Goal: Task Accomplishment & Management: Manage account settings

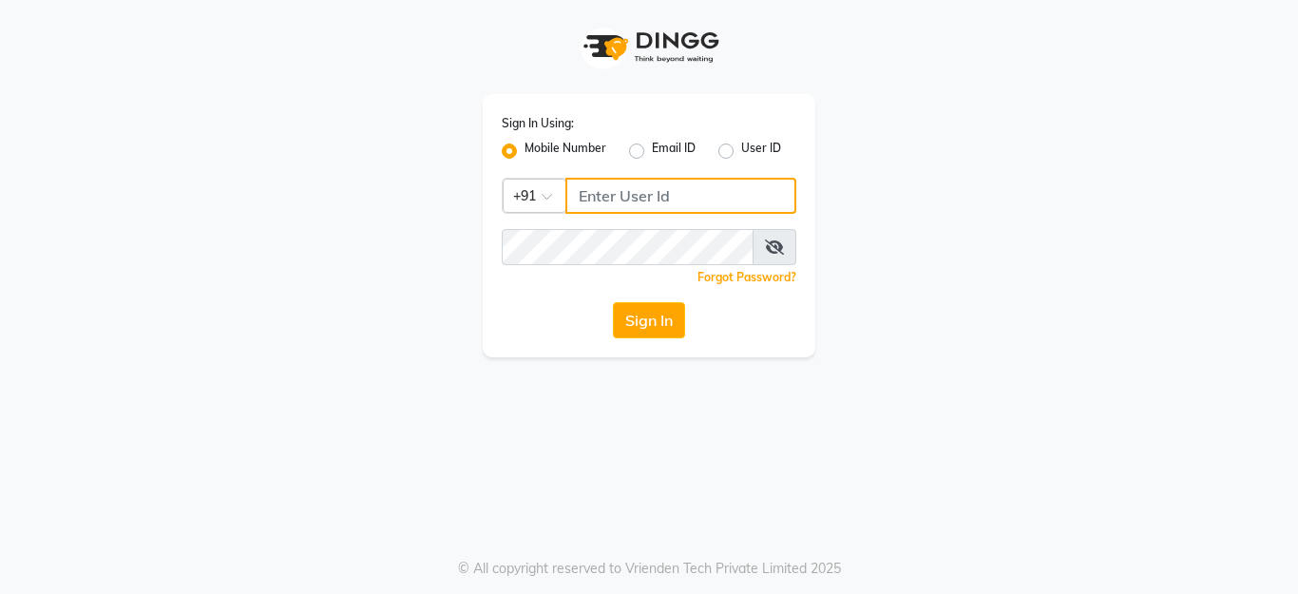
click at [643, 196] on input "Username" at bounding box center [681, 196] width 231 height 36
click at [643, 199] on input "Username" at bounding box center [681, 196] width 231 height 36
click at [644, 195] on input "Username" at bounding box center [681, 196] width 231 height 36
type input "7722022301"
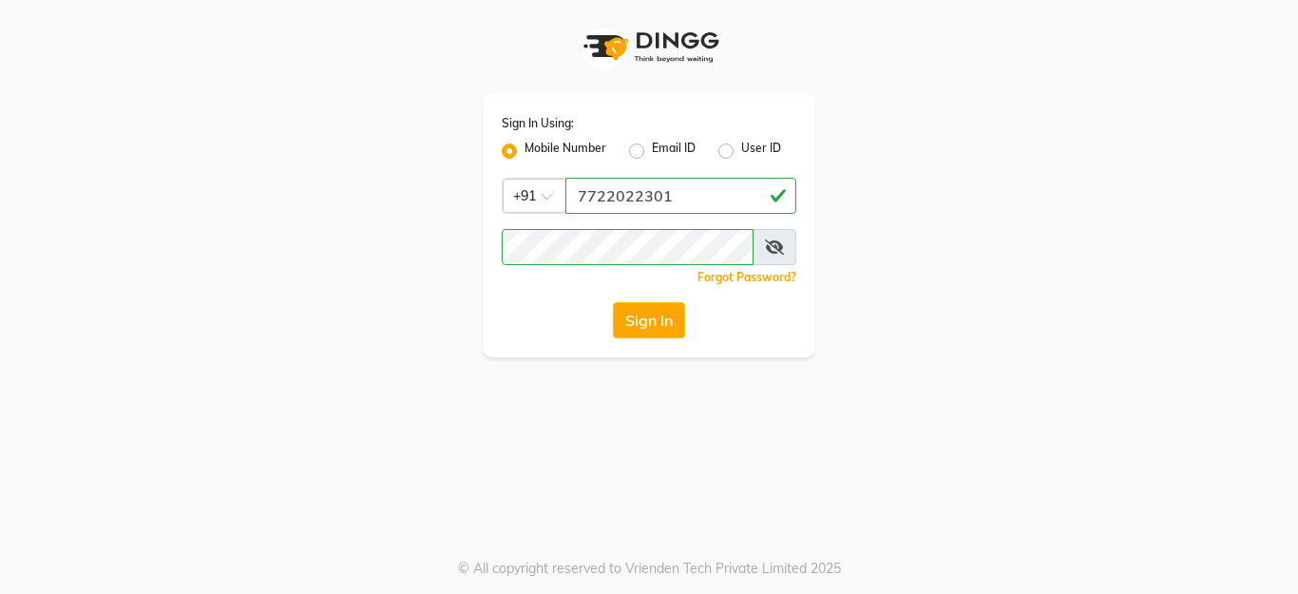
click at [770, 243] on icon at bounding box center [774, 247] width 19 height 15
click at [662, 330] on button "Sign In" at bounding box center [649, 320] width 72 height 36
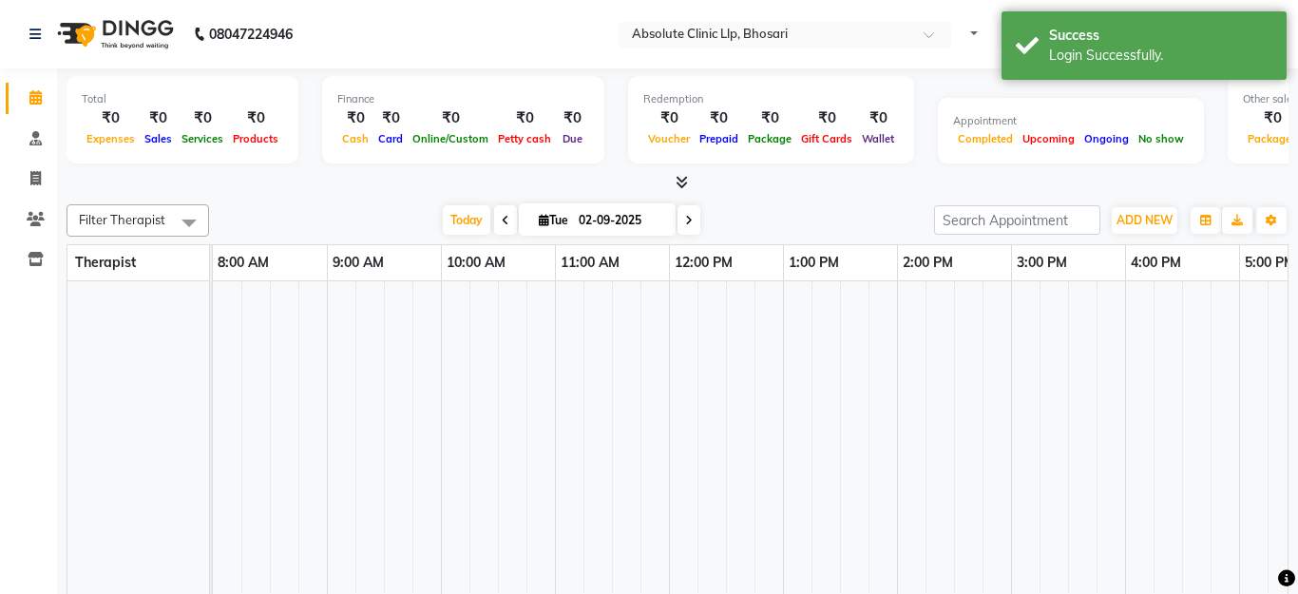
select select "en"
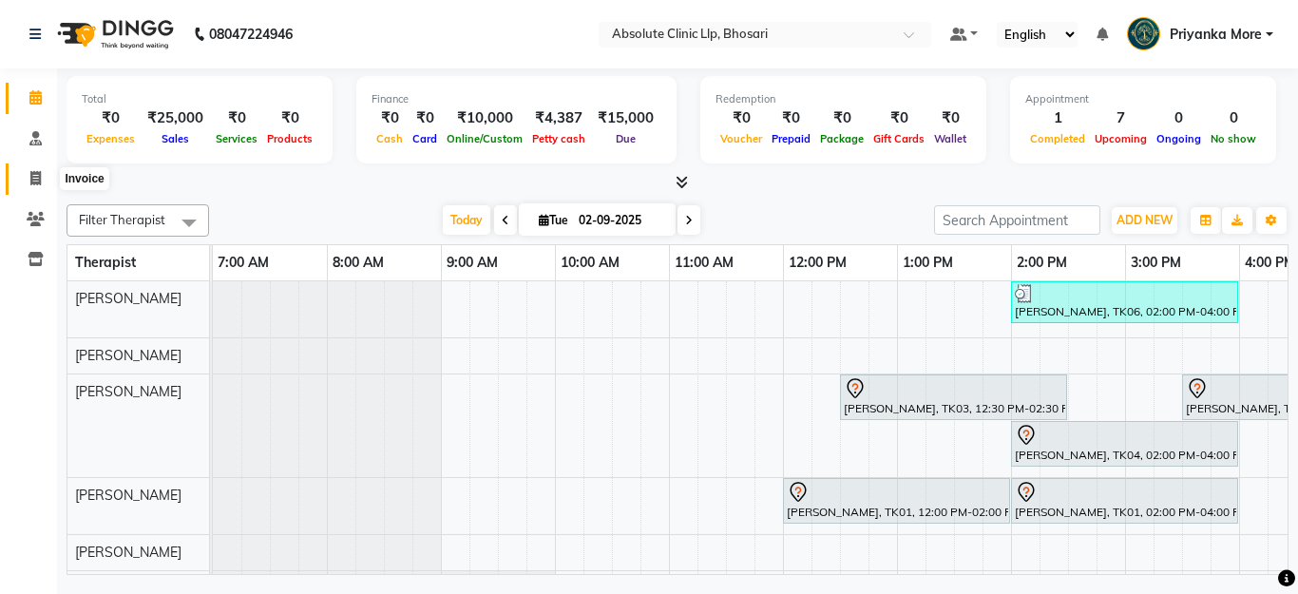
click at [40, 171] on icon at bounding box center [35, 178] width 10 height 14
select select "service"
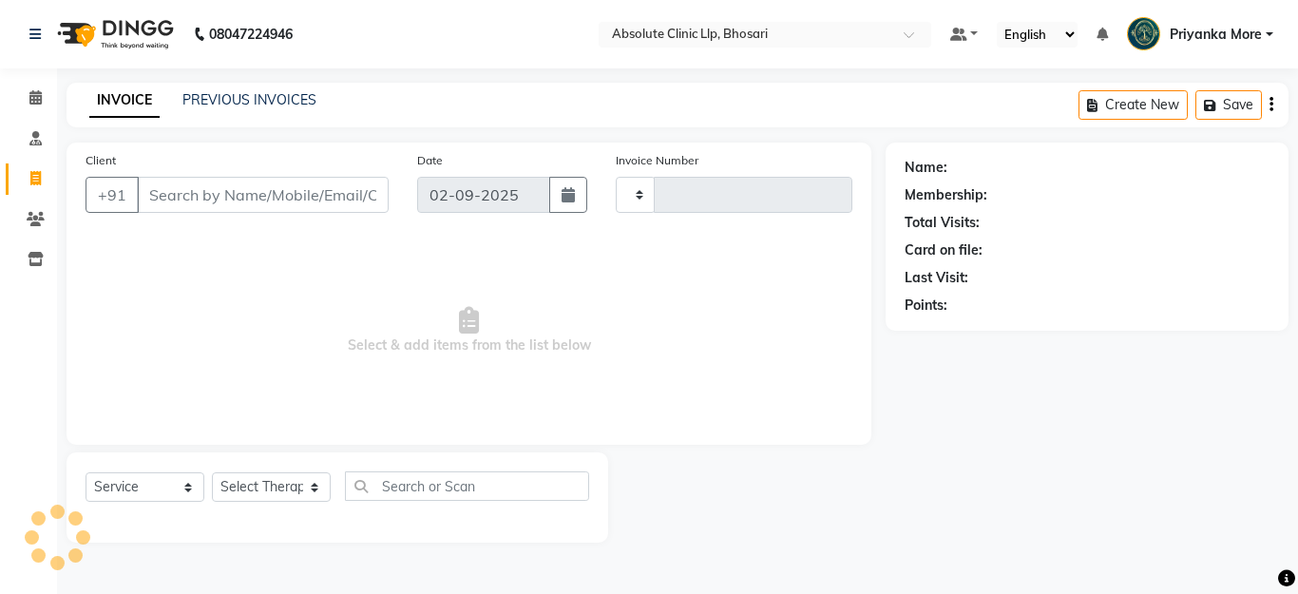
click at [259, 203] on input "Client" at bounding box center [263, 195] width 252 height 36
select select "4706"
type input "2365"
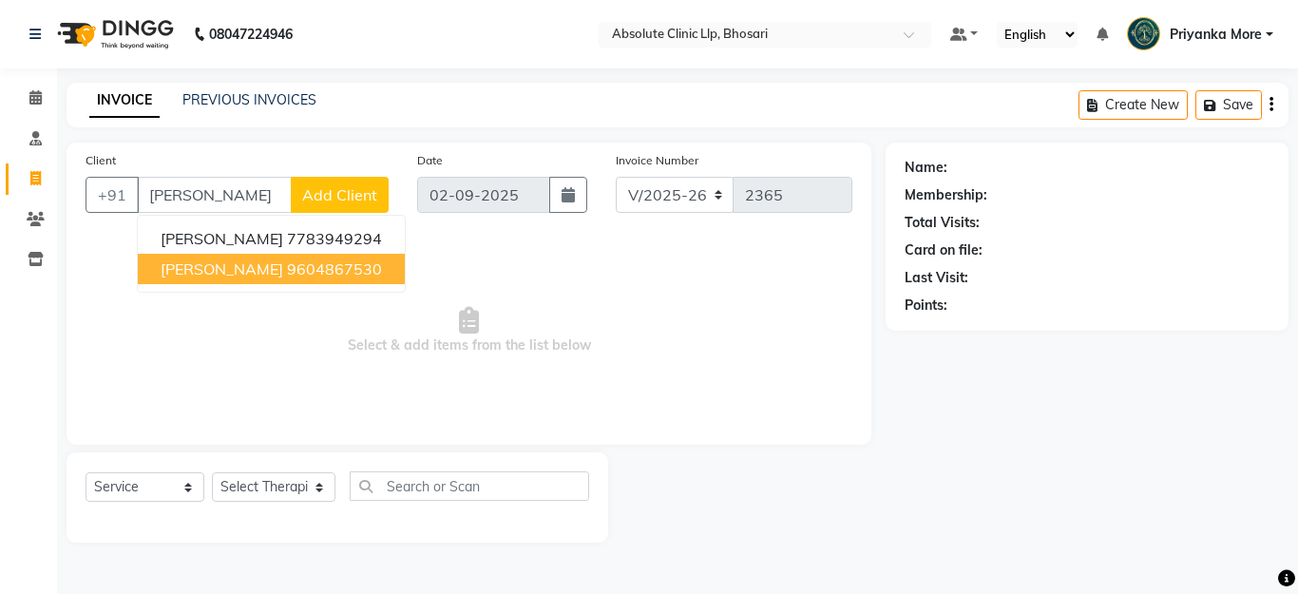
click at [230, 264] on span "[PERSON_NAME]" at bounding box center [222, 268] width 123 height 19
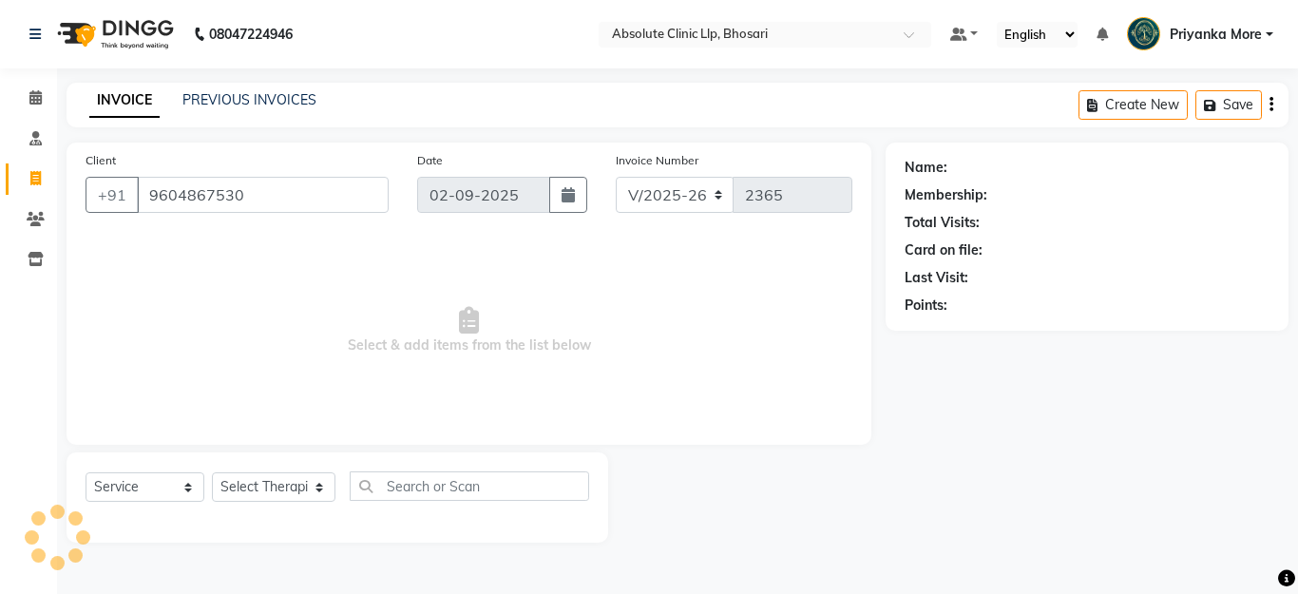
type input "9604867530"
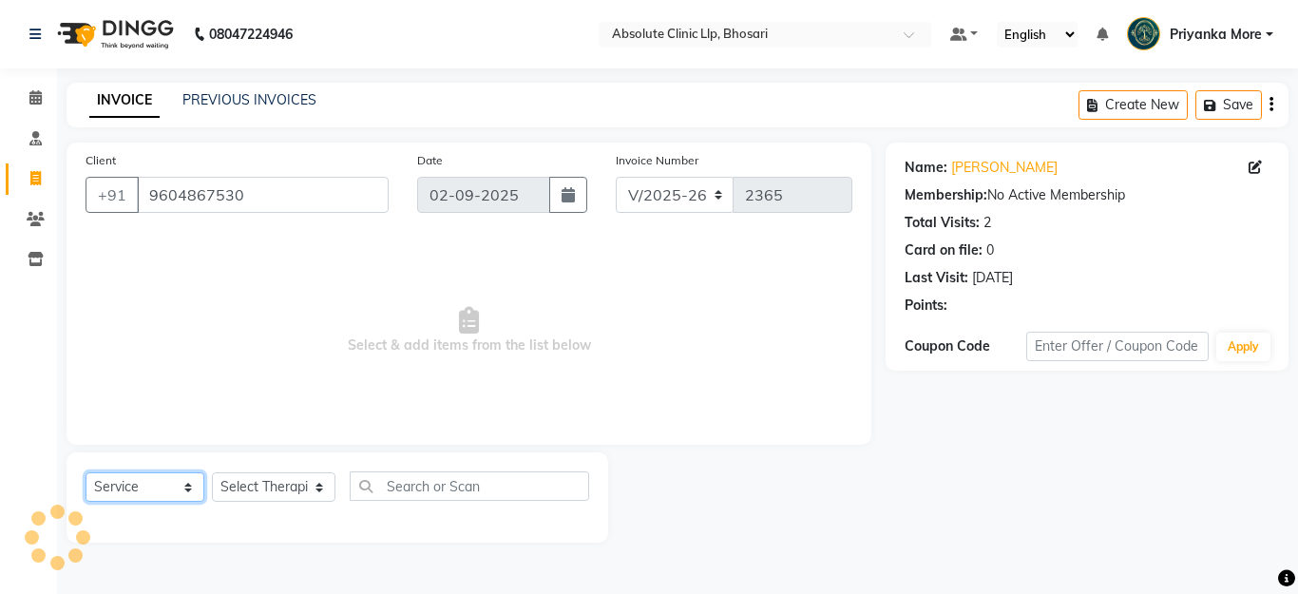
click at [147, 490] on select "Select Service Product Membership Package Voucher Prepaid Gift Card" at bounding box center [145, 486] width 119 height 29
select select "product"
click at [86, 472] on select "Select Service Product Membership Package Voucher Prepaid Gift Card" at bounding box center [145, 486] width 119 height 29
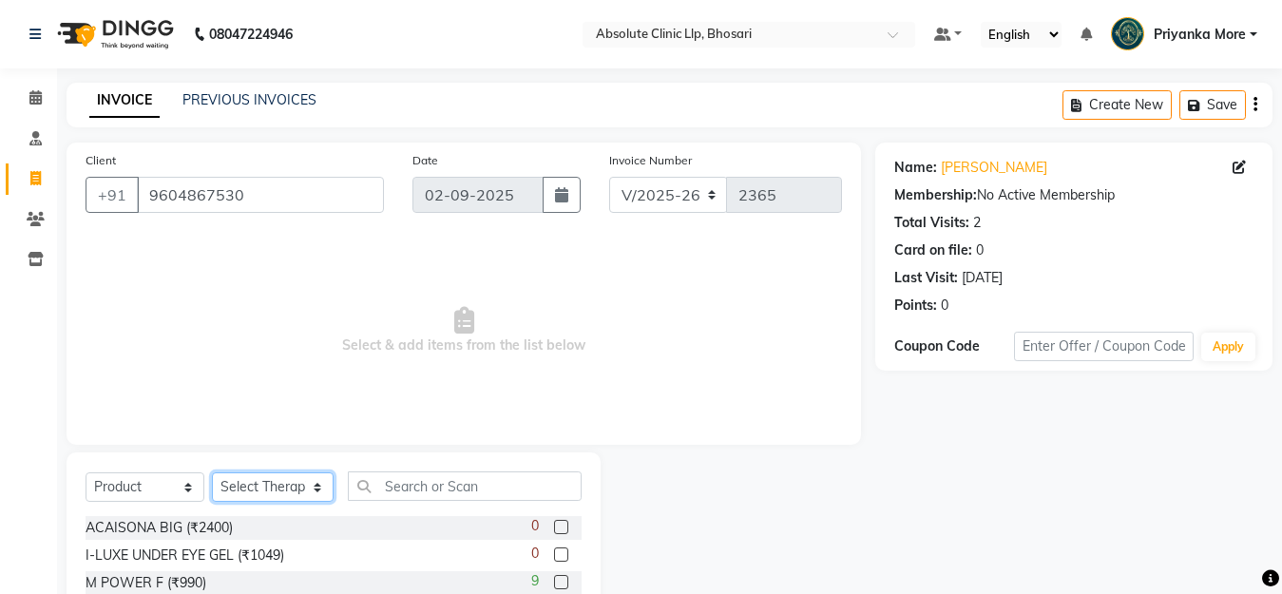
click at [242, 488] on select "Select Therapist [PERSON_NAME] [PERSON_NAME] [PERSON_NAME] [PERSON_NAME] [PERSO…" at bounding box center [273, 486] width 122 height 29
select select "28331"
click at [212, 472] on select "Select Therapist [PERSON_NAME] [PERSON_NAME] [PERSON_NAME] [PERSON_NAME] [PERSO…" at bounding box center [273, 486] width 122 height 29
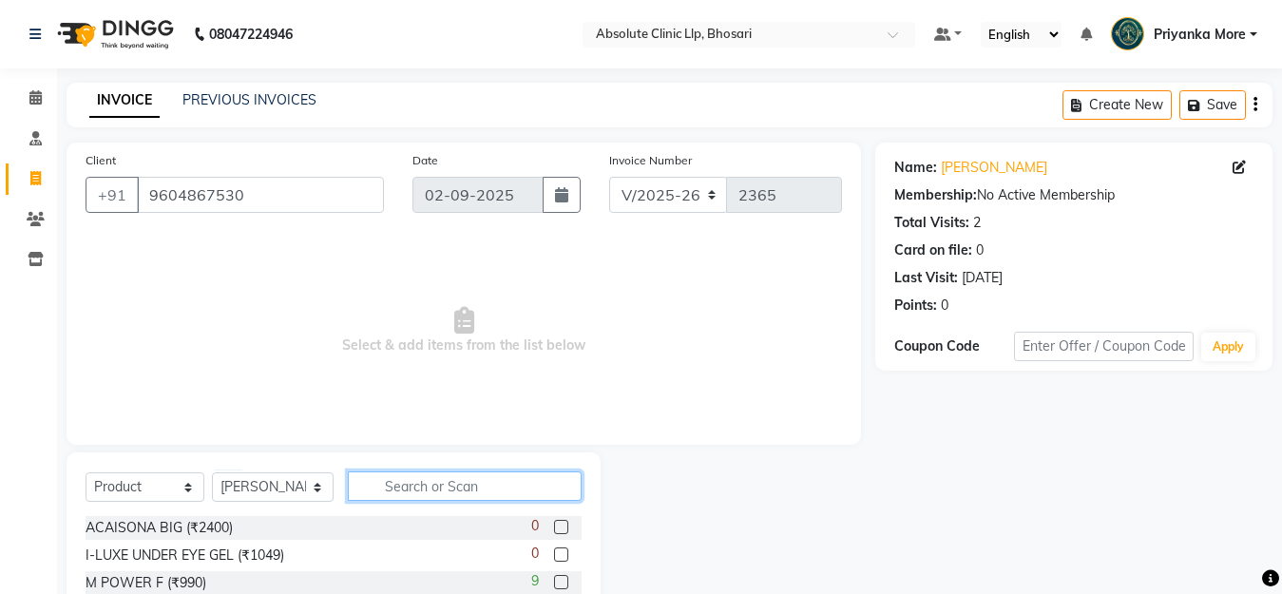
click at [412, 476] on input "text" at bounding box center [465, 485] width 234 height 29
type input "300"
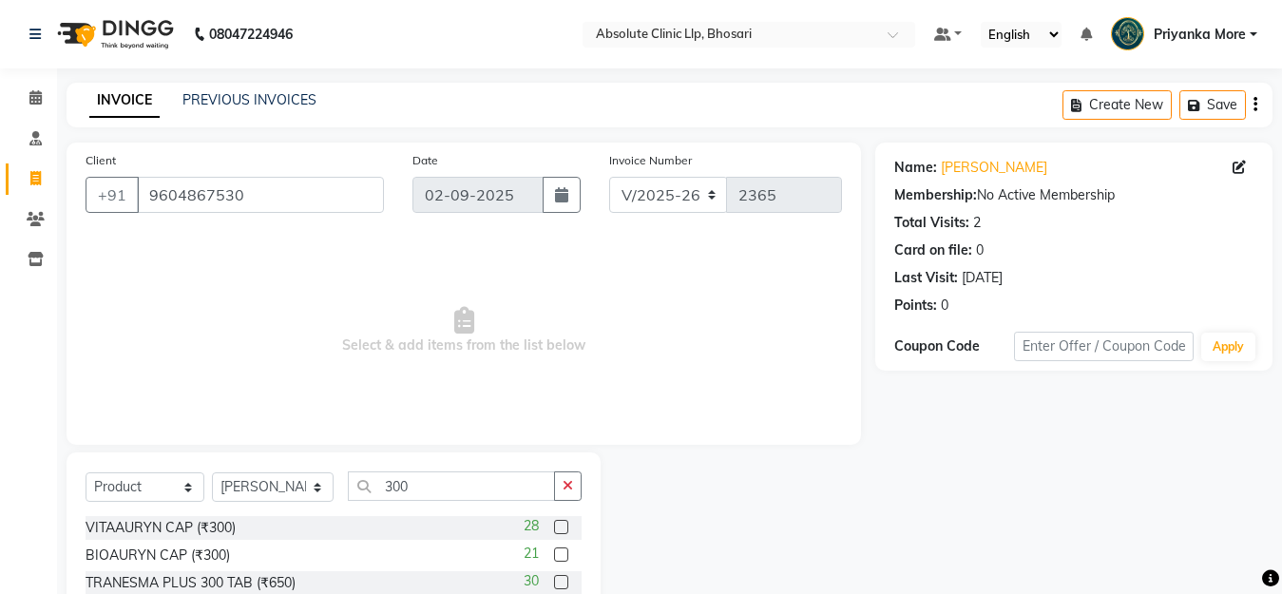
click at [554, 528] on label at bounding box center [561, 527] width 14 height 14
click at [554, 528] on input "checkbox" at bounding box center [560, 528] width 12 height 12
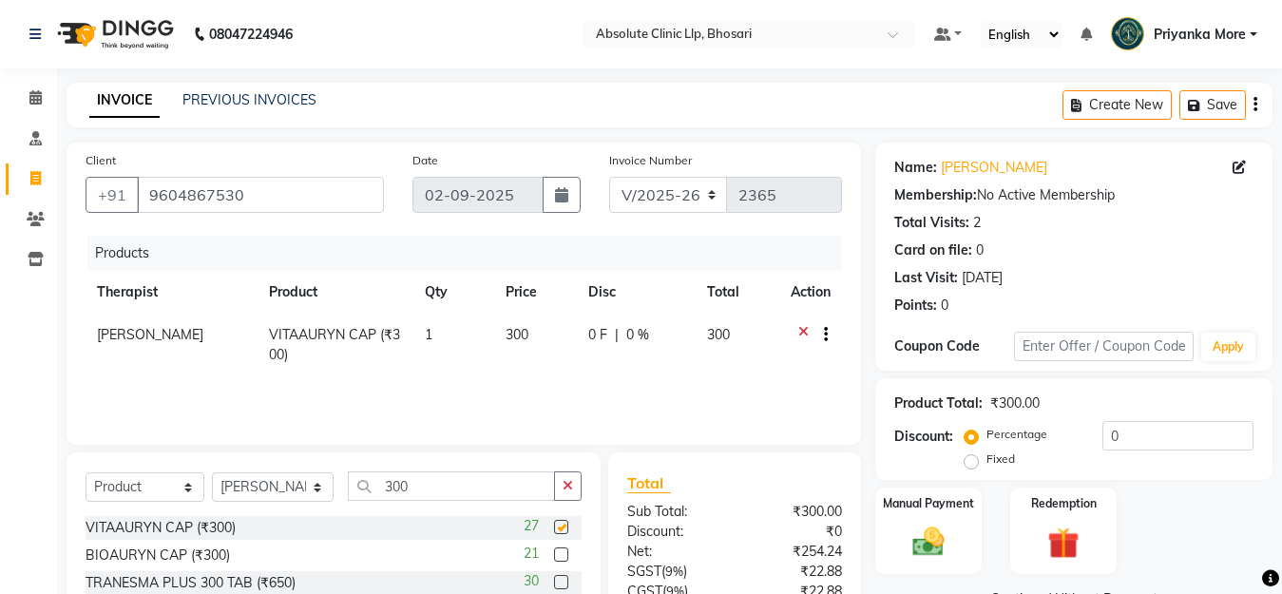
checkbox input "false"
click at [450, 330] on td "1" at bounding box center [453, 345] width 81 height 63
click at [446, 336] on td "1" at bounding box center [453, 345] width 81 height 63
select select "28331"
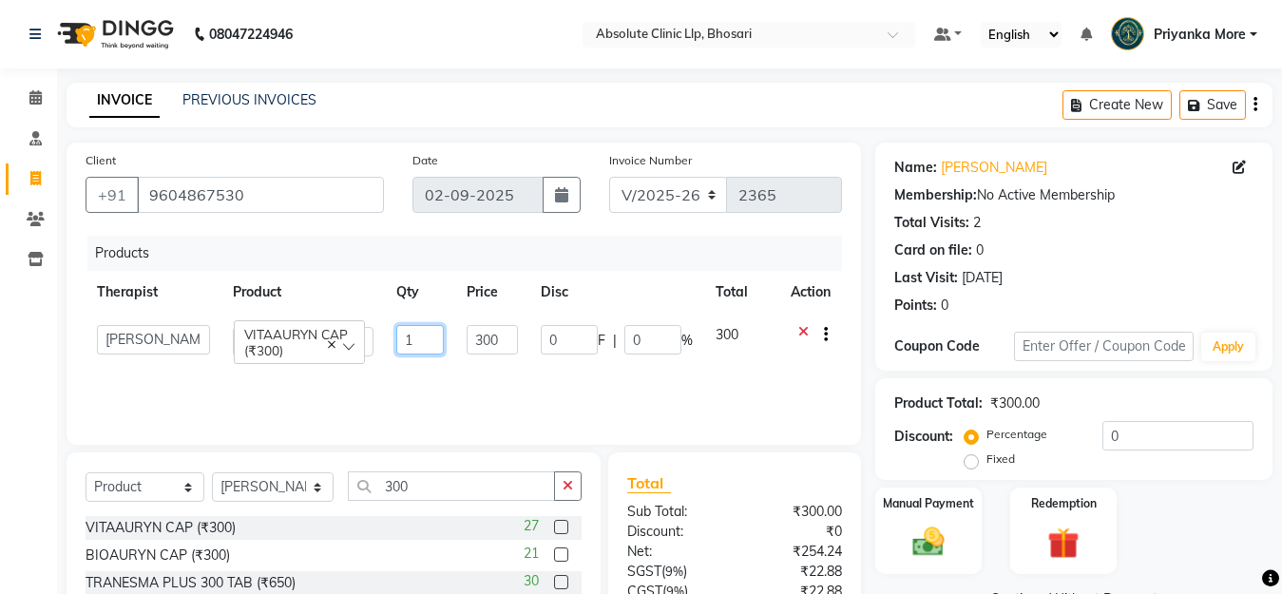
click at [425, 337] on input "1" at bounding box center [420, 339] width 48 height 29
type input "4"
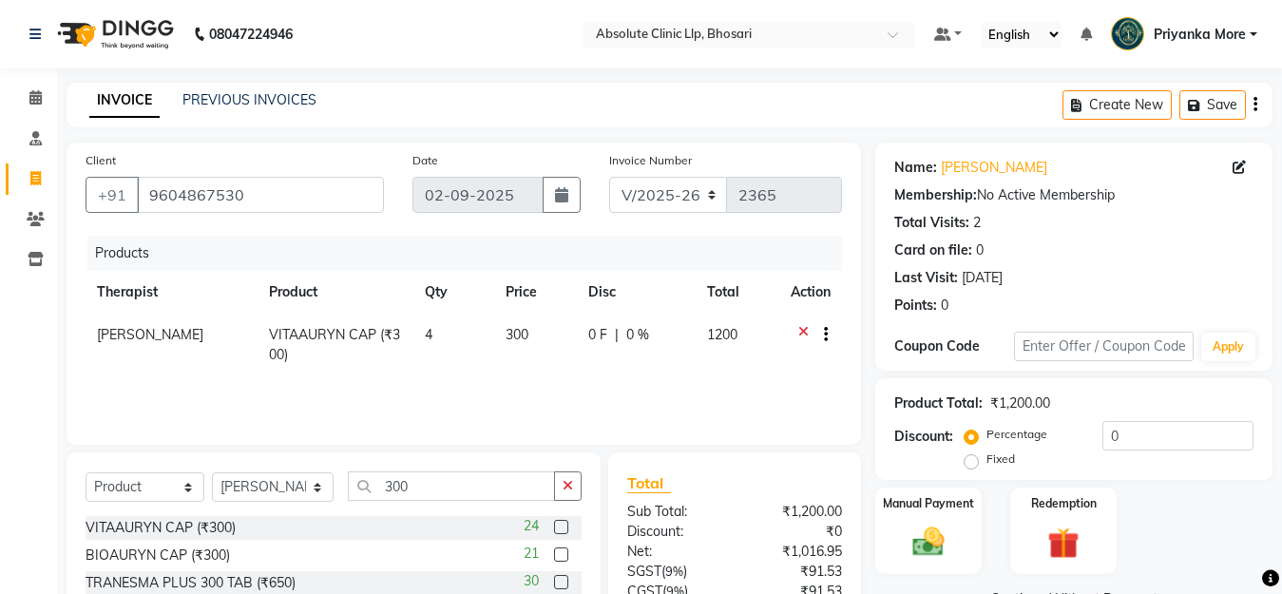
click at [407, 469] on div "Select Service Product Membership Package Voucher Prepaid Gift Card Select Ther…" at bounding box center [334, 592] width 534 height 280
click at [417, 473] on input "300" at bounding box center [451, 485] width 207 height 29
type input "3"
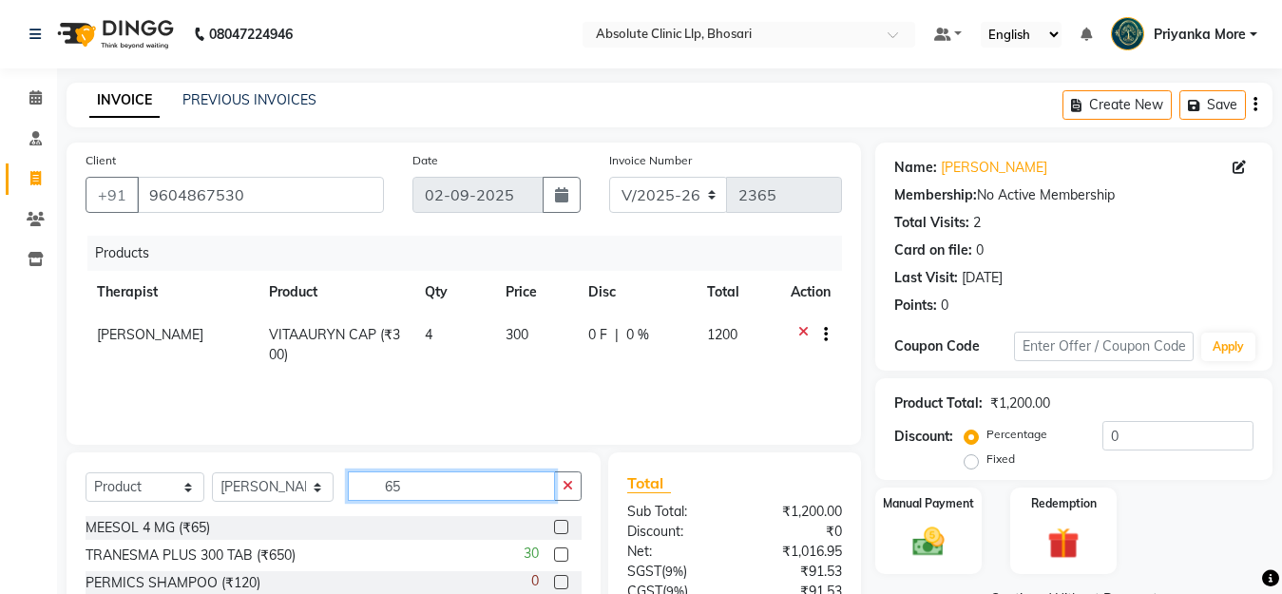
type input "65"
click at [554, 526] on label at bounding box center [561, 527] width 14 height 14
click at [554, 526] on input "checkbox" at bounding box center [560, 528] width 12 height 12
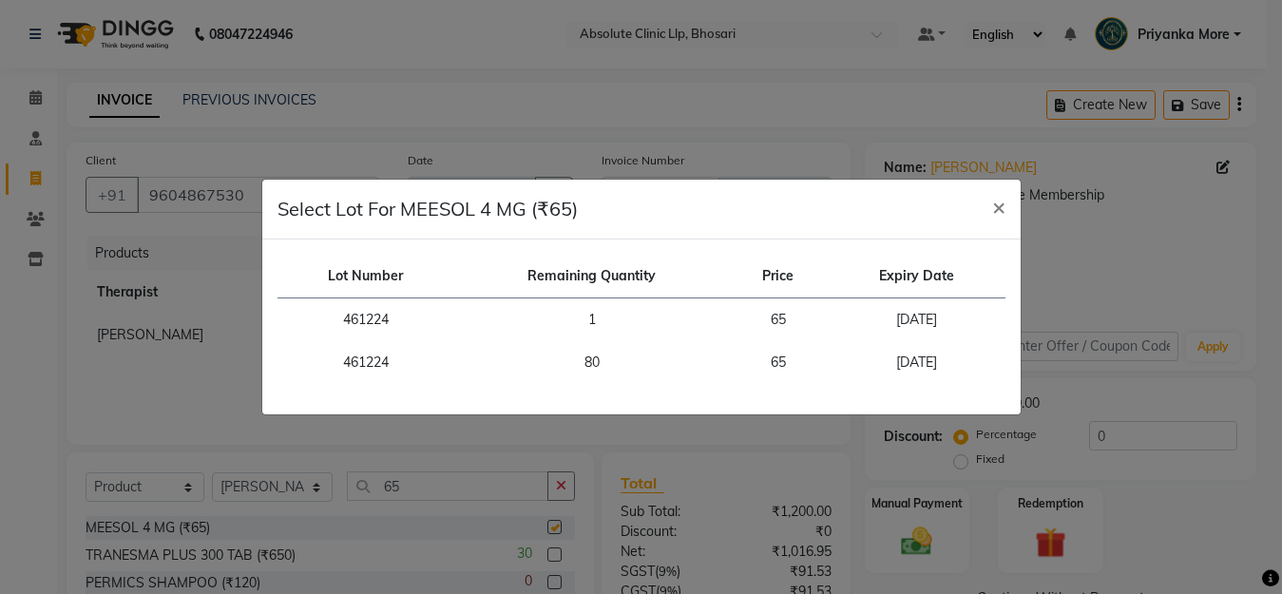
checkbox input "false"
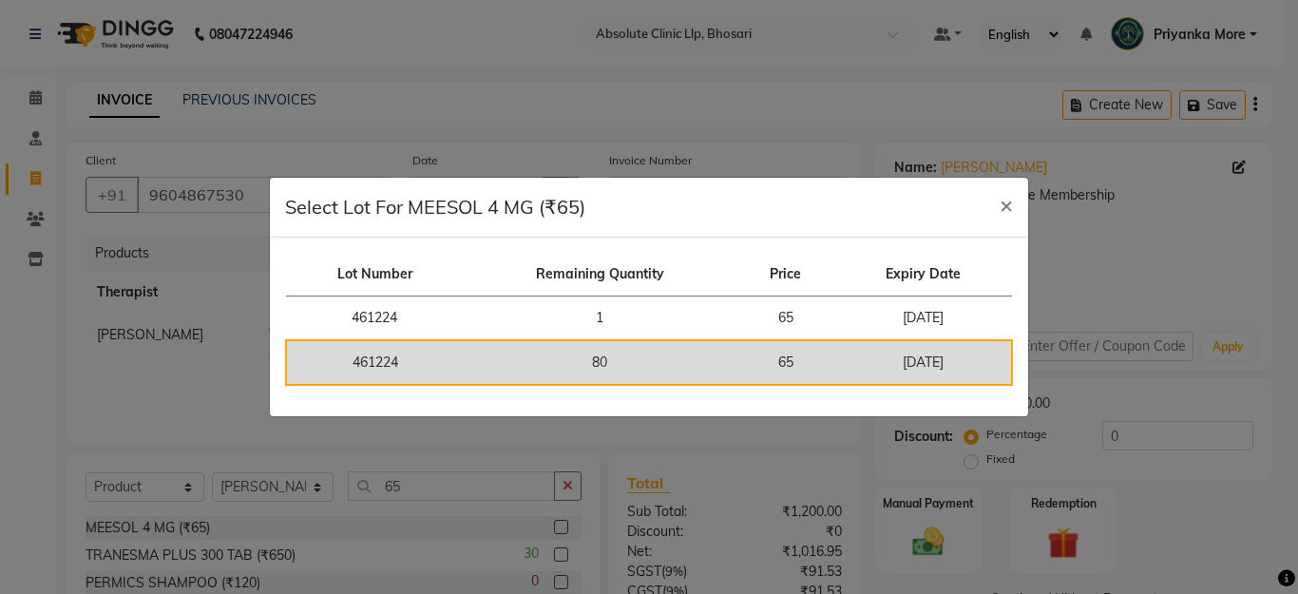
click at [576, 358] on td "80" at bounding box center [600, 362] width 274 height 45
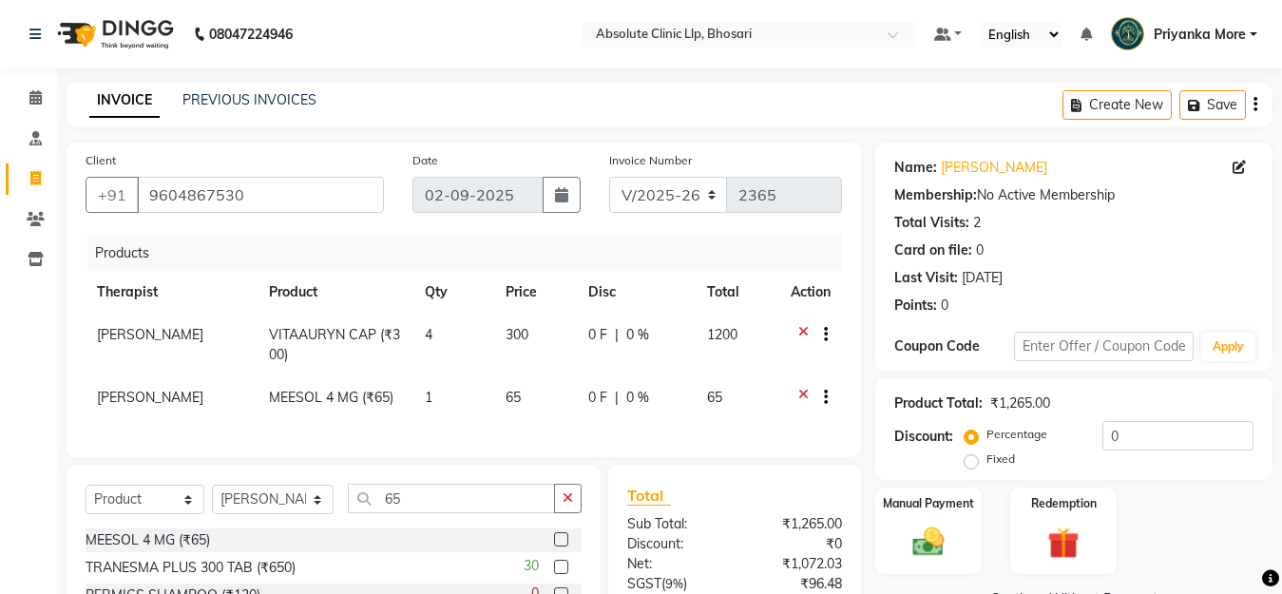
drag, startPoint x: 462, startPoint y: 365, endPoint x: 443, endPoint y: 387, distance: 29.0
click at [451, 378] on tbody "[PERSON_NAME] CAP (₹300) 4 300 0 F | 0 % 1200 [PERSON_NAME] 4 MG (₹65) 1 65 0 F…" at bounding box center [464, 368] width 757 height 109
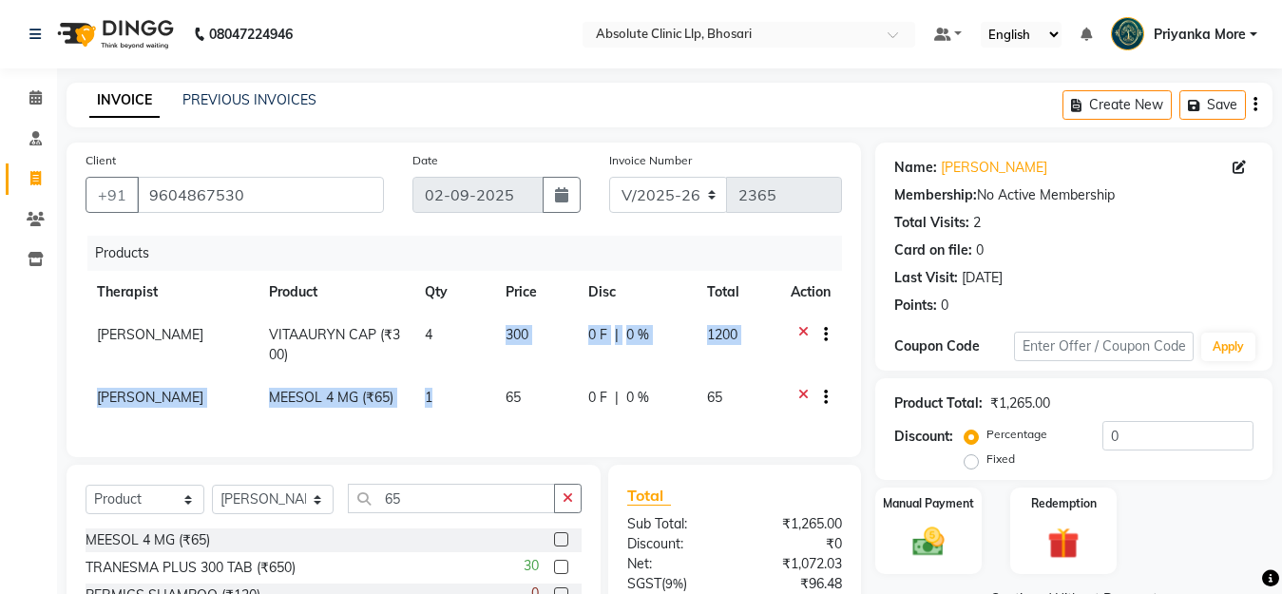
click at [442, 389] on td "1" at bounding box center [453, 399] width 81 height 47
select select "28331"
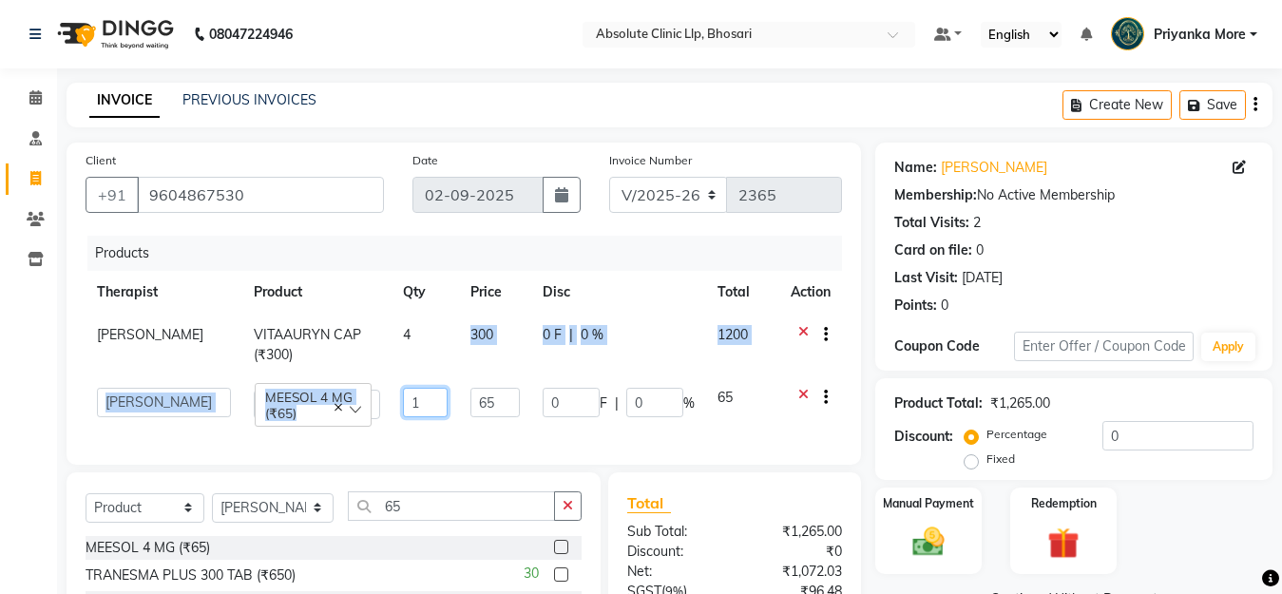
click at [442, 394] on input "1" at bounding box center [425, 402] width 45 height 29
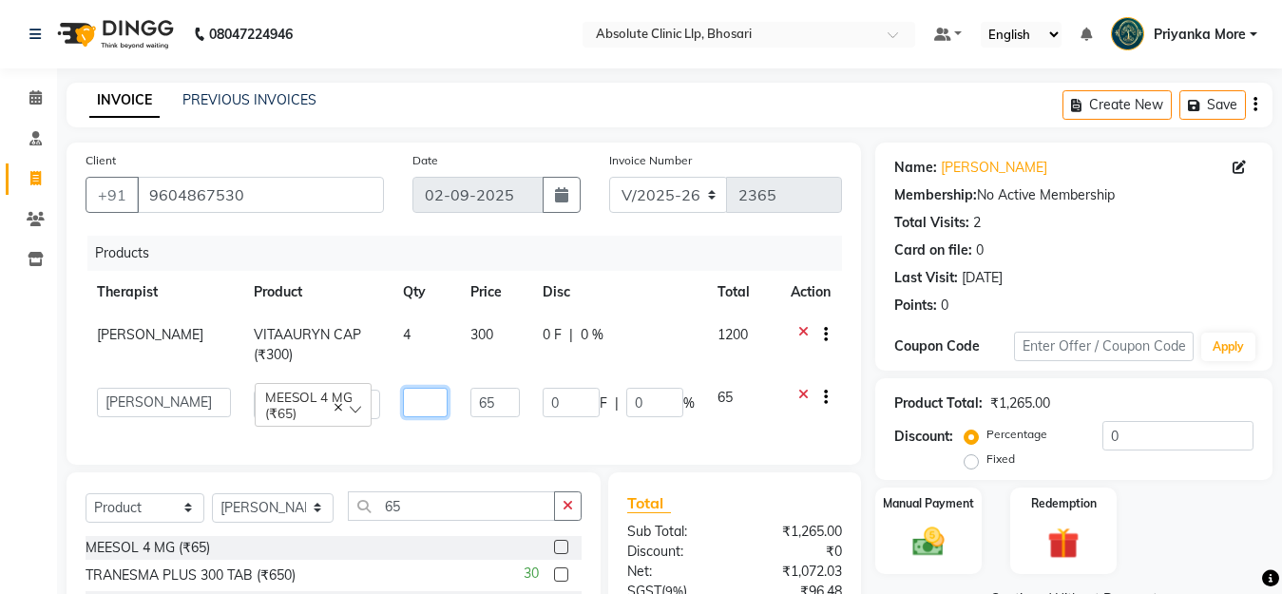
type input "6"
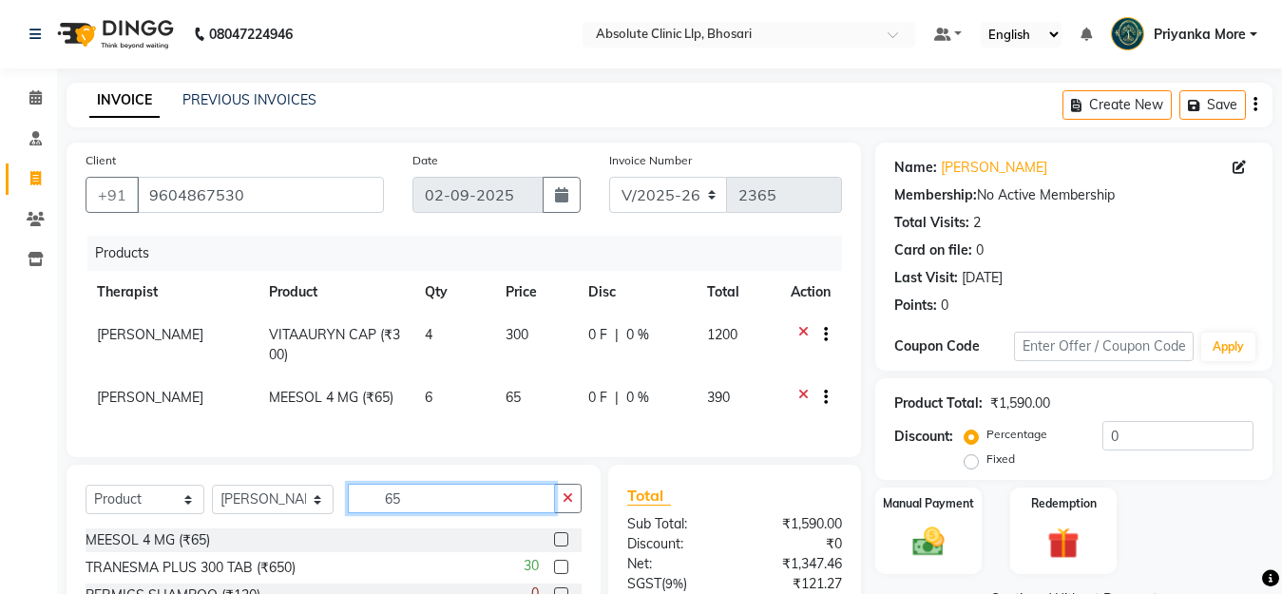
click at [412, 513] on input "65" at bounding box center [451, 498] width 207 height 29
type input "6"
type input "52"
click at [554, 547] on label at bounding box center [561, 539] width 14 height 14
click at [554, 547] on input "checkbox" at bounding box center [560, 540] width 12 height 12
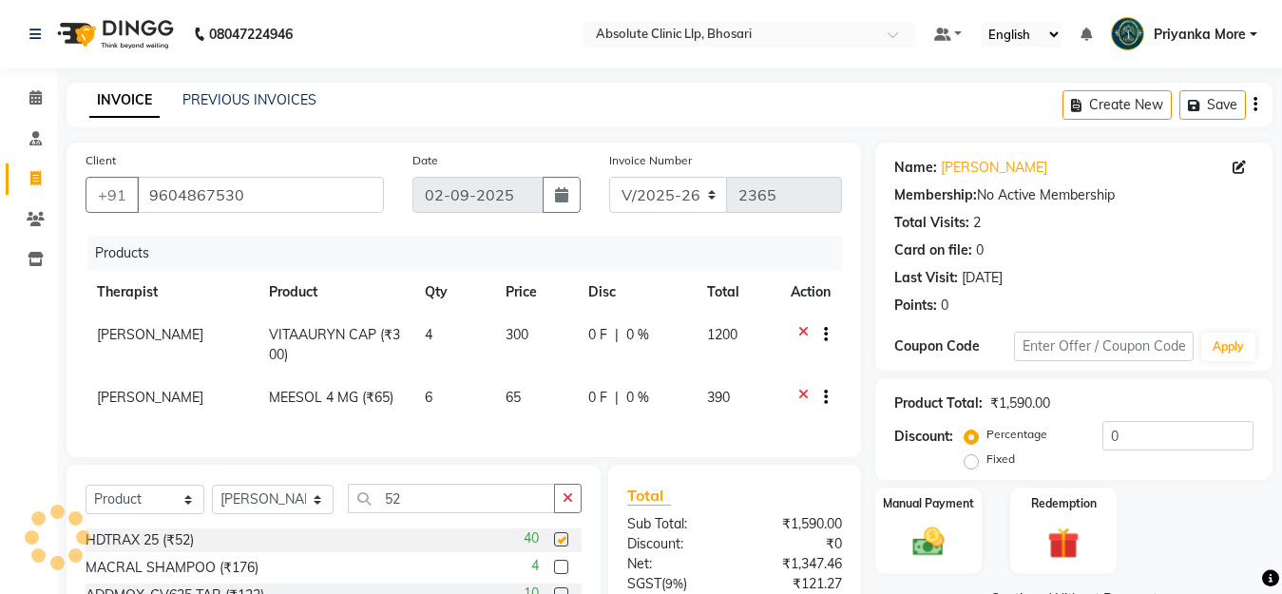
checkbox input "false"
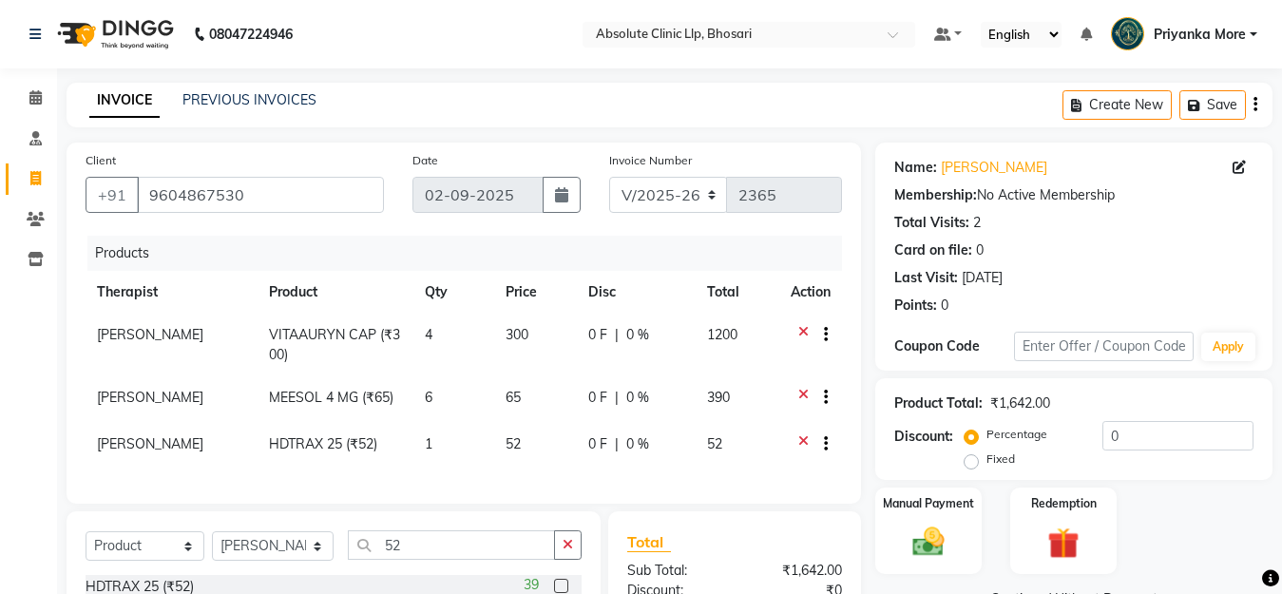
click at [444, 458] on td "1" at bounding box center [453, 446] width 81 height 47
select select "28331"
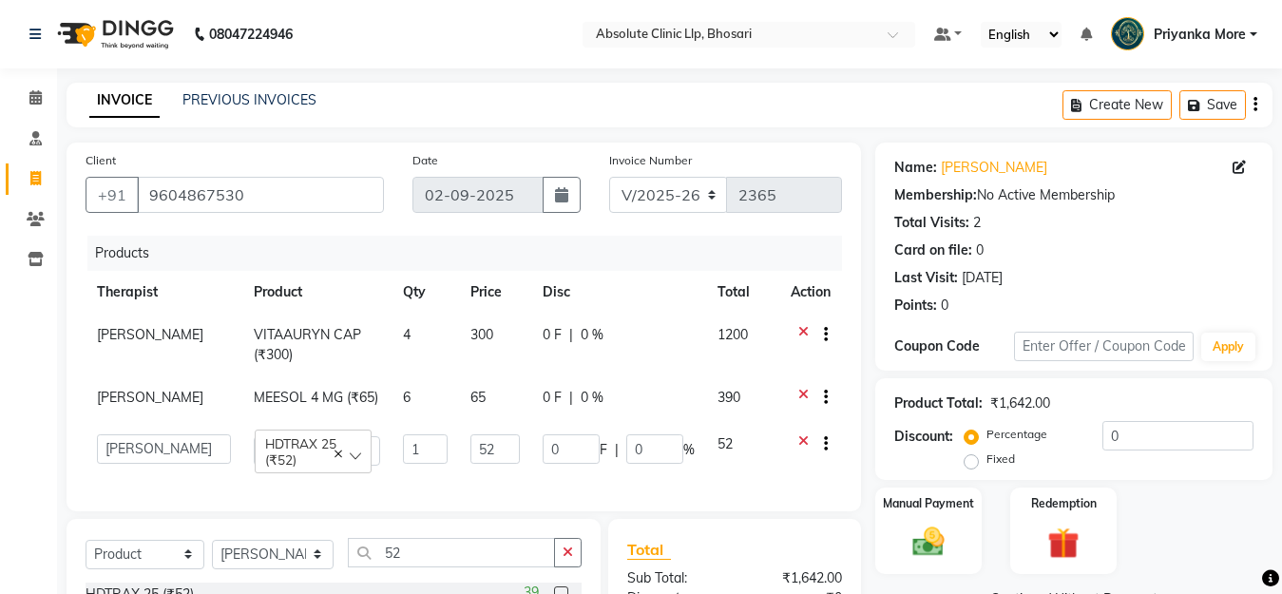
click at [444, 450] on input "1" at bounding box center [425, 448] width 45 height 29
type input "3"
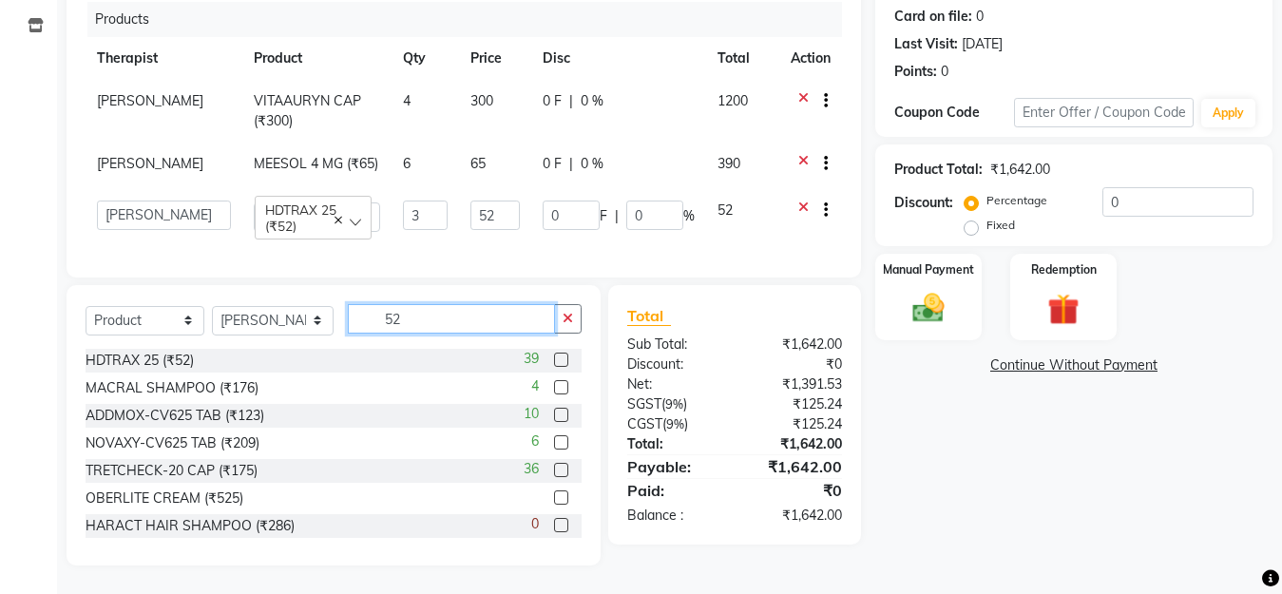
click at [438, 329] on input "52" at bounding box center [451, 318] width 207 height 29
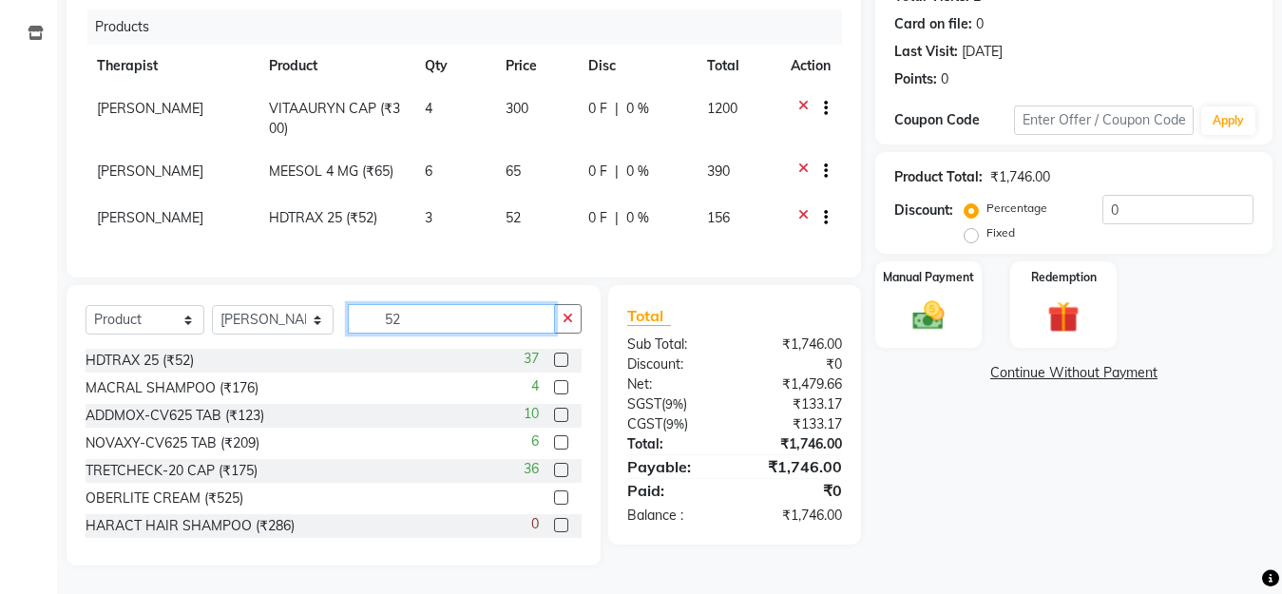
scroll to position [242, 0]
type input "5"
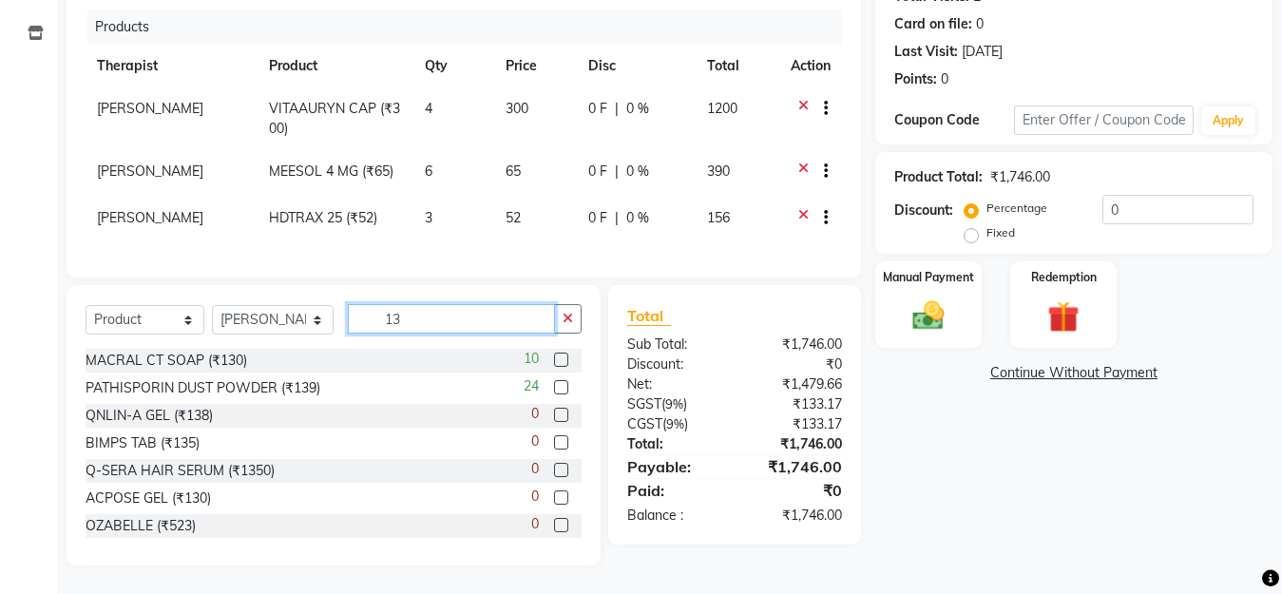
type input "1"
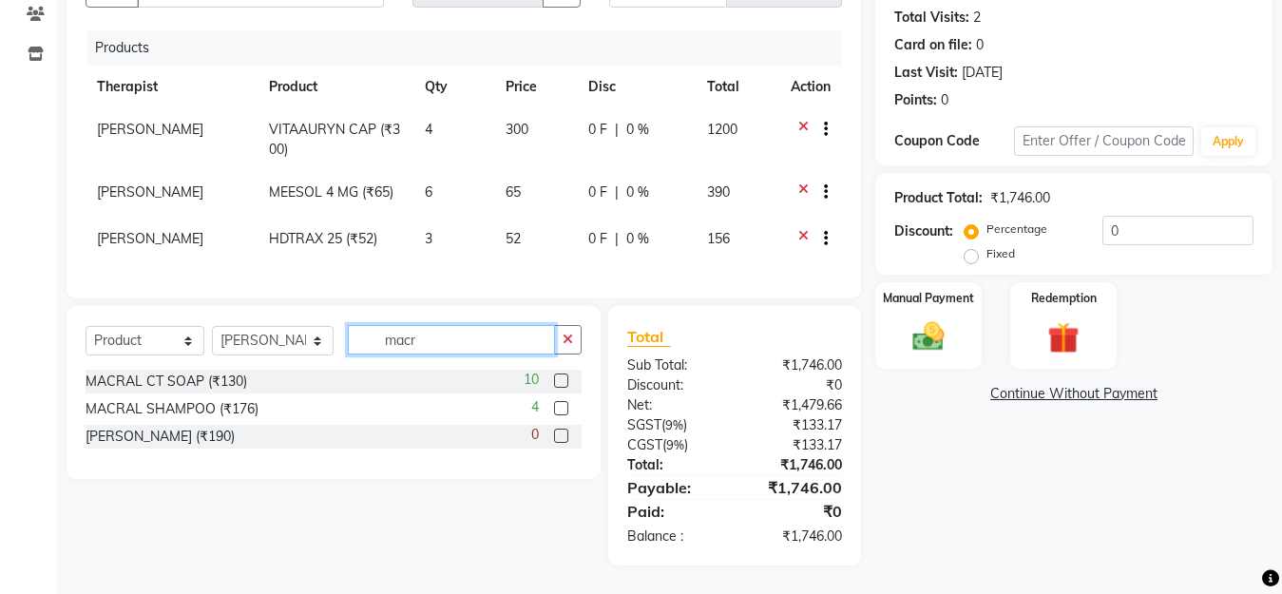
scroll to position [221, 0]
type input "macr"
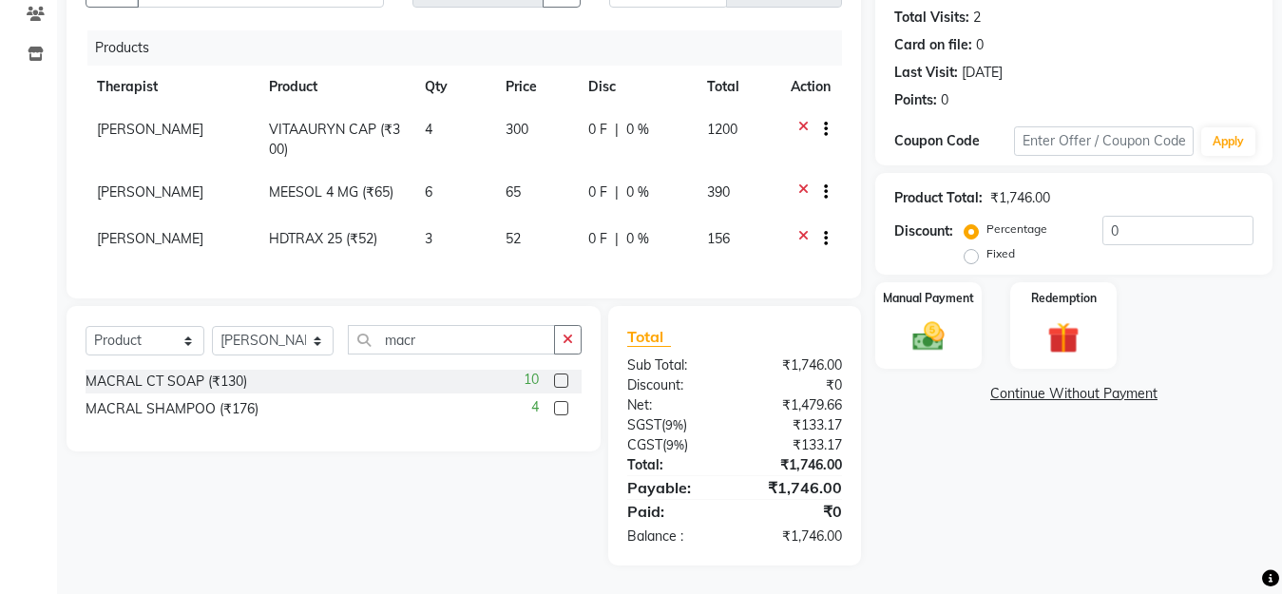
click at [565, 382] on label at bounding box center [561, 381] width 14 height 14
click at [565, 382] on input "checkbox" at bounding box center [560, 381] width 12 height 12
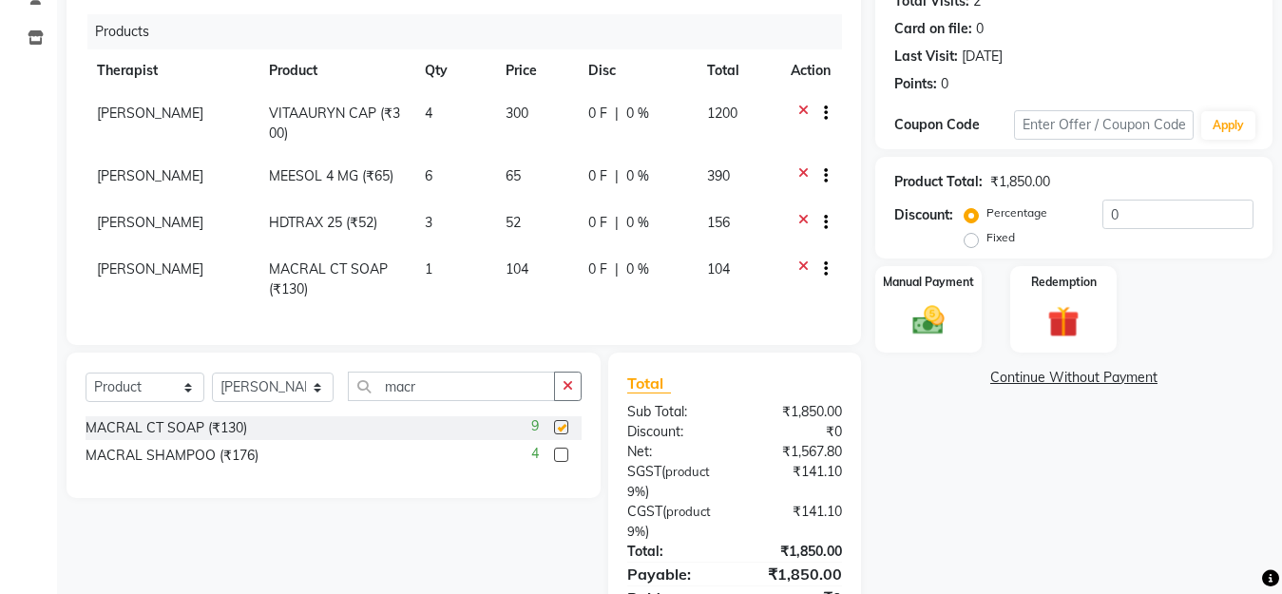
checkbox input "false"
click at [427, 259] on td "1" at bounding box center [453, 279] width 81 height 63
select select "28331"
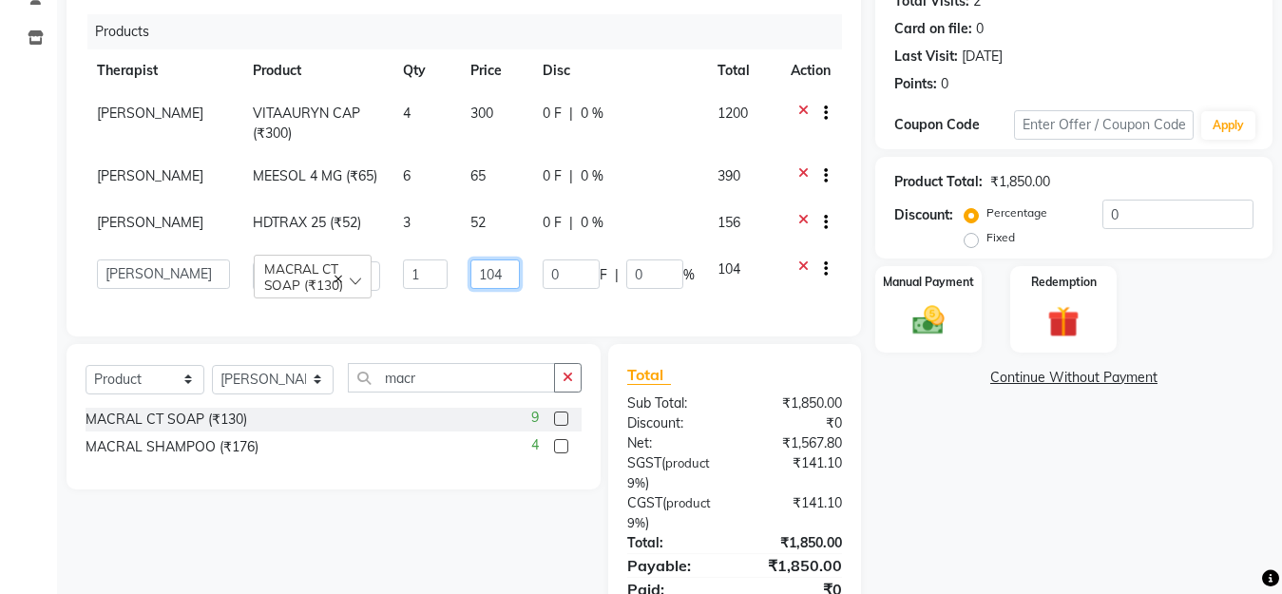
drag, startPoint x: 515, startPoint y: 266, endPoint x: 500, endPoint y: 279, distance: 20.2
click at [514, 273] on input "104" at bounding box center [495, 273] width 49 height 29
type input "1"
type input "130"
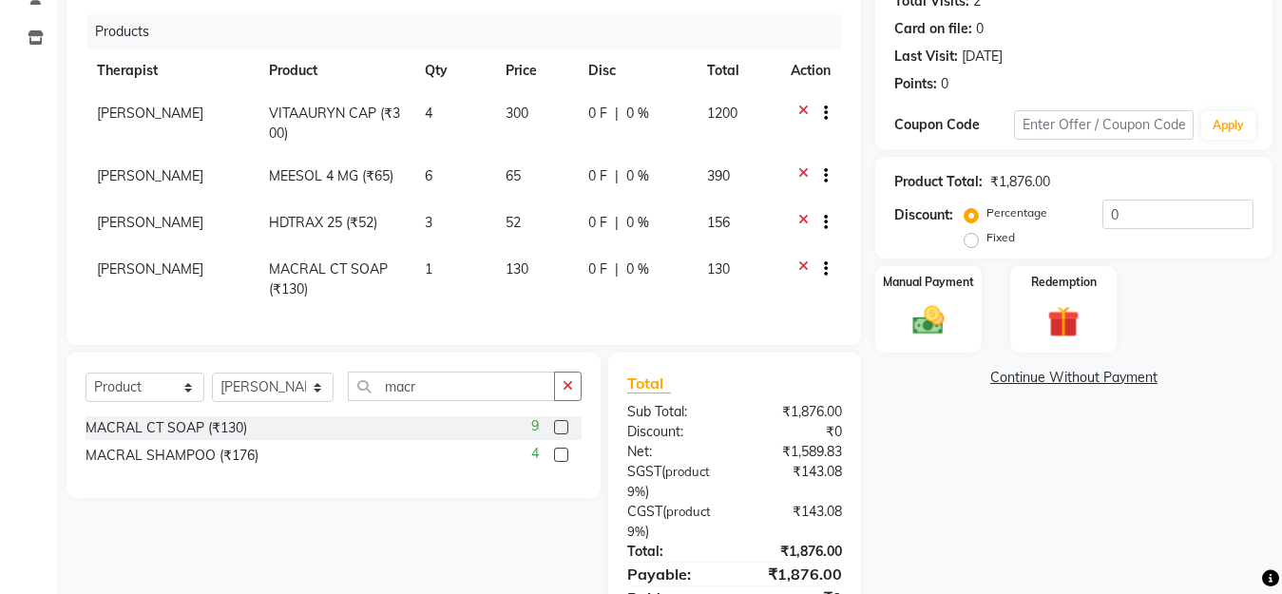
click at [972, 456] on div "Name: [PERSON_NAME] Membership: No Active Membership Total Visits: 2 Card on fi…" at bounding box center [1081, 286] width 412 height 731
click at [987, 239] on label "Fixed" at bounding box center [1001, 237] width 29 height 17
click at [969, 239] on input "Fixed" at bounding box center [975, 237] width 13 height 13
radio input "true"
click at [1163, 217] on input "0" at bounding box center [1178, 214] width 151 height 29
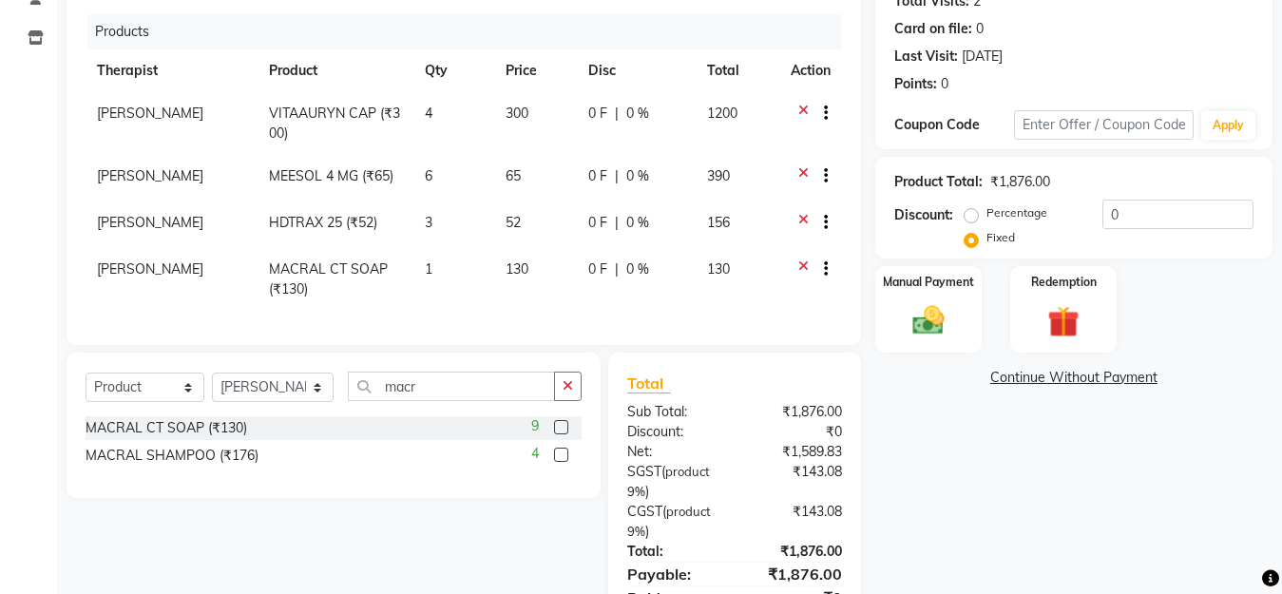
click at [987, 213] on label "Percentage" at bounding box center [1017, 212] width 61 height 17
click at [977, 213] on input "Percentage" at bounding box center [975, 212] width 13 height 13
radio input "true"
click at [1128, 213] on input "0" at bounding box center [1178, 214] width 151 height 29
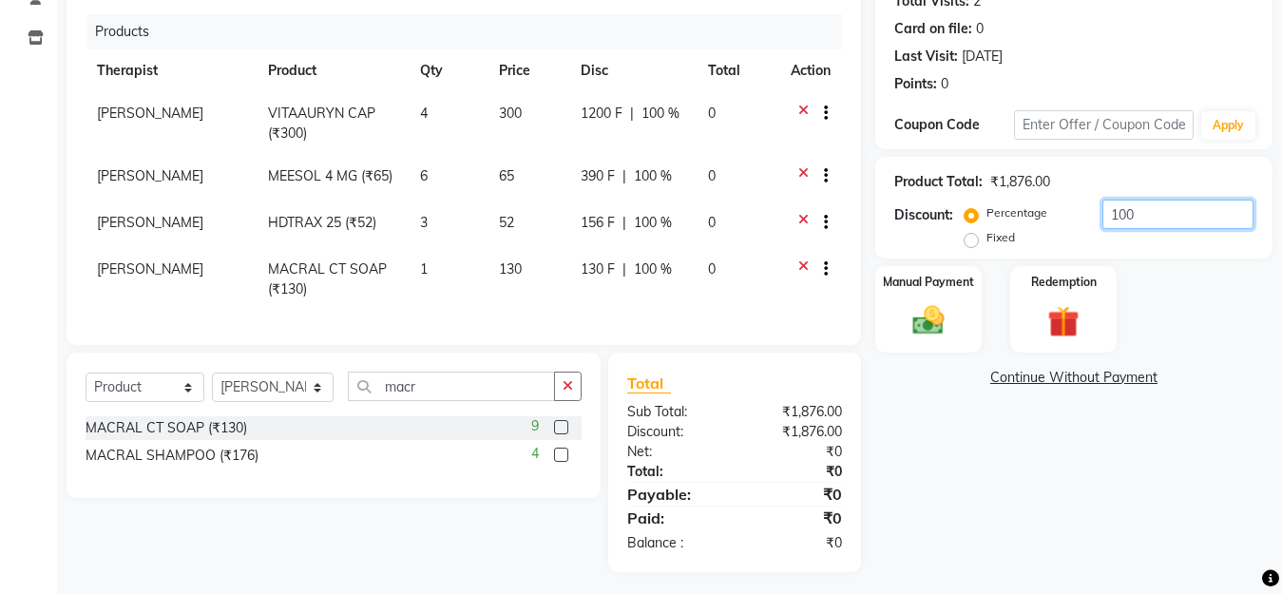
type input "100"
click at [987, 242] on label "Fixed" at bounding box center [1001, 237] width 29 height 17
click at [970, 242] on input "Fixed" at bounding box center [975, 237] width 13 height 13
radio input "true"
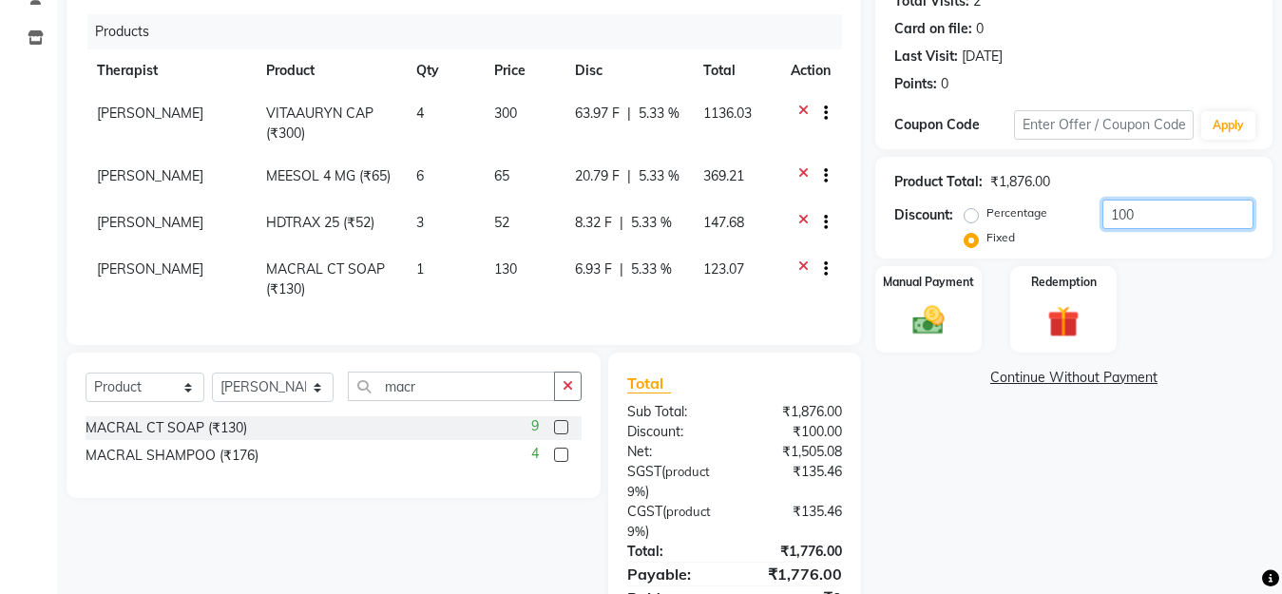
click at [1201, 212] on input "100" at bounding box center [1178, 214] width 151 height 29
type input "1"
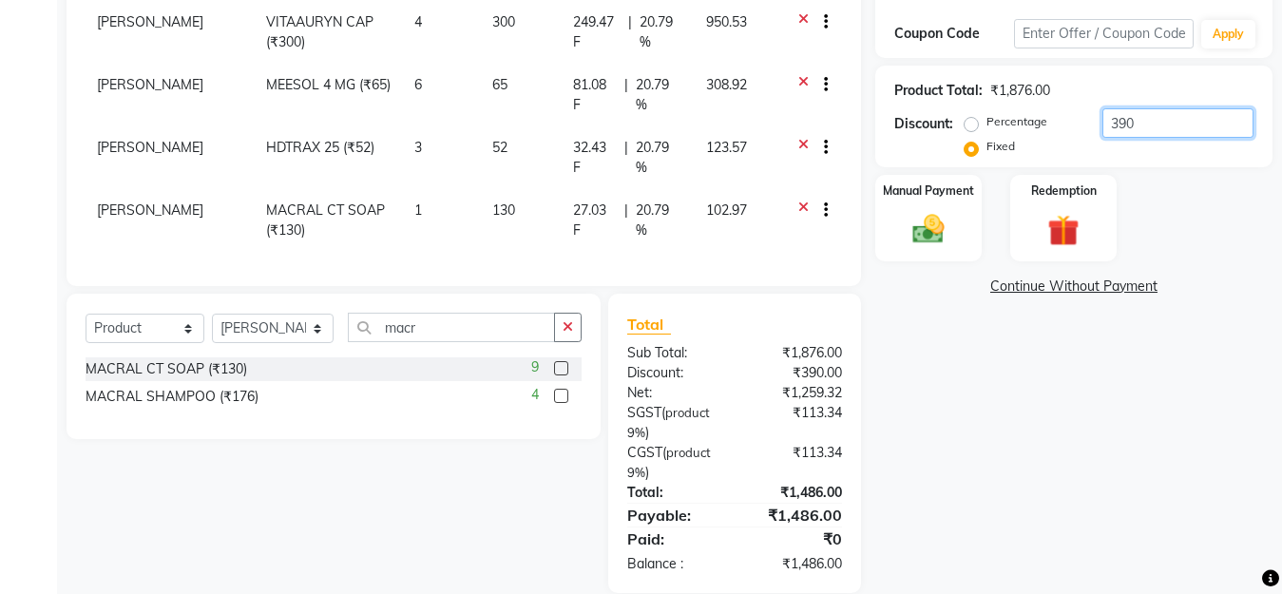
scroll to position [356, 0]
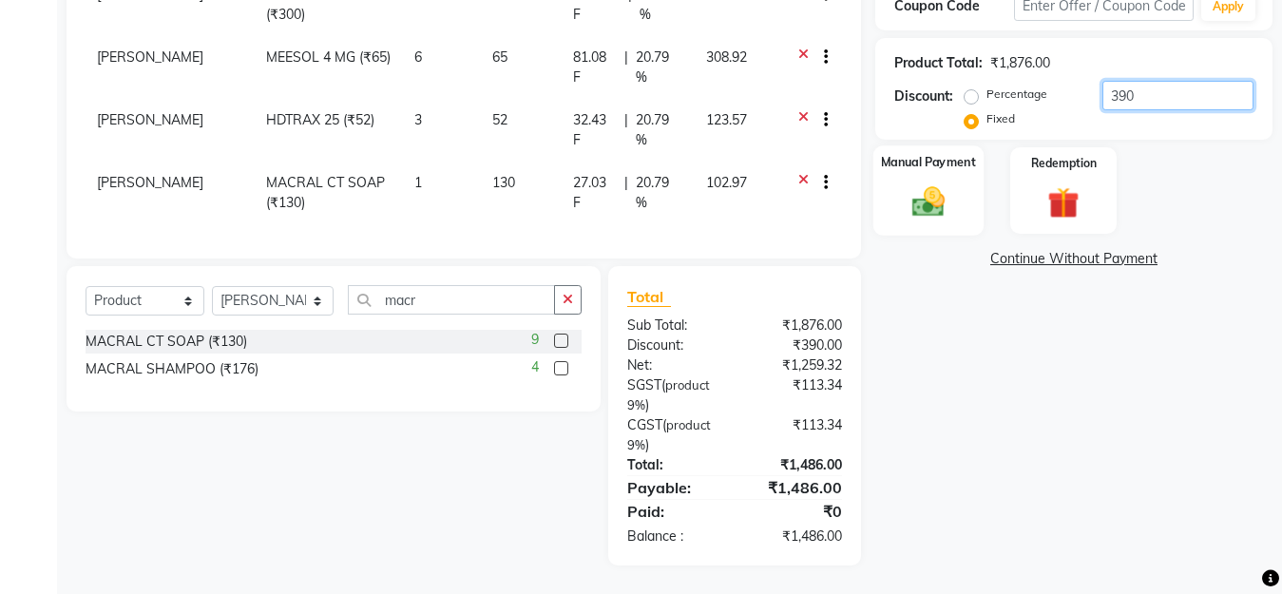
type input "390"
click at [929, 198] on img at bounding box center [928, 201] width 53 height 38
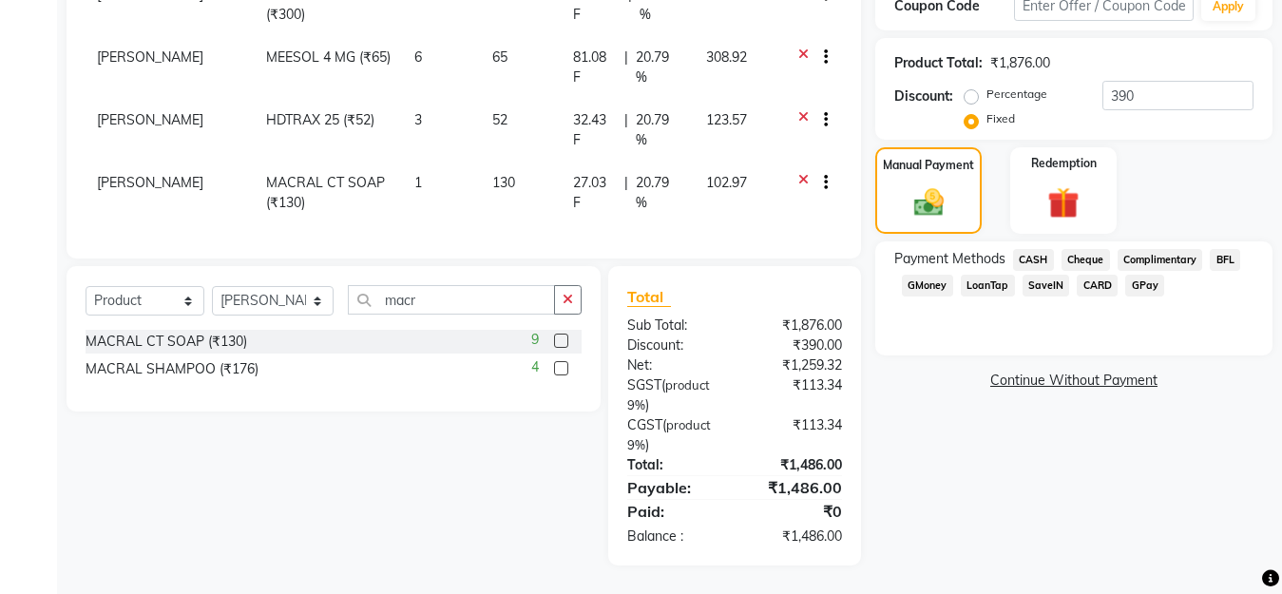
click at [1133, 275] on span "GPay" at bounding box center [1144, 286] width 39 height 22
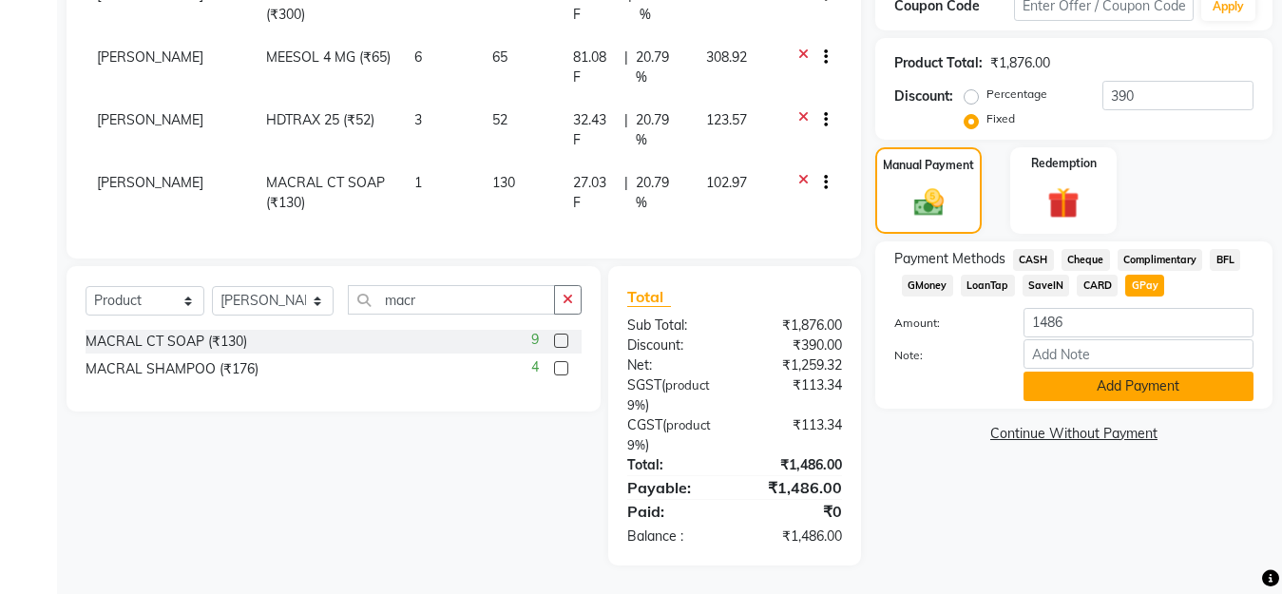
click at [1147, 372] on button "Add Payment" at bounding box center [1139, 386] width 230 height 29
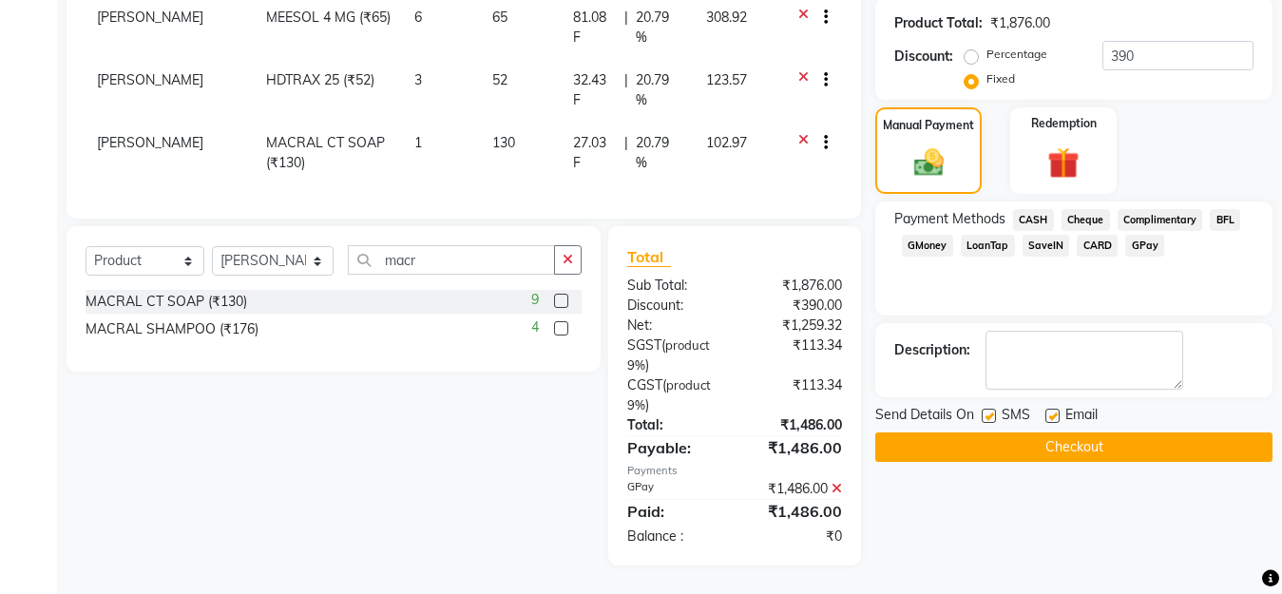
scroll to position [396, 0]
click at [1052, 409] on label at bounding box center [1053, 416] width 14 height 14
click at [1052, 411] on input "checkbox" at bounding box center [1052, 417] width 12 height 12
checkbox input "false"
click at [1047, 432] on button "Checkout" at bounding box center [1073, 446] width 397 height 29
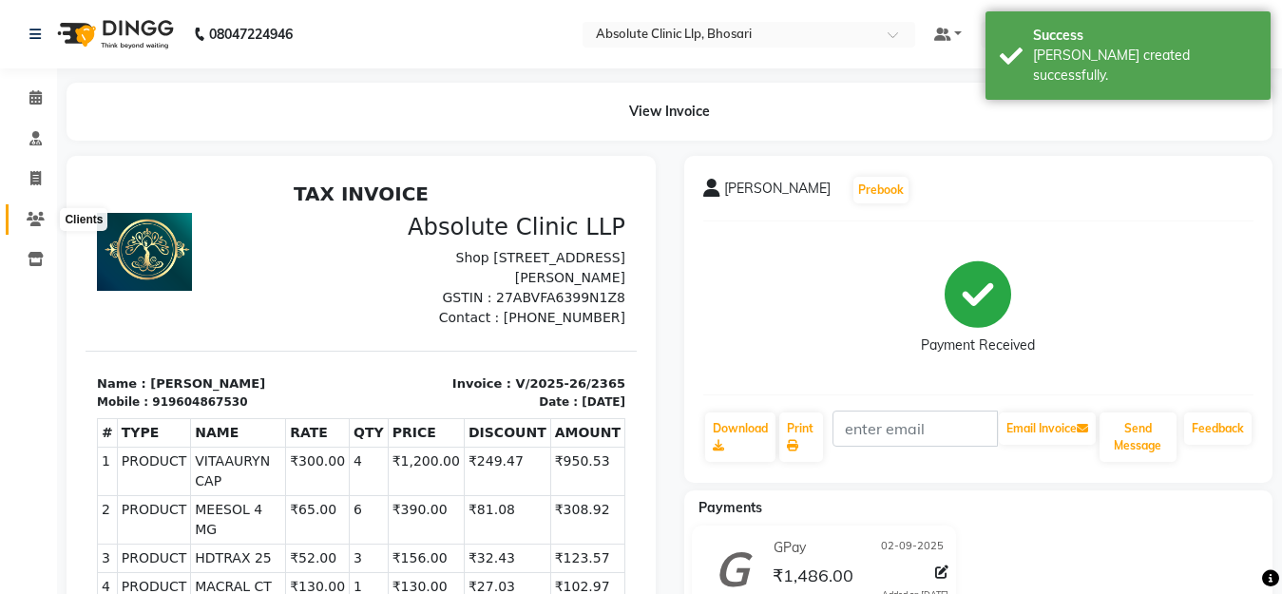
click at [29, 216] on icon at bounding box center [36, 219] width 18 height 14
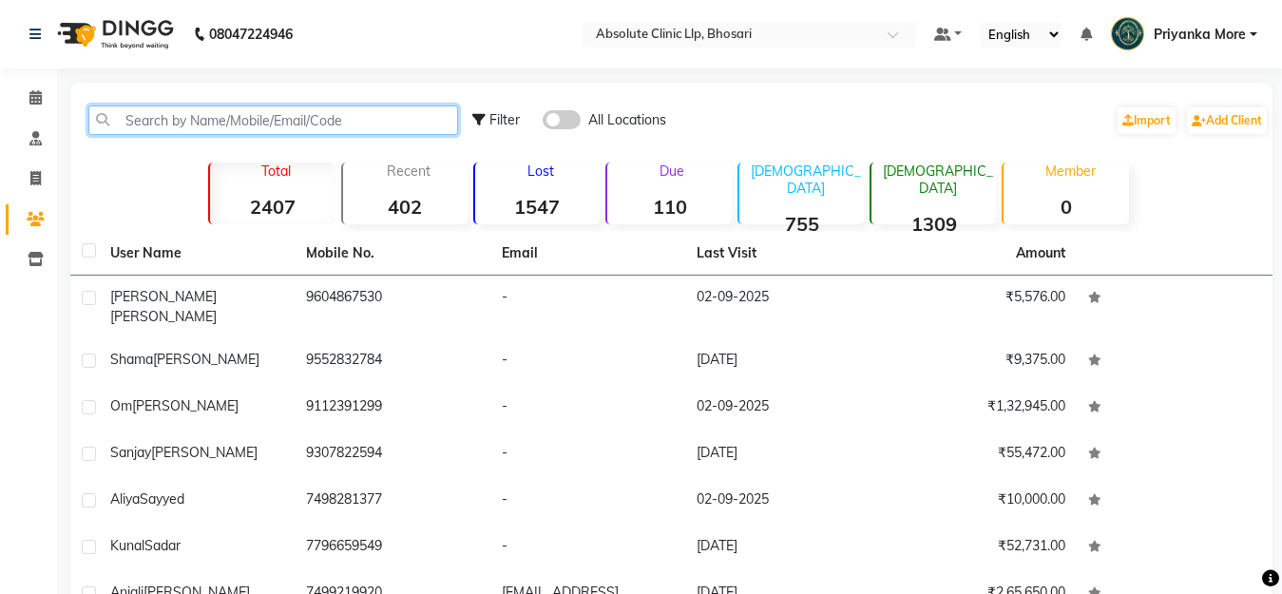
click at [179, 111] on input "text" at bounding box center [273, 120] width 370 height 29
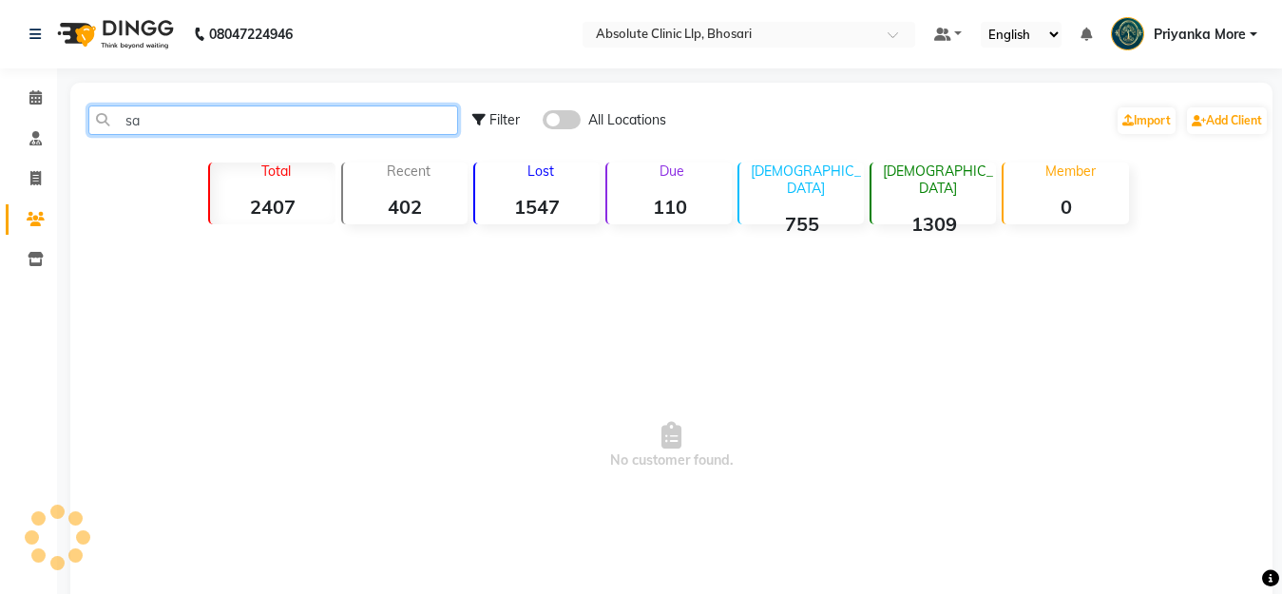
type input "s"
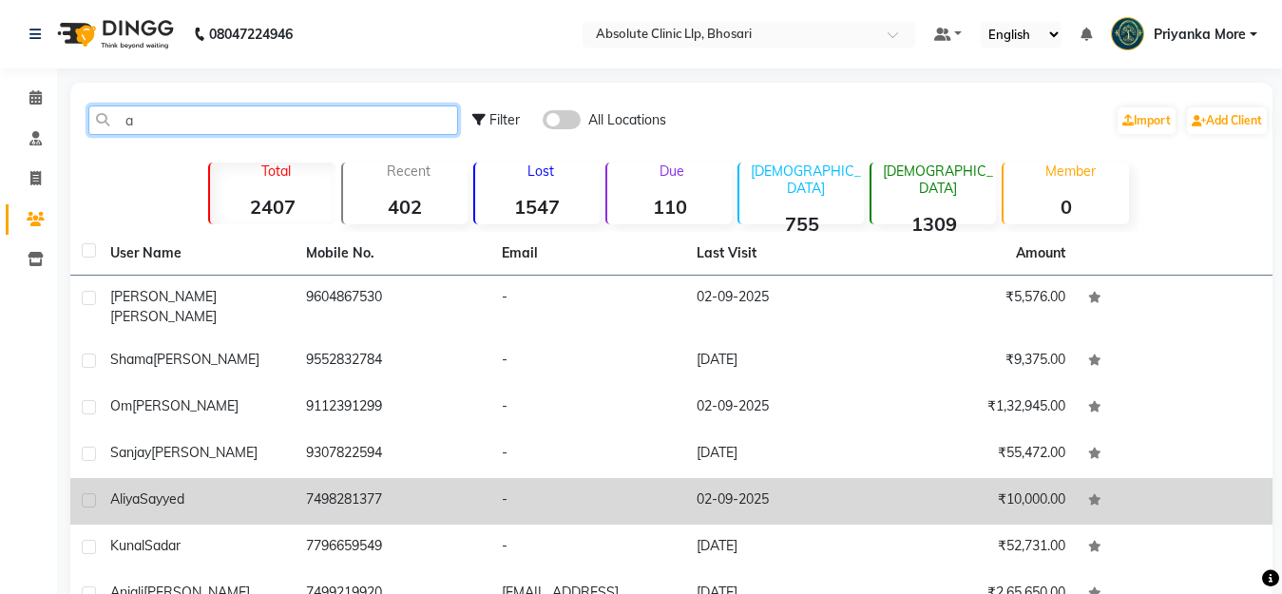
type input "a"
click at [377, 478] on td "7498281377" at bounding box center [393, 501] width 196 height 47
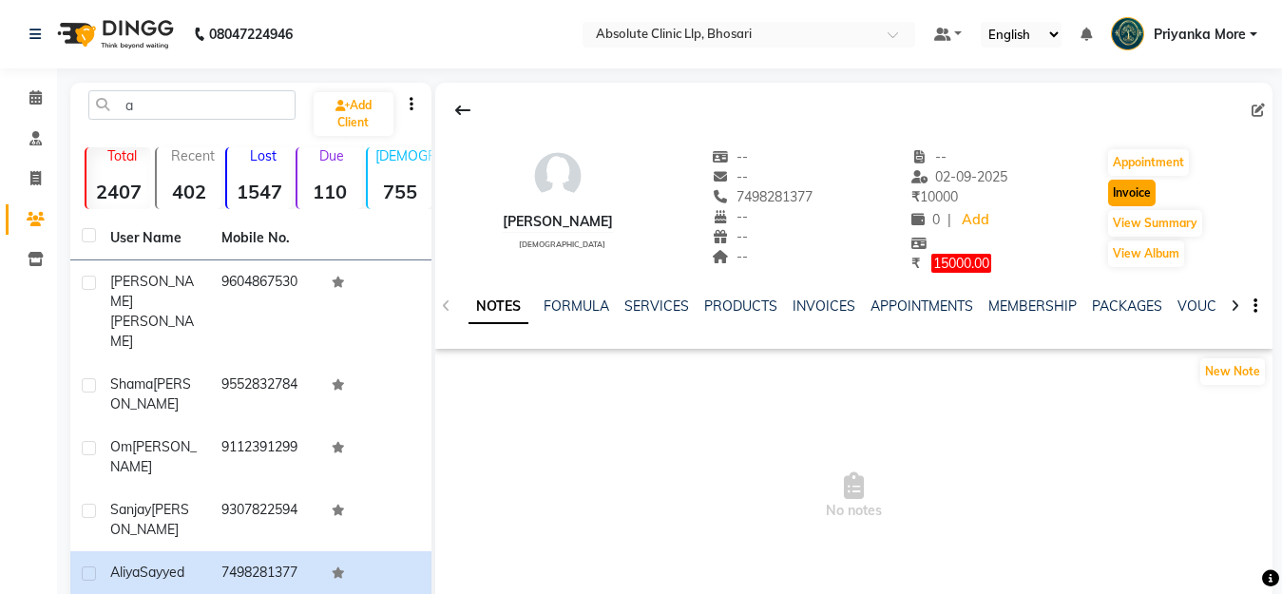
click at [1120, 184] on button "Invoice" at bounding box center [1132, 193] width 48 height 27
select select "service"
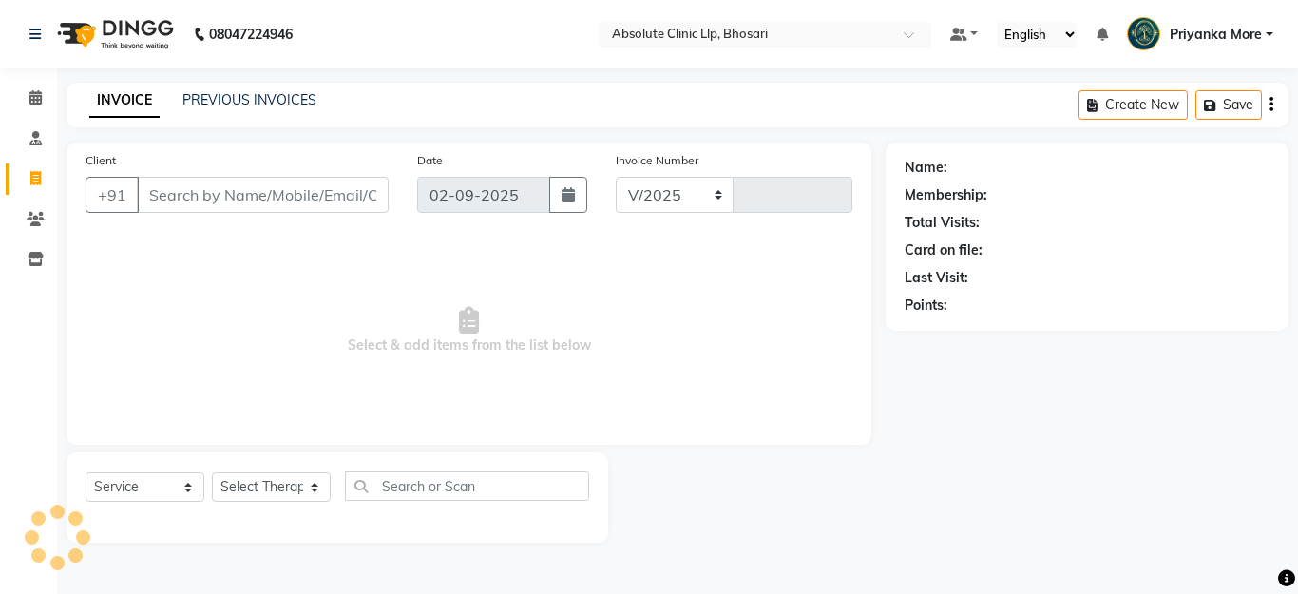
select select "4706"
type input "2366"
click at [119, 490] on select "Select Service Product Membership Package Voucher Prepaid Gift Card" at bounding box center [145, 486] width 119 height 29
select select "product"
click at [86, 472] on select "Select Service Product Membership Package Voucher Prepaid Gift Card" at bounding box center [145, 486] width 119 height 29
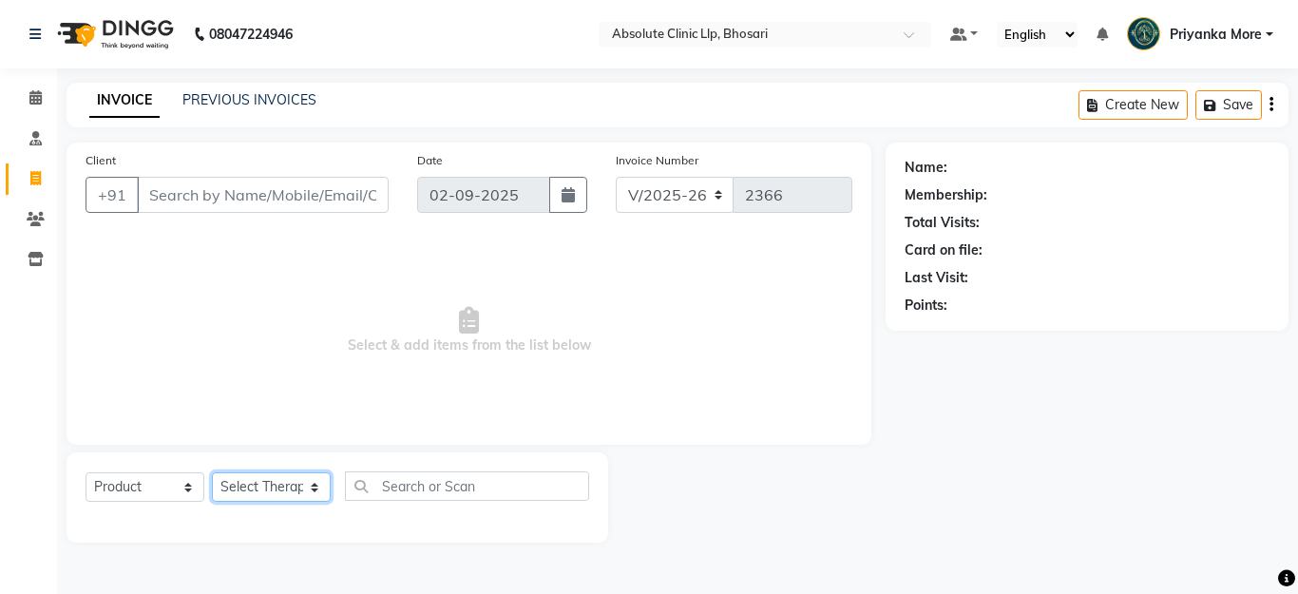
click at [264, 491] on select "Select Therapist" at bounding box center [271, 486] width 119 height 29
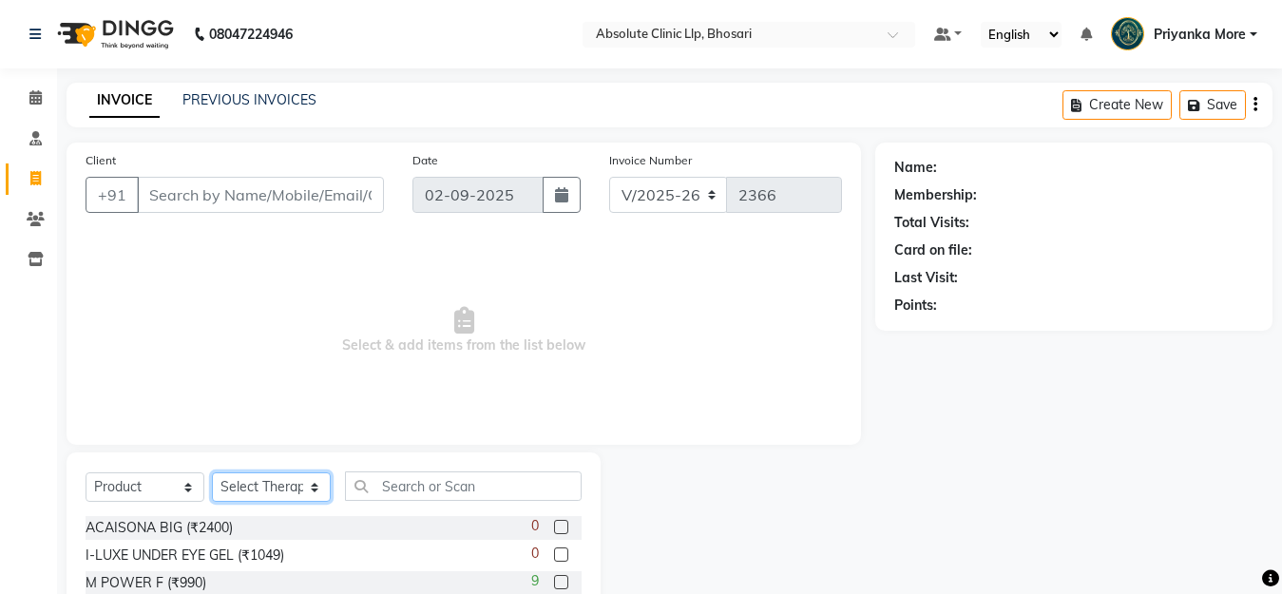
click at [280, 477] on select "Select Therapist" at bounding box center [271, 486] width 119 height 29
type input "7498281377"
click at [288, 480] on select "Select Therapist [PERSON_NAME] [PERSON_NAME] [PERSON_NAME] [PERSON_NAME] [PERSO…" at bounding box center [273, 486] width 122 height 29
click at [289, 477] on select "Select Therapist [PERSON_NAME] [PERSON_NAME] [PERSON_NAME] [PERSON_NAME] [PERSO…" at bounding box center [273, 486] width 122 height 29
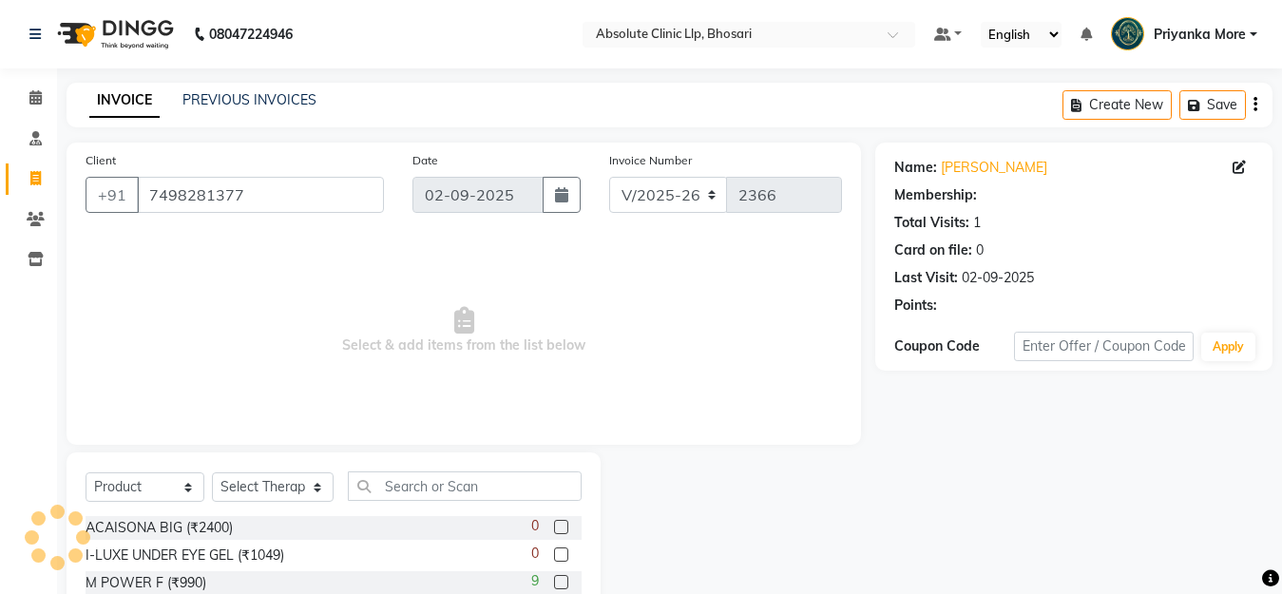
click at [290, 466] on div "Select Service Product Membership Package Voucher Prepaid Gift Card Select Ther…" at bounding box center [334, 592] width 534 height 280
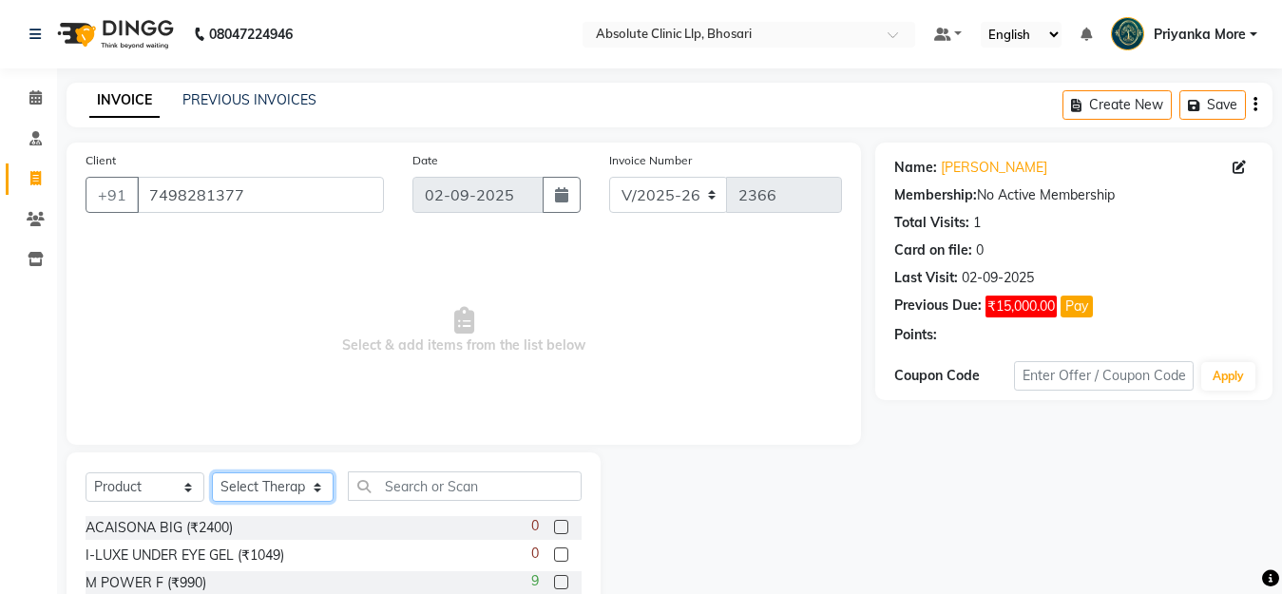
click at [293, 480] on select "Select Therapist [PERSON_NAME] [PERSON_NAME] [PERSON_NAME] [PERSON_NAME] [PERSO…" at bounding box center [273, 486] width 122 height 29
select select "27986"
click at [212, 472] on select "Select Therapist [PERSON_NAME] [PERSON_NAME] [PERSON_NAME] [PERSON_NAME] [PERSO…" at bounding box center [273, 486] width 122 height 29
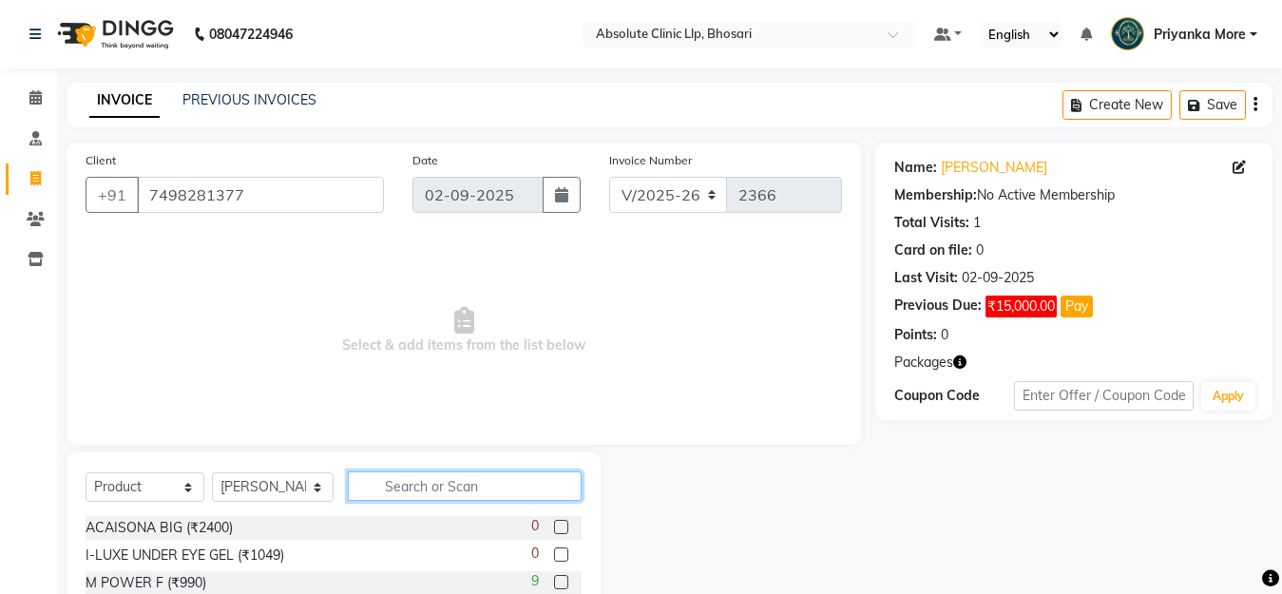
click at [370, 472] on input "text" at bounding box center [465, 485] width 234 height 29
click at [382, 490] on input "text" at bounding box center [465, 485] width 234 height 29
type input "5"
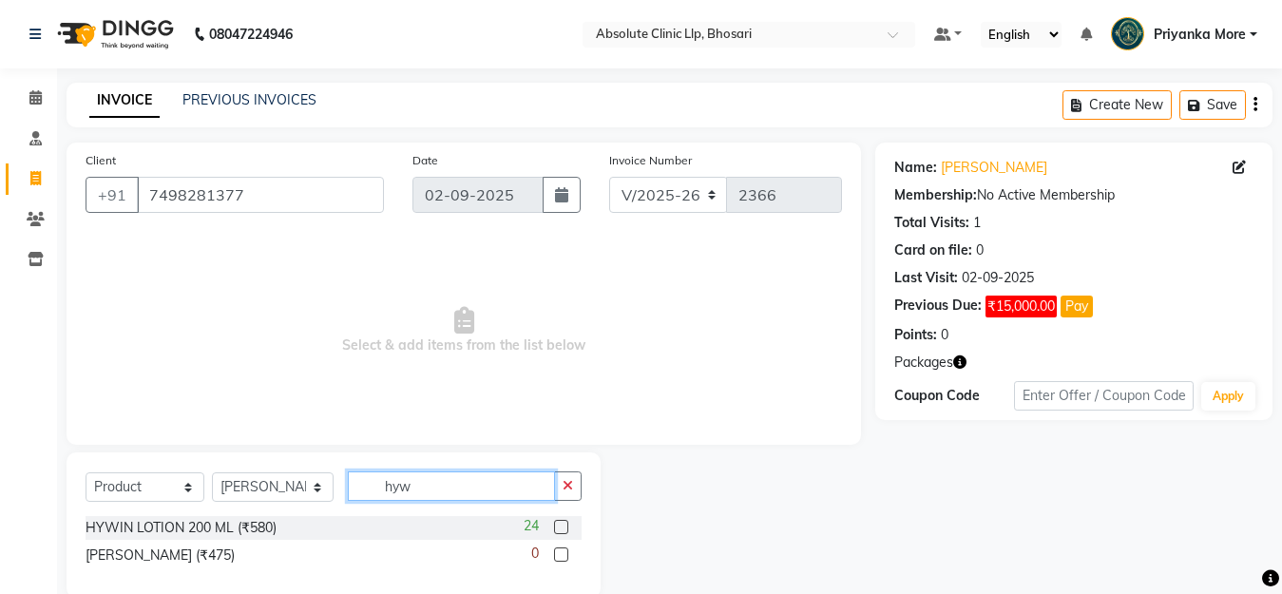
type input "hyw"
click at [560, 531] on label at bounding box center [561, 527] width 14 height 14
click at [560, 531] on input "checkbox" at bounding box center [560, 528] width 12 height 12
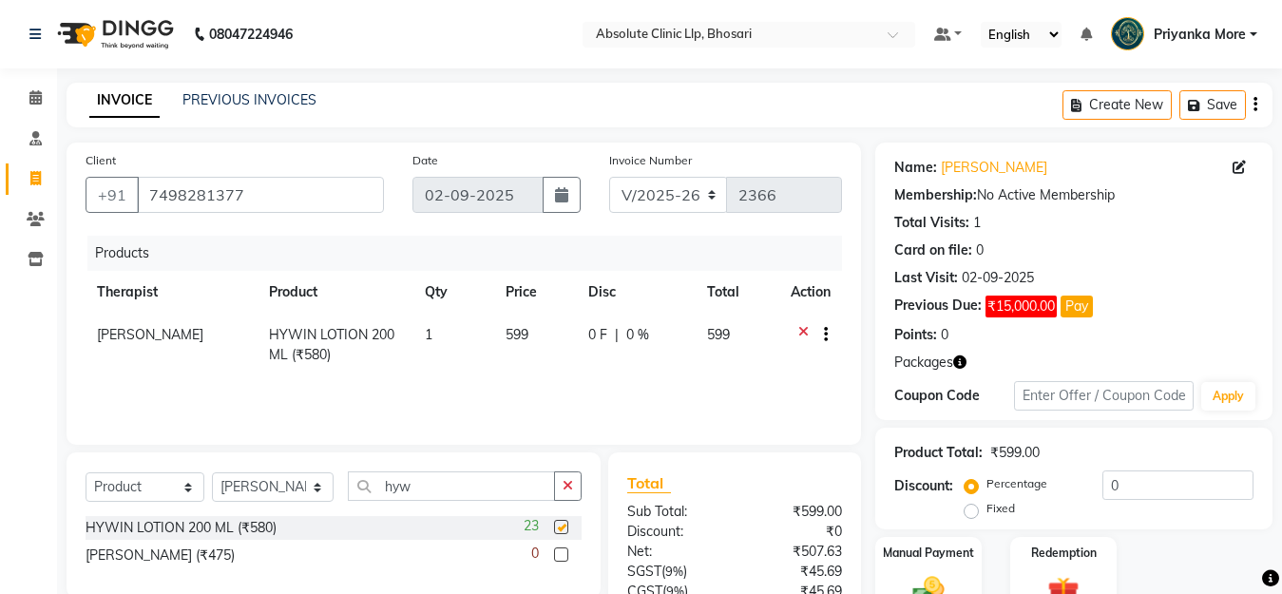
checkbox input "false"
click at [446, 488] on input "hyw" at bounding box center [451, 485] width 207 height 29
type input "h"
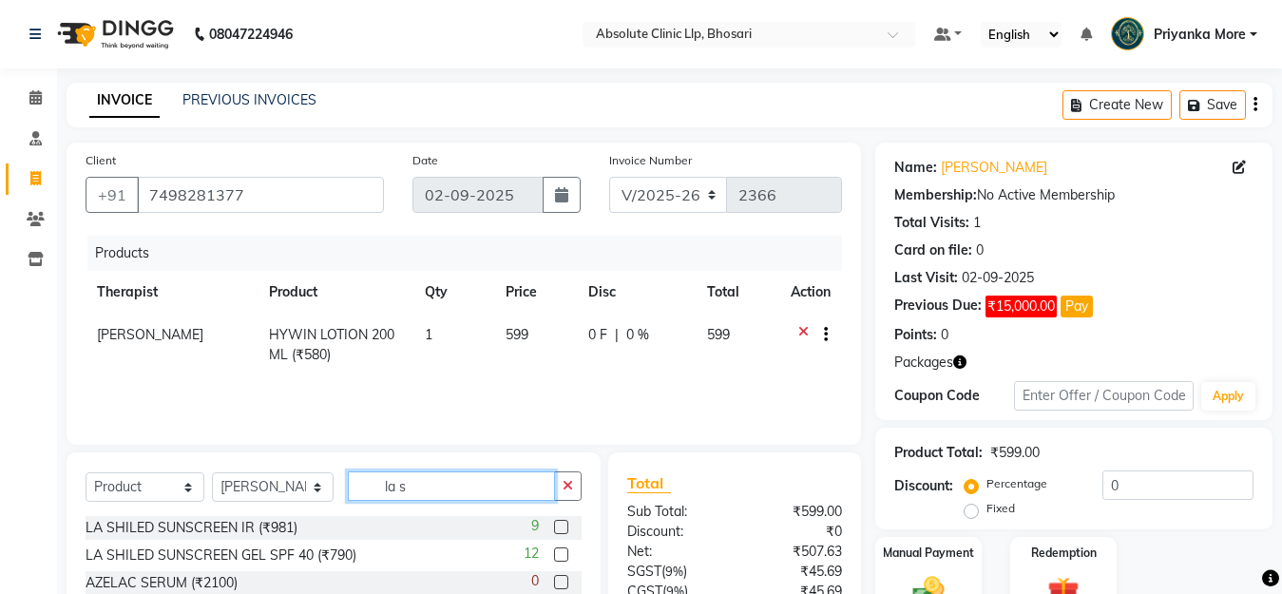
type input "la s"
click at [561, 528] on label at bounding box center [561, 527] width 14 height 14
click at [561, 528] on input "checkbox" at bounding box center [560, 528] width 12 height 12
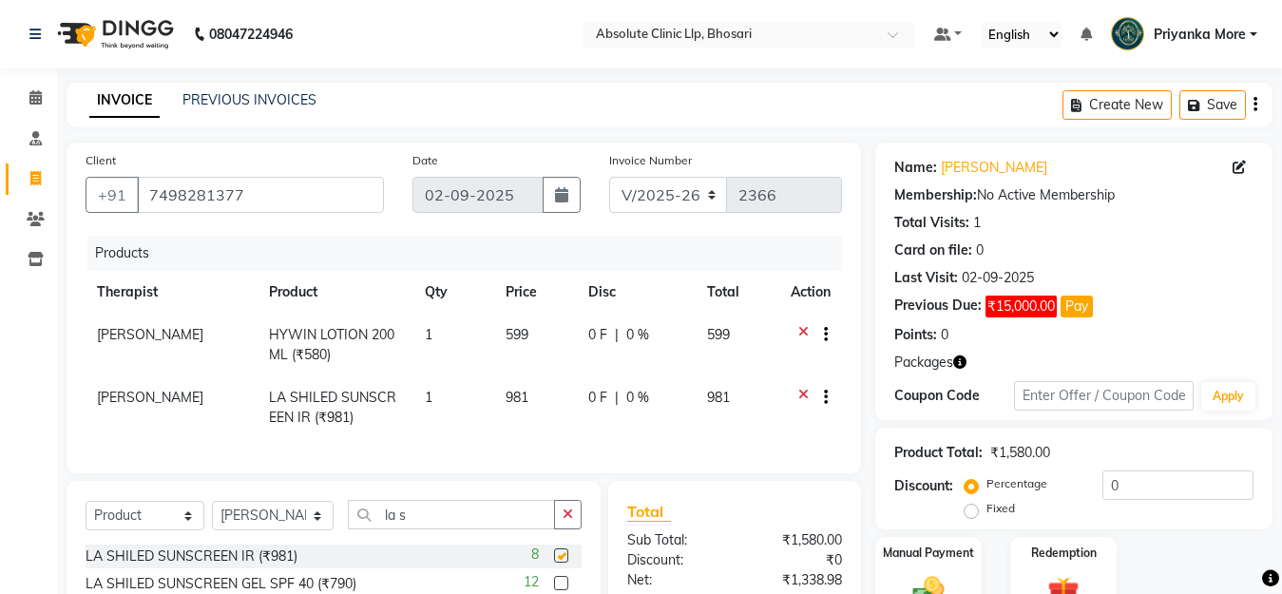
checkbox input "false"
click at [453, 528] on input "la s" at bounding box center [451, 514] width 207 height 29
type input "l"
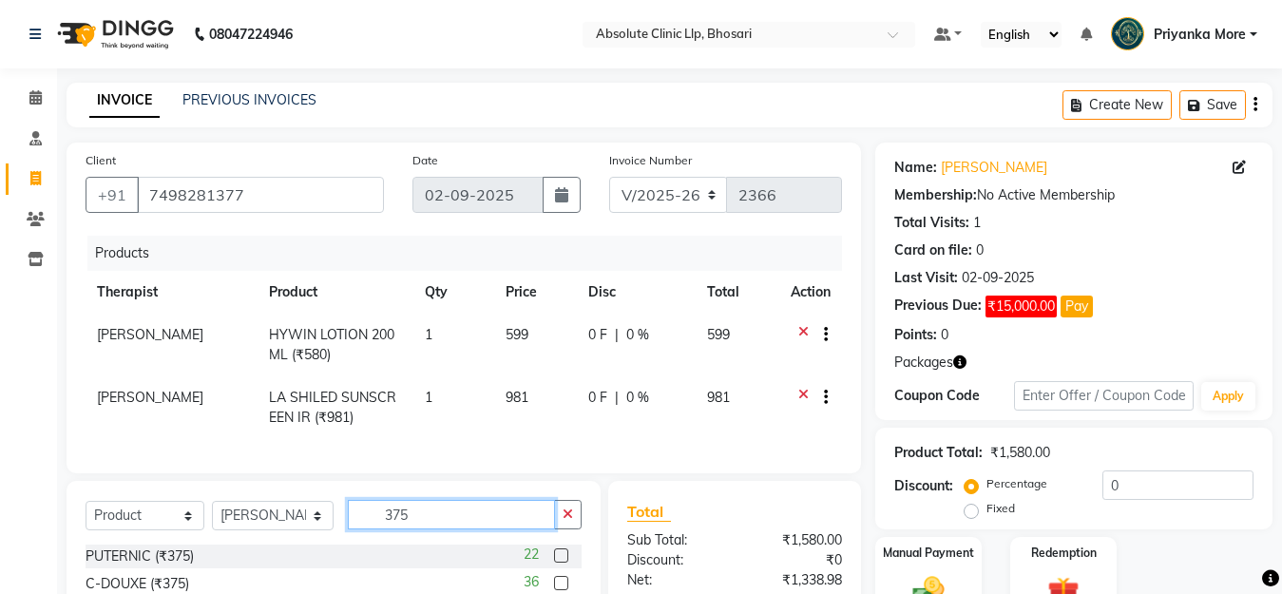
scroll to position [190, 0]
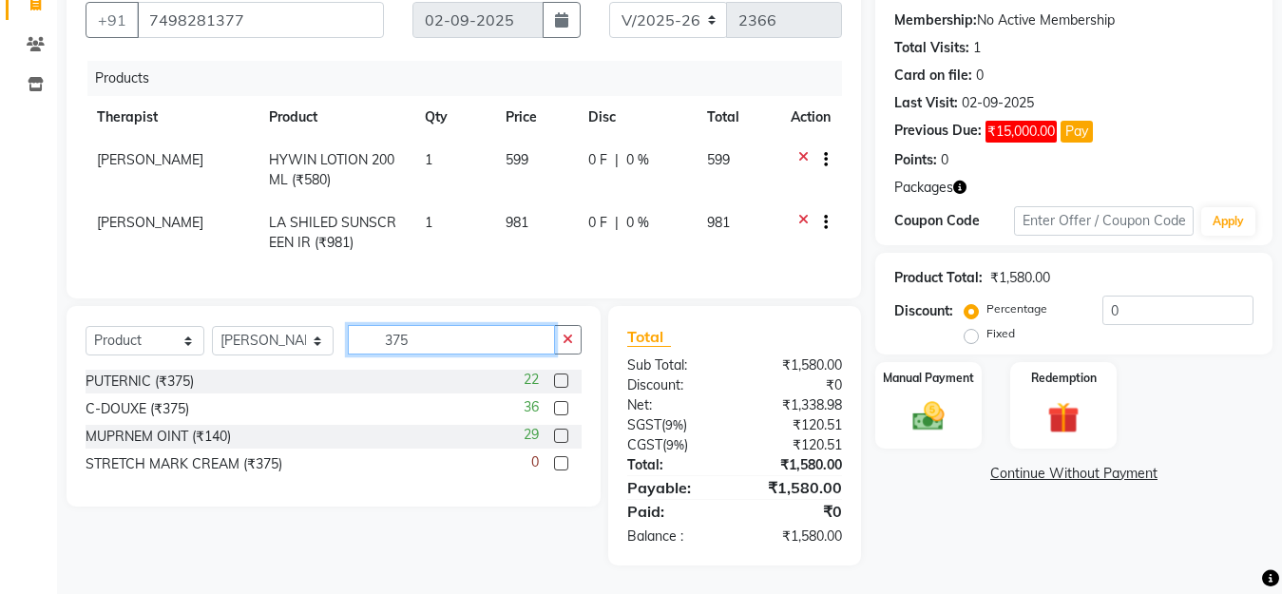
type input "375"
click at [552, 413] on div "36" at bounding box center [553, 409] width 58 height 24
click at [560, 412] on label at bounding box center [561, 408] width 14 height 14
click at [560, 412] on input "checkbox" at bounding box center [560, 409] width 12 height 12
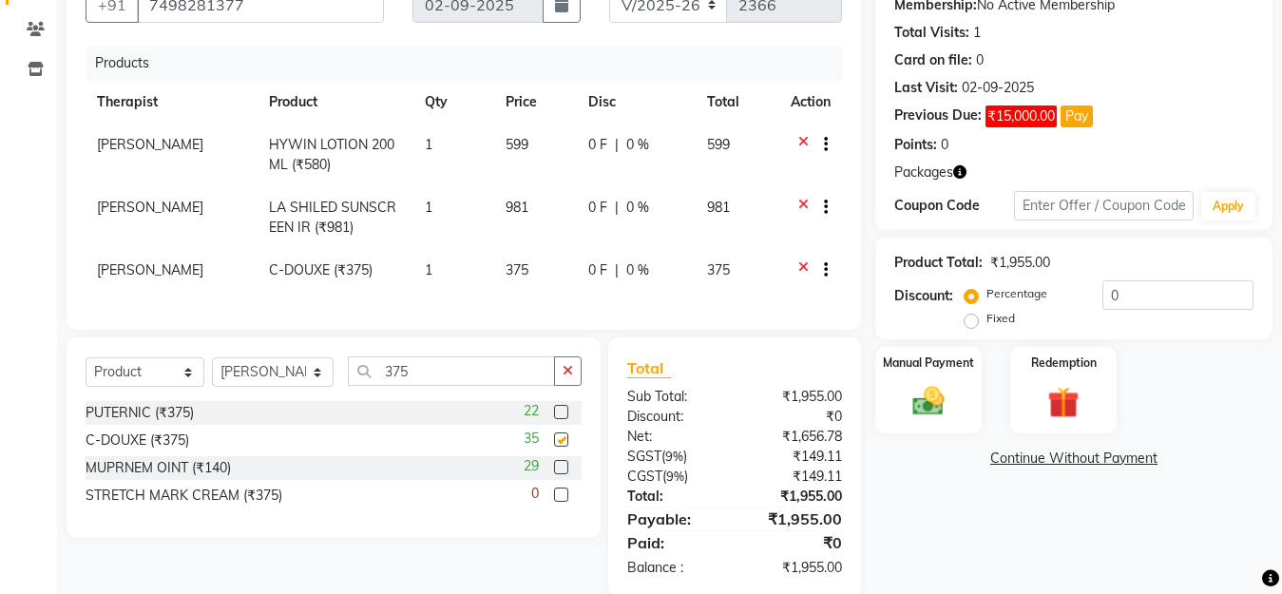
checkbox input "false"
click at [460, 386] on input "375" at bounding box center [451, 370] width 207 height 29
type input "3"
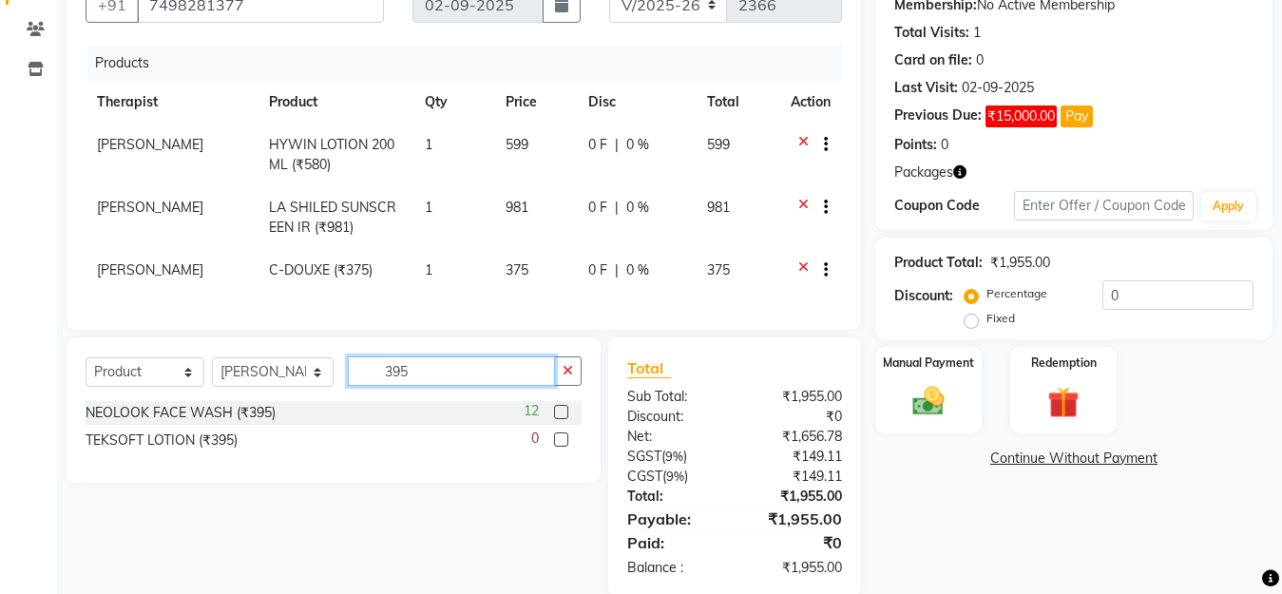
type input "395"
click at [557, 419] on label at bounding box center [561, 412] width 14 height 14
click at [557, 419] on input "checkbox" at bounding box center [560, 413] width 12 height 12
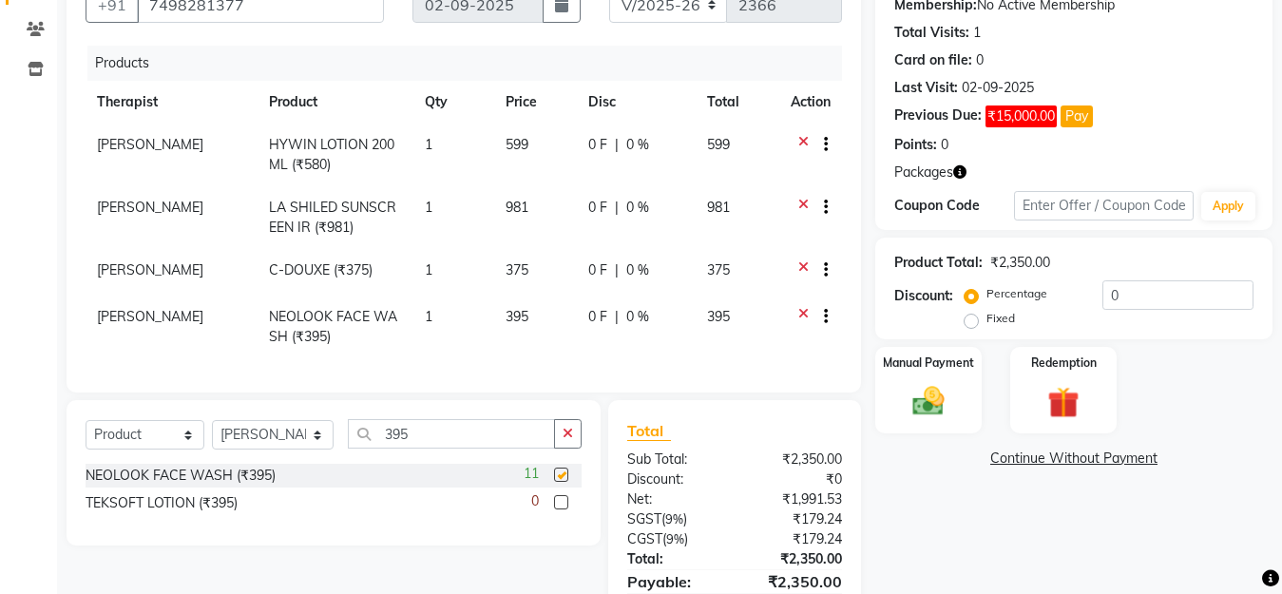
checkbox input "false"
drag, startPoint x: 439, startPoint y: 419, endPoint x: 440, endPoint y: 431, distance: 11.4
click at [440, 431] on div "Select Service Product Membership Package Voucher Prepaid Gift Card Select Ther…" at bounding box center [334, 472] width 534 height 145
click at [439, 444] on input "395" at bounding box center [451, 433] width 207 height 29
type input "3"
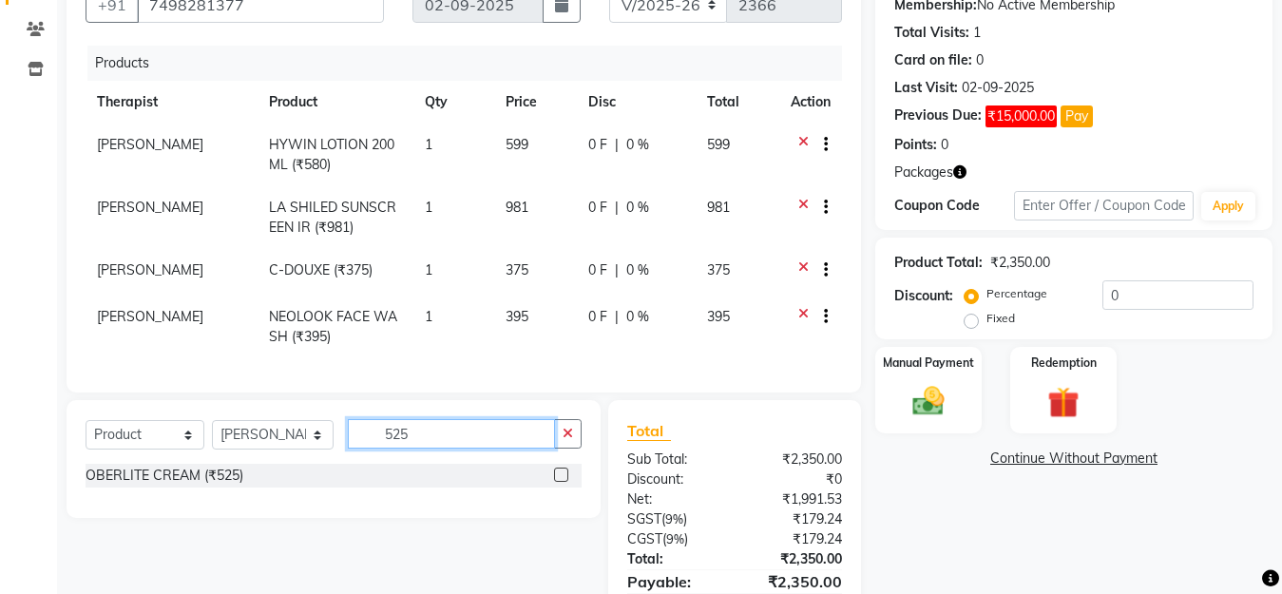
type input "525"
click at [562, 482] on label at bounding box center [561, 475] width 14 height 14
click at [562, 482] on input "checkbox" at bounding box center [560, 476] width 12 height 12
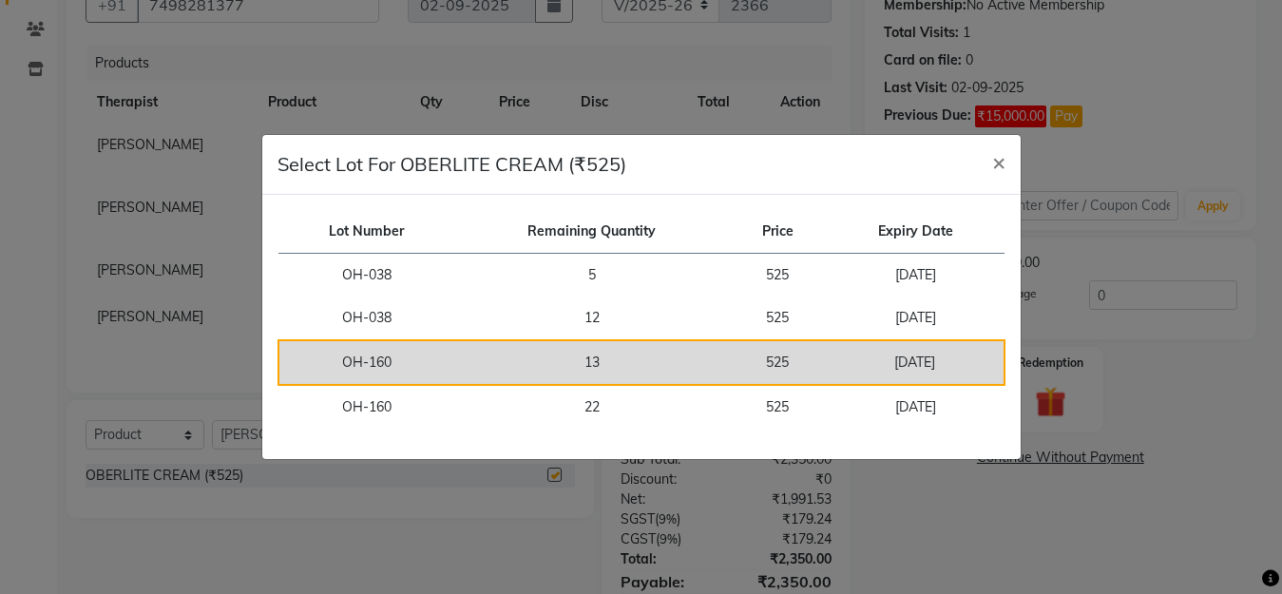
checkbox input "false"
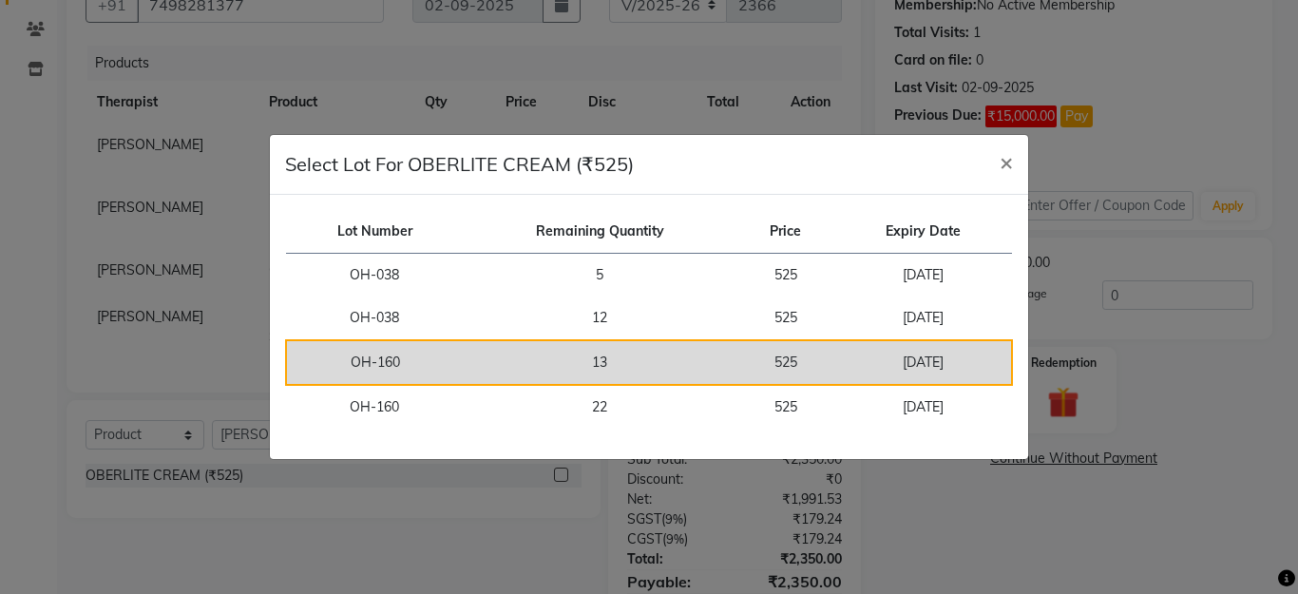
click at [703, 355] on td "13" at bounding box center [600, 362] width 274 height 45
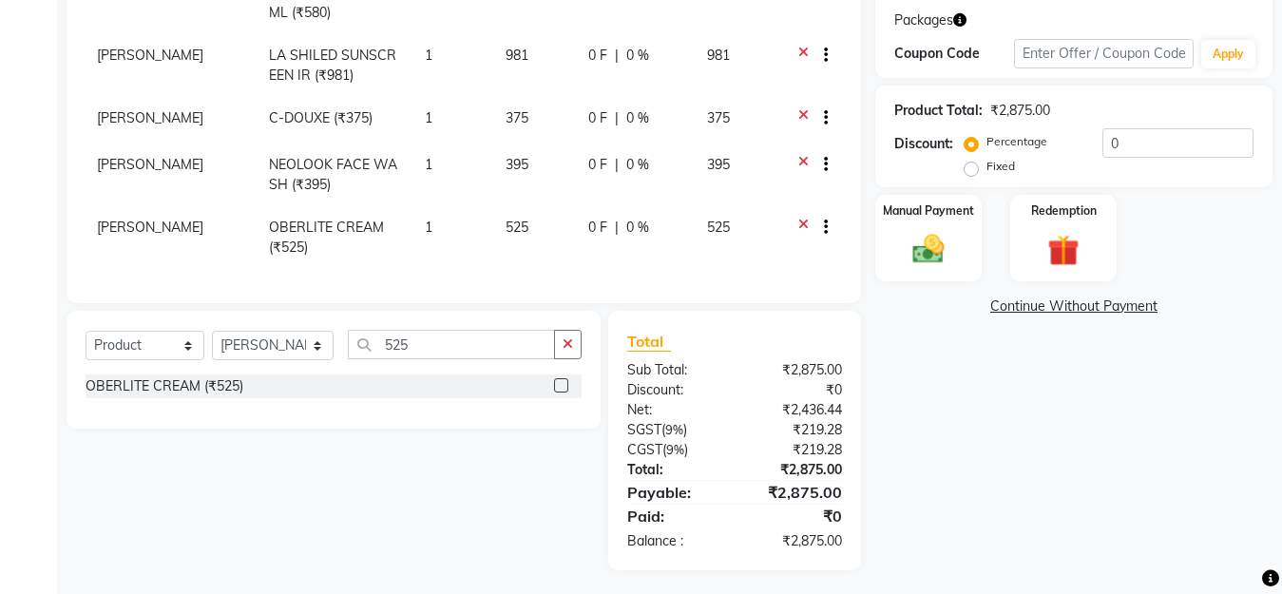
scroll to position [363, 0]
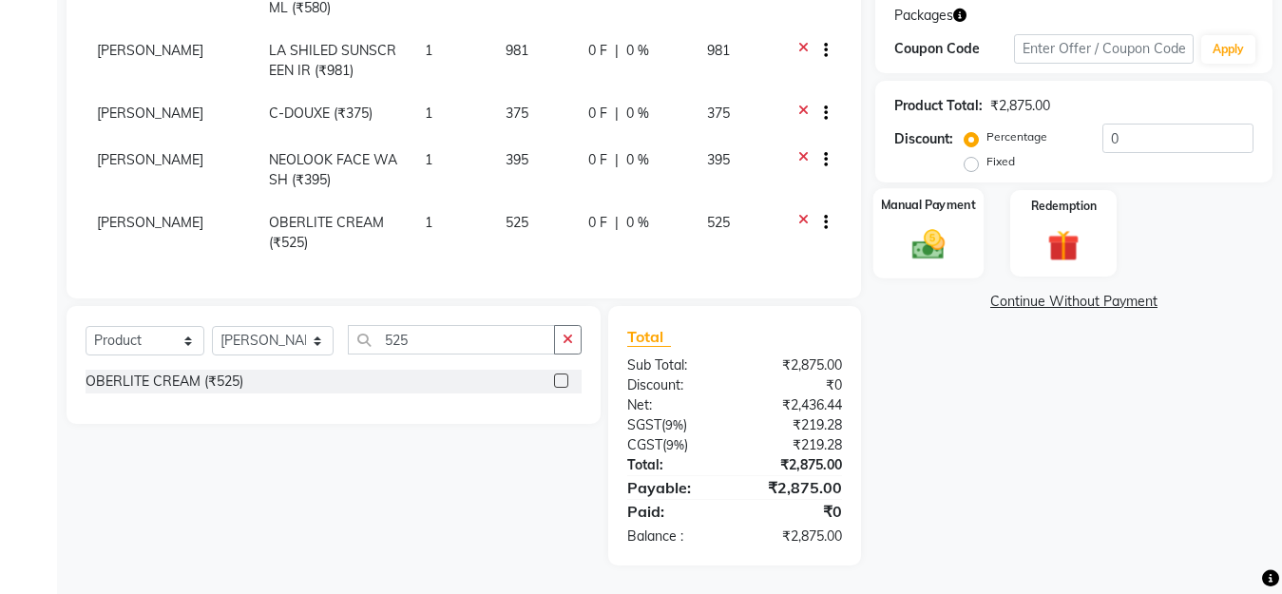
click at [883, 249] on div "Manual Payment" at bounding box center [929, 233] width 110 height 90
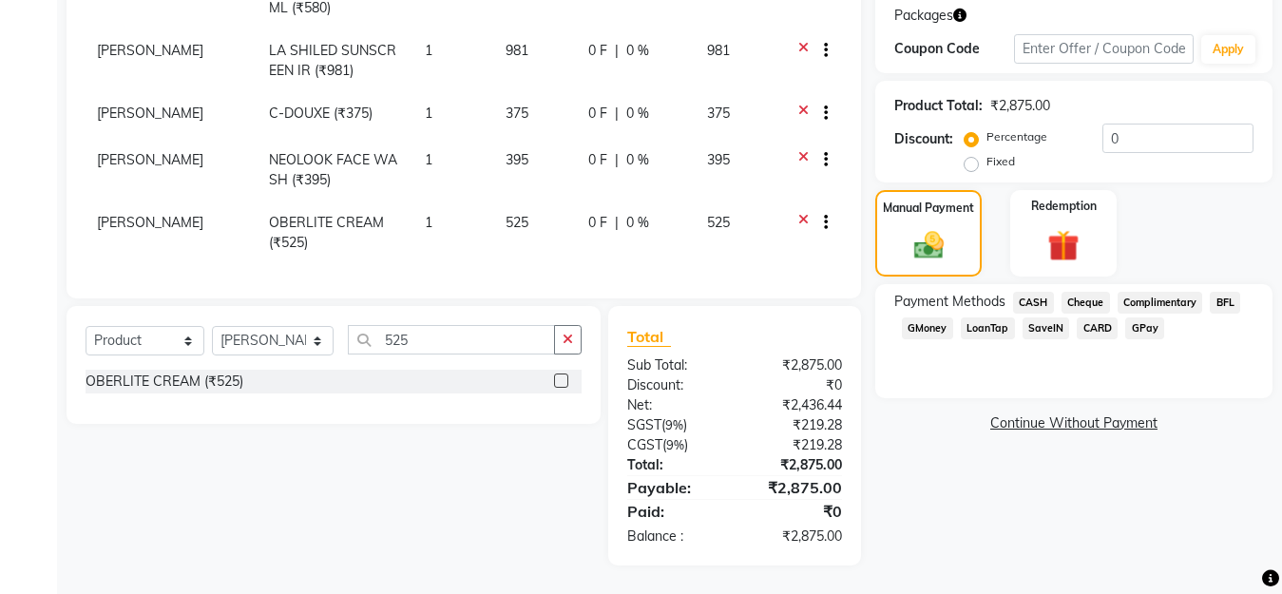
click at [1135, 317] on span "GPay" at bounding box center [1144, 328] width 39 height 22
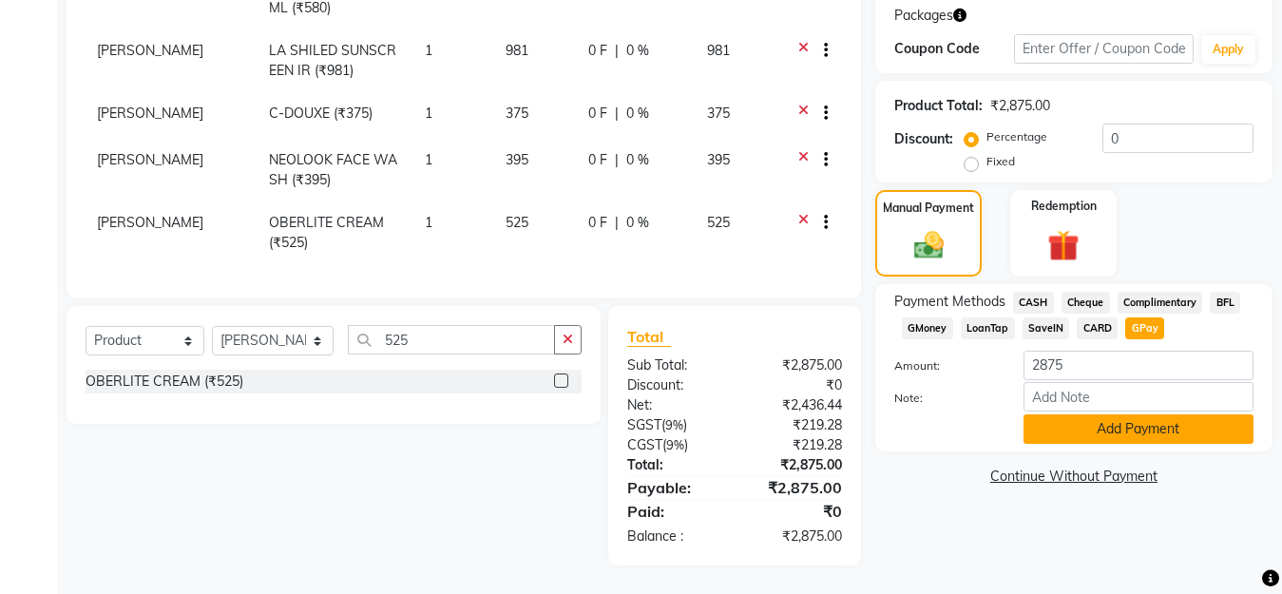
click at [1135, 414] on button "Add Payment" at bounding box center [1139, 428] width 230 height 29
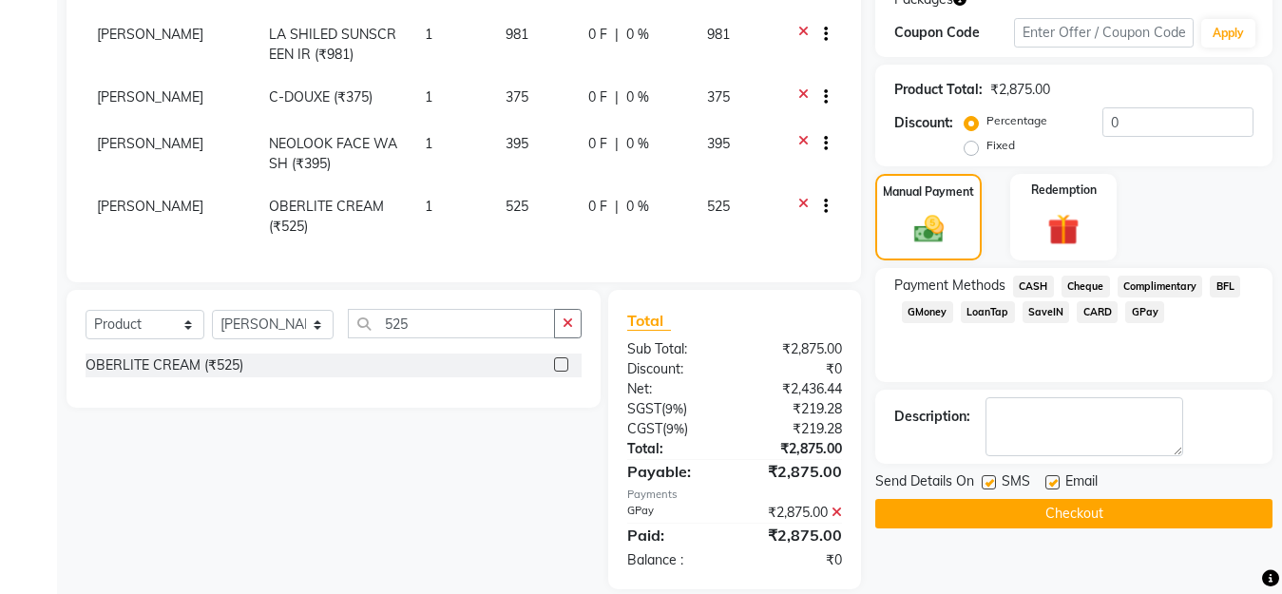
click at [1104, 513] on button "Checkout" at bounding box center [1073, 513] width 397 height 29
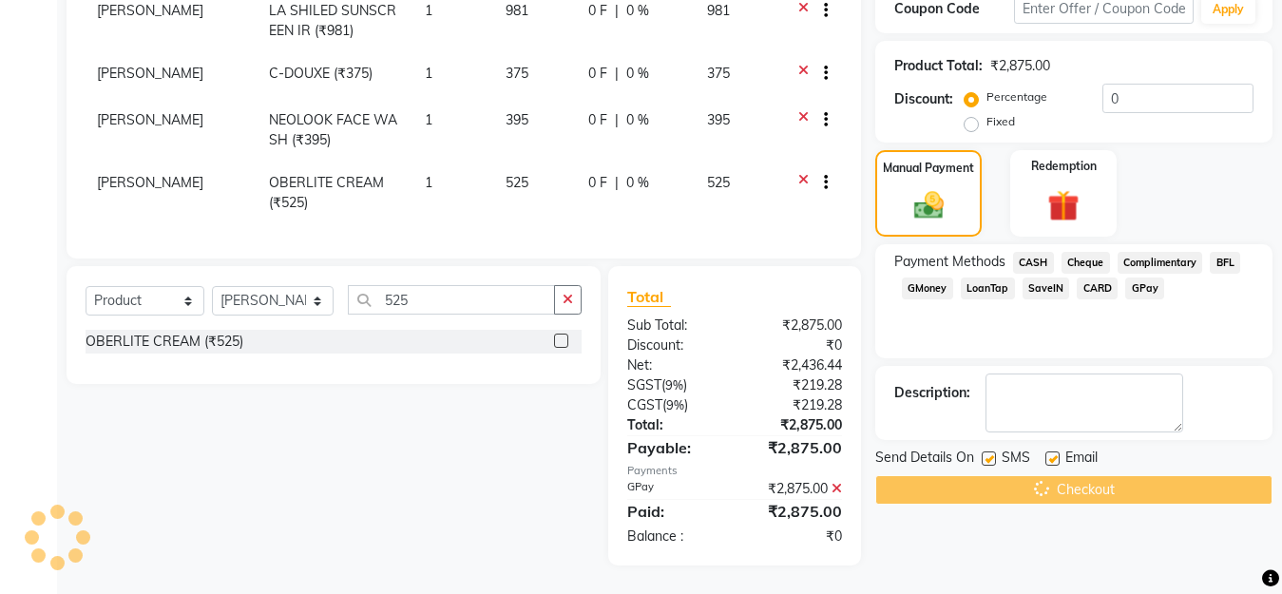
scroll to position [403, 0]
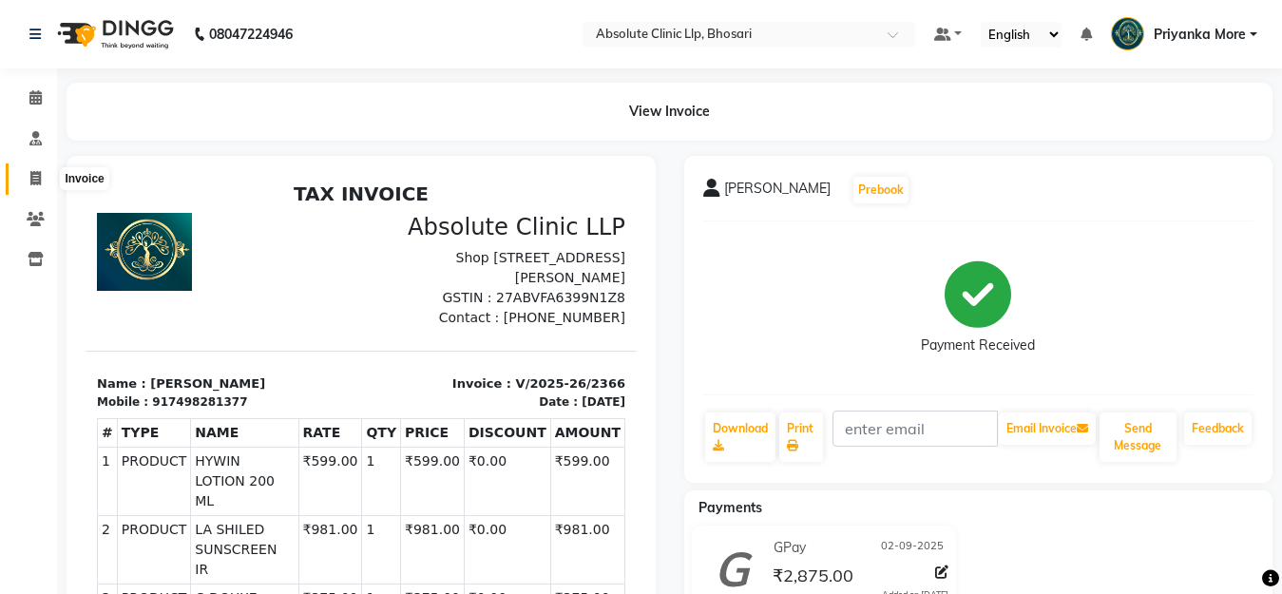
click at [38, 176] on icon at bounding box center [35, 178] width 10 height 14
select select "service"
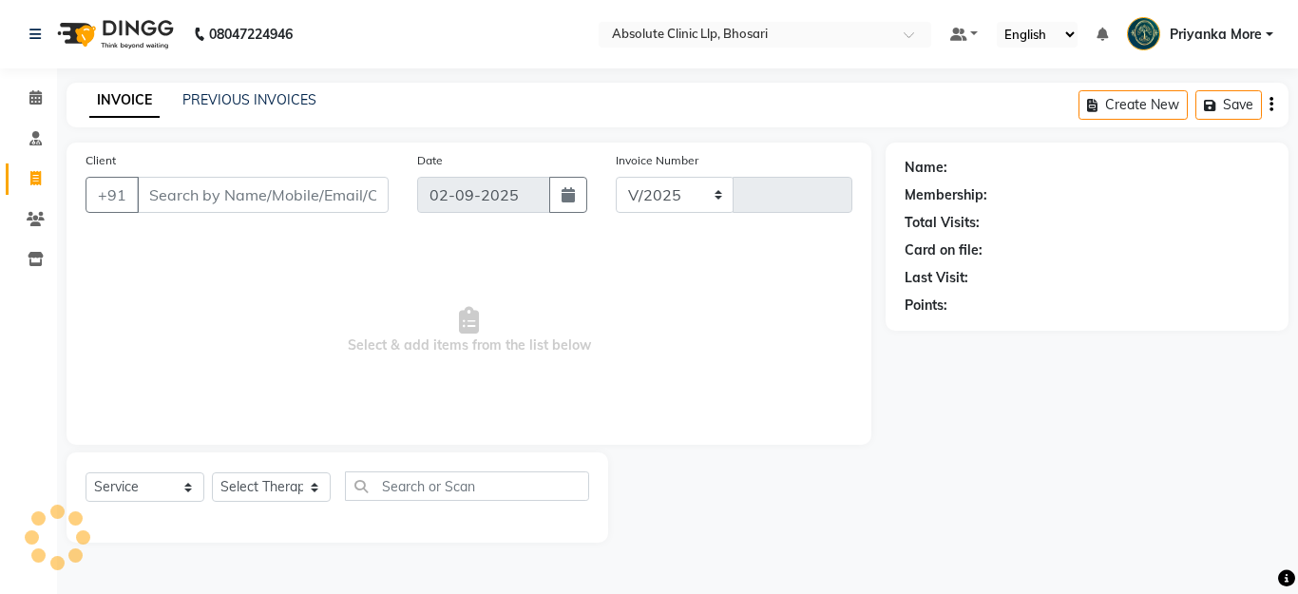
select select "4706"
type input "2367"
click at [164, 187] on input "Client" at bounding box center [263, 195] width 252 height 36
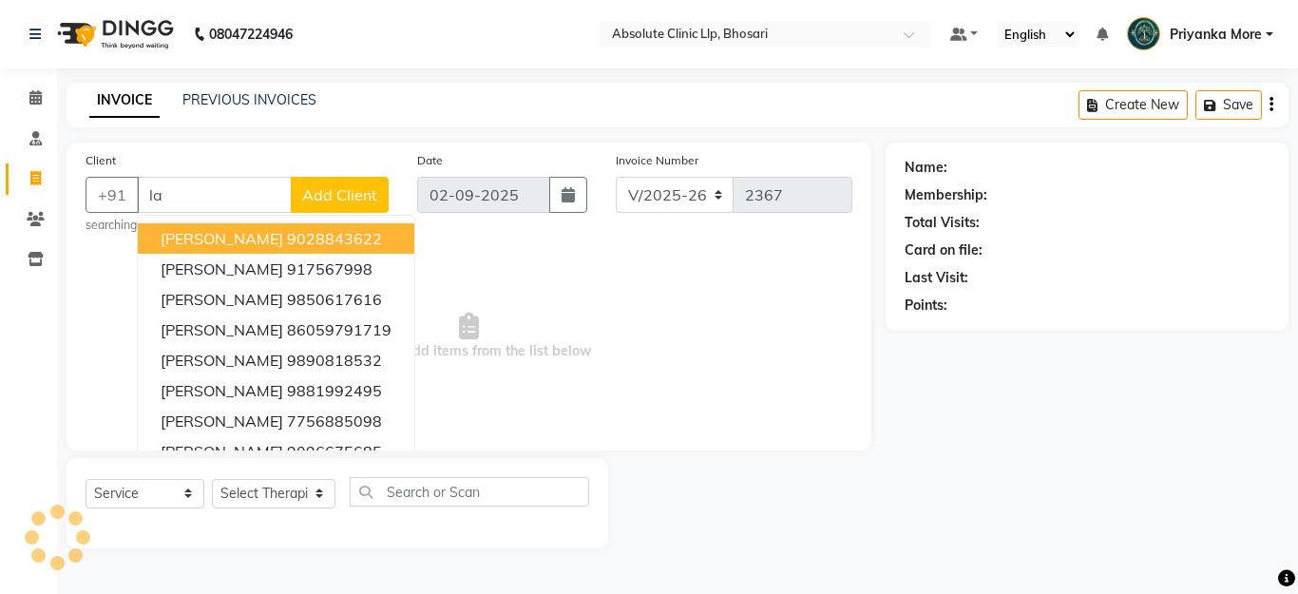
type input "l"
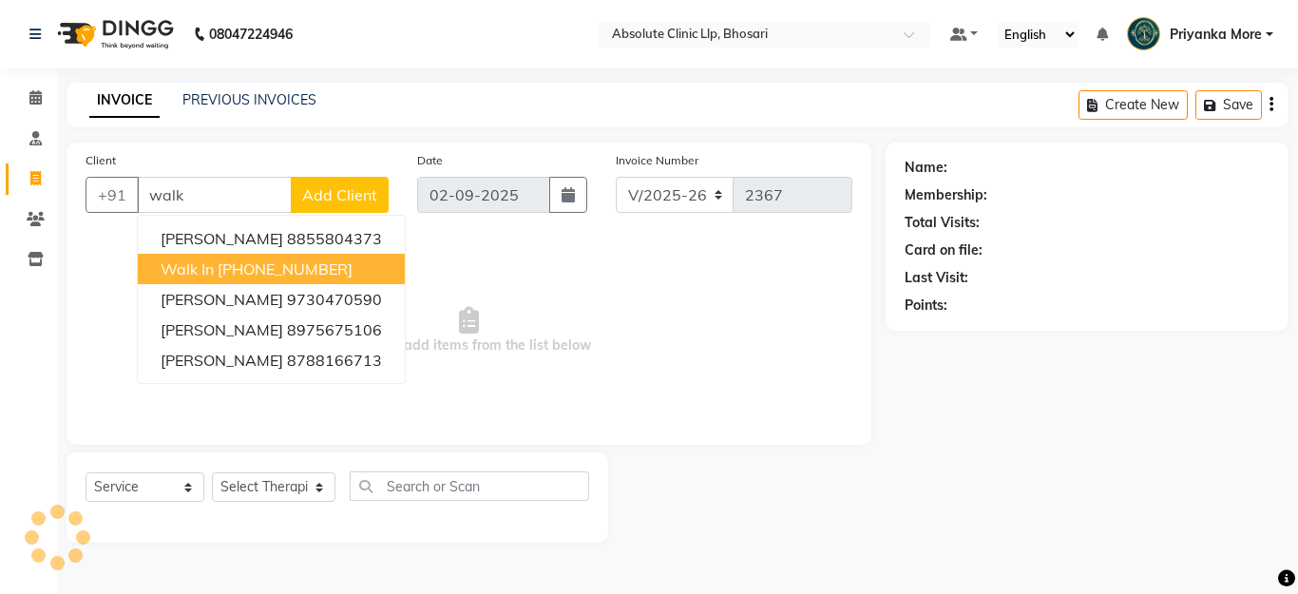
click at [182, 264] on span "Walk In" at bounding box center [187, 268] width 53 height 19
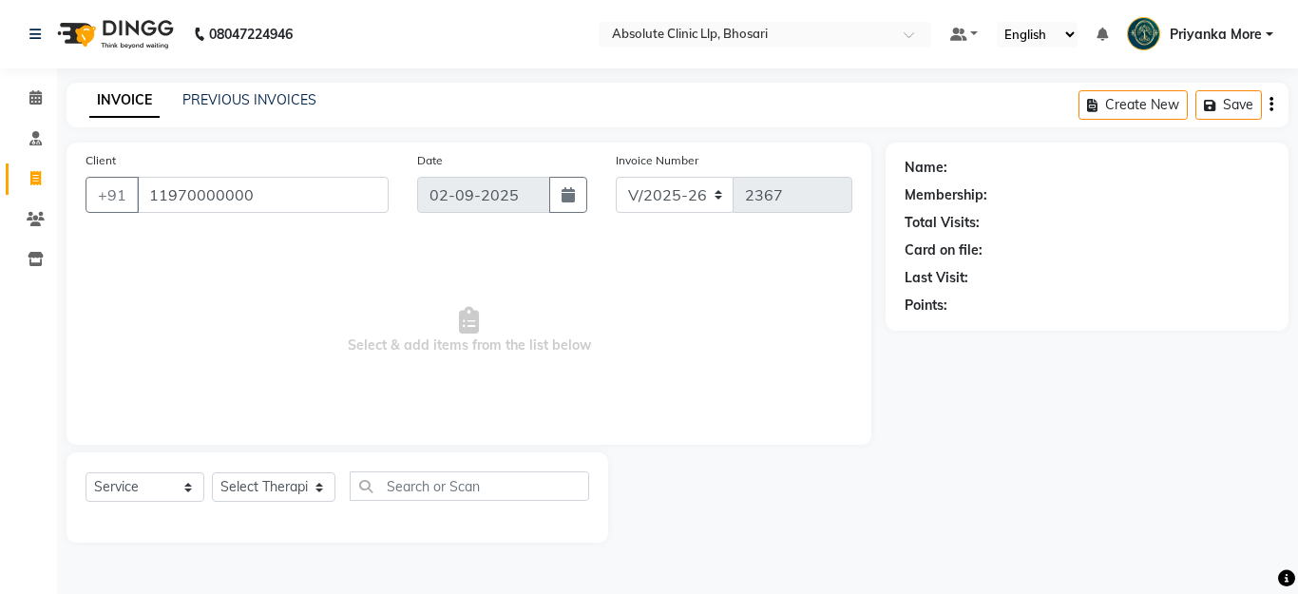
type input "11970000000"
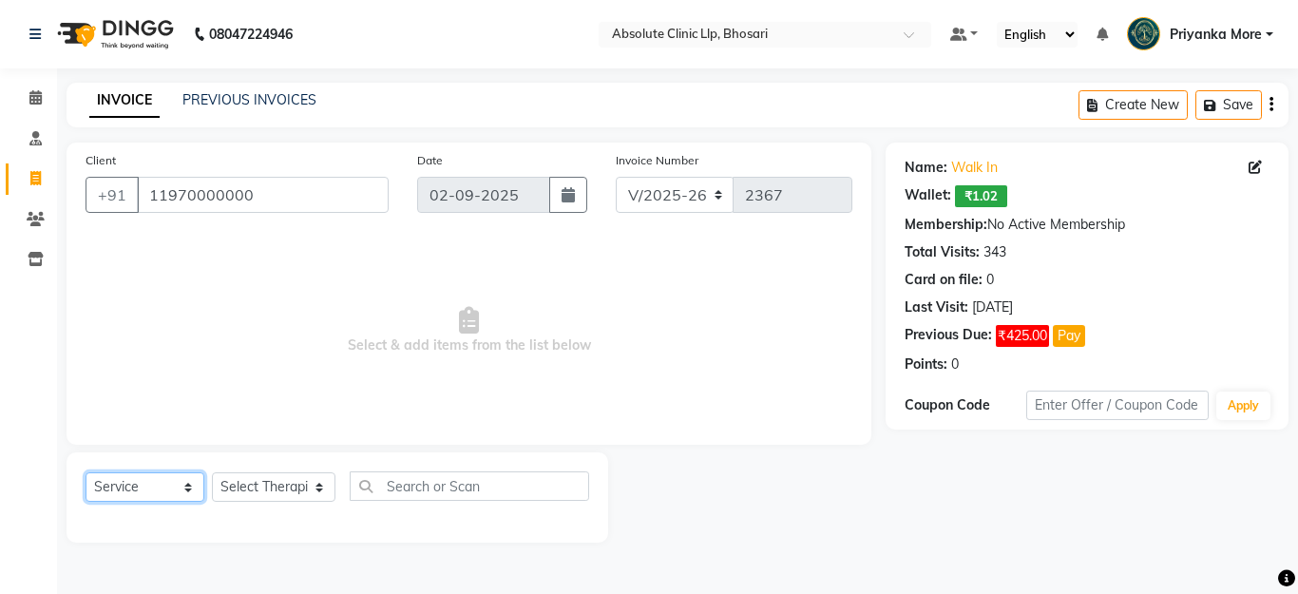
click at [153, 478] on select "Select Service Product Membership Package Voucher Prepaid Gift Card" at bounding box center [145, 486] width 119 height 29
select select "product"
click at [86, 472] on select "Select Service Product Membership Package Voucher Prepaid Gift Card" at bounding box center [145, 486] width 119 height 29
click at [272, 497] on select "Select Therapist [PERSON_NAME] [PERSON_NAME] [PERSON_NAME] [PERSON_NAME] [PERSO…" at bounding box center [274, 486] width 124 height 29
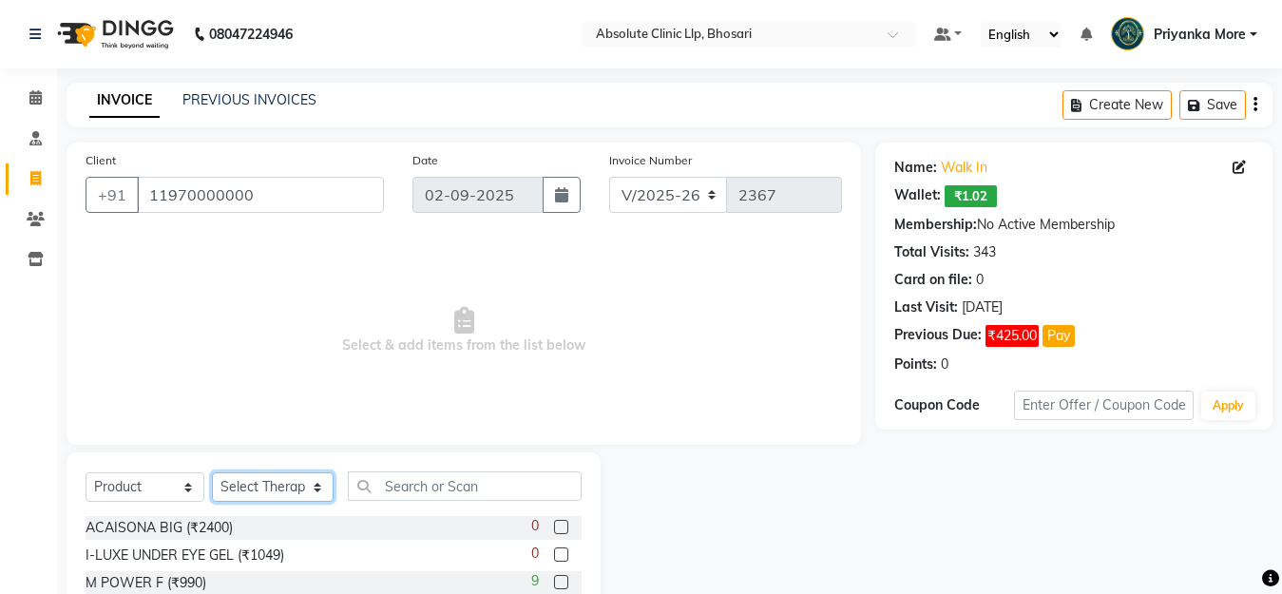
click at [276, 490] on select "Select Therapist [PERSON_NAME] [PERSON_NAME] [PERSON_NAME] [PERSON_NAME] [PERSO…" at bounding box center [273, 486] width 122 height 29
click at [308, 483] on select "Select Therapist [PERSON_NAME] [PERSON_NAME] [PERSON_NAME] [PERSON_NAME] [PERSO…" at bounding box center [273, 486] width 122 height 29
select select "44043"
click at [212, 472] on select "Select Therapist [PERSON_NAME] [PERSON_NAME] [PERSON_NAME] [PERSON_NAME] [PERSO…" at bounding box center [273, 486] width 122 height 29
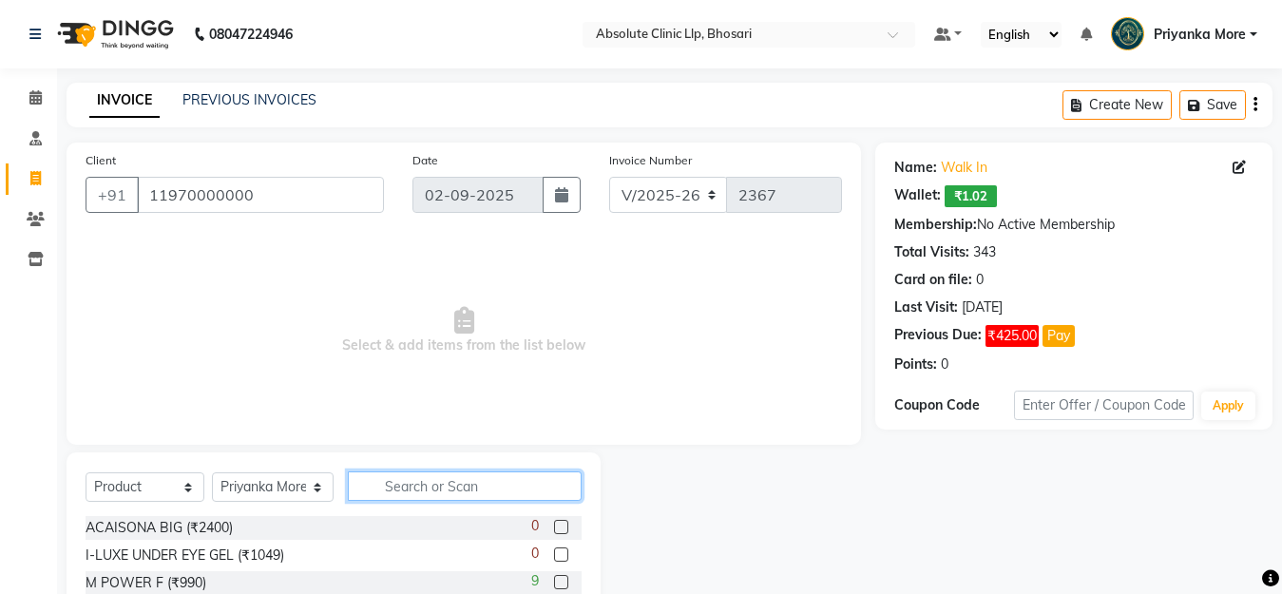
click at [399, 486] on input "text" at bounding box center [465, 485] width 234 height 29
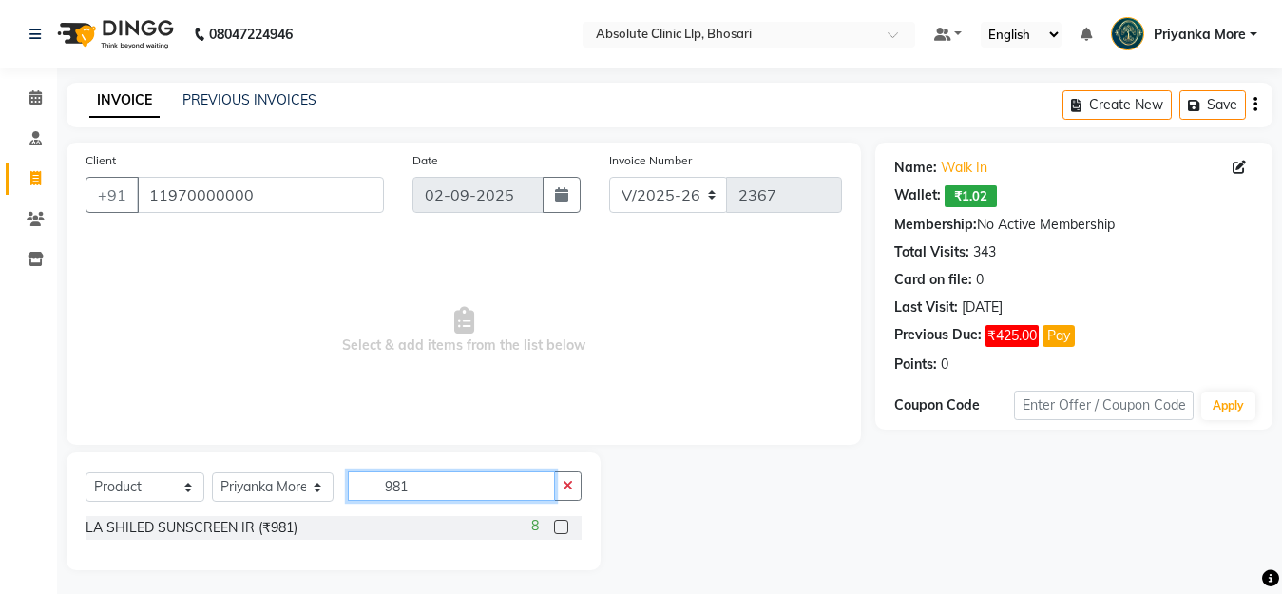
type input "981"
click at [560, 531] on label at bounding box center [561, 527] width 14 height 14
click at [560, 531] on input "checkbox" at bounding box center [560, 528] width 12 height 12
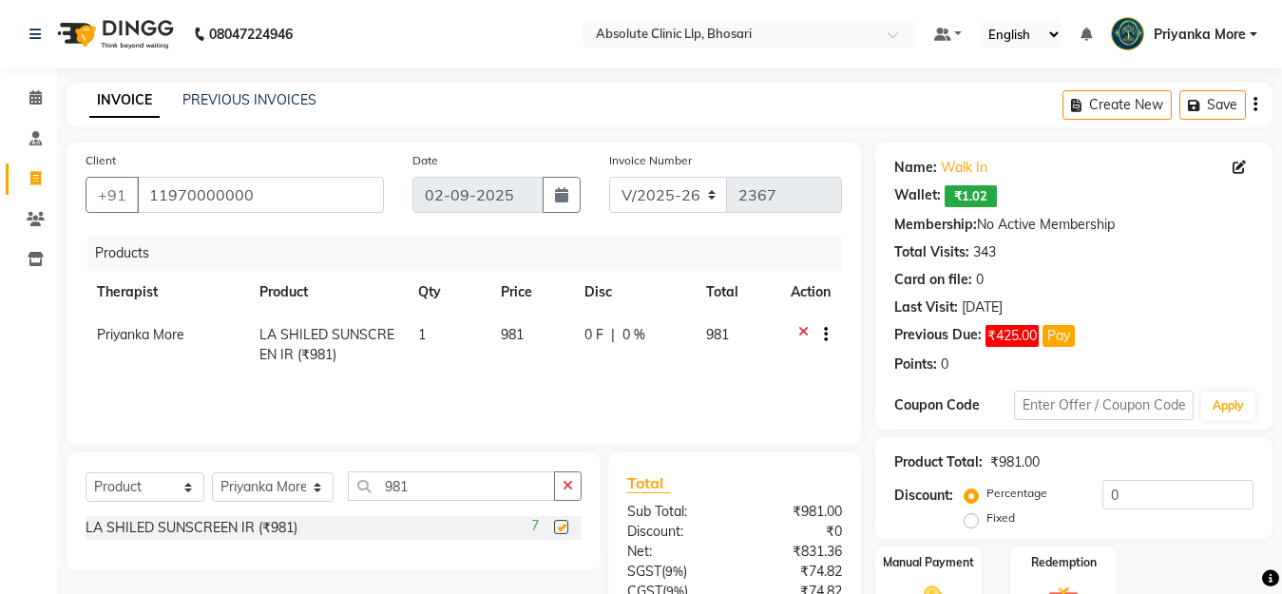
checkbox input "false"
click at [447, 496] on input "981" at bounding box center [451, 485] width 207 height 29
type input "9"
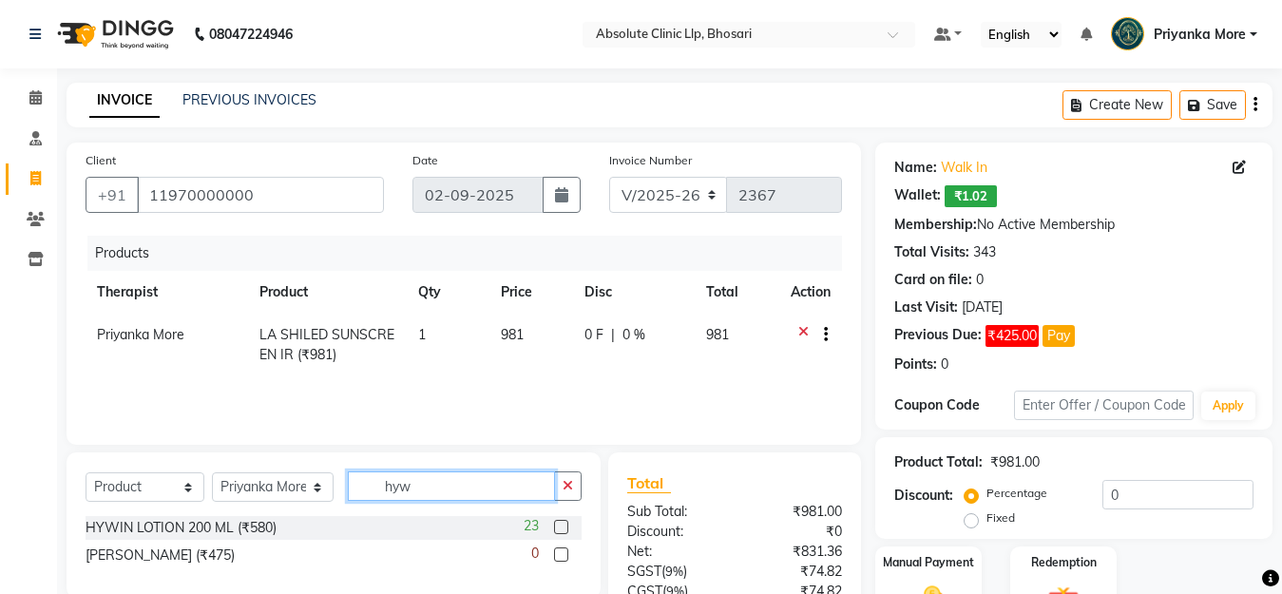
type input "hyw"
click at [563, 530] on label at bounding box center [561, 527] width 14 height 14
click at [563, 530] on input "checkbox" at bounding box center [560, 528] width 12 height 12
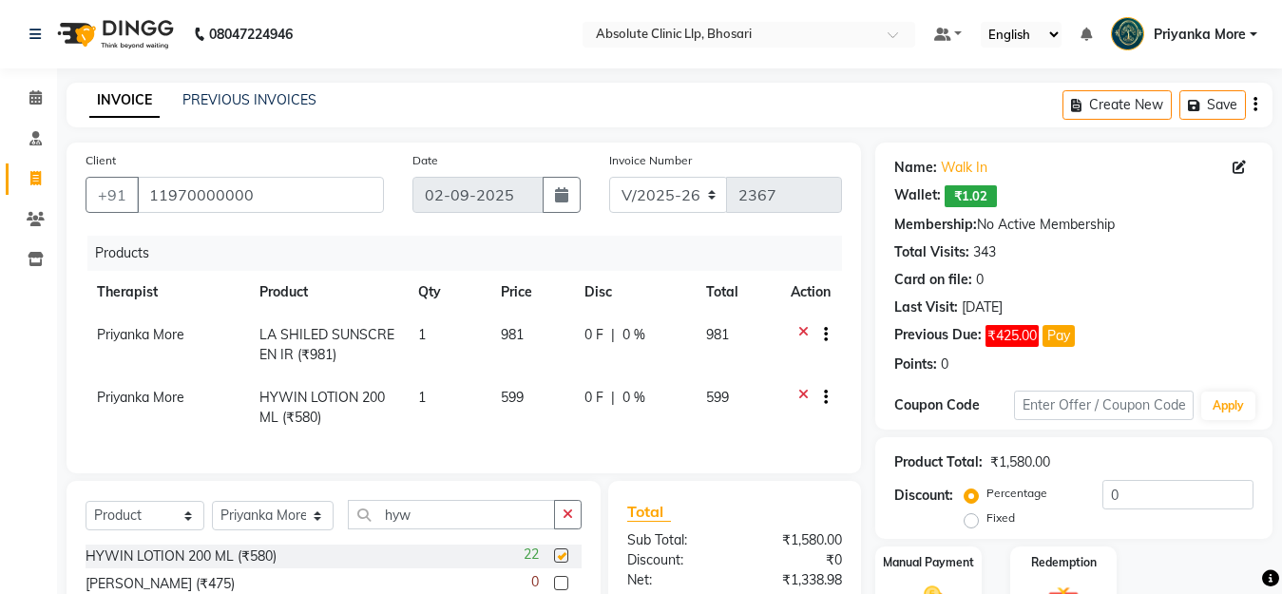
checkbox input "false"
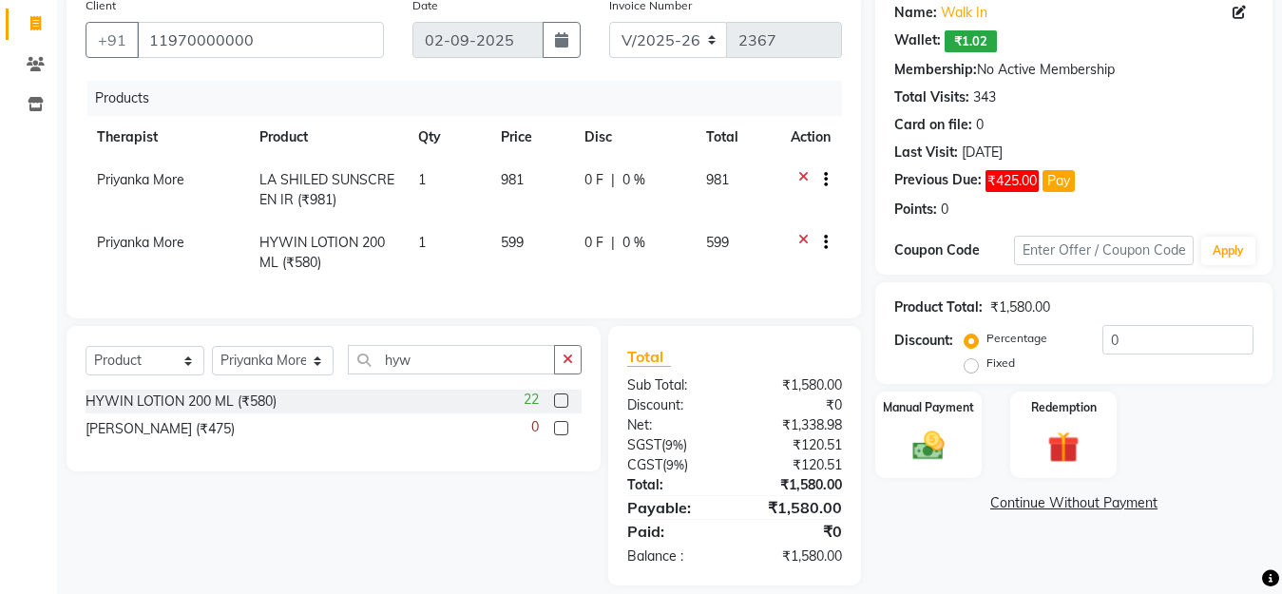
scroll to position [191, 0]
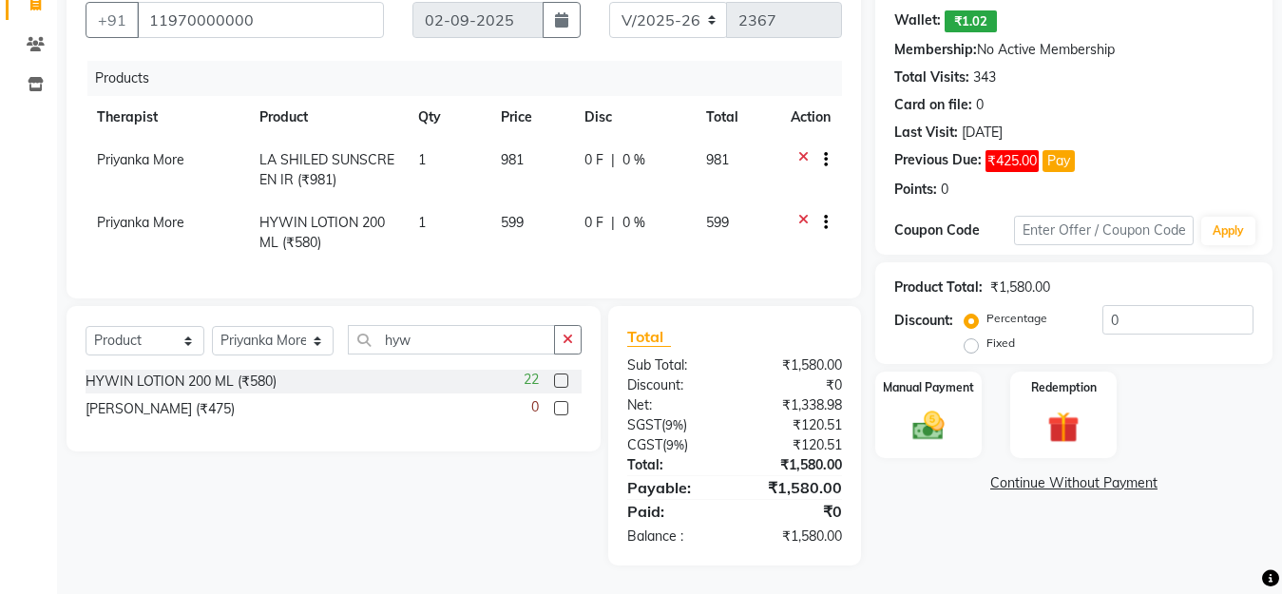
click at [968, 473] on link "Continue Without Payment" at bounding box center [1074, 483] width 390 height 20
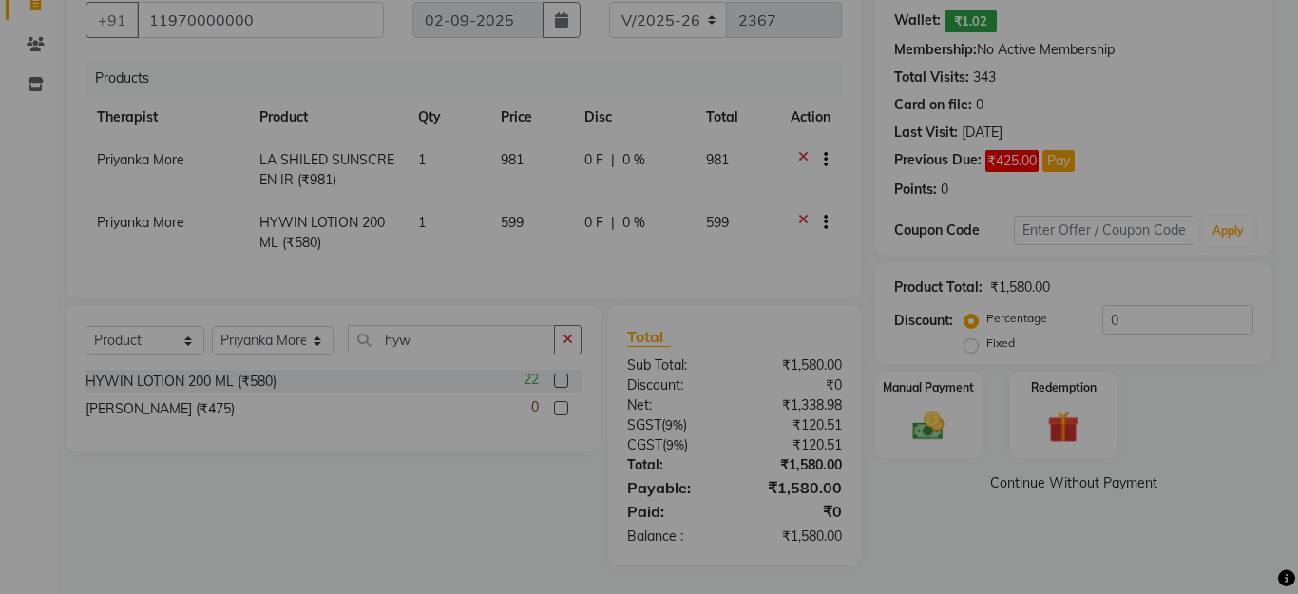
click at [967, 419] on div "× ! Are you sure You want to continue without payment. No No Yes" at bounding box center [649, 297] width 1298 height 594
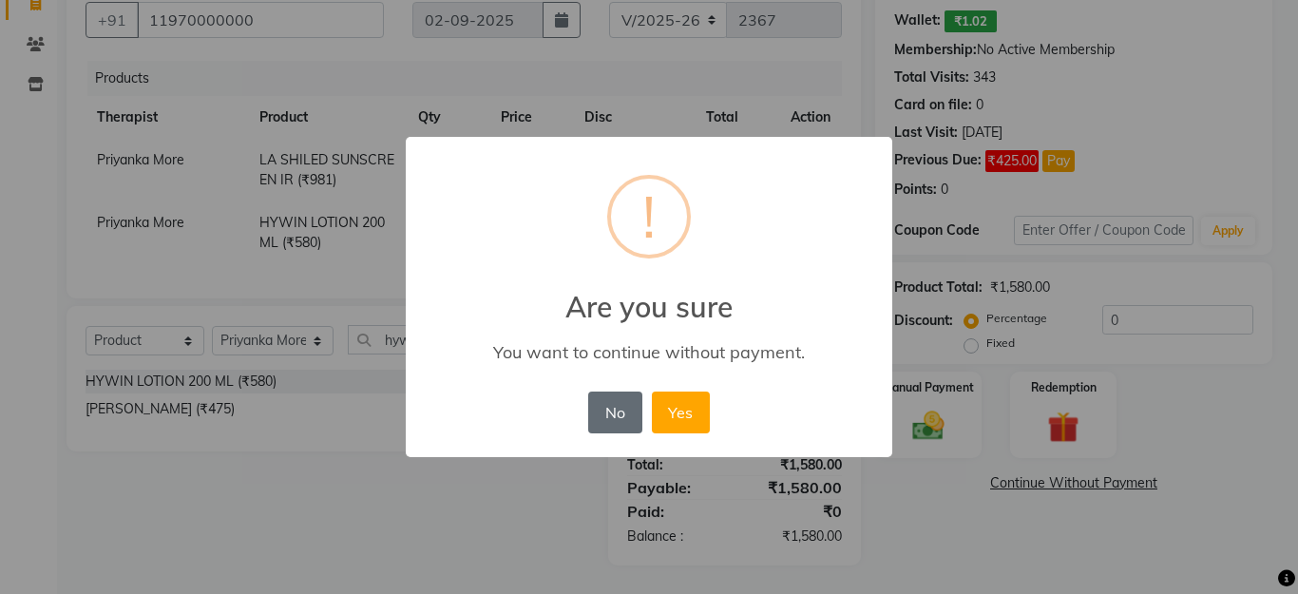
click at [598, 413] on button "No" at bounding box center [614, 413] width 53 height 42
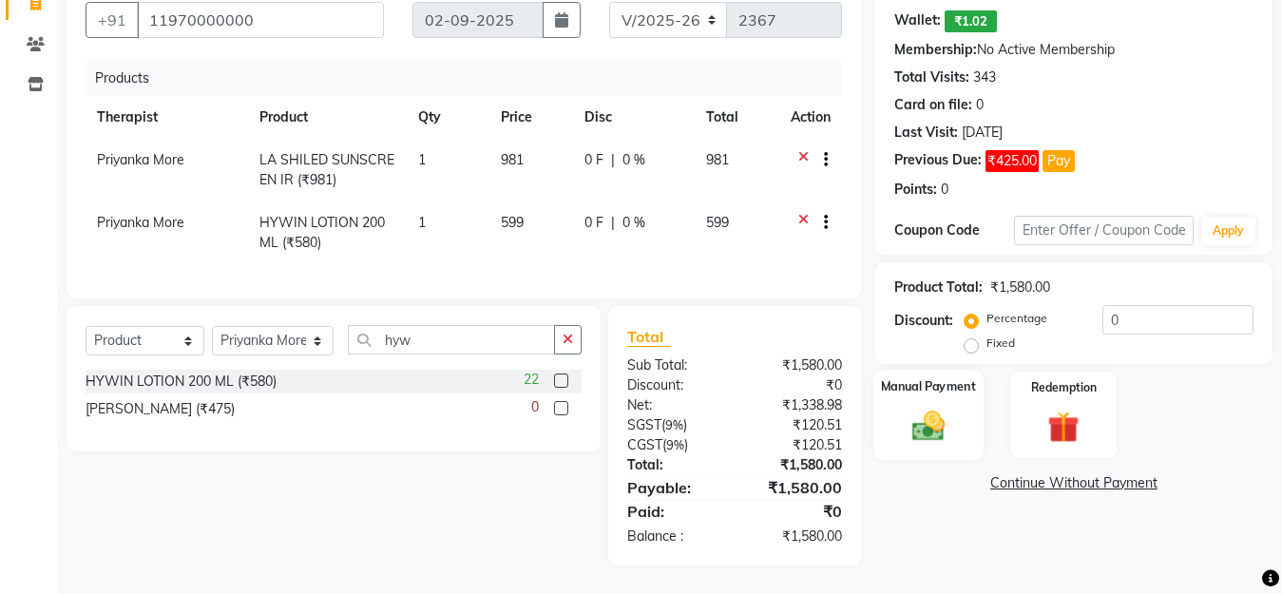
click at [914, 407] on img at bounding box center [928, 426] width 53 height 38
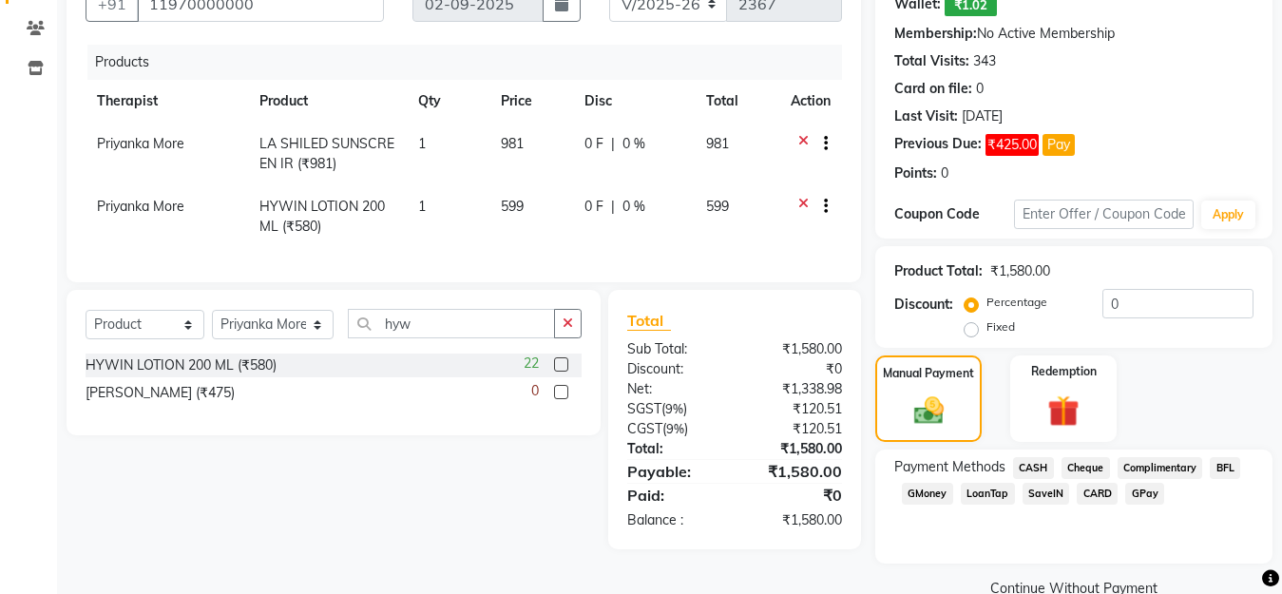
click at [1096, 490] on span "CARD" at bounding box center [1097, 494] width 41 height 22
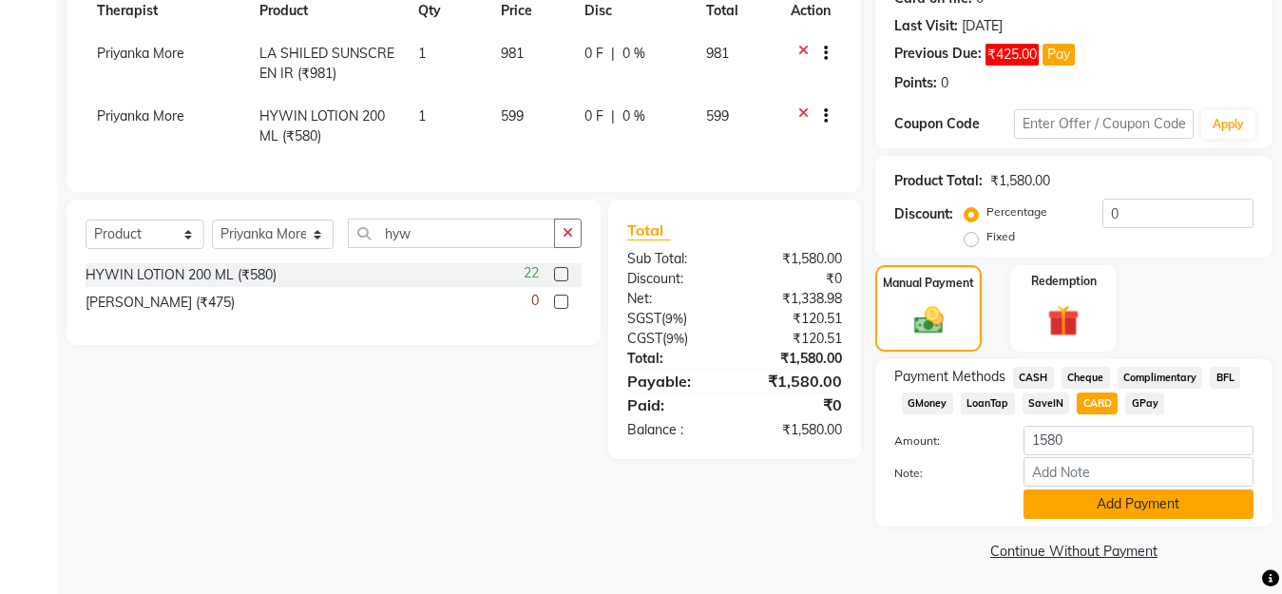
click at [1098, 508] on button "Add Payment" at bounding box center [1139, 504] width 230 height 29
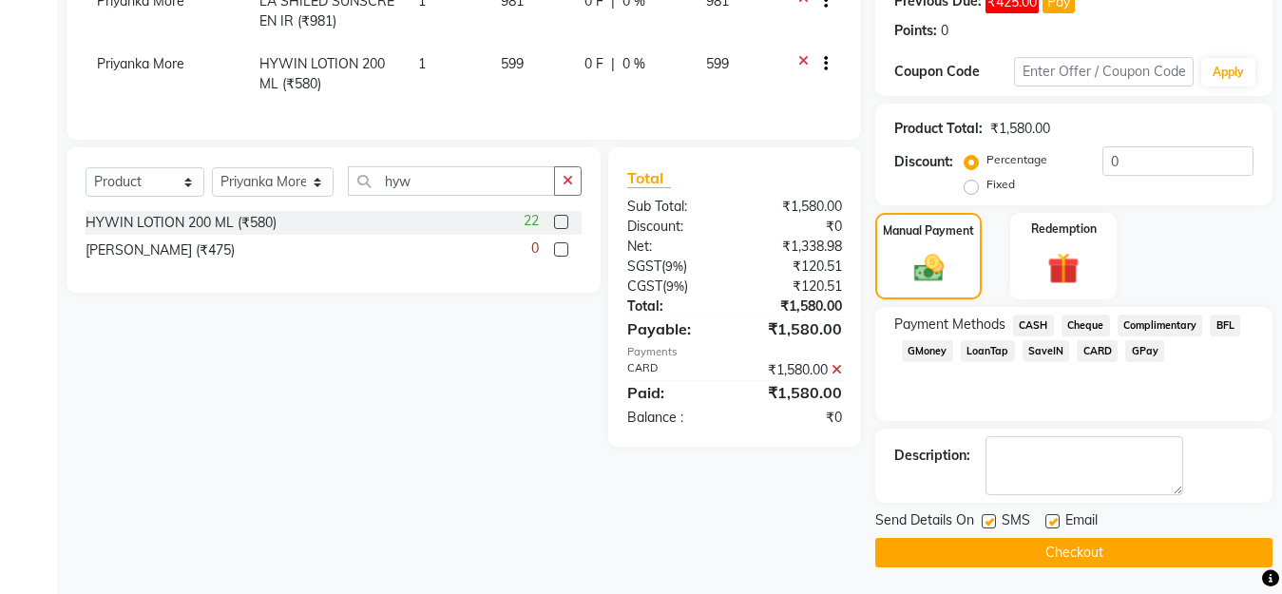
scroll to position [336, 0]
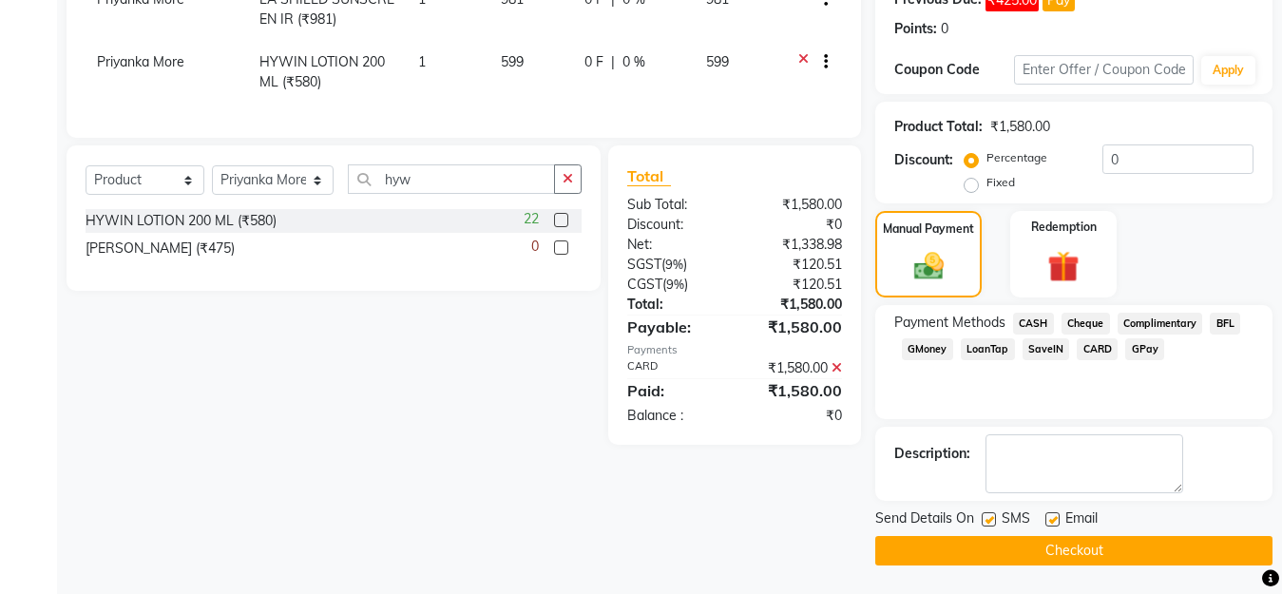
click at [1057, 523] on label at bounding box center [1053, 519] width 14 height 14
click at [1057, 523] on input "checkbox" at bounding box center [1052, 520] width 12 height 12
checkbox input "false"
click at [1031, 540] on button "Checkout" at bounding box center [1073, 550] width 397 height 29
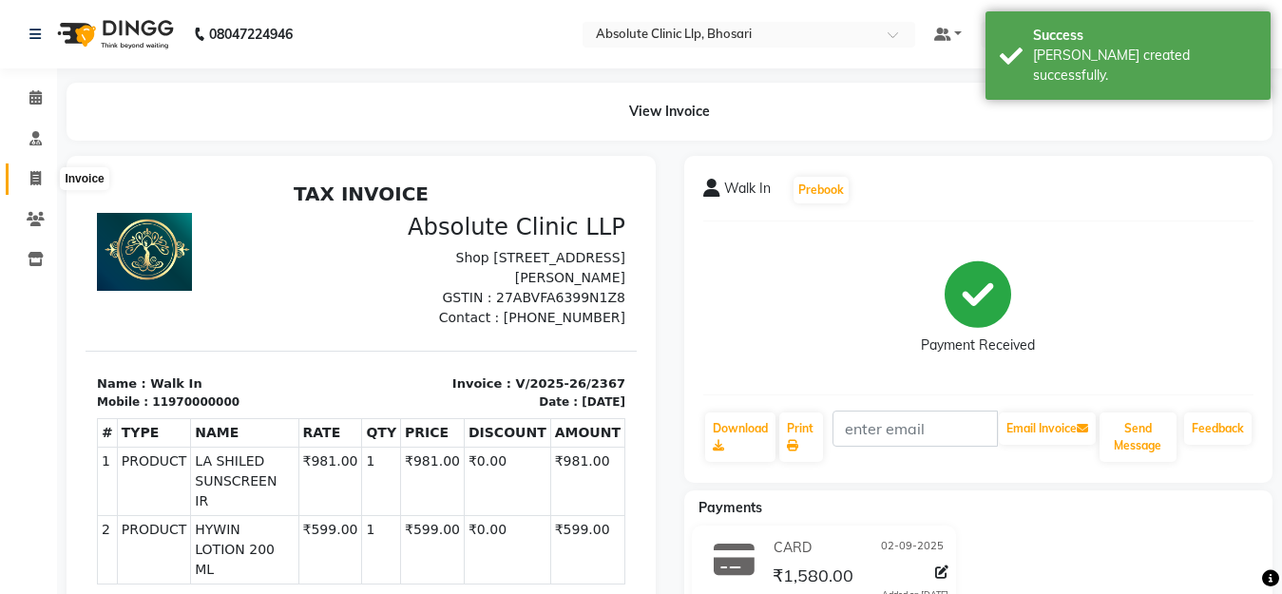
drag, startPoint x: 32, startPoint y: 173, endPoint x: 78, endPoint y: 153, distance: 49.8
click at [32, 173] on icon at bounding box center [35, 178] width 10 height 14
select select "service"
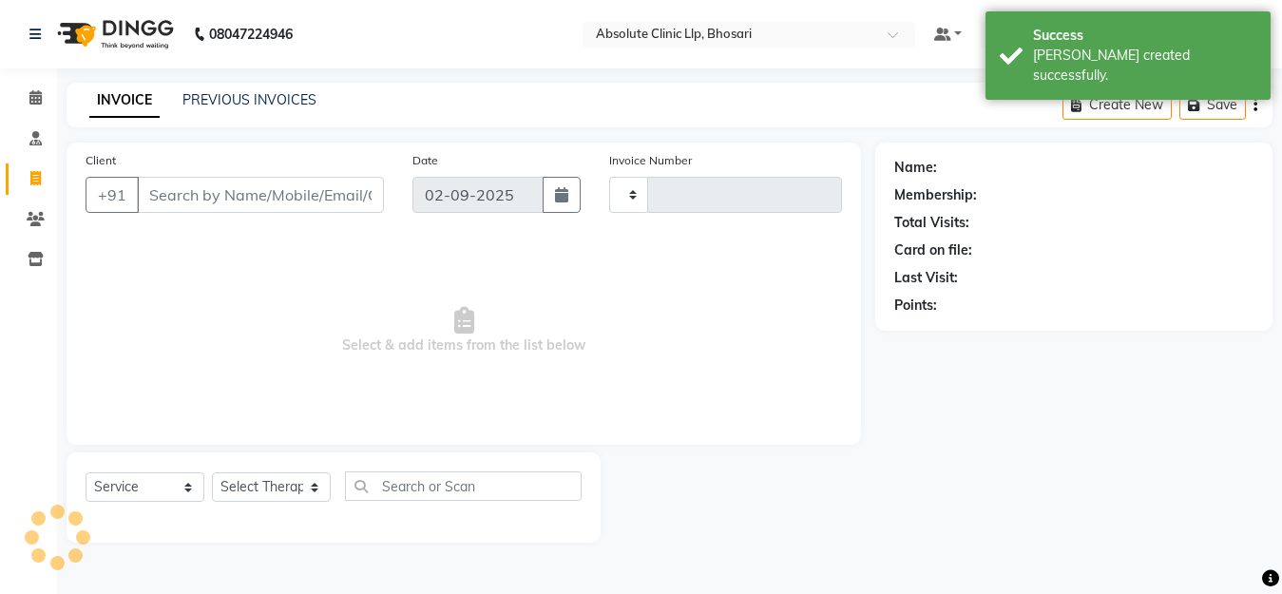
click at [228, 189] on input "Client" at bounding box center [260, 195] width 247 height 36
select select "4706"
type input "2368"
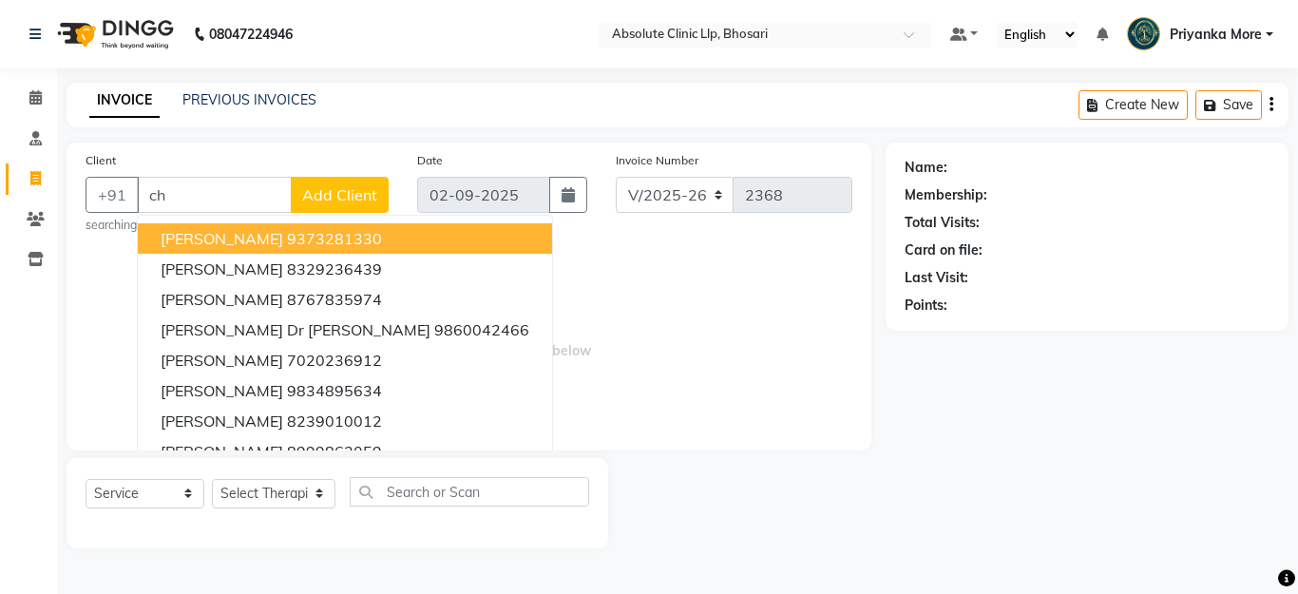
type input "c"
type input "s"
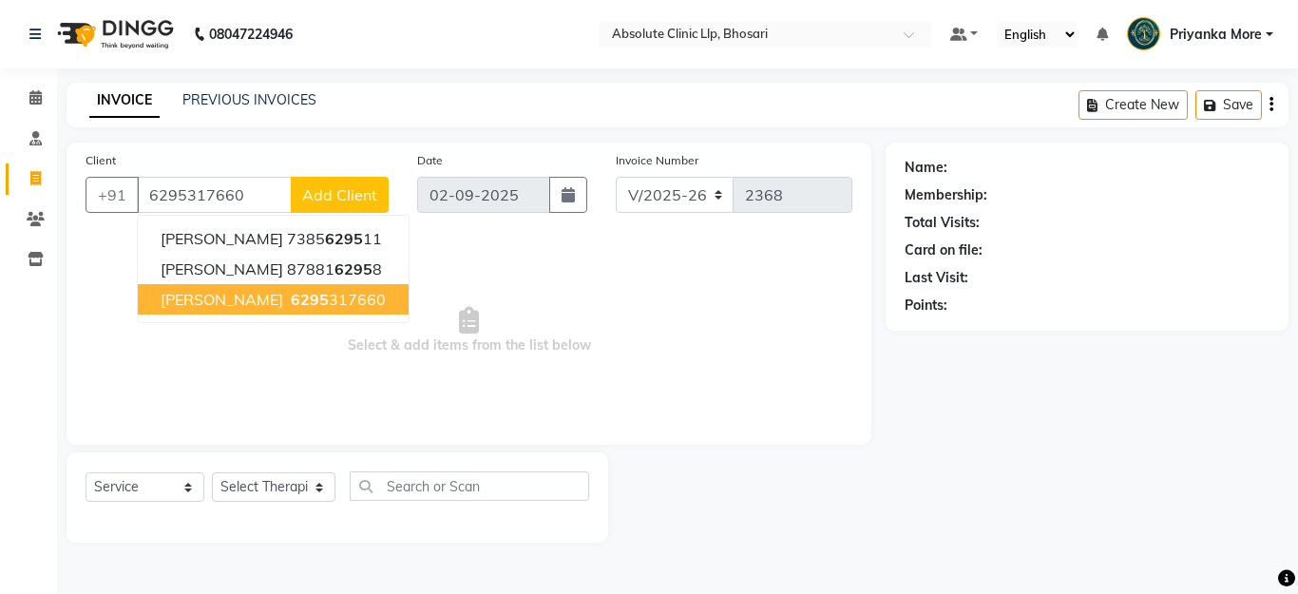
type input "6295317660"
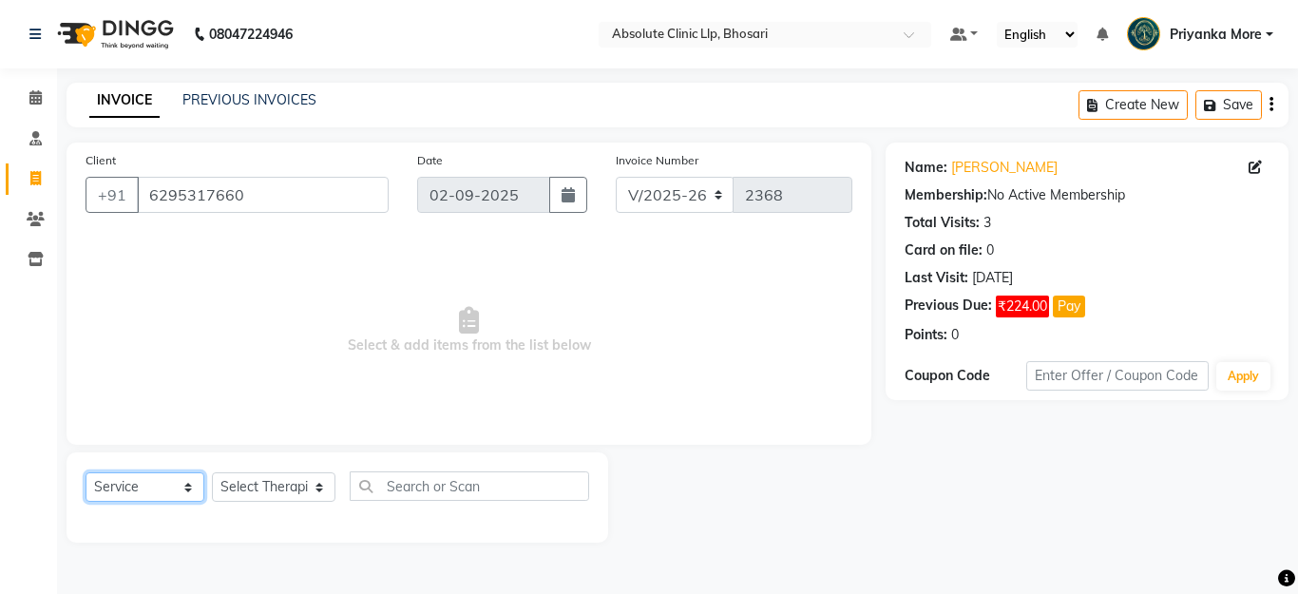
click at [116, 491] on select "Select Service Product Membership Package Voucher Prepaid Gift Card" at bounding box center [145, 486] width 119 height 29
select select "product"
click at [86, 472] on select "Select Service Product Membership Package Voucher Prepaid Gift Card" at bounding box center [145, 486] width 119 height 29
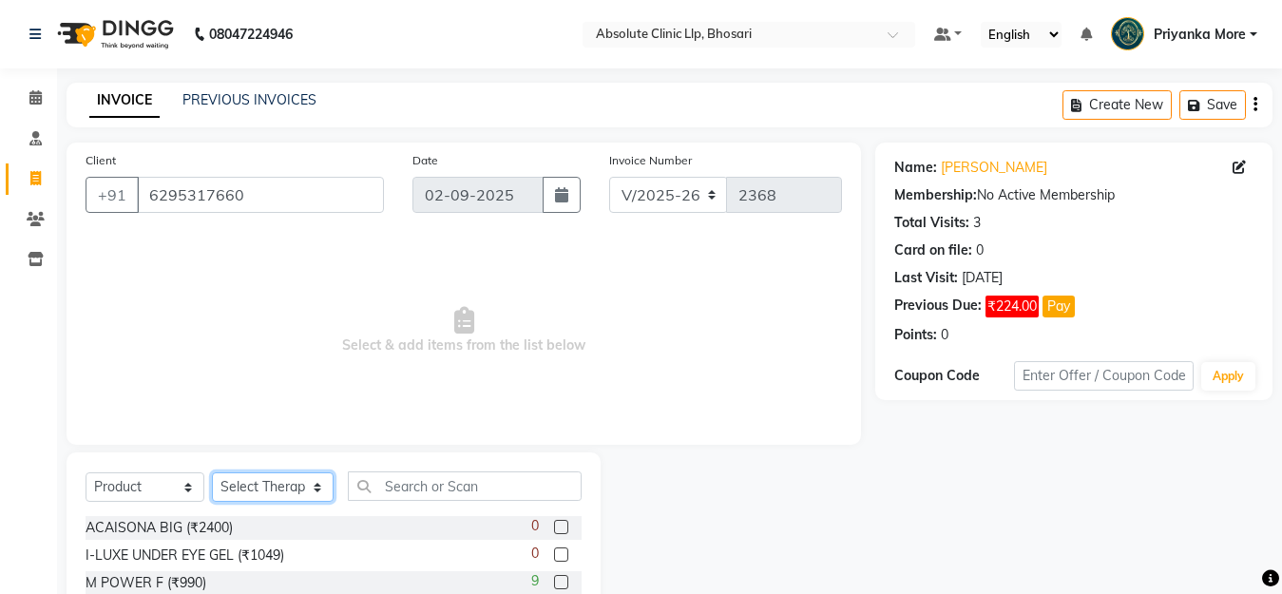
drag, startPoint x: 240, startPoint y: 493, endPoint x: 241, endPoint y: 478, distance: 15.2
click at [240, 493] on select "Select Therapist [PERSON_NAME] [PERSON_NAME] [PERSON_NAME] [PERSON_NAME] [PERSO…" at bounding box center [273, 486] width 122 height 29
click at [241, 480] on select "Select Therapist [PERSON_NAME] [PERSON_NAME] [PERSON_NAME] [PERSON_NAME] [PERSO…" at bounding box center [273, 486] width 122 height 29
click at [241, 475] on select "Select Therapist [PERSON_NAME] [PERSON_NAME] [PERSON_NAME] [PERSON_NAME] [PERSO…" at bounding box center [273, 486] width 122 height 29
select select "27986"
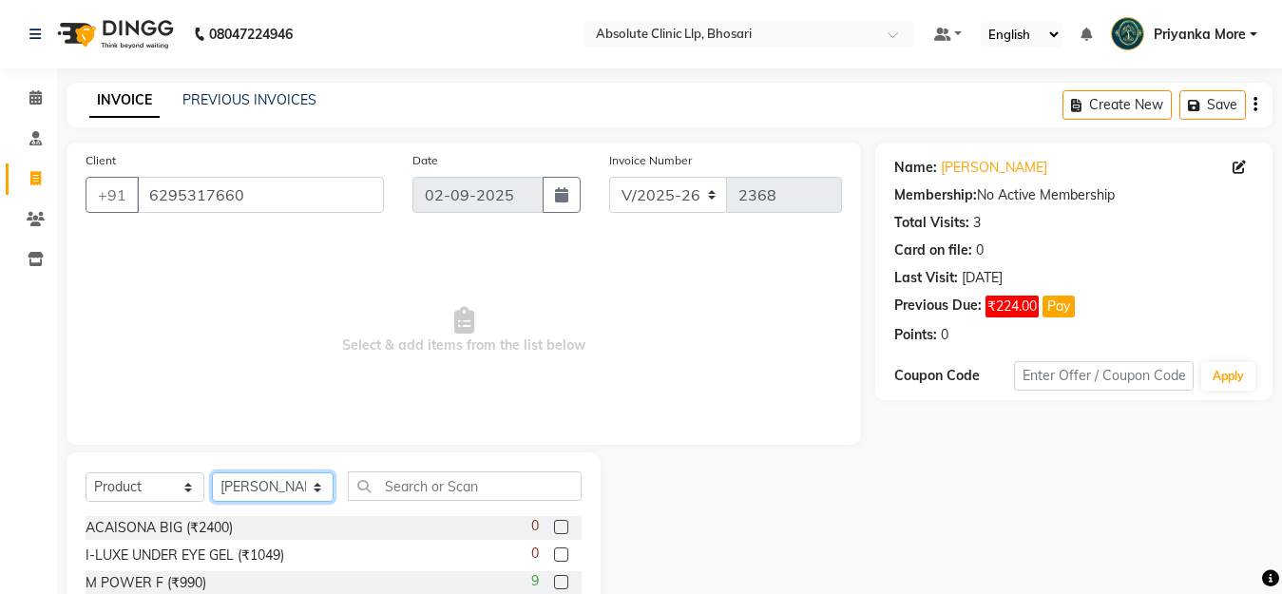
click at [212, 472] on select "Select Therapist [PERSON_NAME] [PERSON_NAME] [PERSON_NAME] [PERSON_NAME] [PERSO…" at bounding box center [273, 486] width 122 height 29
click at [1069, 302] on button "Pay" at bounding box center [1059, 307] width 32 height 22
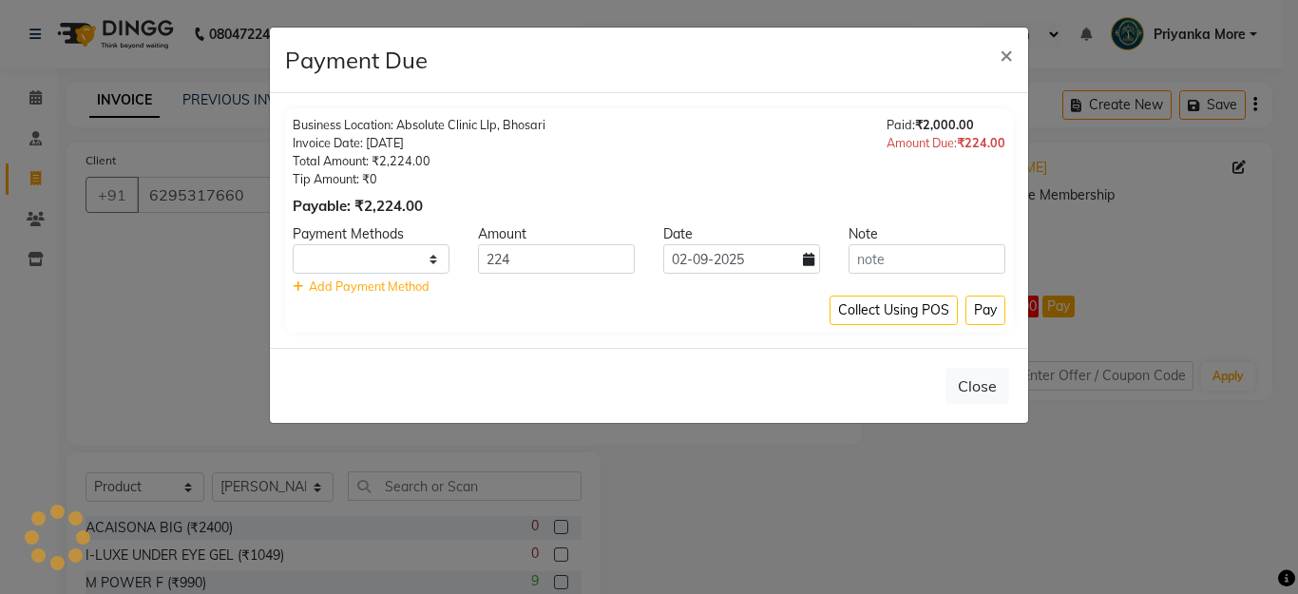
select select "1"
click at [432, 259] on select "CASH Cheque Complimentary BFL GMoney LoanTap SaveIN CARD GPay" at bounding box center [371, 258] width 157 height 29
click at [1000, 509] on ngb-modal-window "Payment Due × Business Location: Absolute Clinic Llp, Bhosari Invoice Date: [DA…" at bounding box center [649, 297] width 1298 height 594
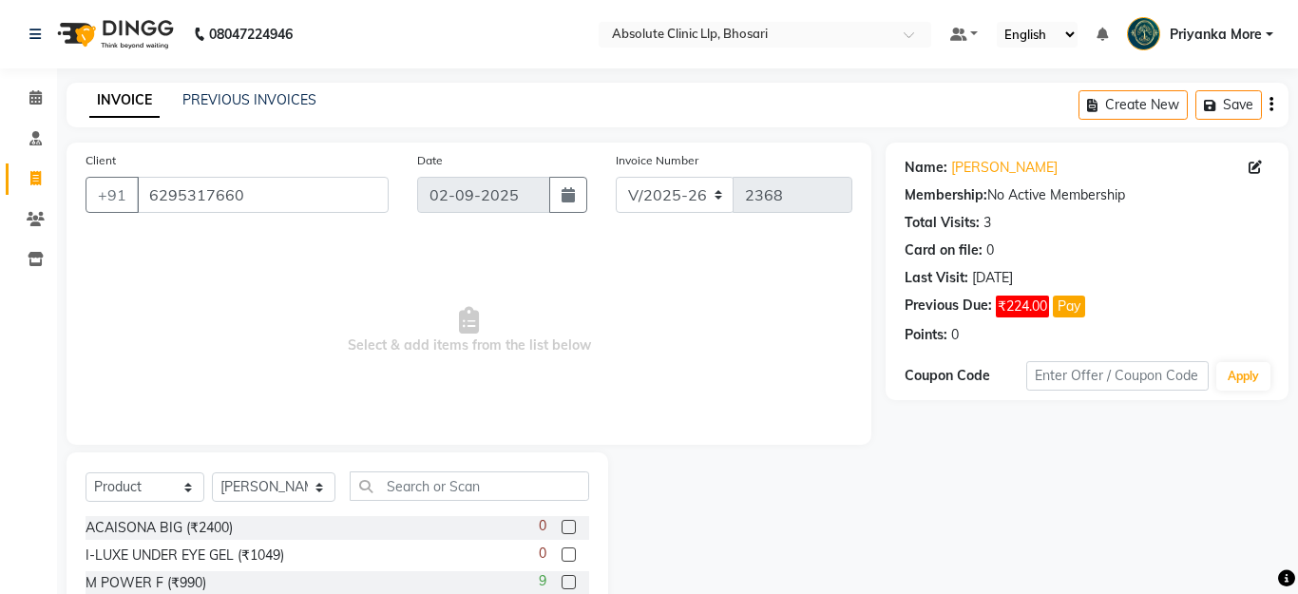
click at [999, 509] on div "Name: [PERSON_NAME] Membership: No Active Membership Total Visits: 3 Card on fi…" at bounding box center [1094, 438] width 417 height 590
click at [32, 92] on icon at bounding box center [35, 97] width 12 height 14
click at [41, 221] on icon at bounding box center [36, 219] width 18 height 14
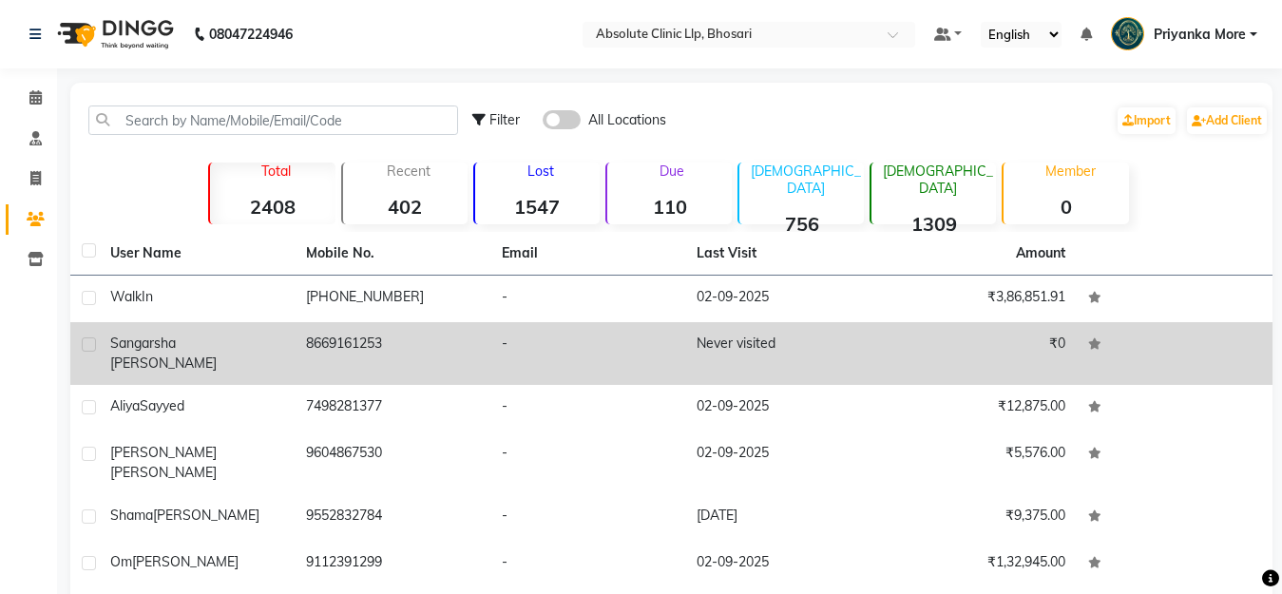
click at [275, 348] on div "Sangarsha [PERSON_NAME]" at bounding box center [196, 354] width 173 height 40
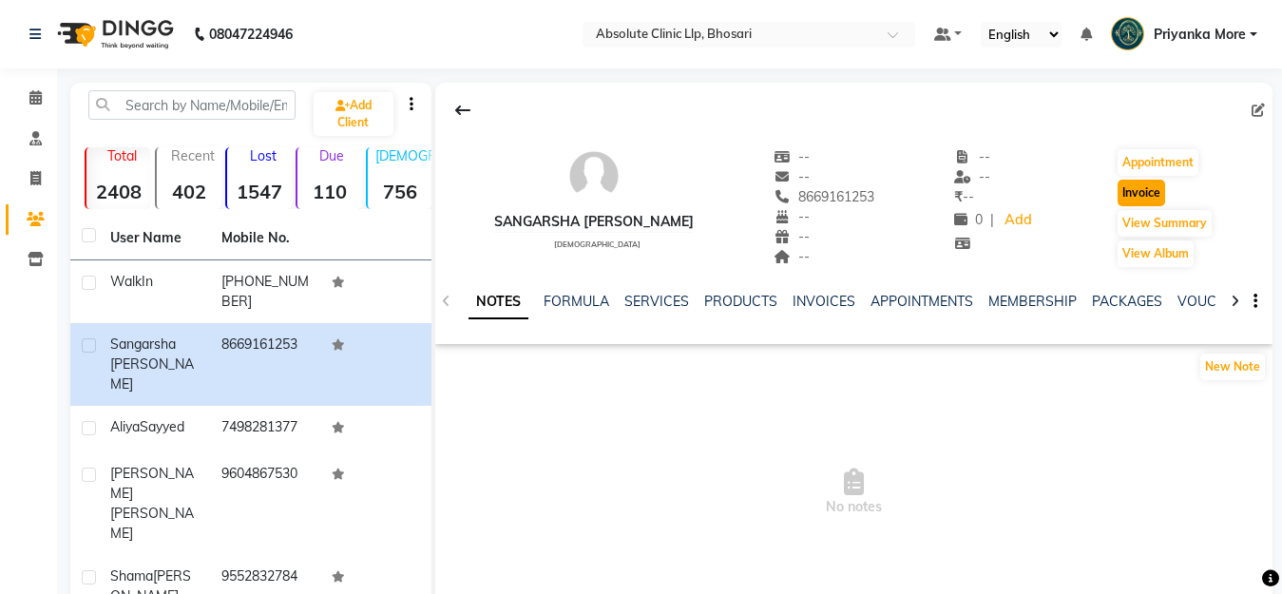
click at [1118, 194] on button "Invoice" at bounding box center [1142, 193] width 48 height 27
select select "service"
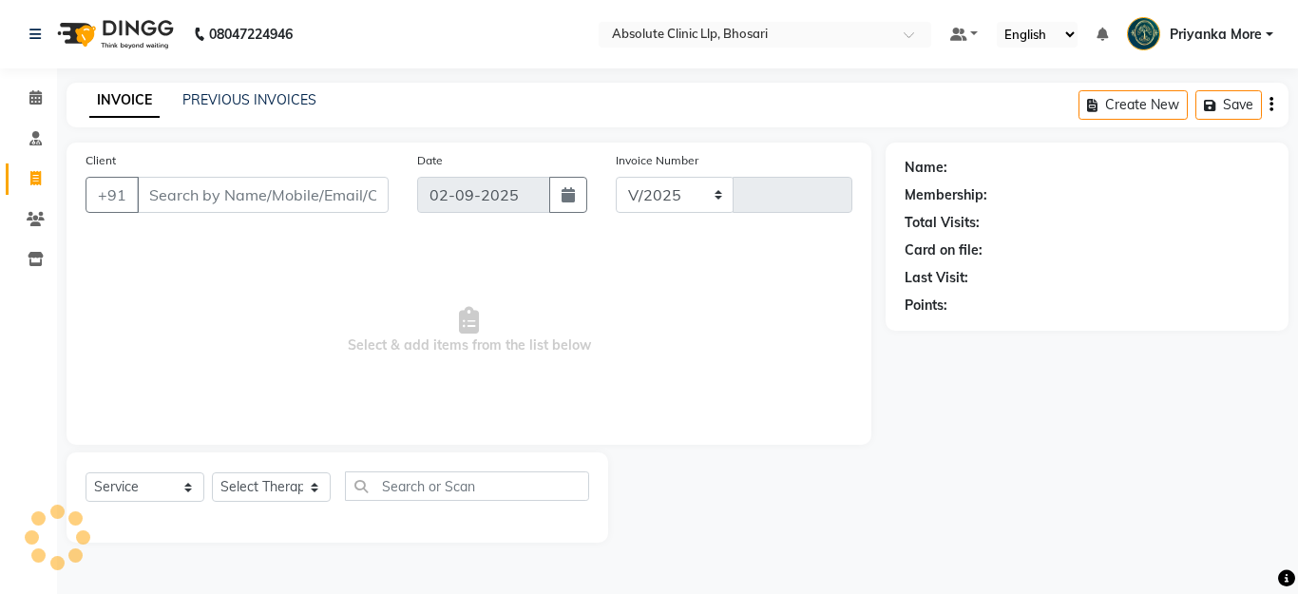
select select "4706"
type input "2368"
drag, startPoint x: 136, startPoint y: 469, endPoint x: 134, endPoint y: 484, distance: 15.3
click at [135, 469] on div "Select Service Product Membership Package Voucher Prepaid Gift Card Select Ther…" at bounding box center [338, 497] width 542 height 90
type input "8669161253"
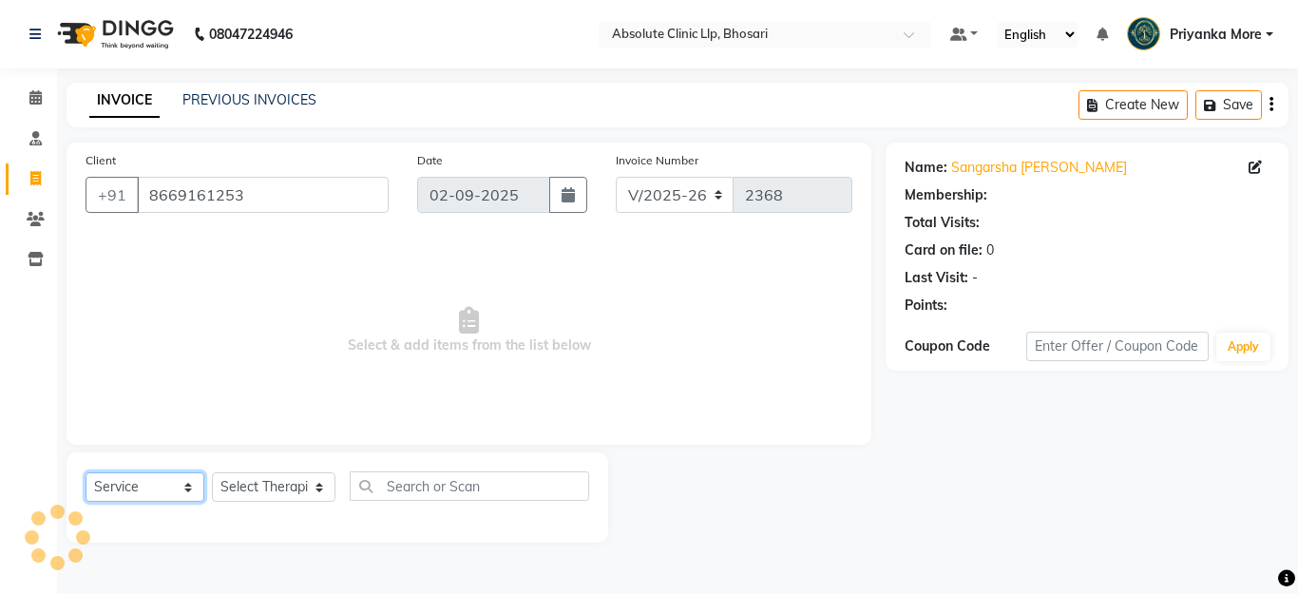
drag, startPoint x: 134, startPoint y: 484, endPoint x: 224, endPoint y: 500, distance: 91.7
click at [134, 484] on select "Select Service Product Membership Package Voucher Prepaid Gift Card" at bounding box center [145, 486] width 119 height 29
select select "product"
click at [86, 472] on select "Select Service Product Membership Package Voucher Prepaid Gift Card" at bounding box center [145, 486] width 119 height 29
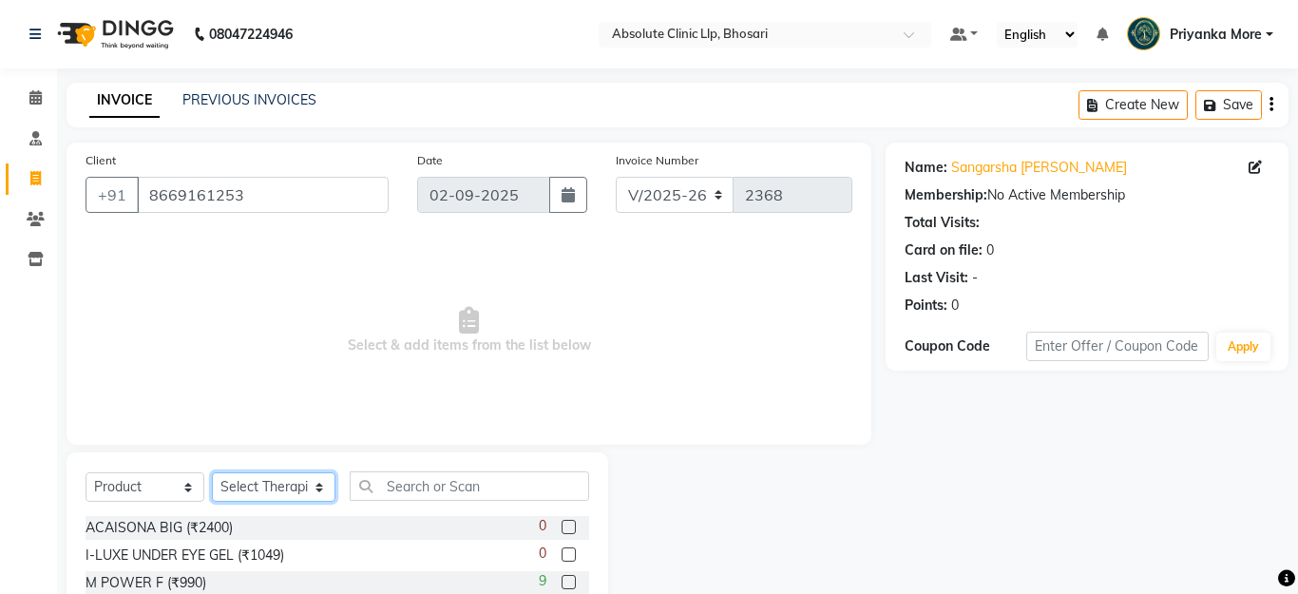
click at [280, 488] on select "Select Therapist [PERSON_NAME] [PERSON_NAME] [PERSON_NAME] [PERSON_NAME] [PERSO…" at bounding box center [274, 486] width 124 height 29
select select "28331"
click at [212, 472] on select "Select Therapist [PERSON_NAME] [PERSON_NAME] [PERSON_NAME] [PERSON_NAME] [PERSO…" at bounding box center [273, 486] width 122 height 29
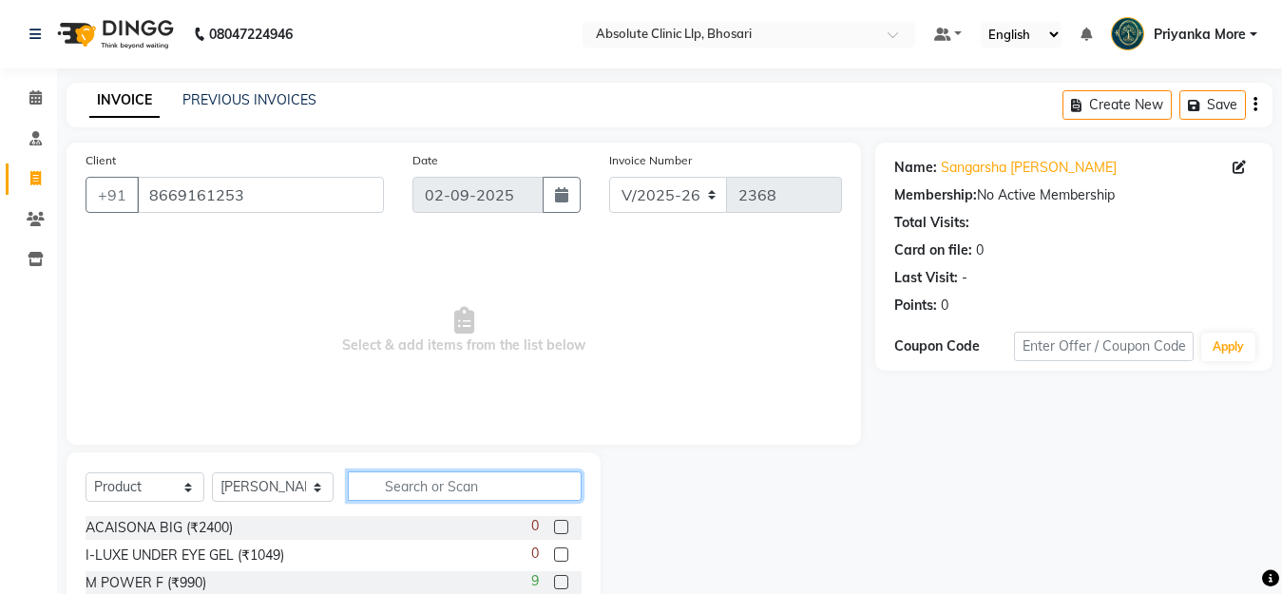
click at [407, 478] on input "text" at bounding box center [465, 485] width 234 height 29
type input "375"
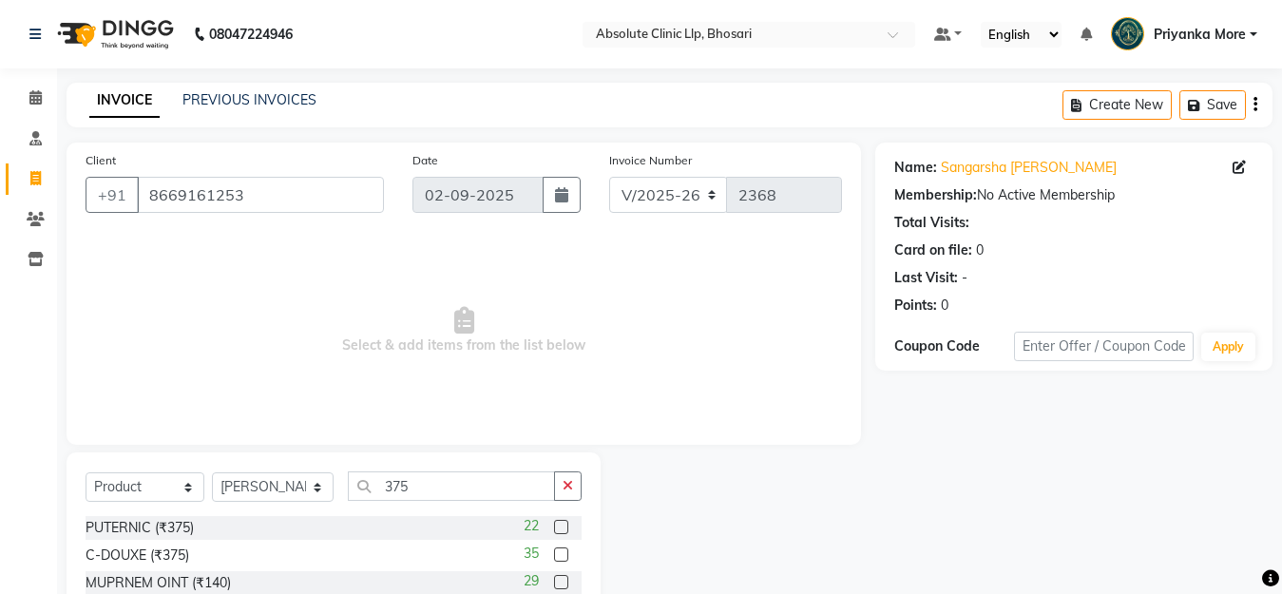
click at [553, 527] on div "22" at bounding box center [553, 528] width 58 height 24
click at [564, 534] on div at bounding box center [560, 530] width 12 height 20
click at [561, 555] on label at bounding box center [561, 554] width 14 height 14
click at [561, 555] on input "checkbox" at bounding box center [560, 555] width 12 height 12
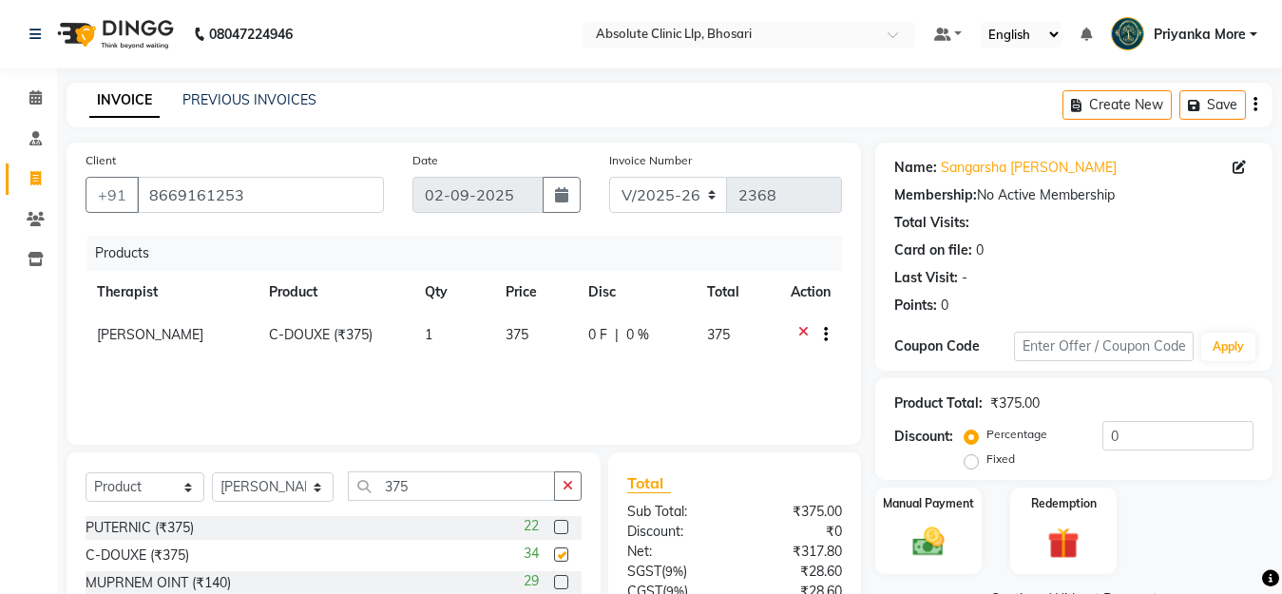
checkbox input "false"
click at [562, 524] on label at bounding box center [561, 527] width 14 height 14
click at [562, 524] on input "checkbox" at bounding box center [560, 528] width 12 height 12
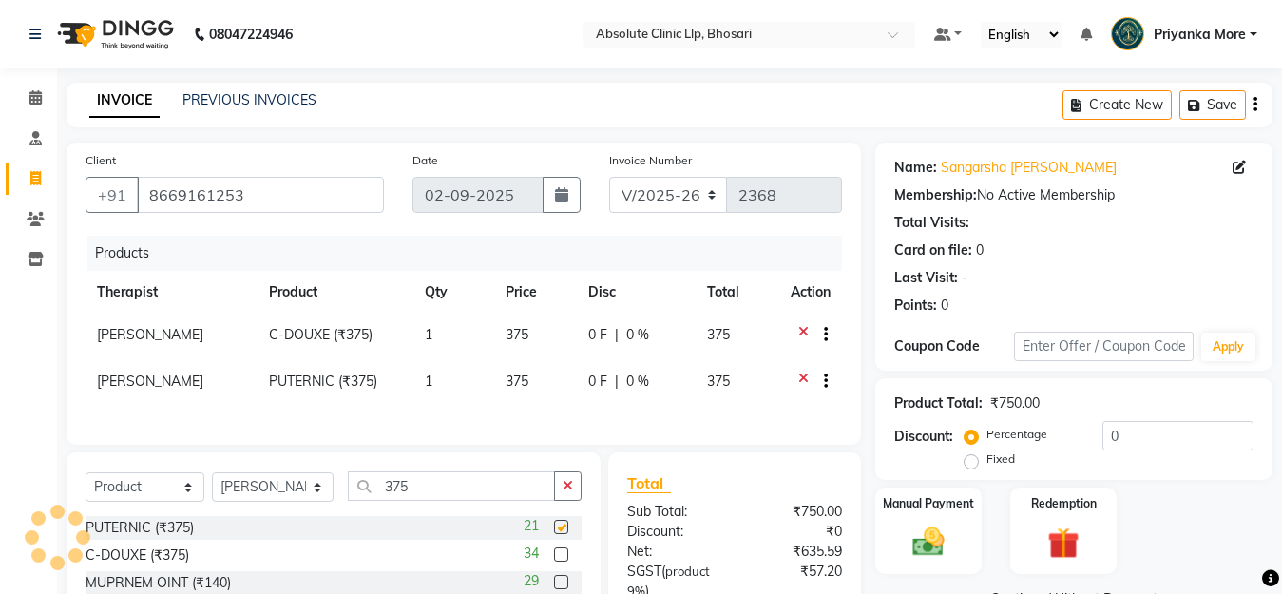
checkbox input "false"
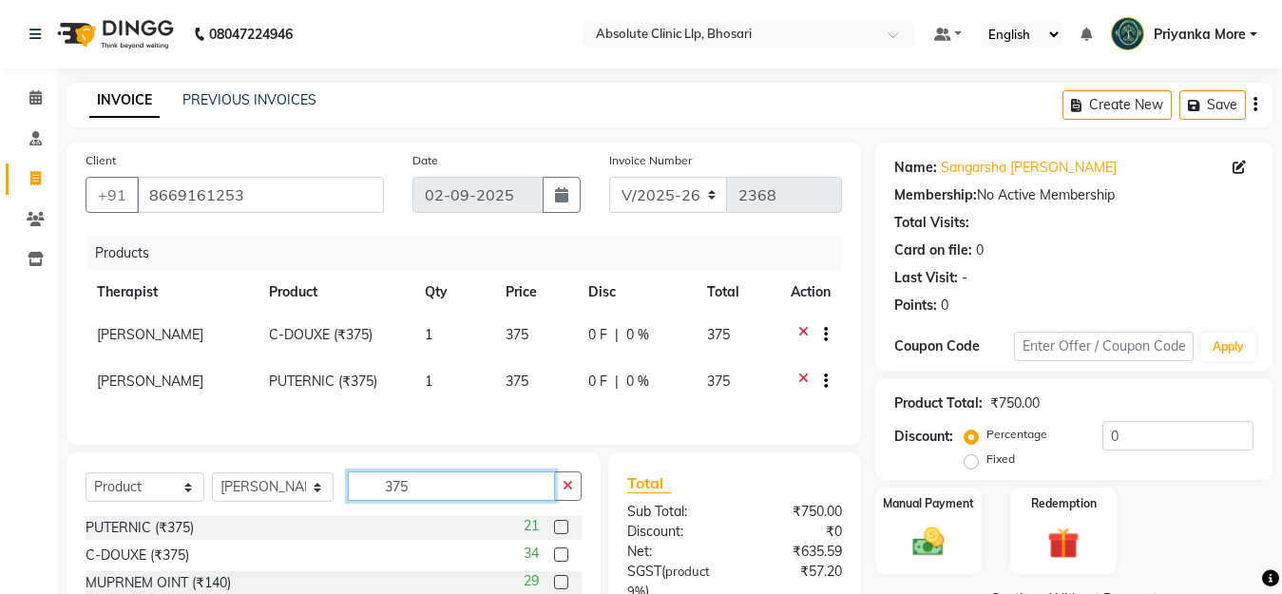
click at [437, 499] on input "375" at bounding box center [451, 485] width 207 height 29
type input "3"
type input "acn"
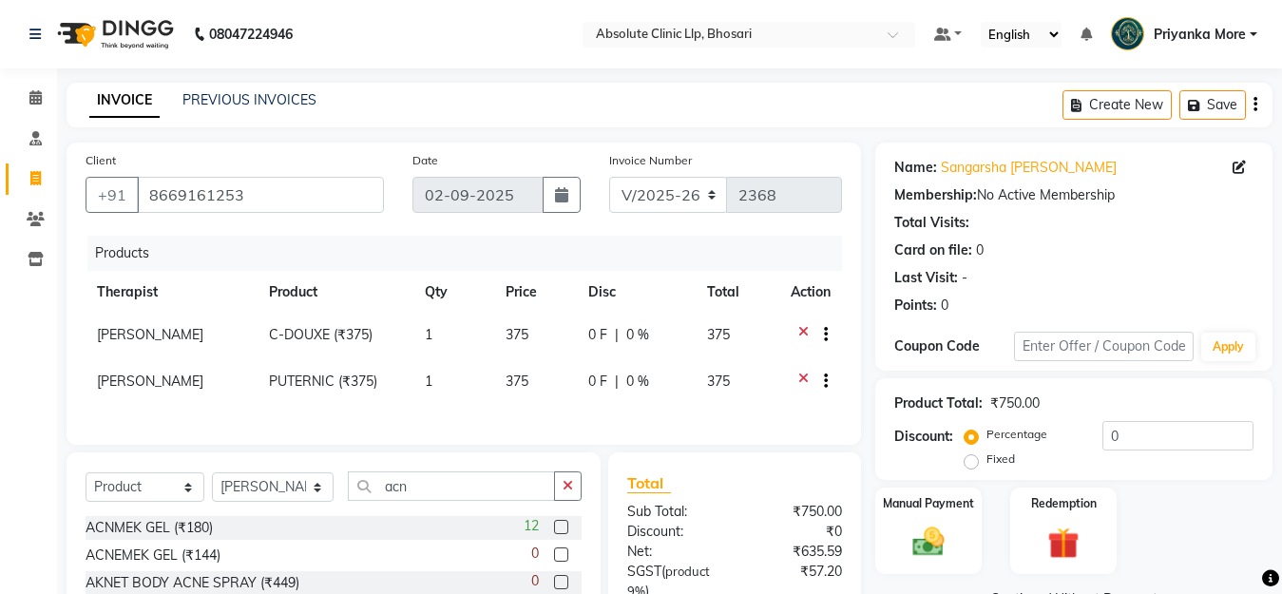
click at [567, 534] on label at bounding box center [561, 527] width 14 height 14
click at [567, 534] on input "checkbox" at bounding box center [560, 528] width 12 height 12
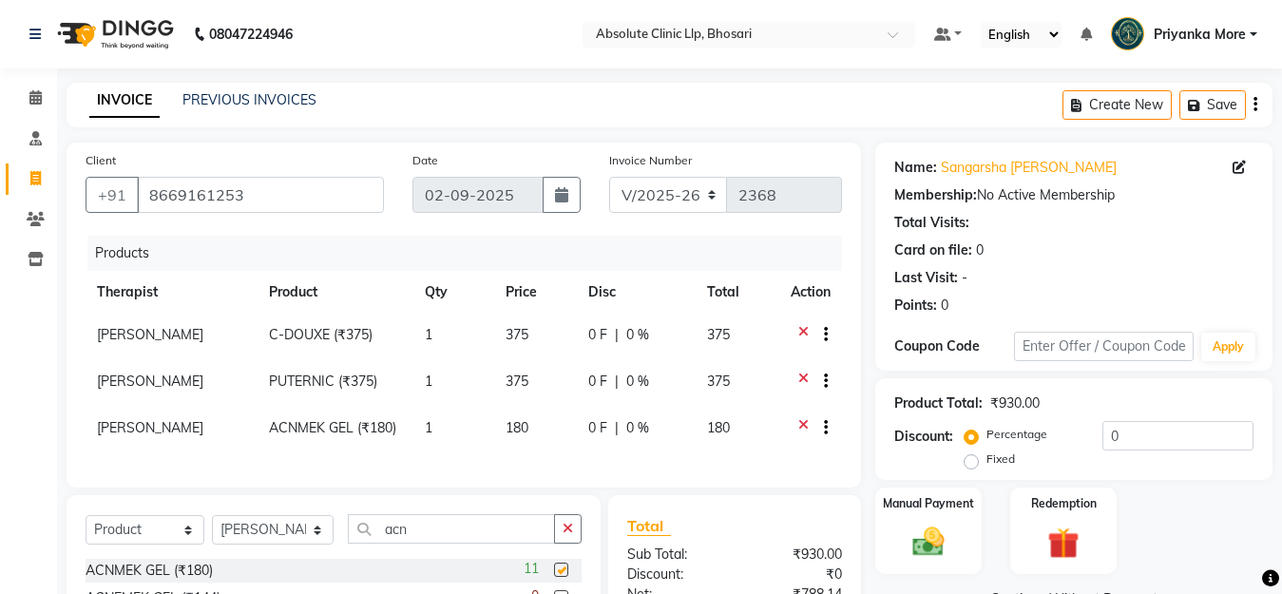
checkbox input "false"
click at [420, 540] on input "acn" at bounding box center [451, 528] width 207 height 29
type input "a"
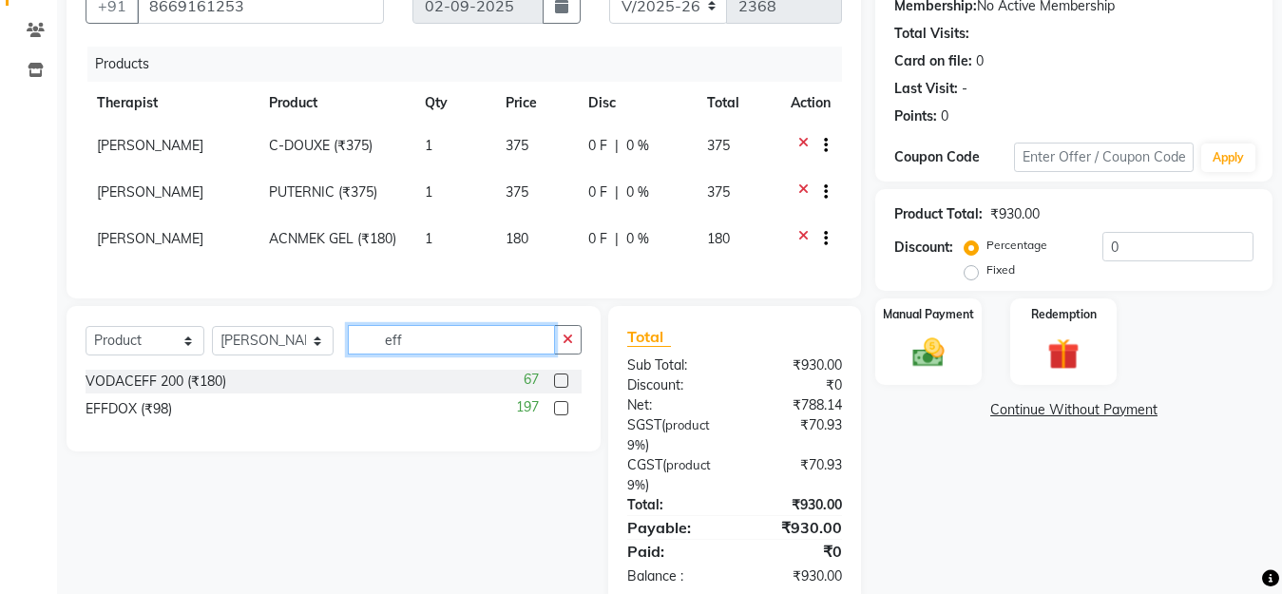
scroll to position [190, 0]
type input "eff"
click at [559, 414] on label at bounding box center [561, 407] width 14 height 14
click at [559, 414] on input "checkbox" at bounding box center [560, 408] width 12 height 12
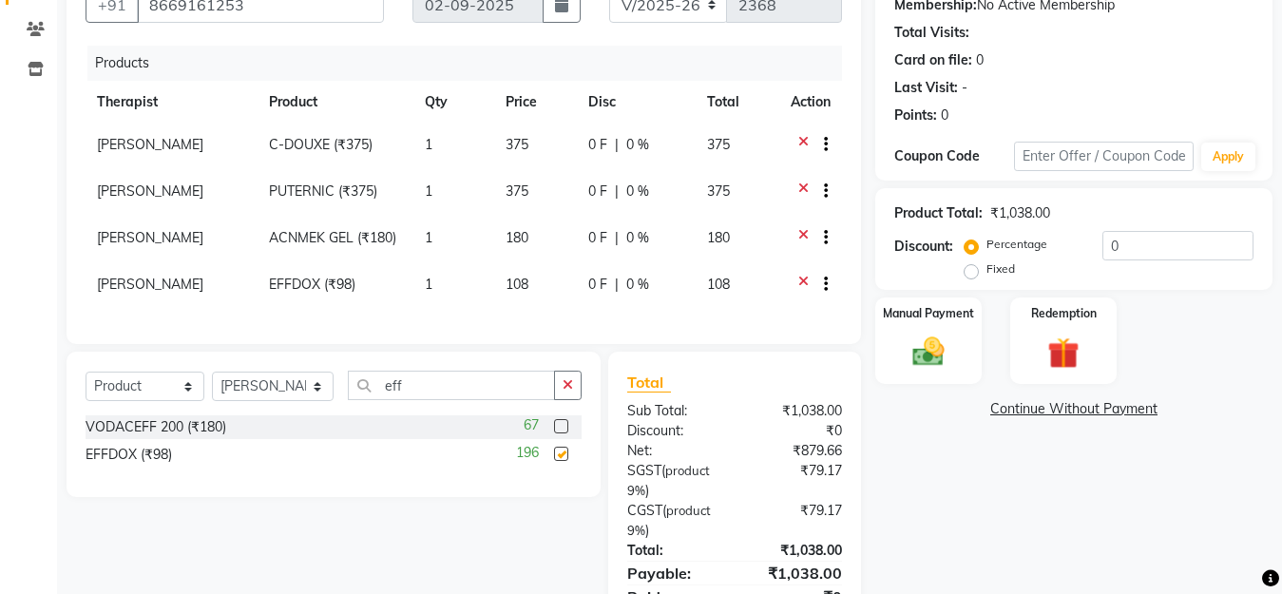
checkbox input "false"
click at [444, 400] on input "eff" at bounding box center [451, 385] width 207 height 29
type input "e"
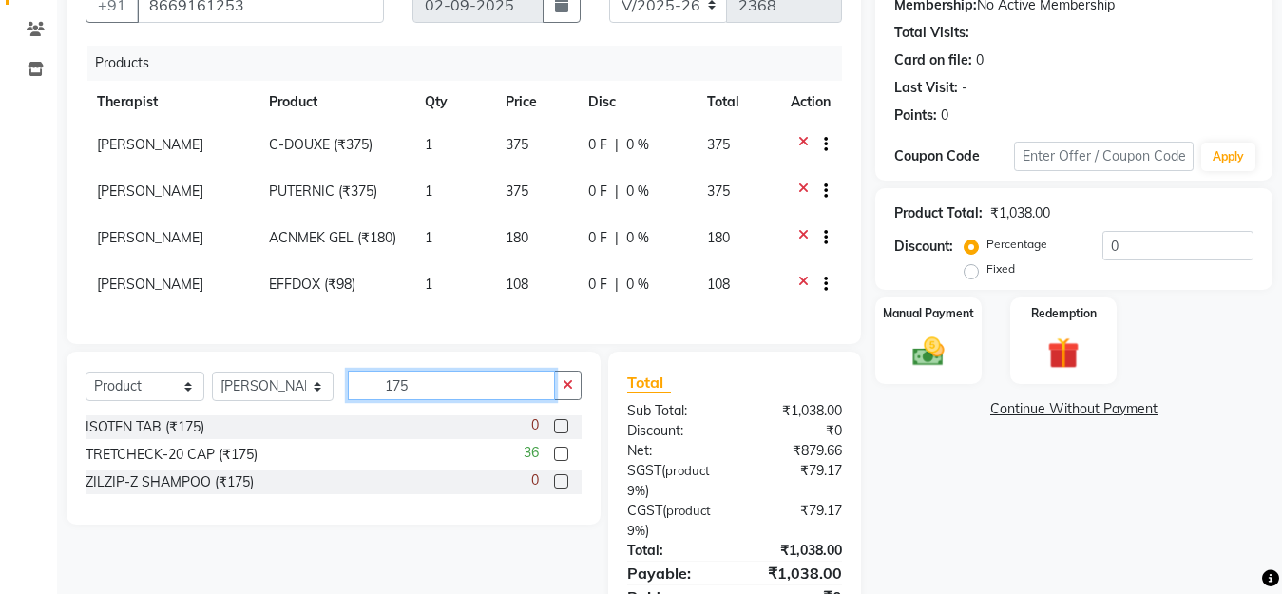
type input "175"
click at [561, 461] on label at bounding box center [561, 454] width 14 height 14
click at [561, 461] on input "checkbox" at bounding box center [560, 455] width 12 height 12
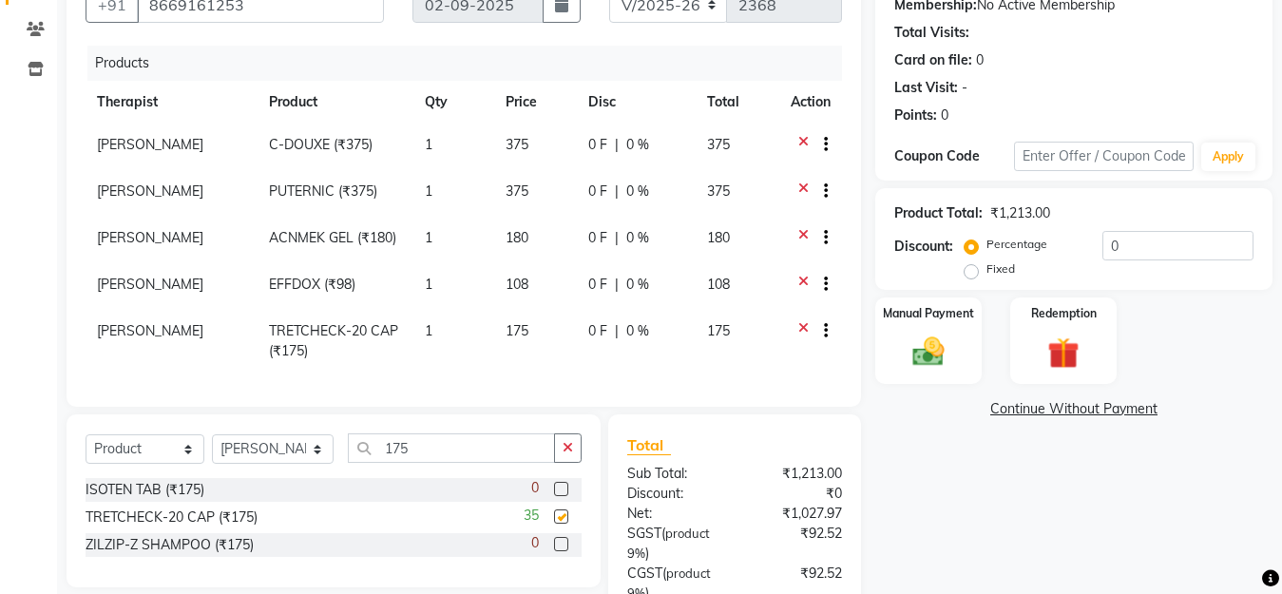
checkbox input "false"
click at [422, 457] on input "175" at bounding box center [451, 447] width 207 height 29
type input "1"
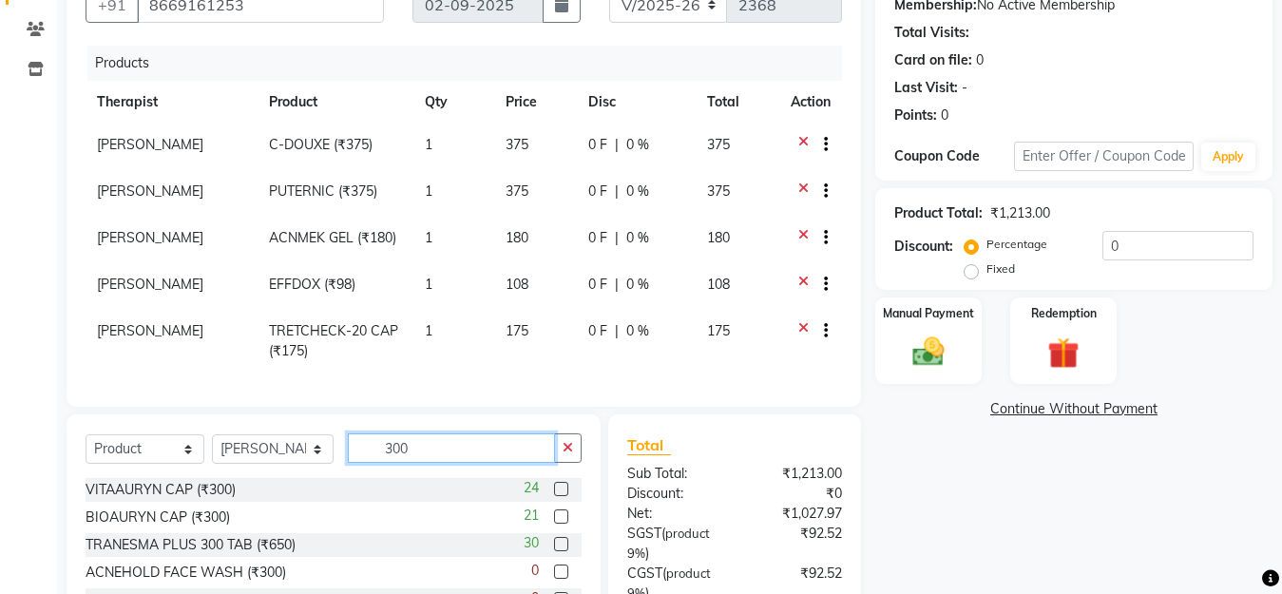
type input "300"
click at [554, 496] on label at bounding box center [561, 489] width 14 height 14
click at [554, 496] on input "checkbox" at bounding box center [560, 490] width 12 height 12
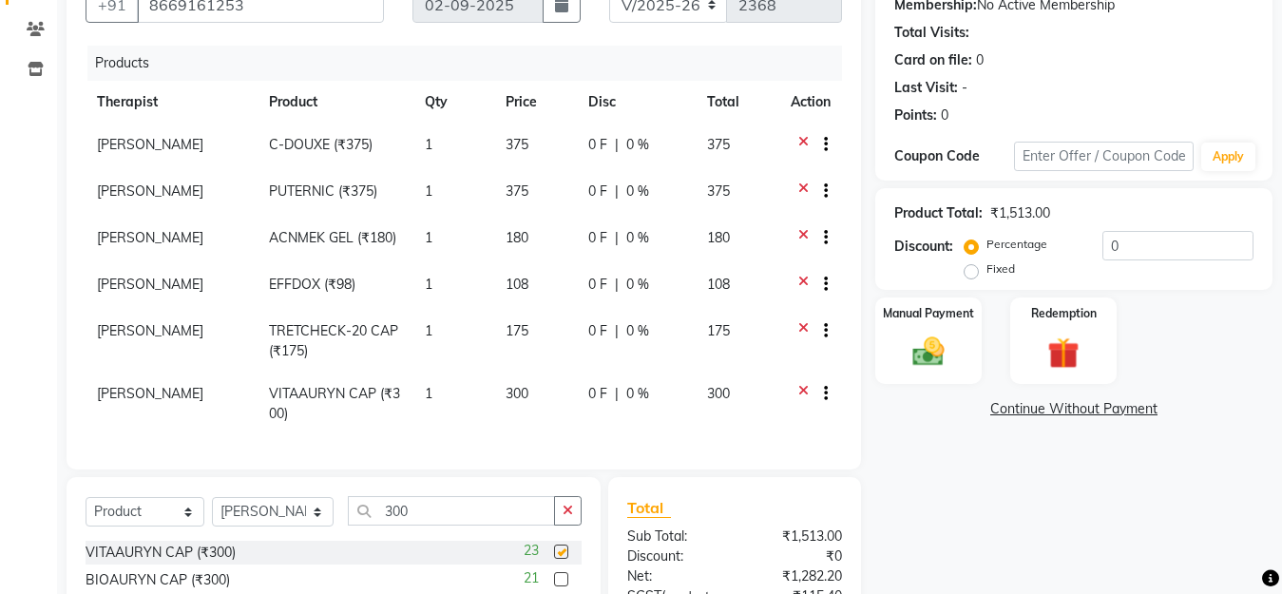
checkbox input "false"
click at [451, 411] on td "1" at bounding box center [453, 404] width 81 height 63
select select "28331"
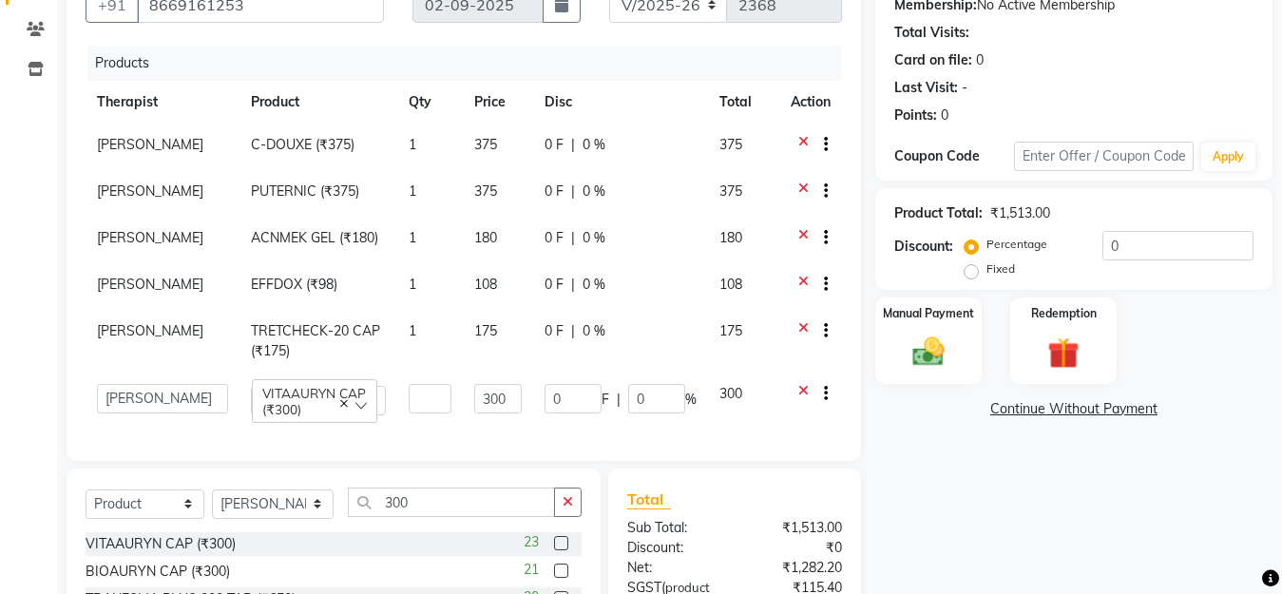
type input "2"
click at [167, 143] on span "[PERSON_NAME]" at bounding box center [150, 144] width 106 height 17
select select "28331"
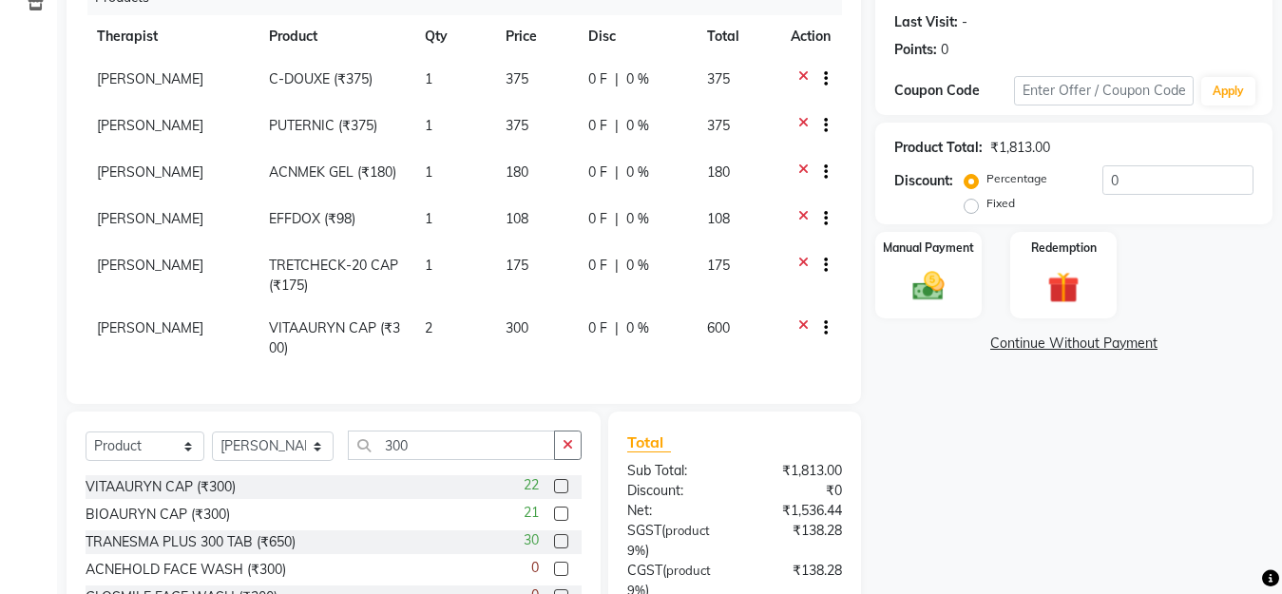
scroll to position [380, 0]
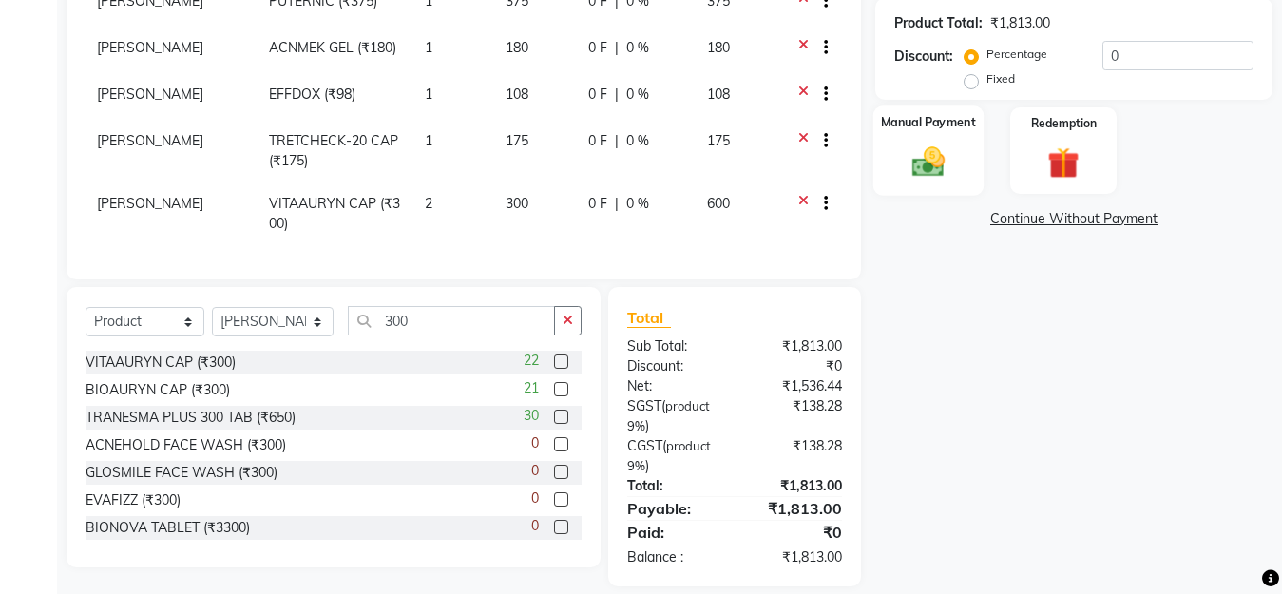
click at [928, 150] on img at bounding box center [928, 162] width 53 height 38
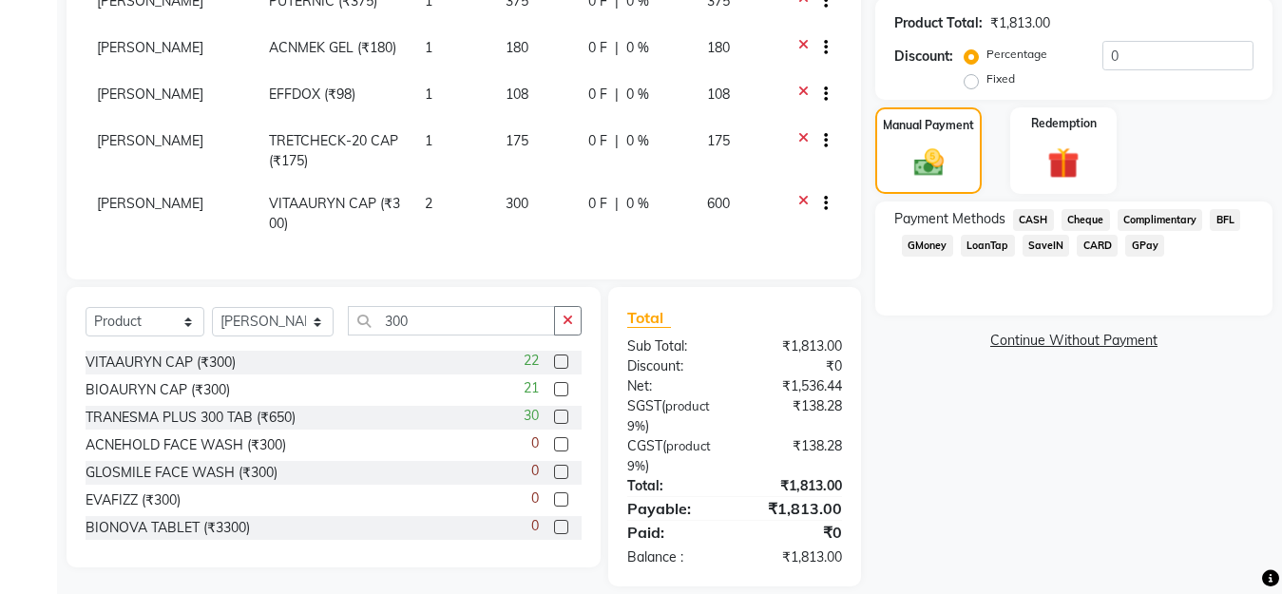
click at [1145, 241] on span "GPay" at bounding box center [1144, 246] width 39 height 22
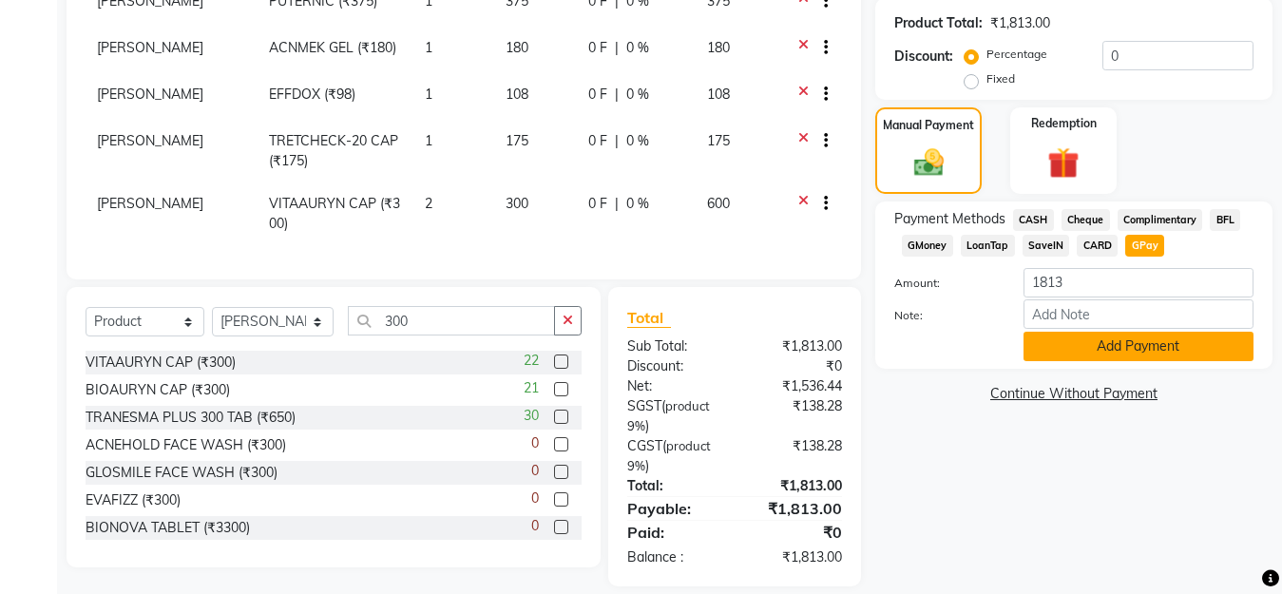
click at [1116, 353] on button "Add Payment" at bounding box center [1139, 346] width 230 height 29
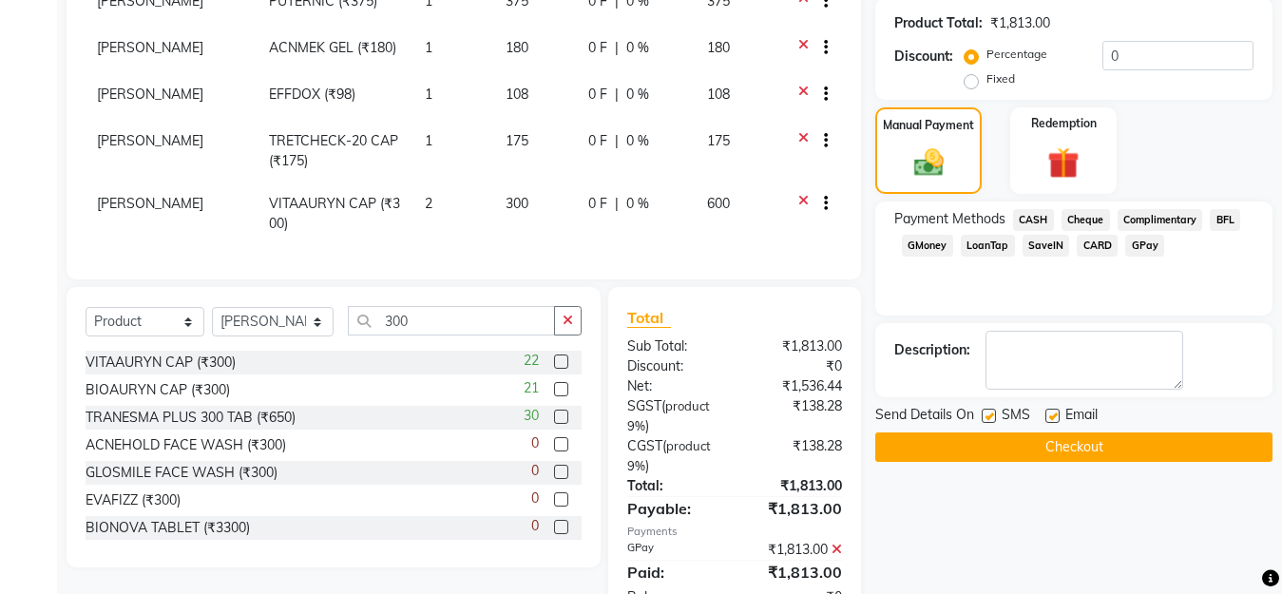
click at [1104, 442] on button "Checkout" at bounding box center [1073, 446] width 397 height 29
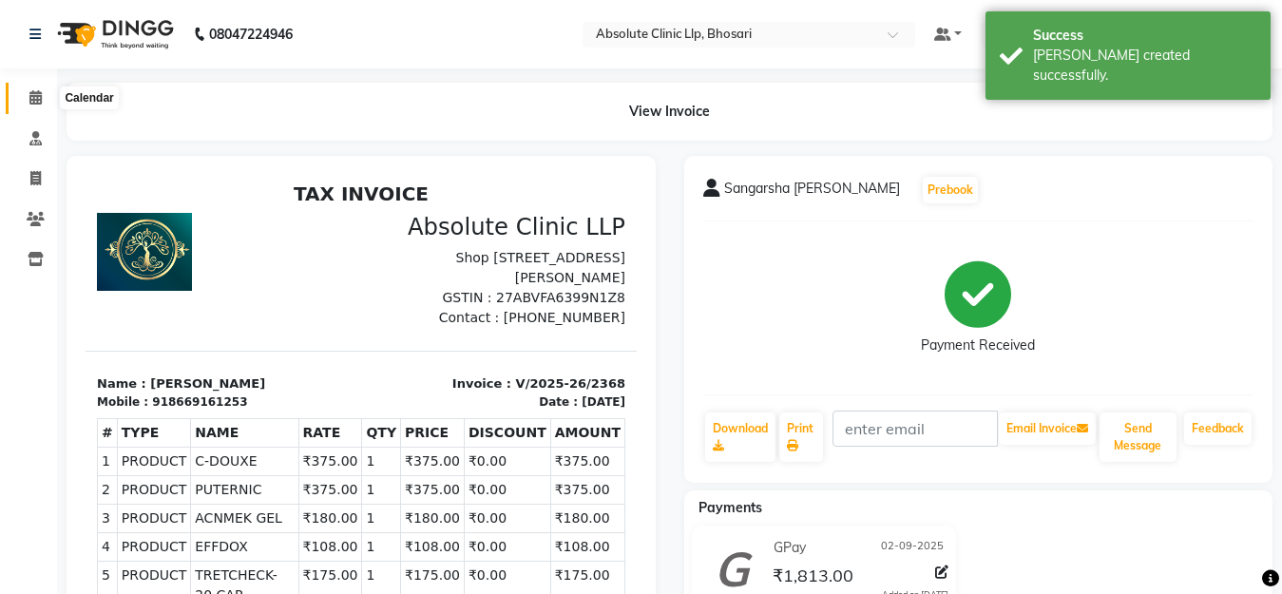
click at [39, 94] on icon at bounding box center [35, 97] width 12 height 14
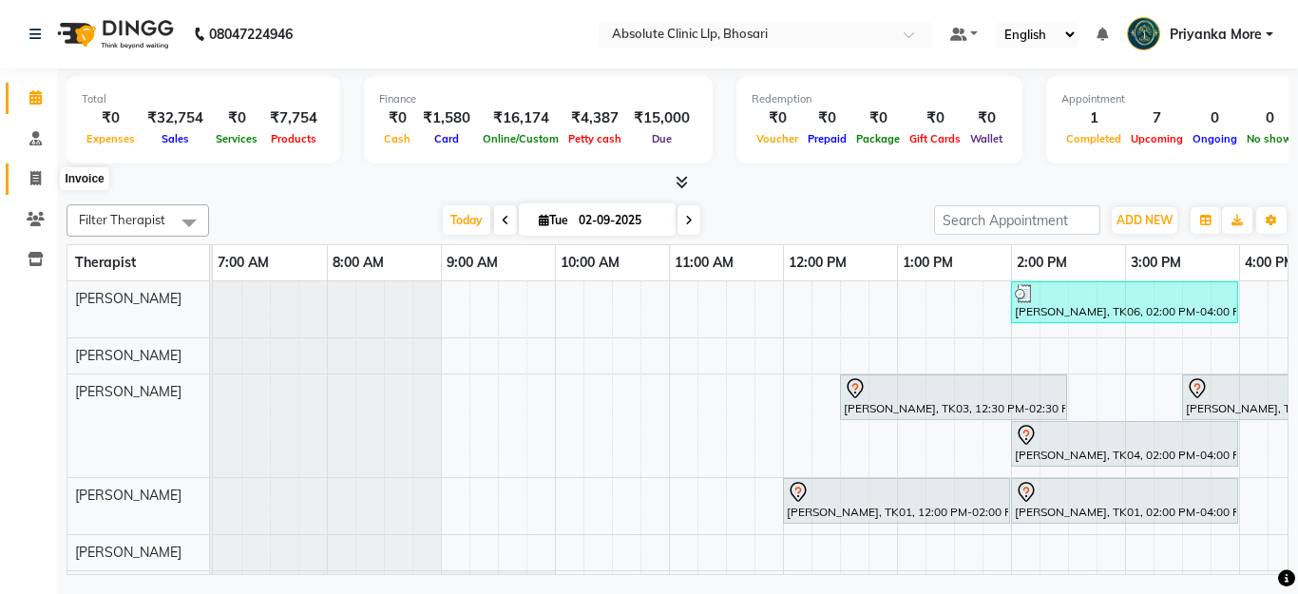
click at [37, 182] on icon at bounding box center [35, 178] width 10 height 14
select select "service"
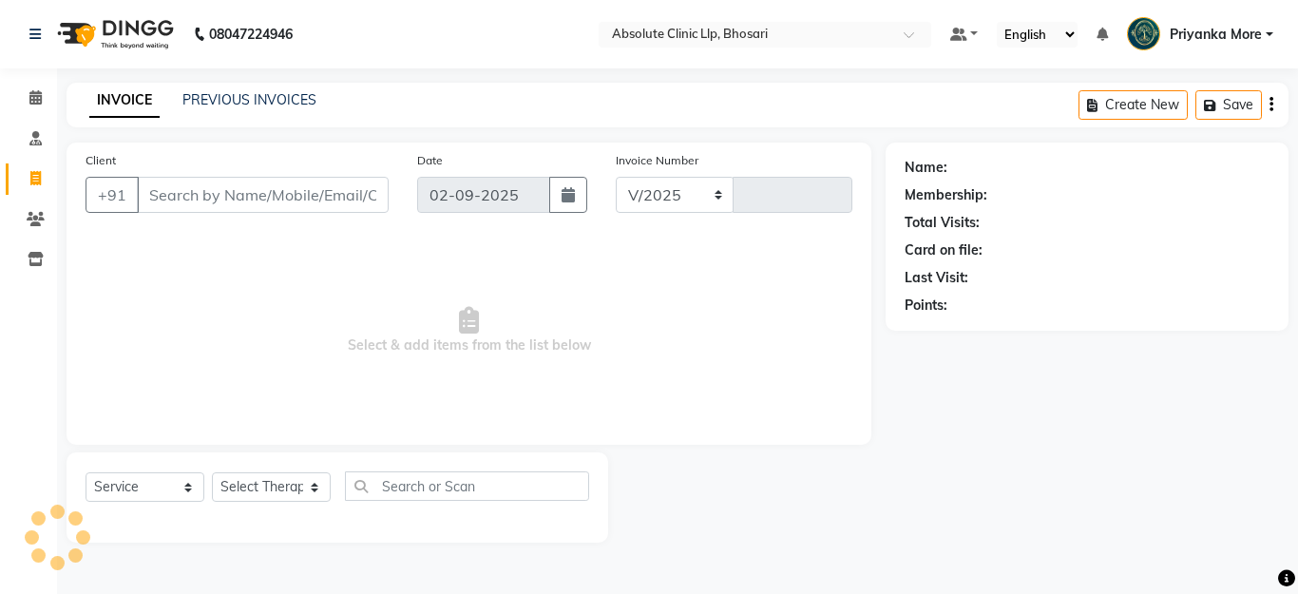
select select "4706"
type input "2369"
click at [156, 487] on select "Select Service Product Membership Package Voucher Prepaid Gift Card" at bounding box center [145, 486] width 119 height 29
select select "product"
click at [86, 472] on select "Select Service Product Membership Package Voucher Prepaid Gift Card" at bounding box center [145, 486] width 119 height 29
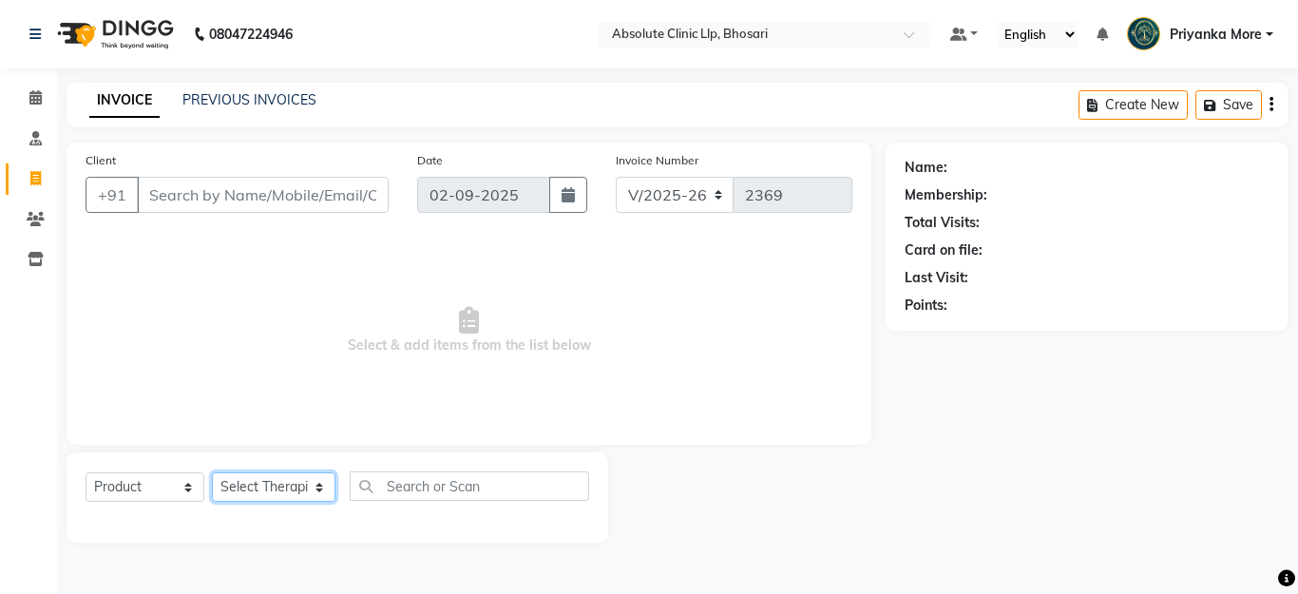
click at [247, 485] on select "Select Therapist [PERSON_NAME] [PERSON_NAME] [PERSON_NAME] [PERSON_NAME] [PERSO…" at bounding box center [274, 486] width 124 height 29
click at [235, 394] on span "Select & add items from the list below" at bounding box center [469, 331] width 767 height 190
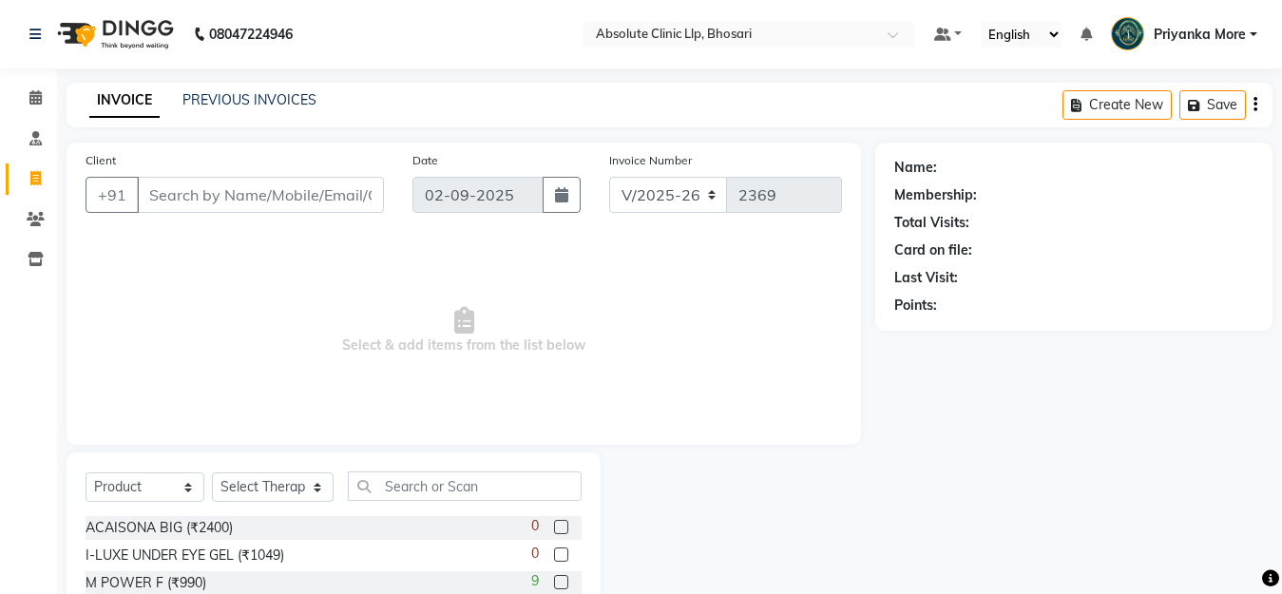
click at [287, 509] on div "Select Service Product Membership Package Voucher Prepaid Gift Card Select Ther…" at bounding box center [334, 493] width 496 height 45
click at [292, 487] on select "Select Therapist [PERSON_NAME] [PERSON_NAME] [PERSON_NAME] [PERSON_NAME] [PERSO…" at bounding box center [273, 486] width 122 height 29
select select "28137"
click at [212, 472] on select "Select Therapist [PERSON_NAME] [PERSON_NAME] [PERSON_NAME] [PERSON_NAME] [PERSO…" at bounding box center [273, 486] width 122 height 29
click at [433, 495] on input "text" at bounding box center [465, 485] width 234 height 29
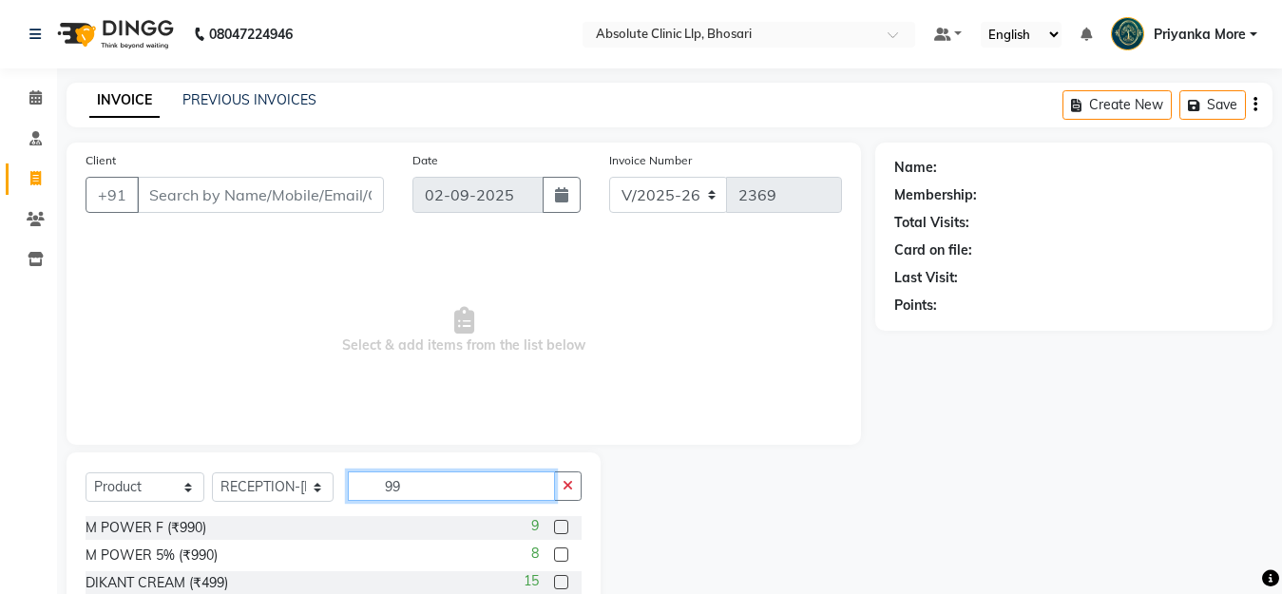
type input "99"
drag, startPoint x: 735, startPoint y: 367, endPoint x: 431, endPoint y: 310, distance: 309.5
click at [721, 367] on span "Select & add items from the list below" at bounding box center [464, 331] width 757 height 190
click at [28, 95] on span at bounding box center [35, 98] width 33 height 22
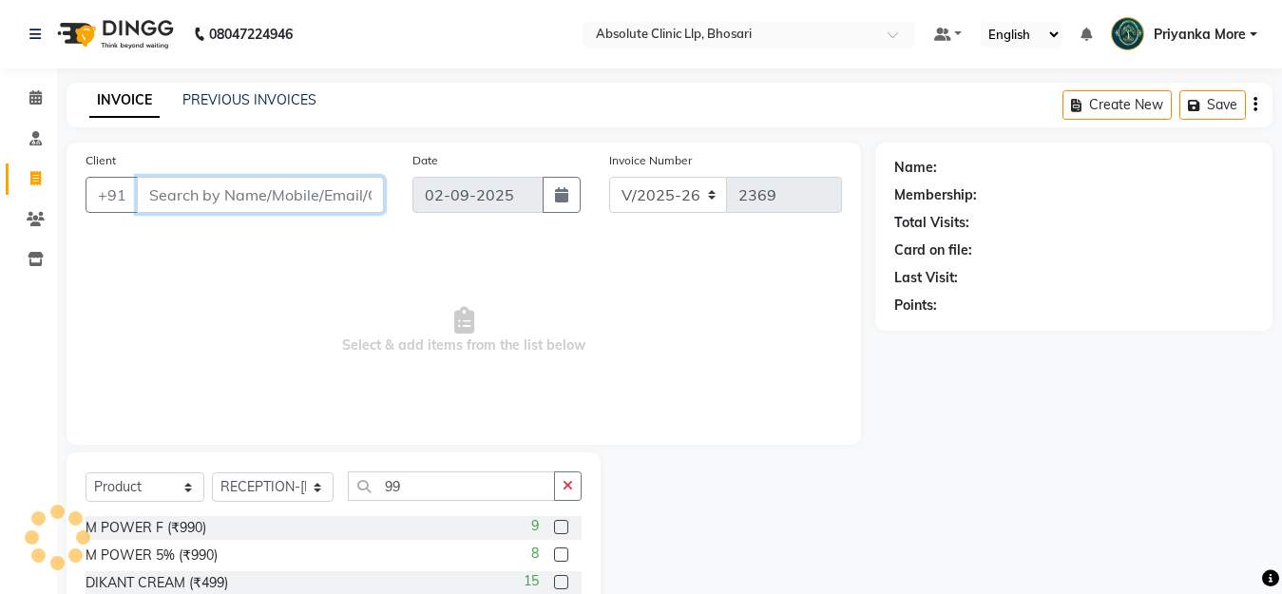
click at [182, 197] on input "Client" at bounding box center [260, 195] width 247 height 36
click at [50, 217] on span at bounding box center [35, 220] width 33 height 22
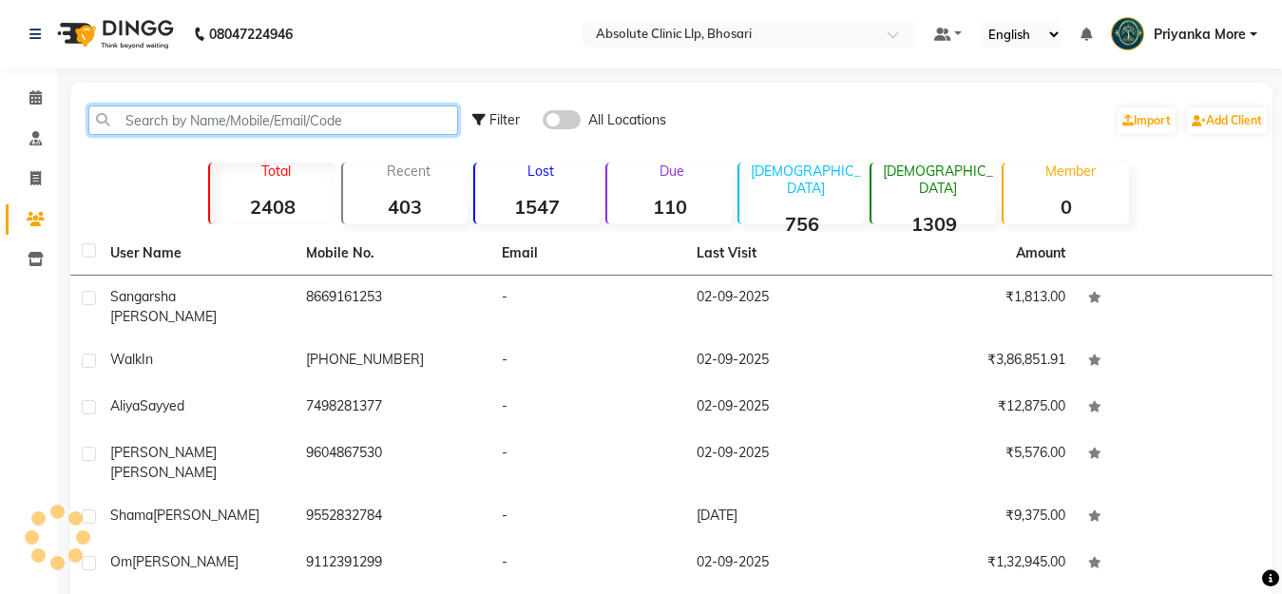
click at [133, 121] on input "text" at bounding box center [273, 120] width 370 height 29
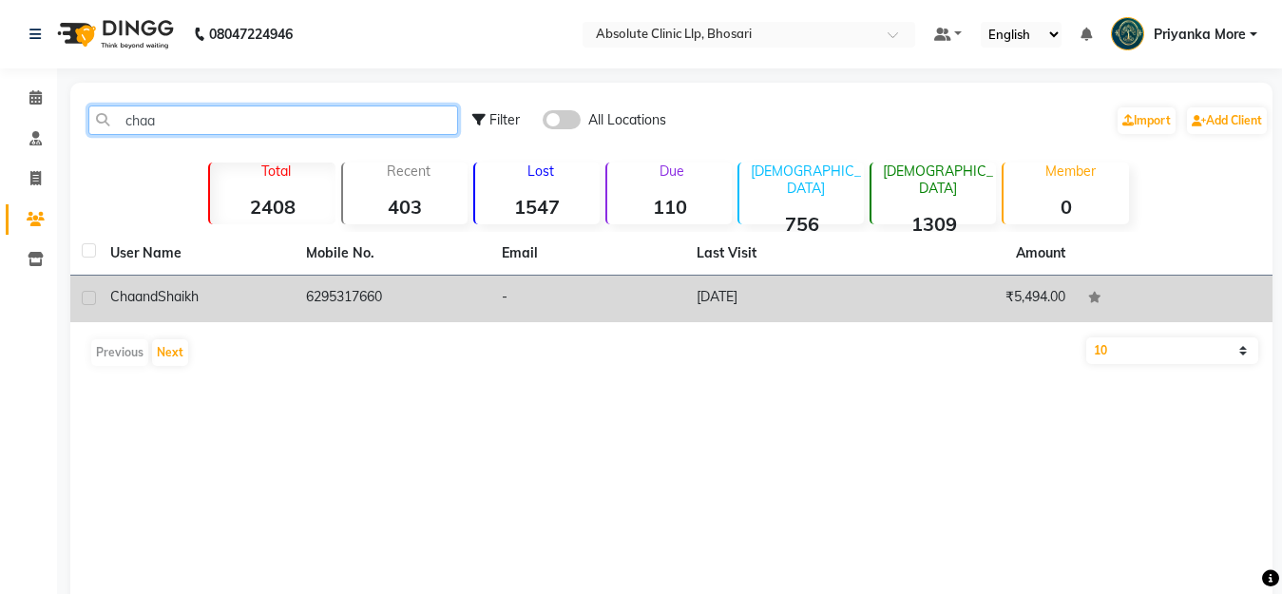
type input "chaa"
click at [340, 298] on td "6295317660" at bounding box center [393, 299] width 196 height 47
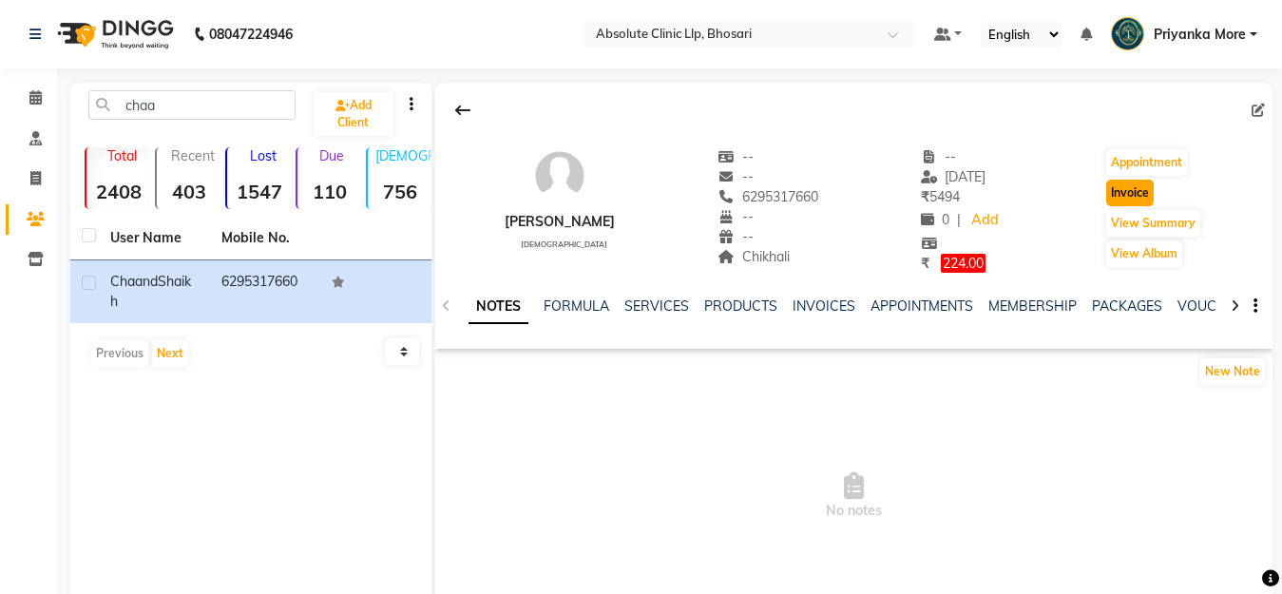
click at [1126, 185] on button "Invoice" at bounding box center [1130, 193] width 48 height 27
select select "service"
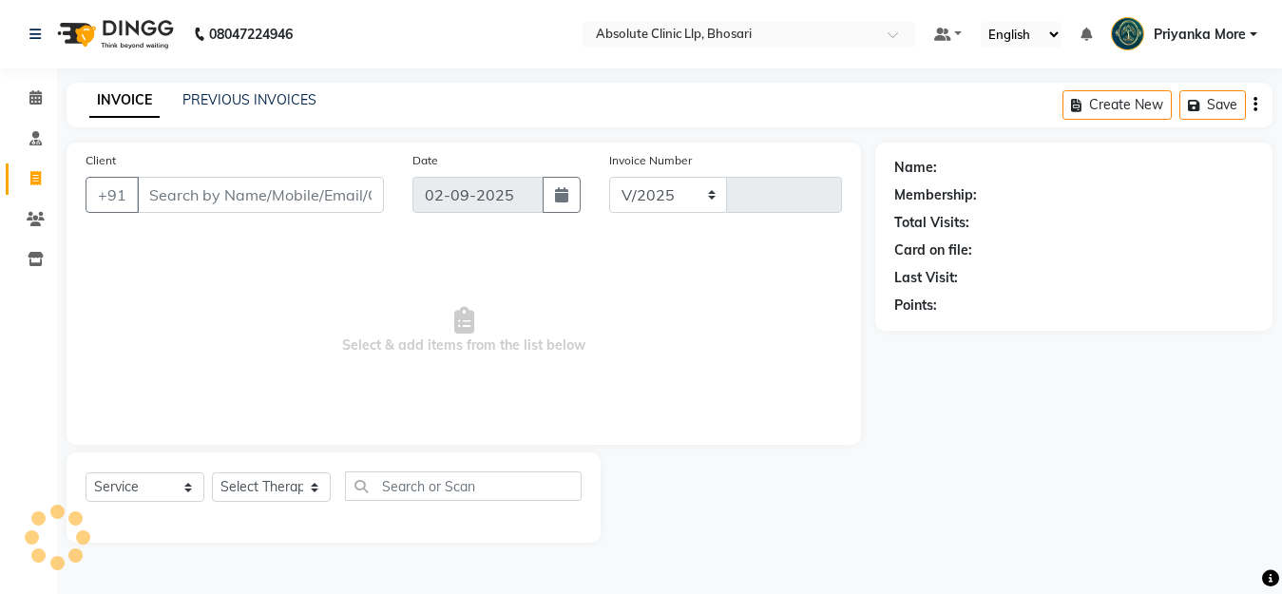
select select "4706"
type input "2369"
click at [158, 486] on select "Select Service Product Membership Package Voucher Prepaid Gift Card" at bounding box center [145, 486] width 119 height 29
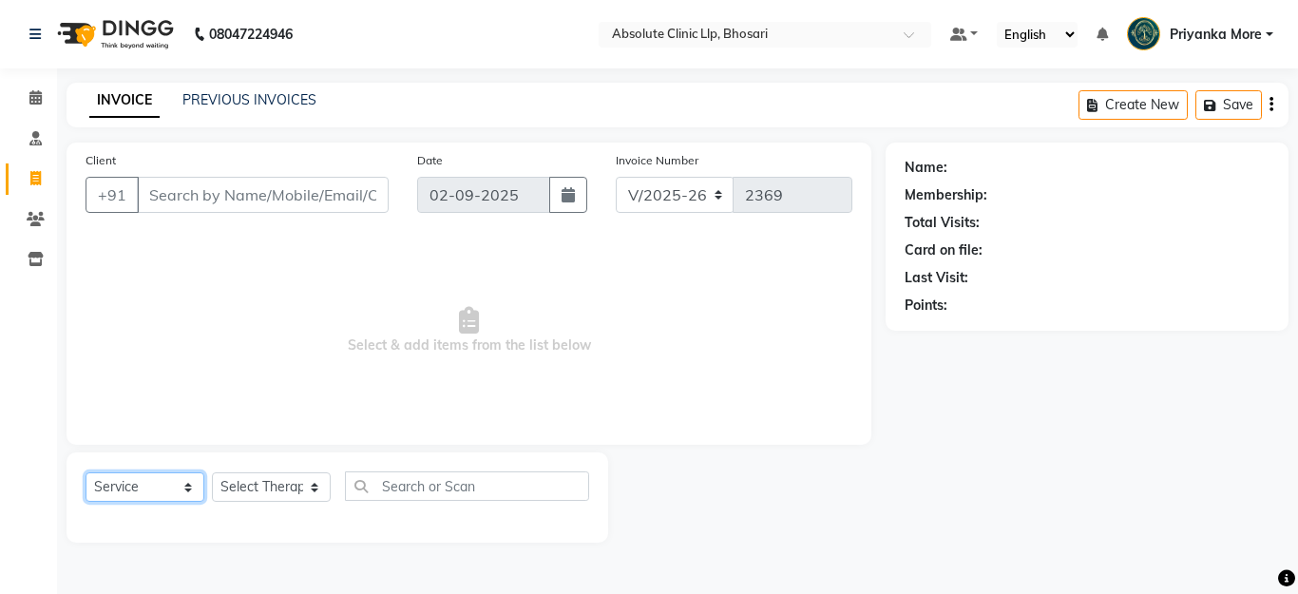
select select "product"
click at [86, 472] on select "Select Service Product Membership Package Voucher Prepaid Gift Card" at bounding box center [145, 486] width 119 height 29
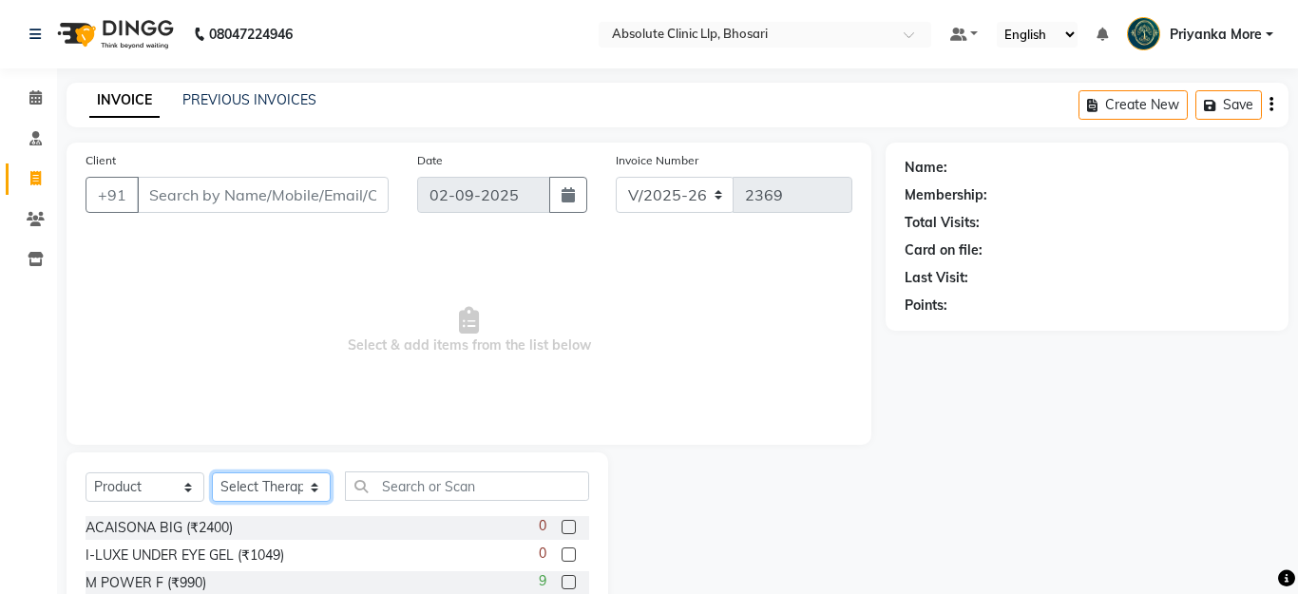
click at [256, 496] on select "Select Therapist" at bounding box center [271, 486] width 119 height 29
drag, startPoint x: 257, startPoint y: 488, endPoint x: 280, endPoint y: 479, distance: 25.3
click at [257, 488] on select "Select Therapist" at bounding box center [271, 486] width 119 height 29
type input "6295317660"
click at [291, 480] on select "Select Therapist" at bounding box center [271, 486] width 119 height 29
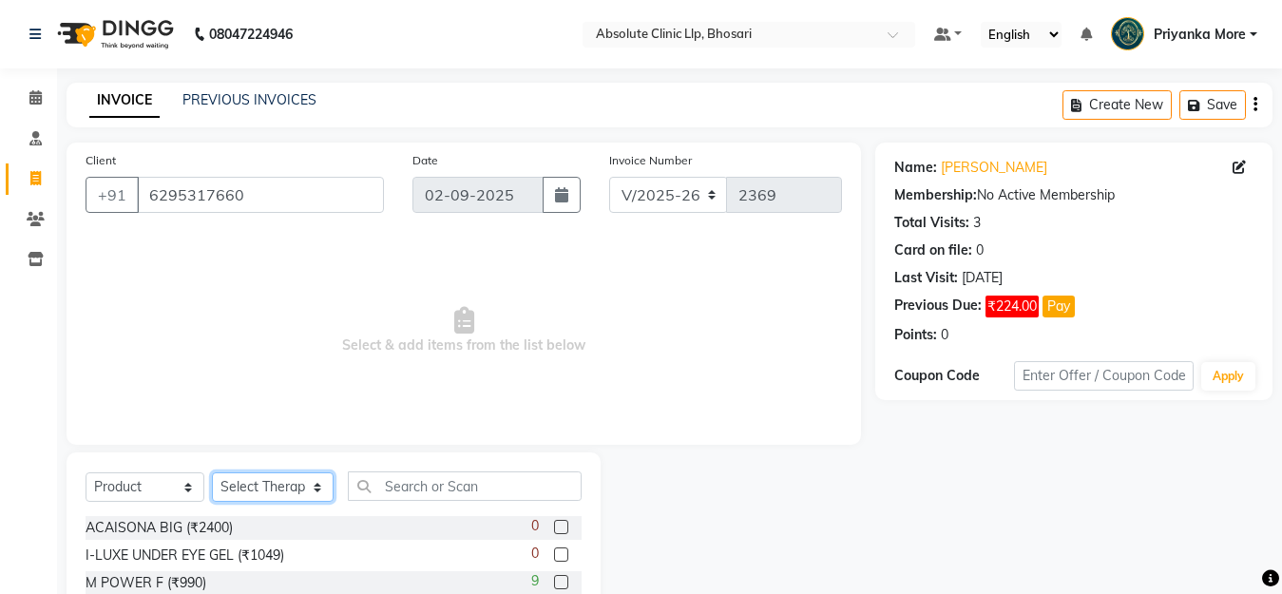
select select "27986"
click at [212, 472] on select "Select Therapist [PERSON_NAME] [PERSON_NAME] [PERSON_NAME] [PERSON_NAME] [PERSO…" at bounding box center [273, 486] width 122 height 29
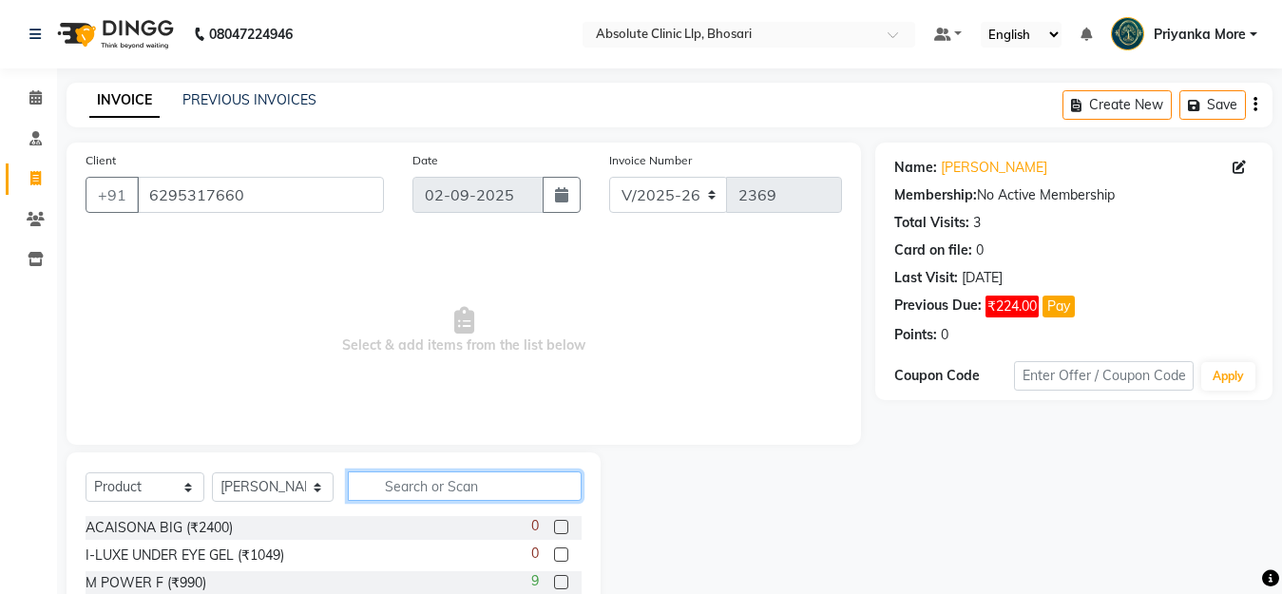
click at [394, 484] on input "text" at bounding box center [465, 485] width 234 height 29
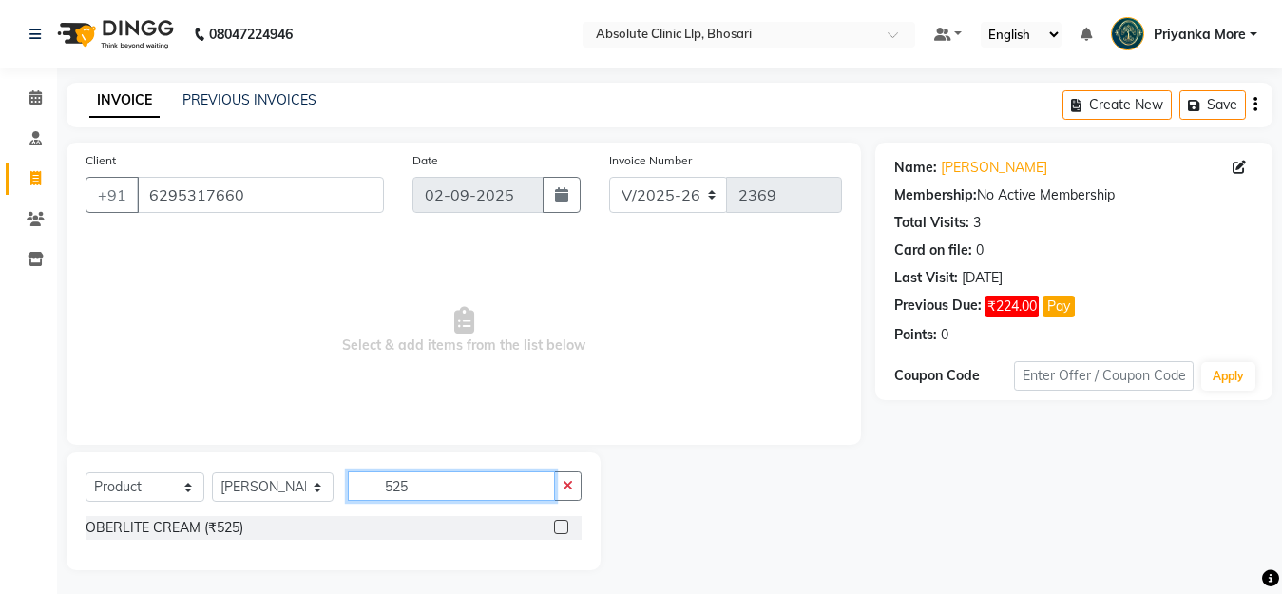
type input "525"
click at [566, 528] on label at bounding box center [561, 527] width 14 height 14
click at [566, 528] on input "checkbox" at bounding box center [560, 528] width 12 height 12
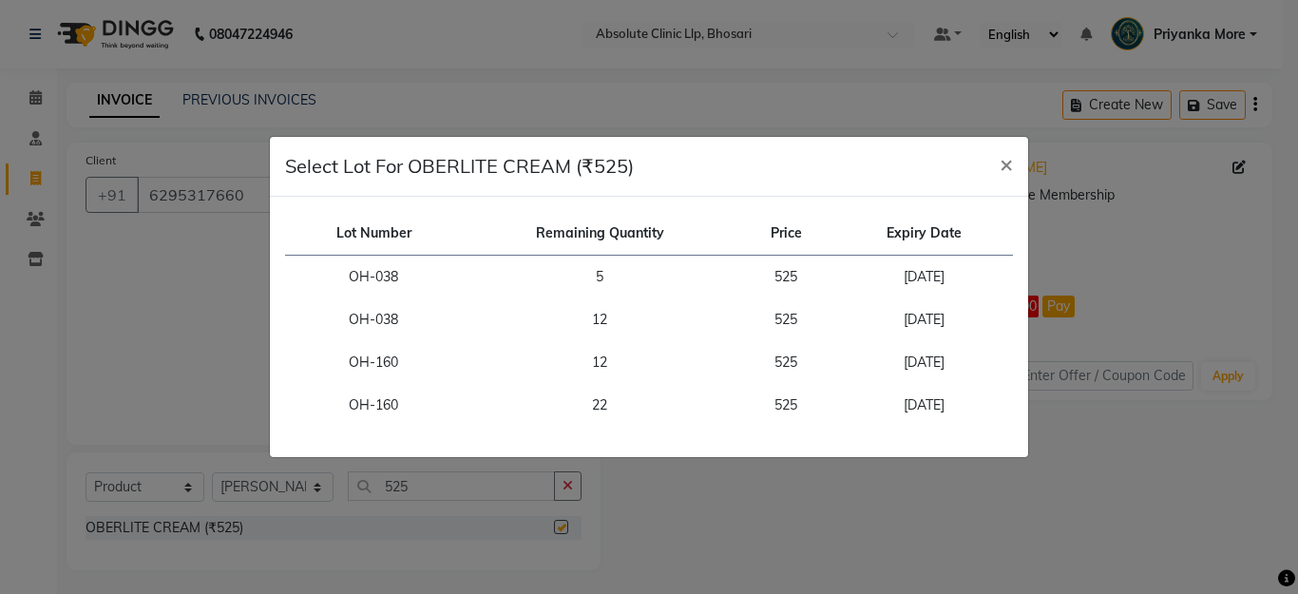
checkbox input "false"
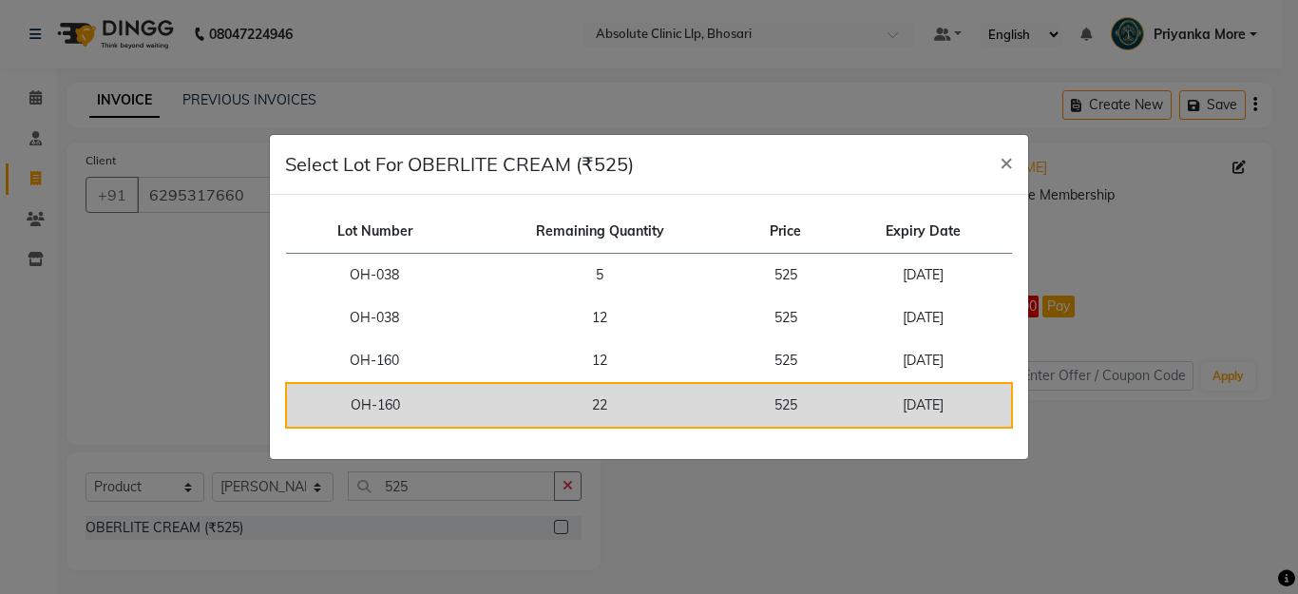
click at [919, 406] on td "[DATE]" at bounding box center [925, 405] width 178 height 45
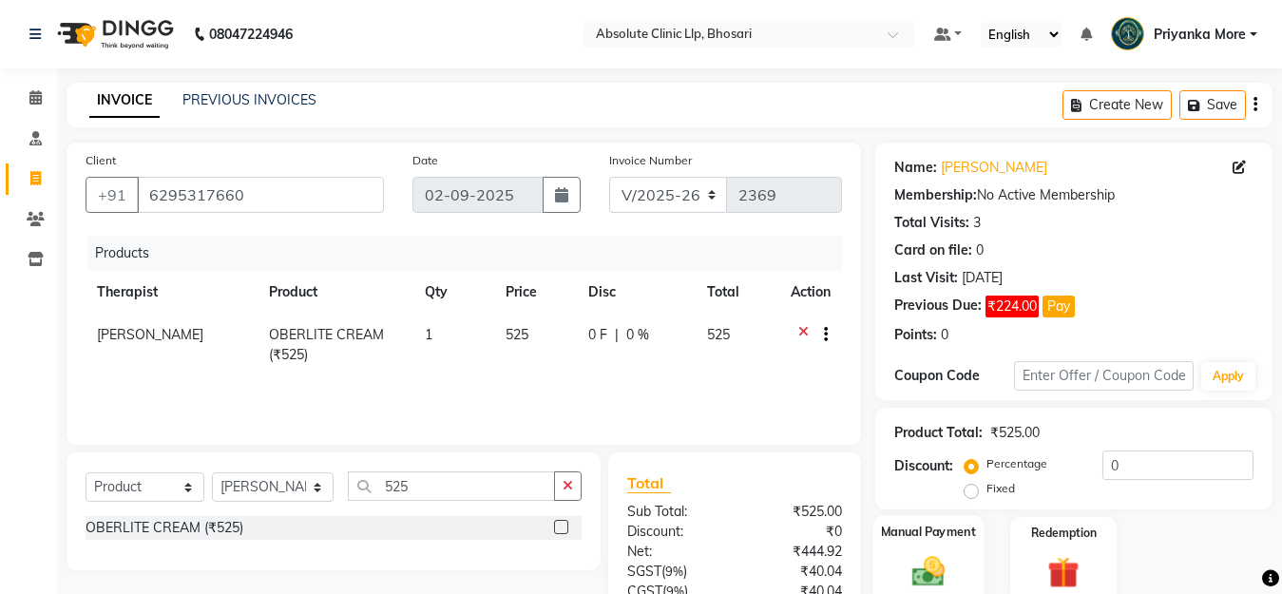
click at [929, 548] on div "Manual Payment" at bounding box center [929, 560] width 110 height 90
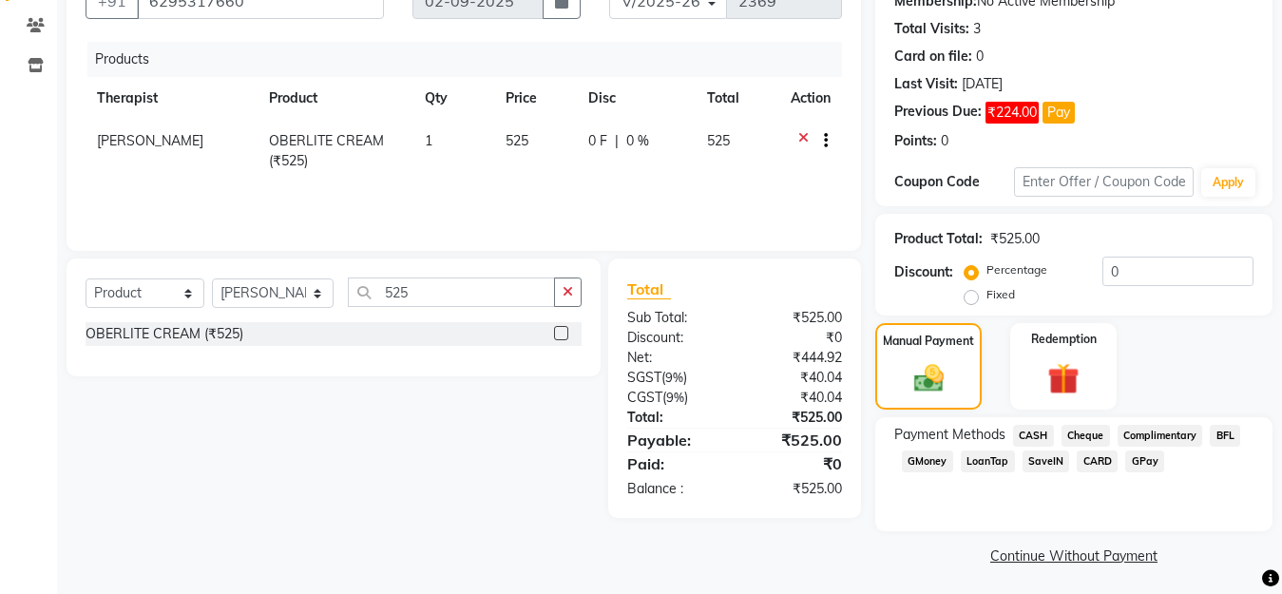
scroll to position [199, 0]
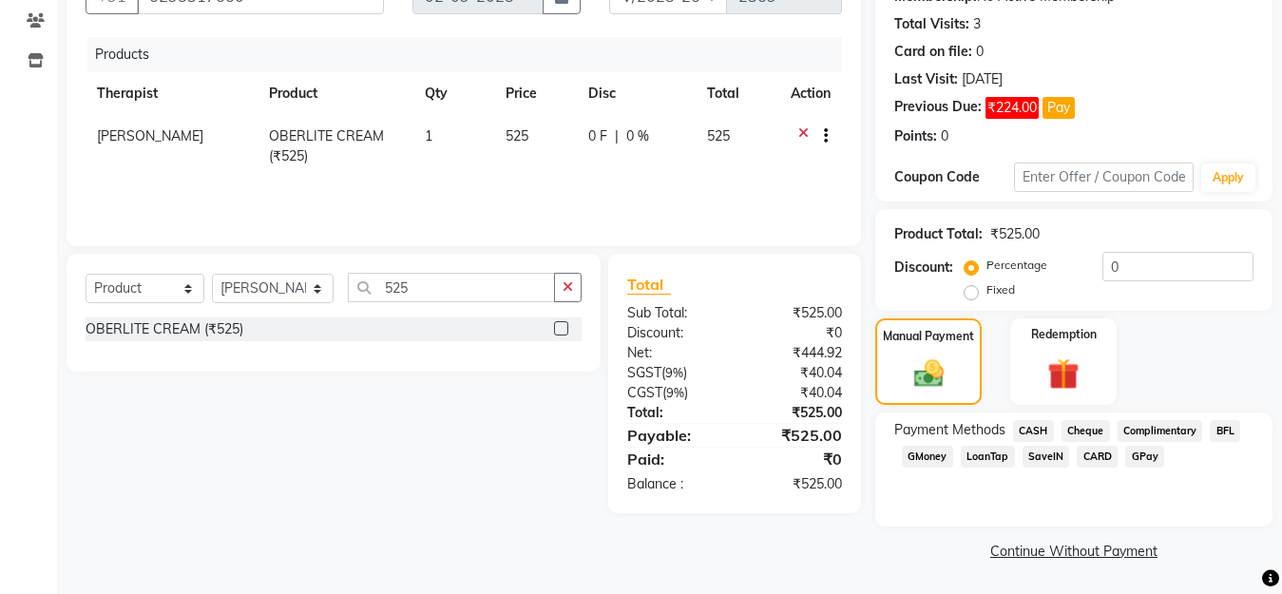
click at [1045, 436] on span "CASH" at bounding box center [1033, 431] width 41 height 22
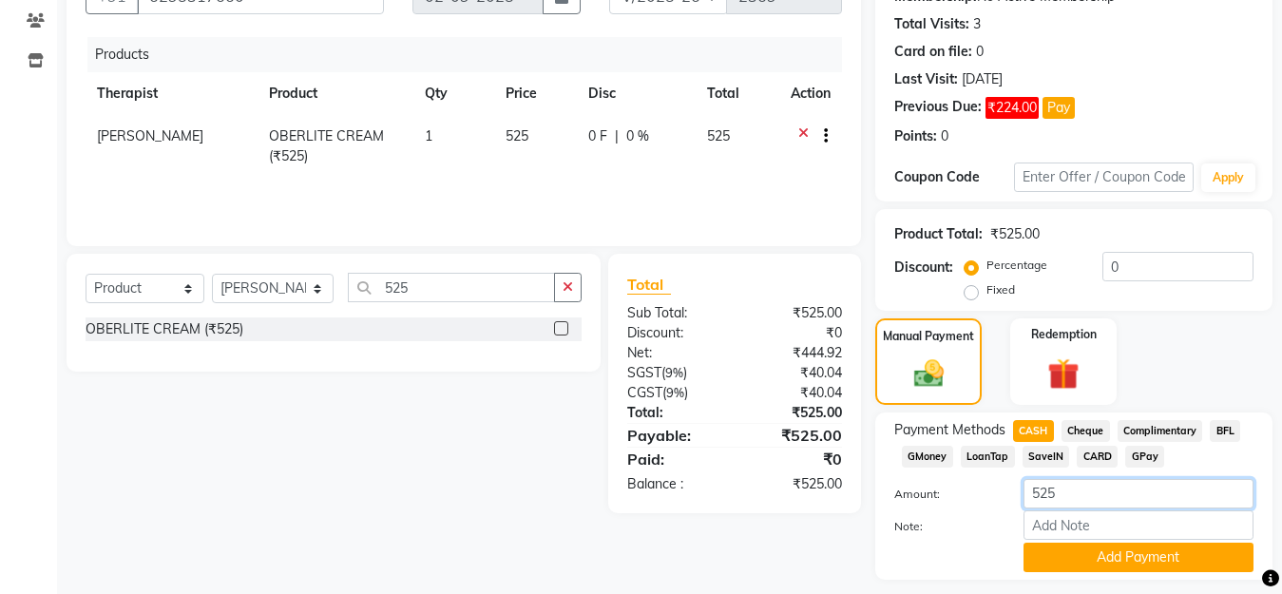
click at [1069, 497] on input "525" at bounding box center [1139, 493] width 230 height 29
type input "5"
type input "25"
click at [1081, 548] on button "Add Payment" at bounding box center [1139, 557] width 230 height 29
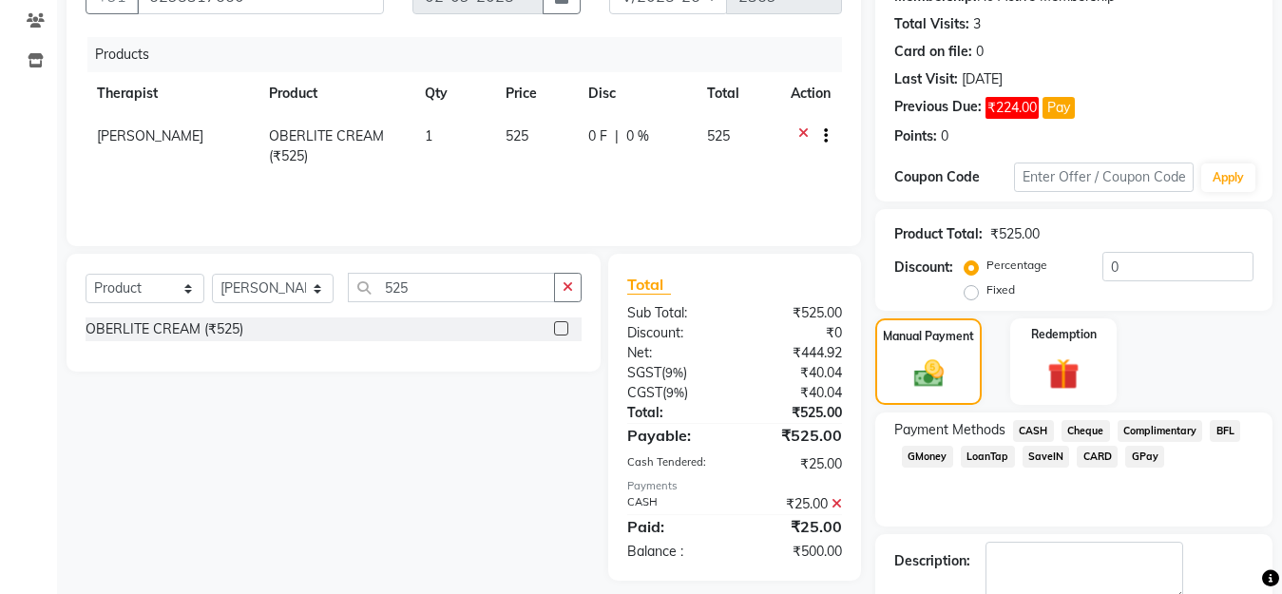
click at [1135, 461] on span "GPay" at bounding box center [1144, 457] width 39 height 22
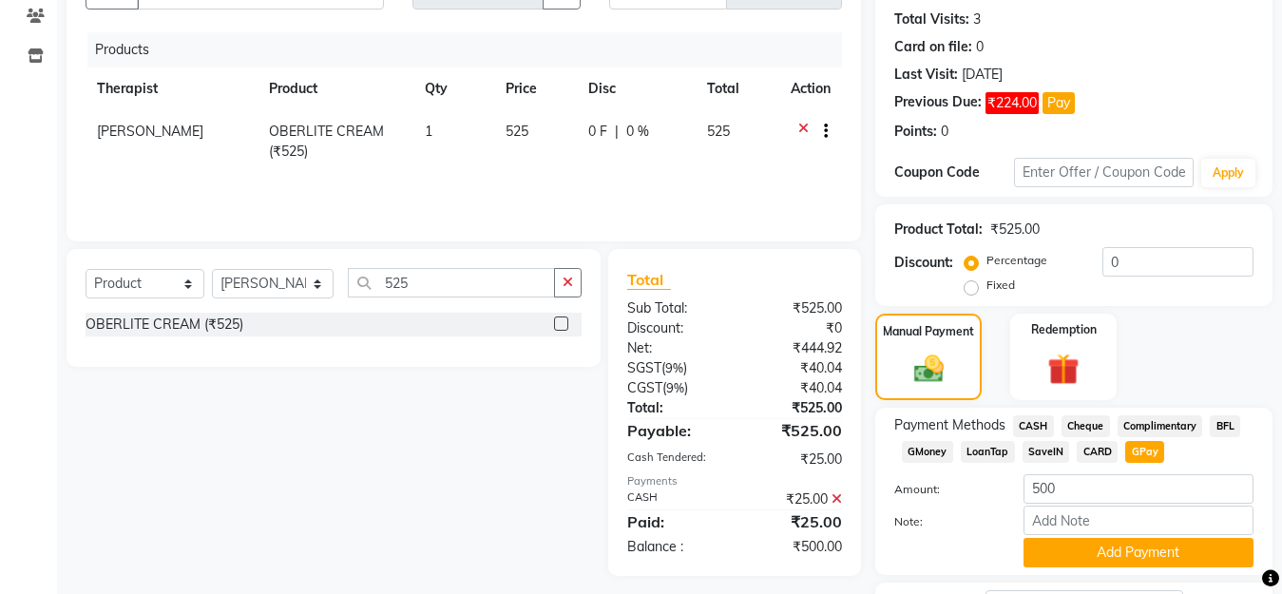
scroll to position [306, 0]
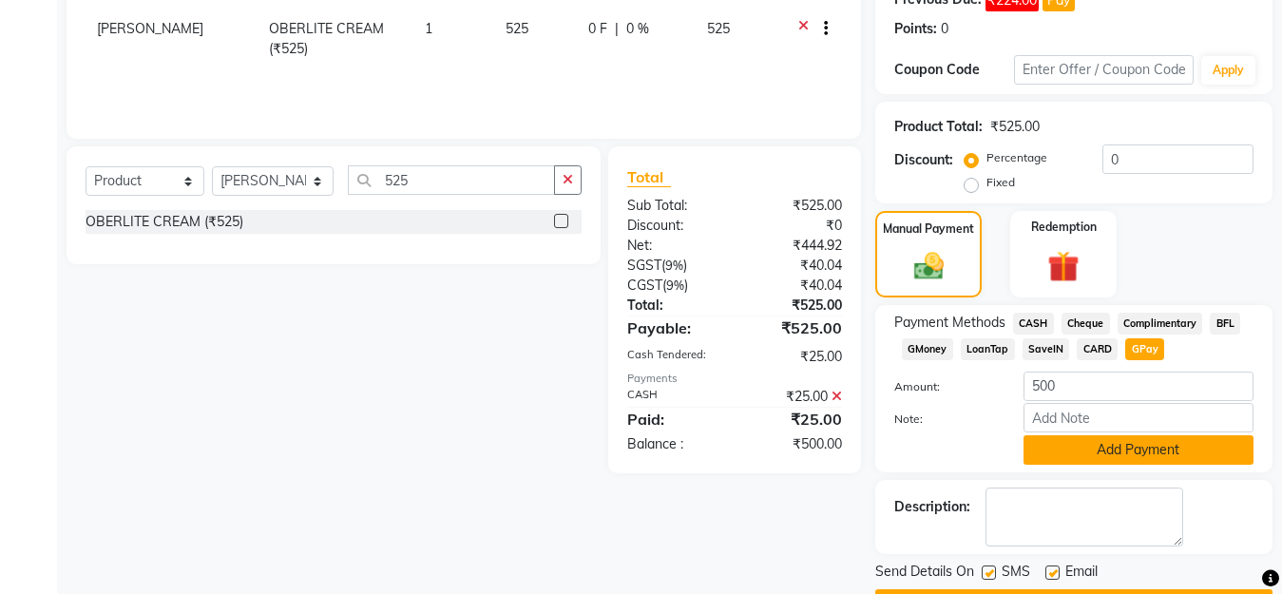
click at [1135, 460] on button "Add Payment" at bounding box center [1139, 449] width 230 height 29
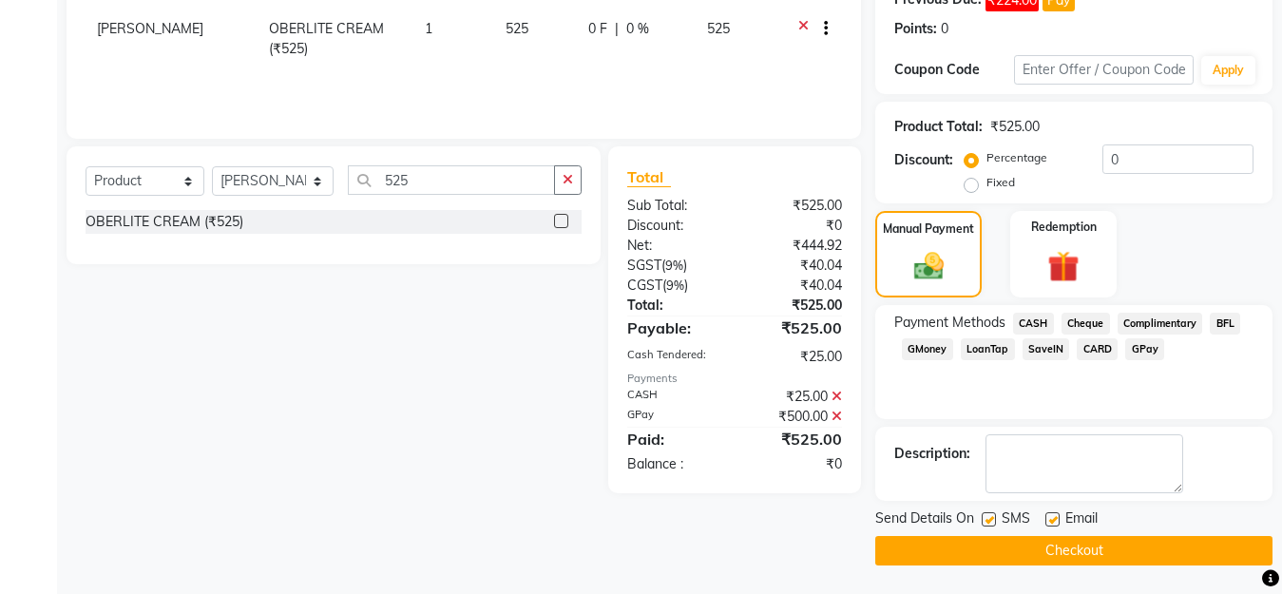
click at [1069, 542] on button "Checkout" at bounding box center [1073, 550] width 397 height 29
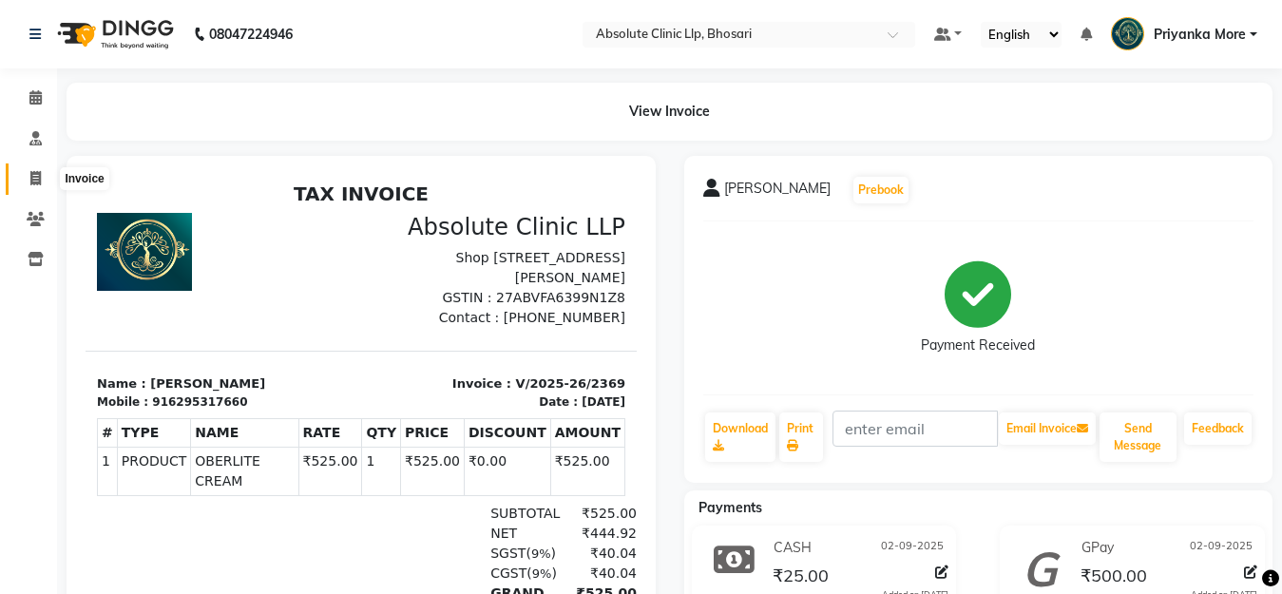
click at [30, 172] on icon at bounding box center [35, 178] width 10 height 14
select select "service"
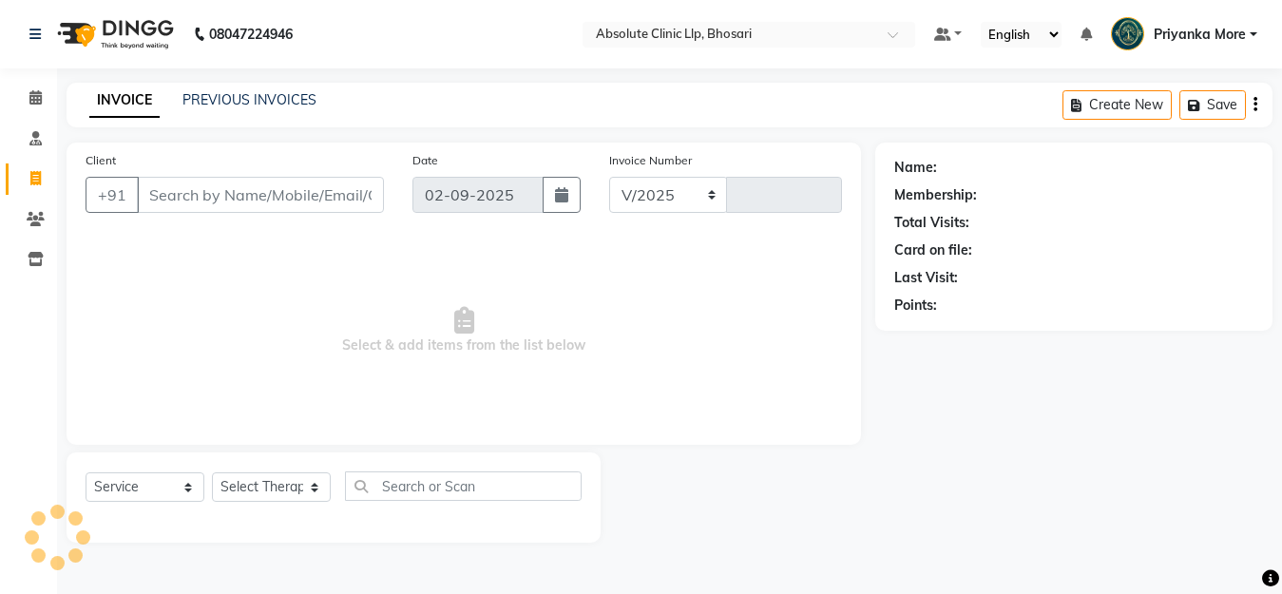
select select "4706"
type input "2370"
click at [41, 236] on li "Clients" at bounding box center [28, 220] width 57 height 41
click at [37, 212] on icon at bounding box center [36, 219] width 18 height 14
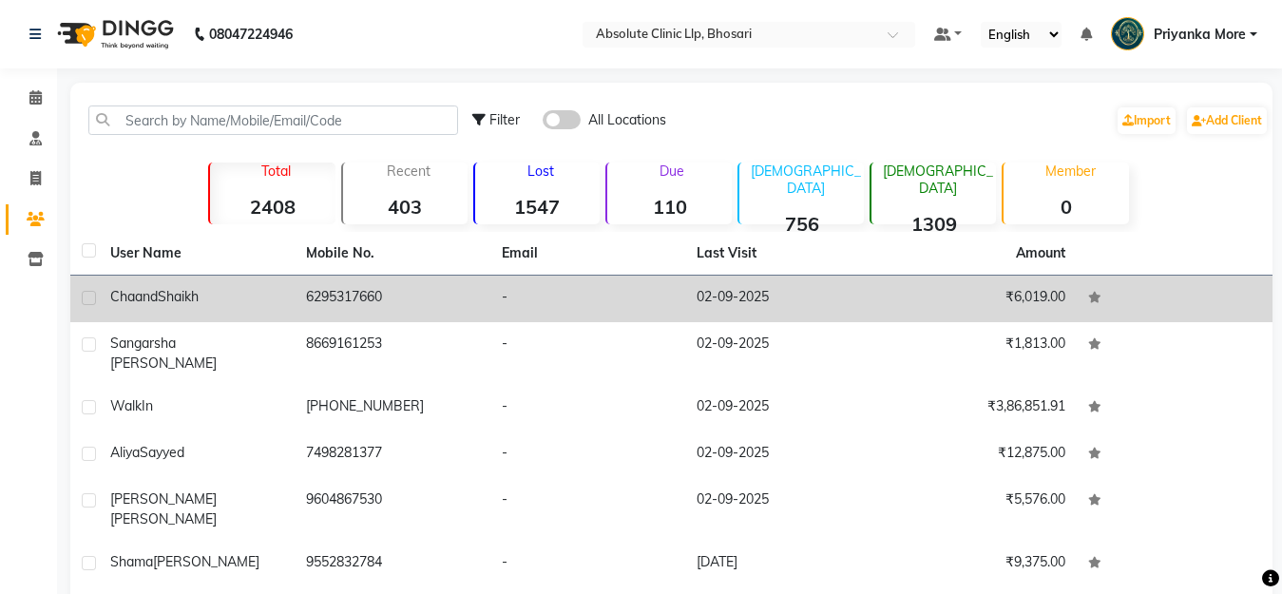
click at [316, 294] on td "6295317660" at bounding box center [393, 299] width 196 height 47
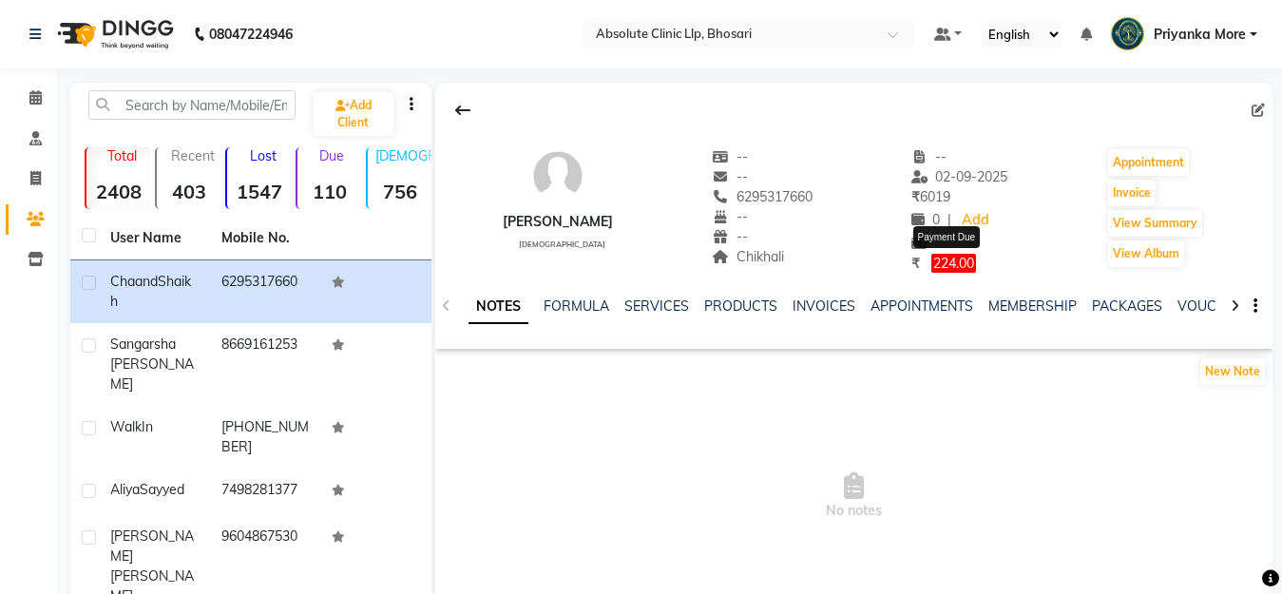
click at [973, 262] on span "224.00" at bounding box center [954, 263] width 45 height 19
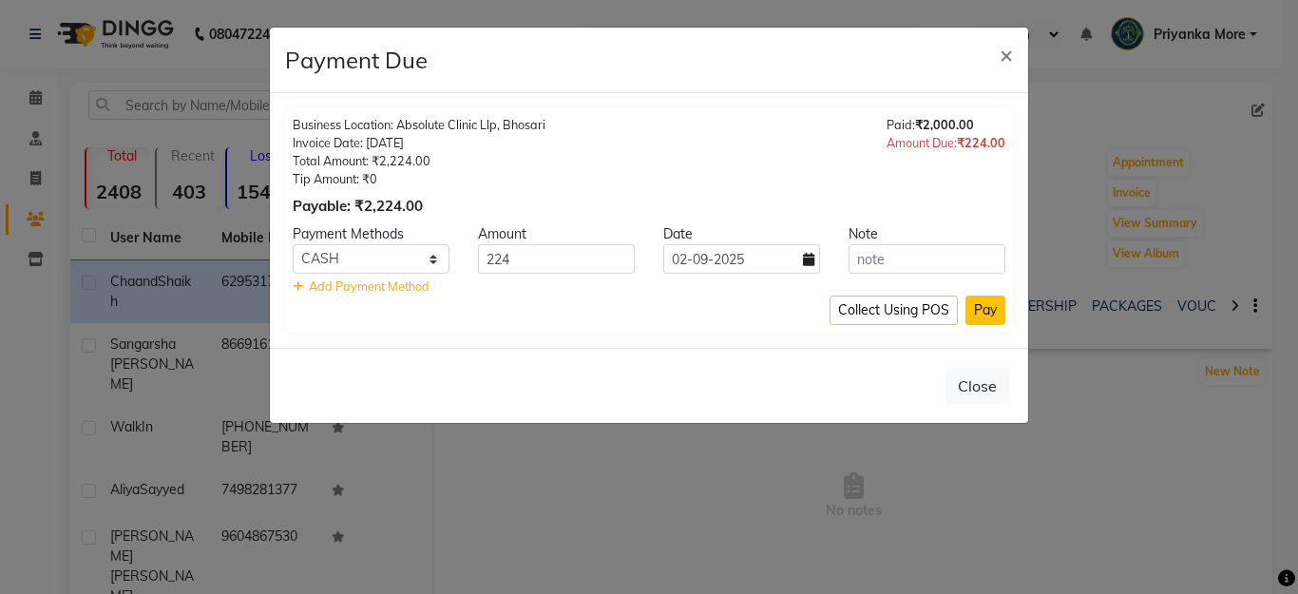
click at [987, 317] on button "Pay" at bounding box center [986, 310] width 40 height 29
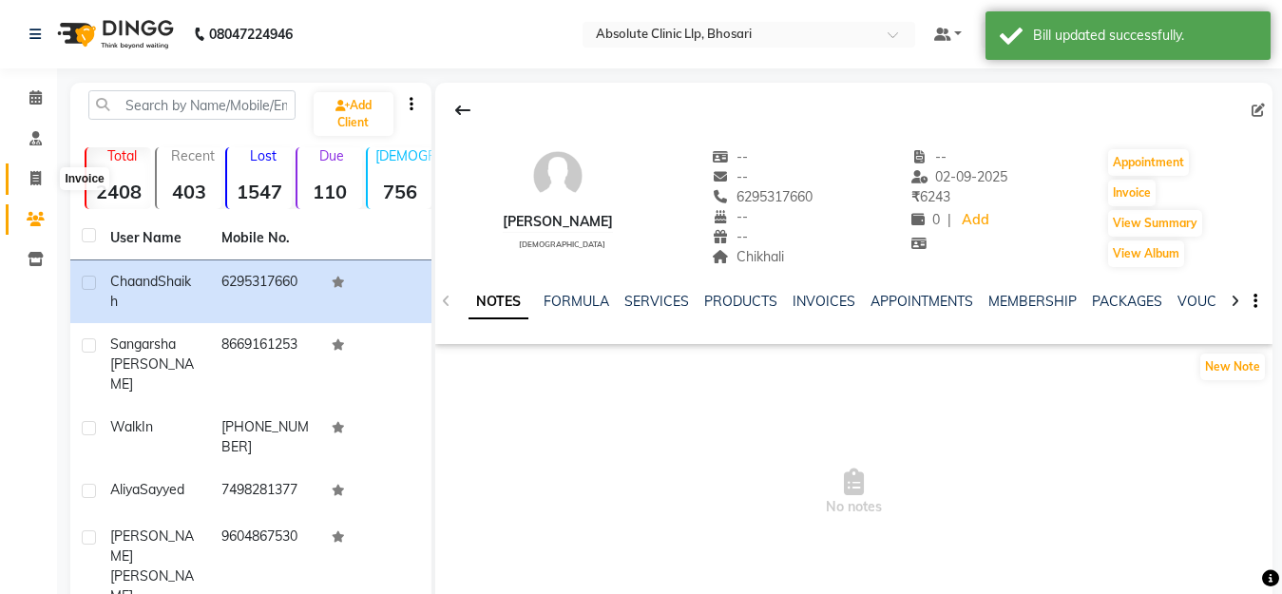
click at [34, 188] on span at bounding box center [35, 179] width 33 height 22
select select "service"
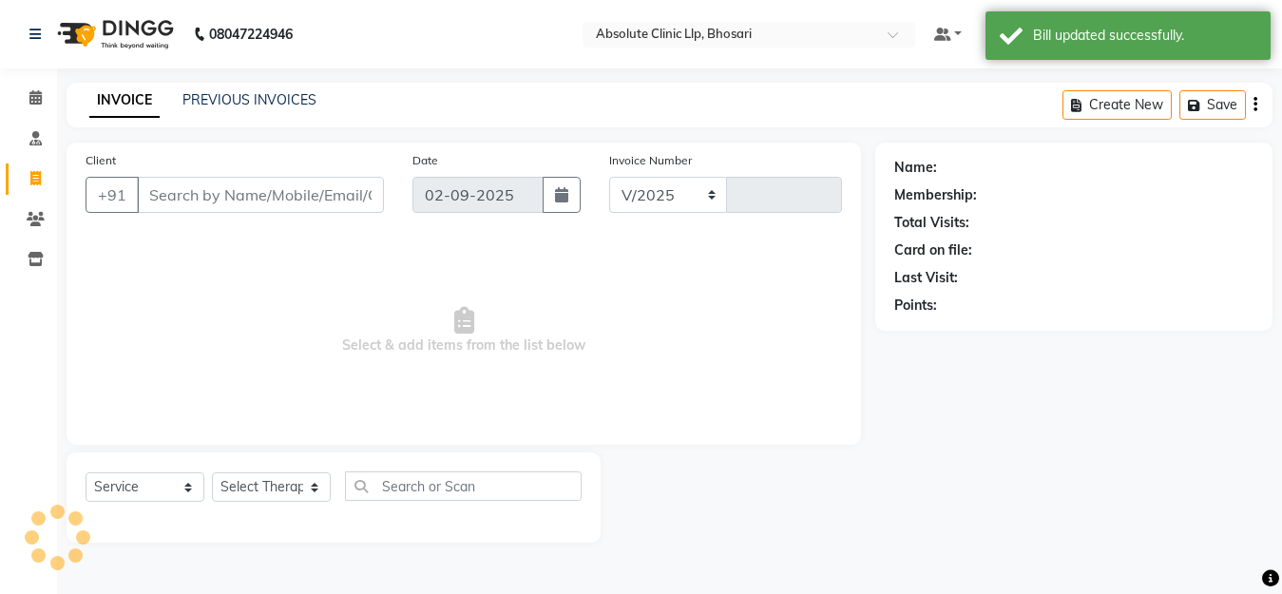
select select "4706"
type input "2370"
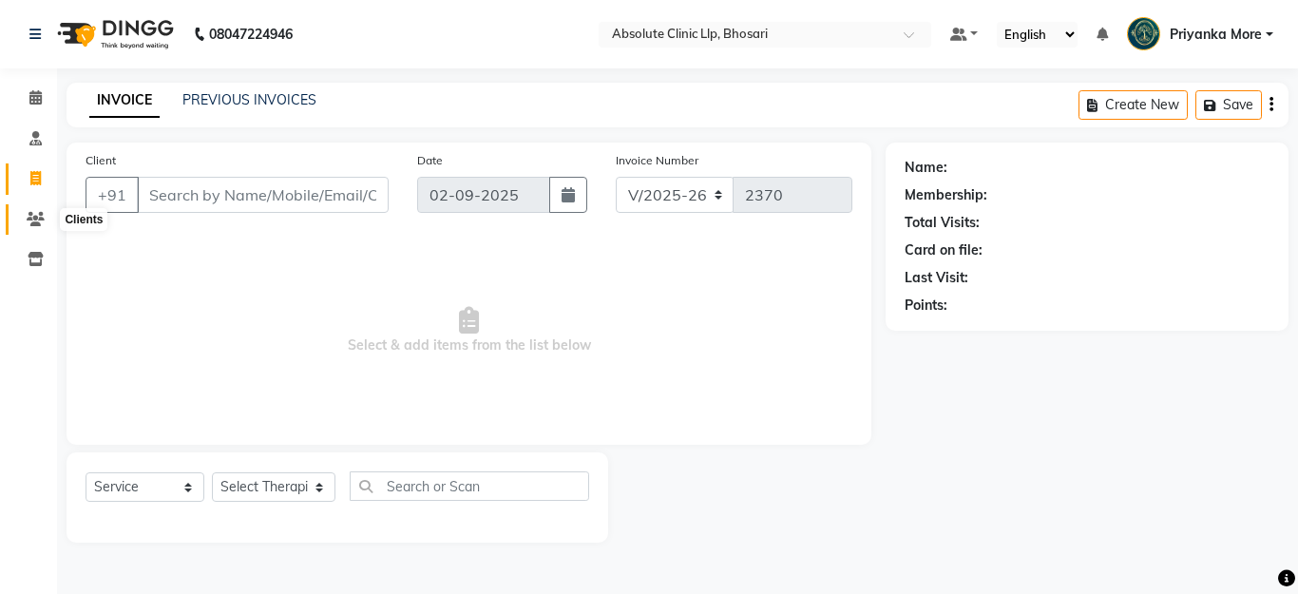
click at [29, 220] on icon at bounding box center [36, 219] width 18 height 14
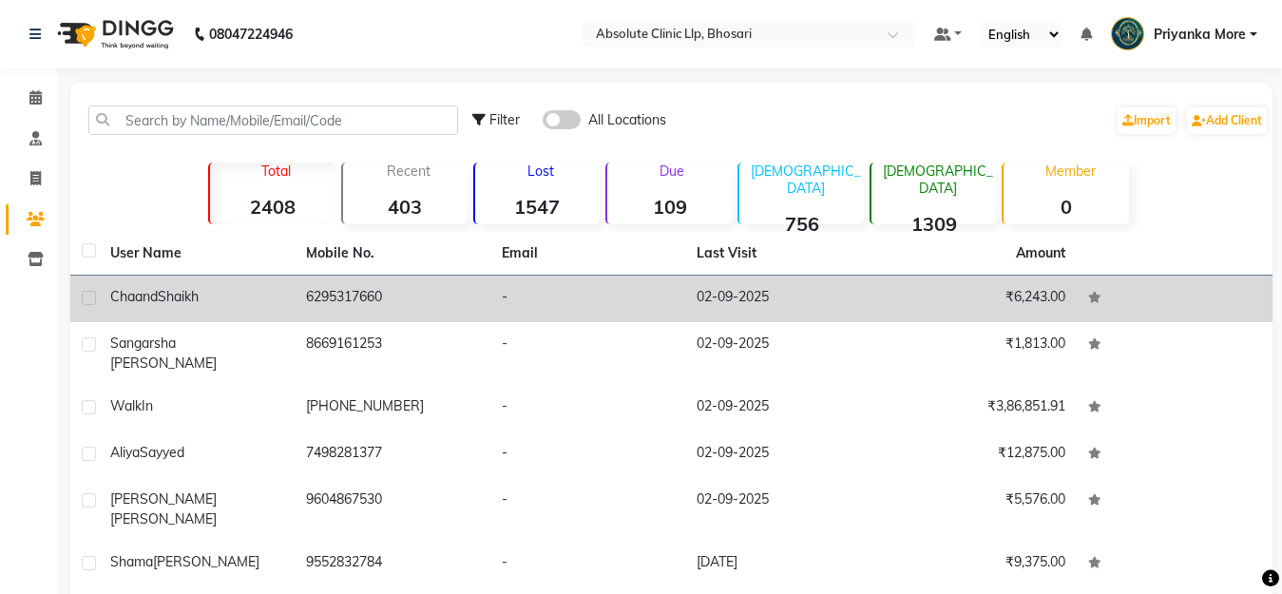
click at [227, 307] on td "[PERSON_NAME]" at bounding box center [197, 299] width 196 height 47
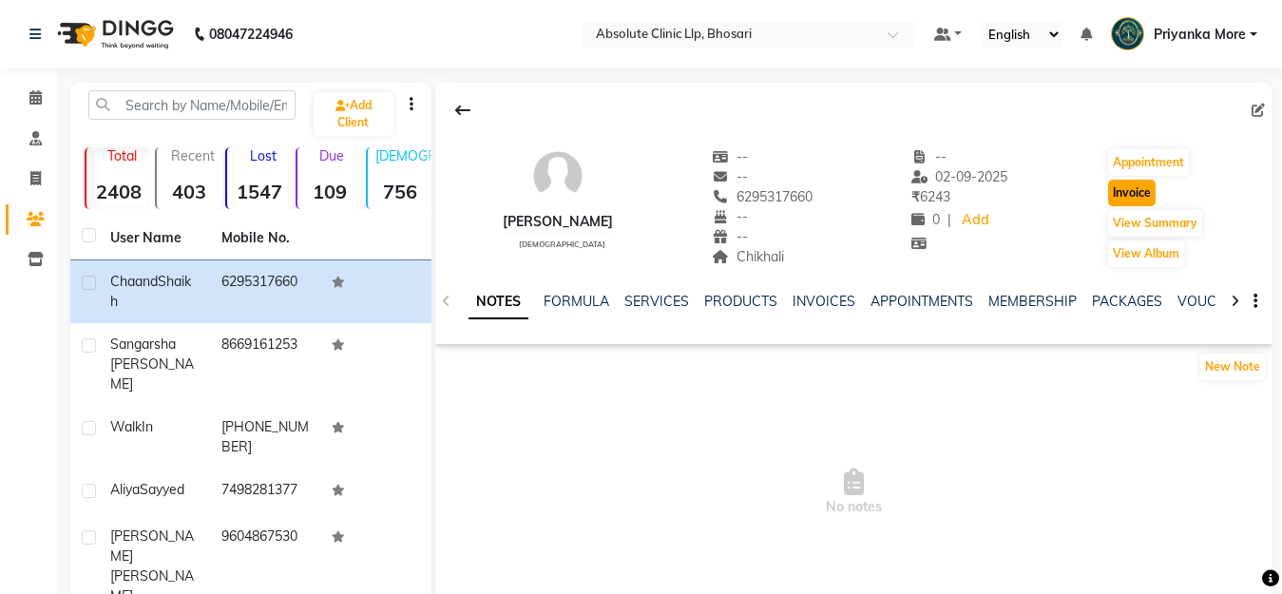
click at [1119, 199] on button "Invoice" at bounding box center [1132, 193] width 48 height 27
select select "service"
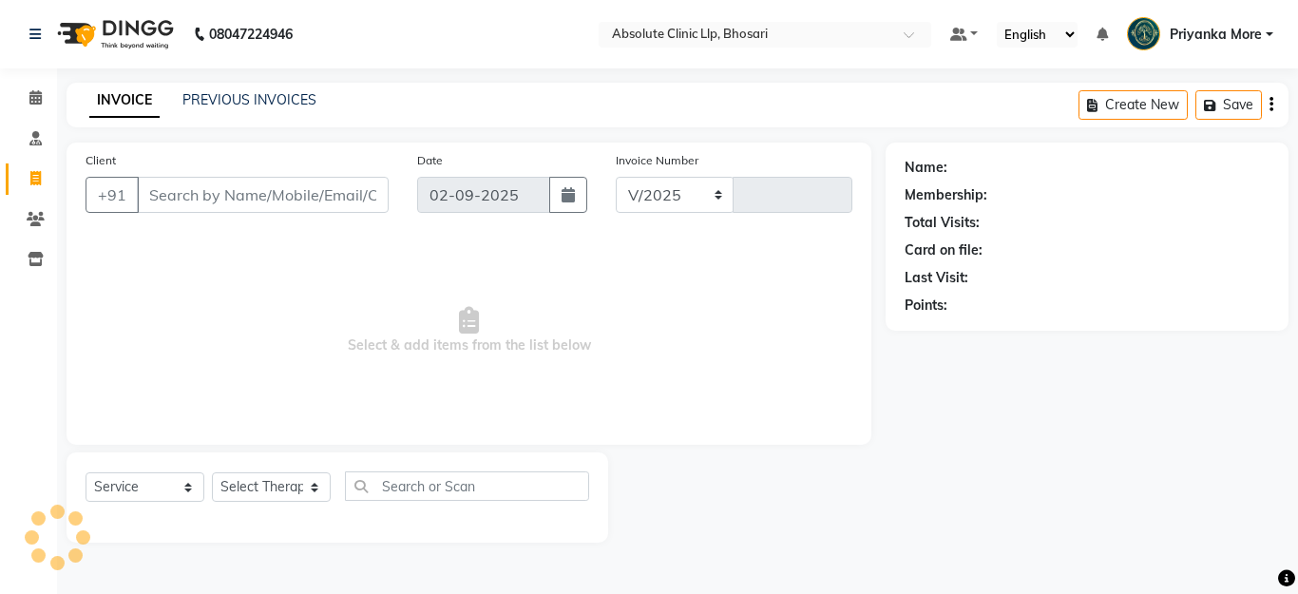
select select "4706"
type input "2370"
drag, startPoint x: 137, startPoint y: 492, endPoint x: 137, endPoint y: 472, distance: 20.0
click at [137, 492] on select "Select Service Product Membership Package Voucher Prepaid Gift Card" at bounding box center [145, 486] width 119 height 29
select select "product"
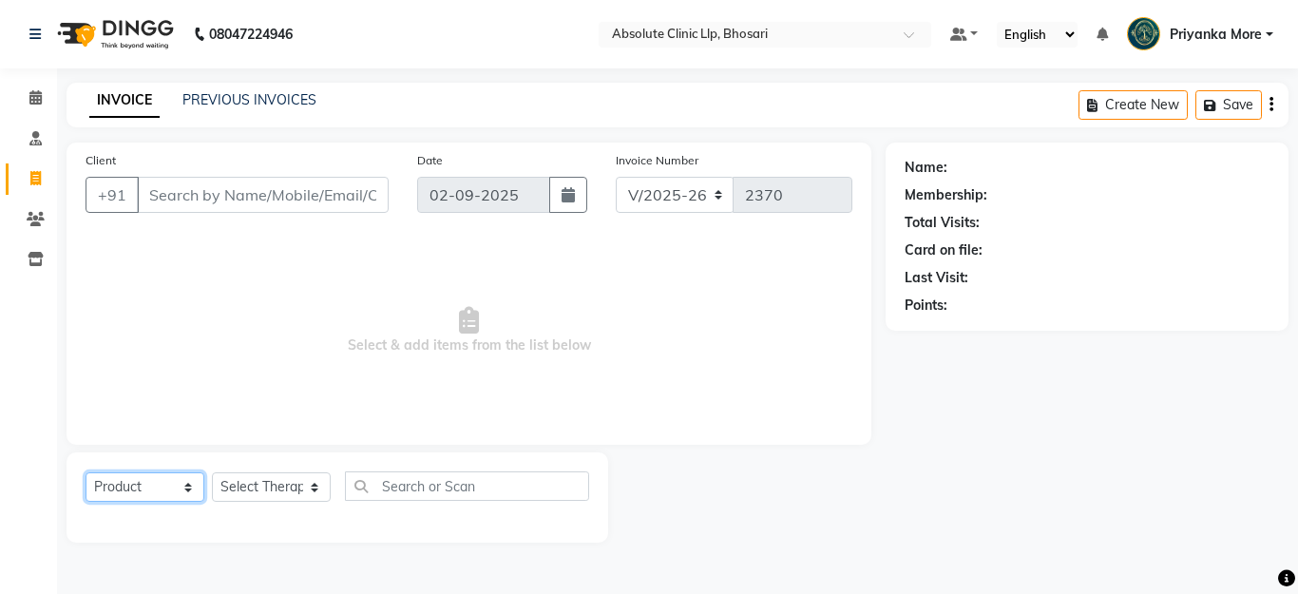
click at [86, 472] on select "Select Service Product Membership Package Voucher Prepaid Gift Card" at bounding box center [145, 486] width 119 height 29
type input "6295317660"
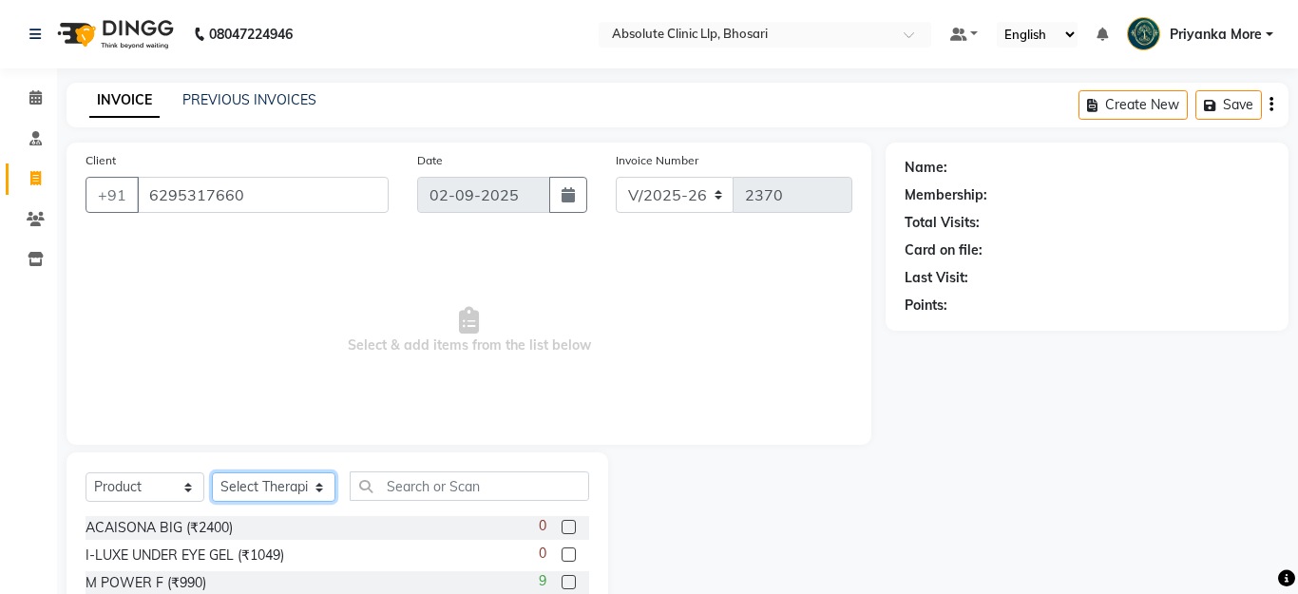
click at [249, 490] on select "Select Therapist [PERSON_NAME] [PERSON_NAME] [PERSON_NAME] [PERSON_NAME] [PERSO…" at bounding box center [274, 486] width 124 height 29
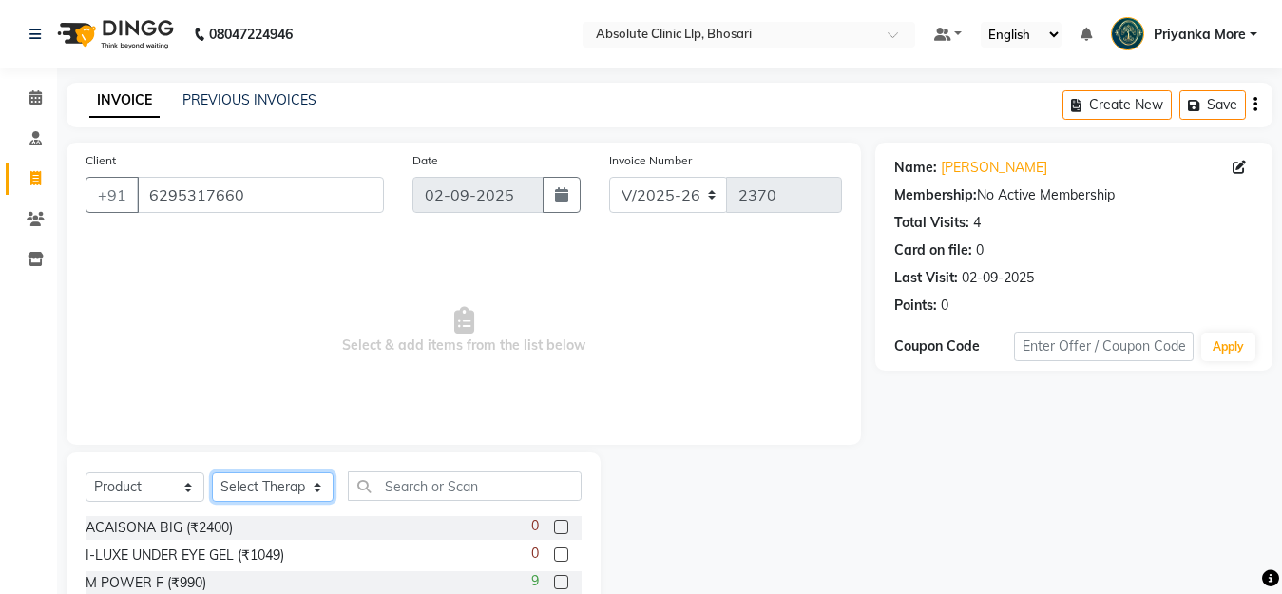
select select "27986"
click at [212, 472] on select "Select Therapist [PERSON_NAME] [PERSON_NAME] [PERSON_NAME] [PERSON_NAME] [PERSO…" at bounding box center [273, 486] width 122 height 29
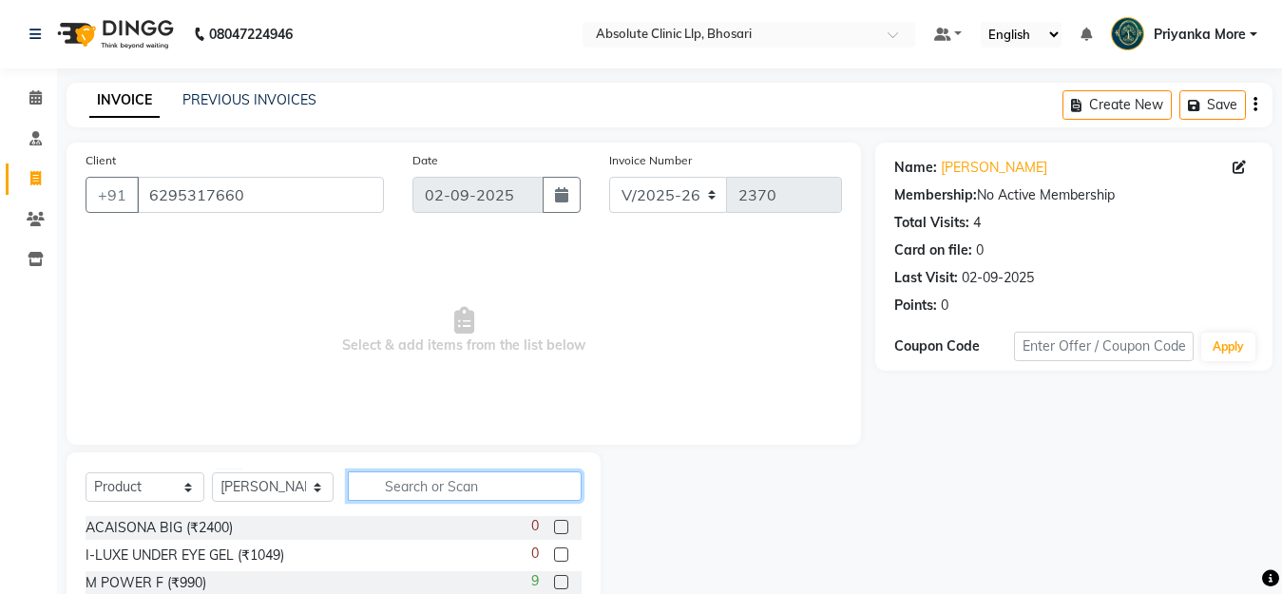
click at [417, 490] on input "text" at bounding box center [465, 485] width 234 height 29
type input "3"
type input "690"
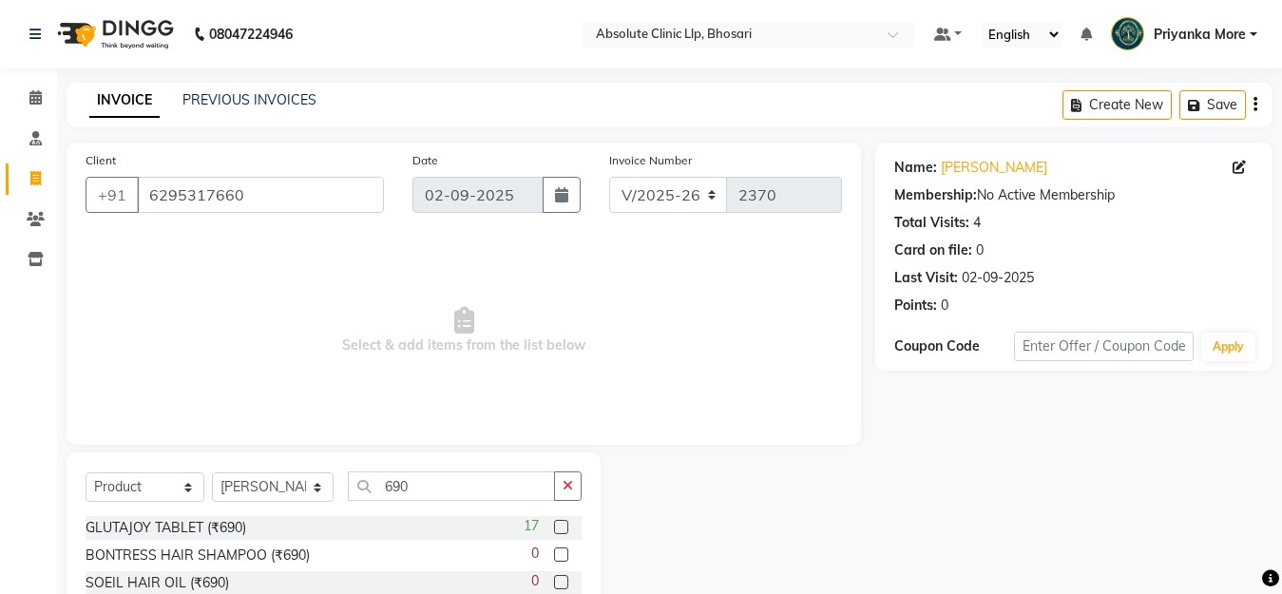
click at [564, 531] on label at bounding box center [561, 527] width 14 height 14
click at [564, 531] on input "checkbox" at bounding box center [560, 528] width 12 height 12
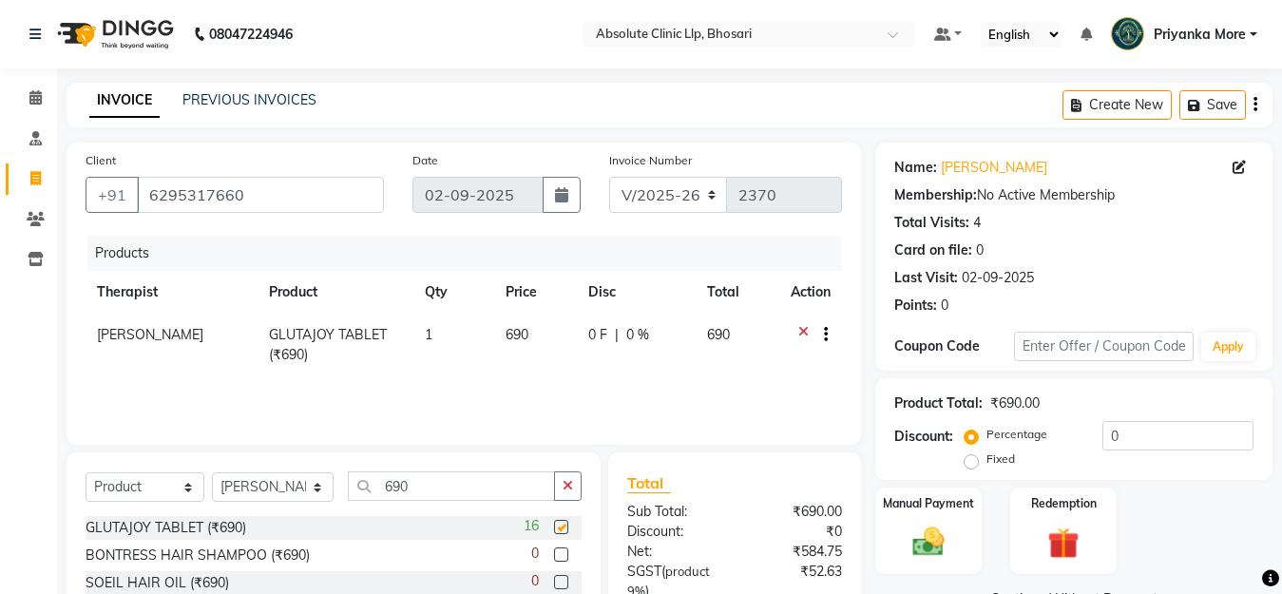
checkbox input "false"
click at [447, 341] on td "1" at bounding box center [453, 345] width 81 height 63
click at [447, 346] on td "1" at bounding box center [453, 345] width 81 height 63
select select "27986"
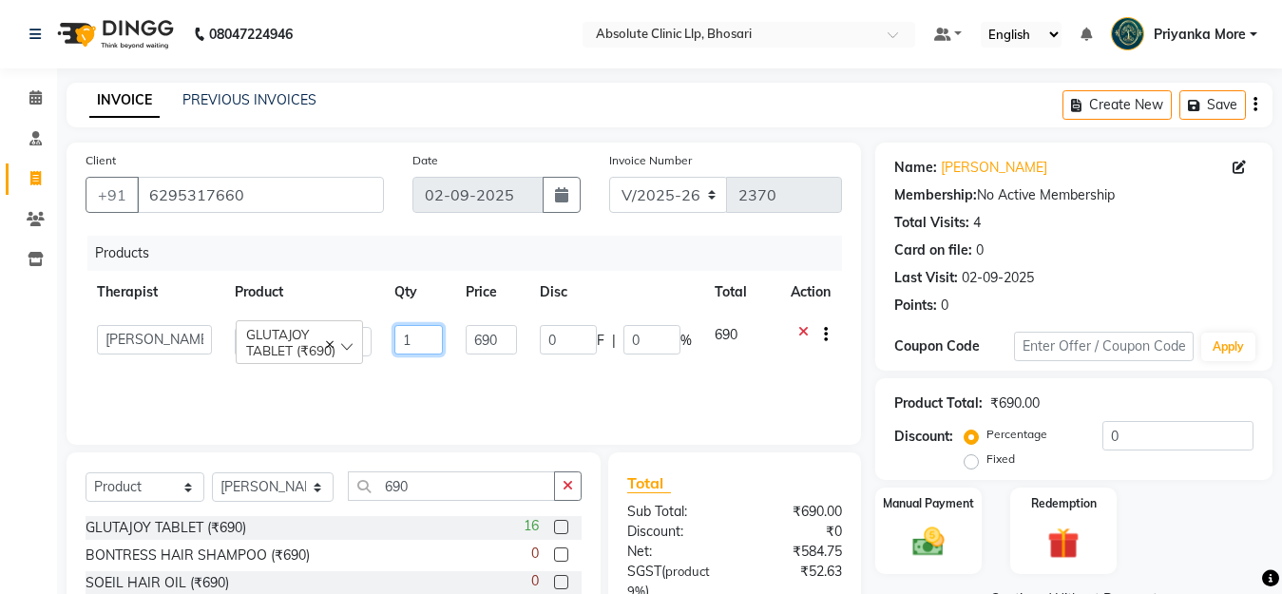
click at [437, 341] on input "1" at bounding box center [418, 339] width 48 height 29
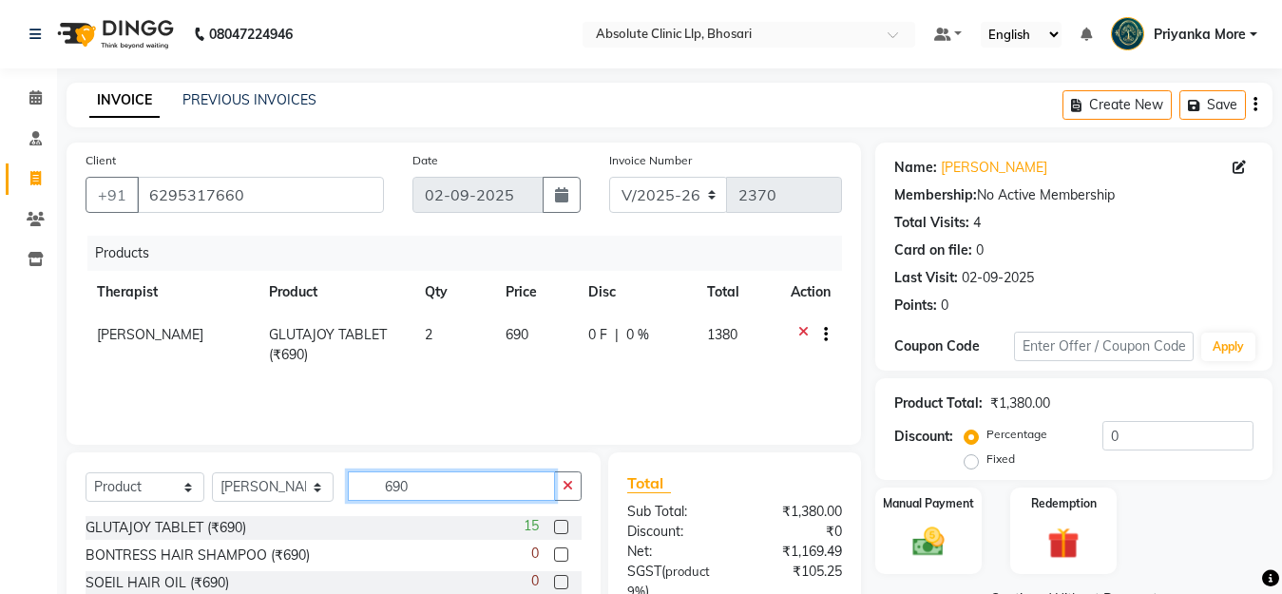
click at [502, 495] on input "690" at bounding box center [451, 485] width 207 height 29
type input "6"
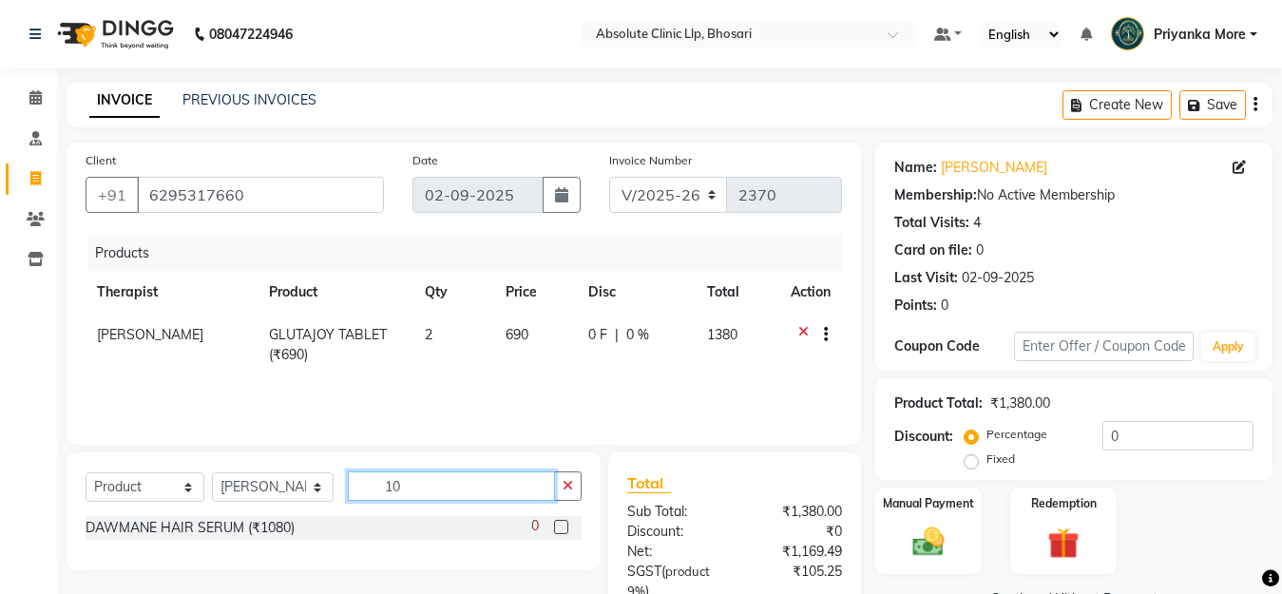
type input "1"
type input "eff"
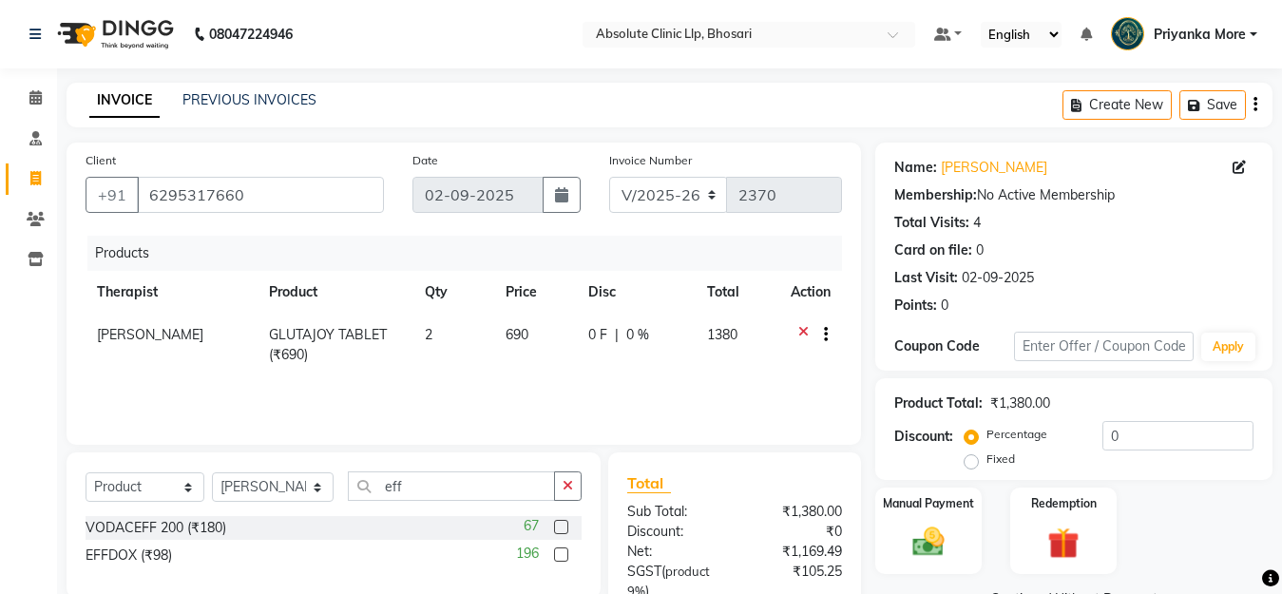
click at [561, 551] on label at bounding box center [561, 554] width 14 height 14
click at [561, 551] on input "checkbox" at bounding box center [560, 555] width 12 height 12
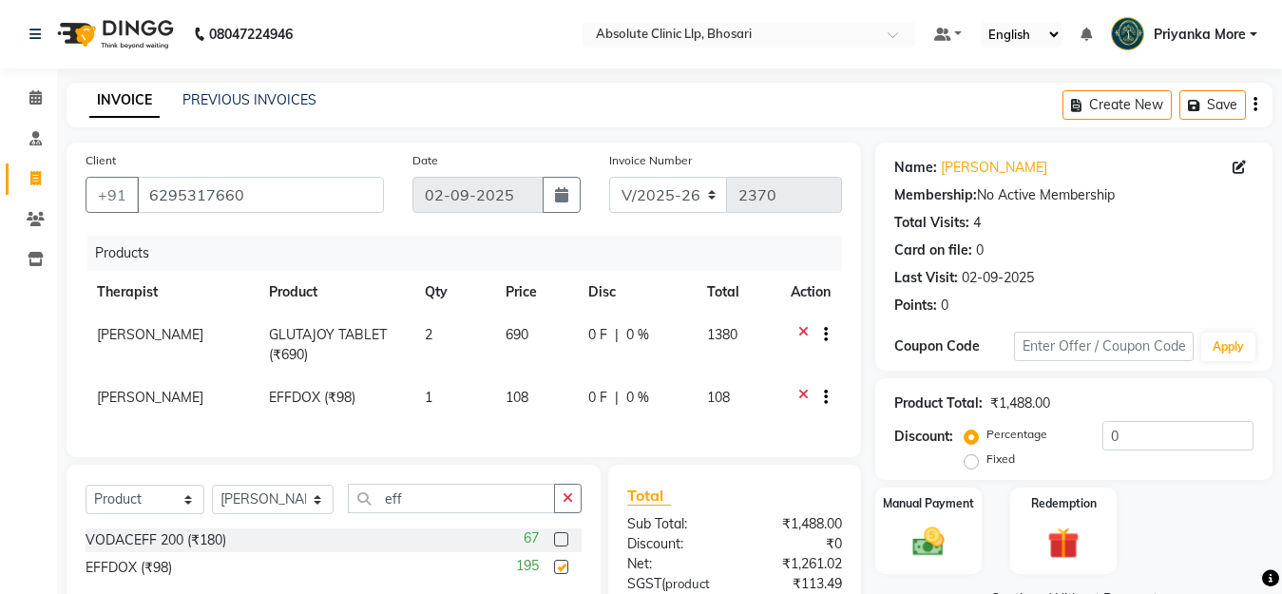
checkbox input "false"
click at [461, 513] on input "eff" at bounding box center [451, 498] width 207 height 29
type input "e"
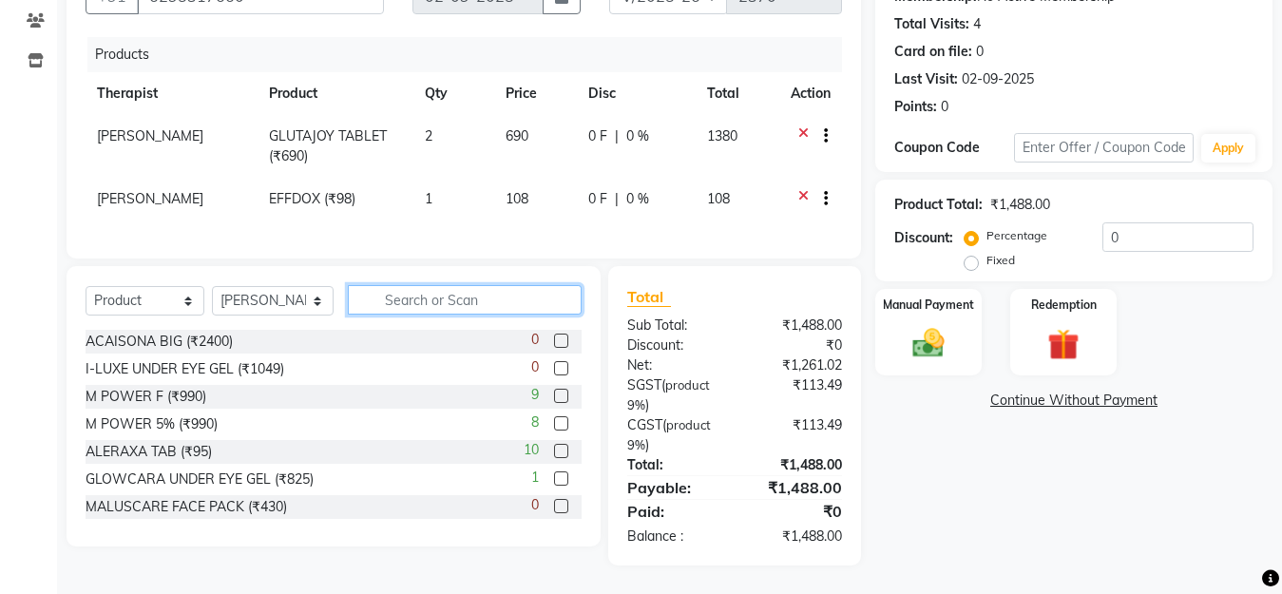
scroll to position [215, 0]
click at [883, 335] on div "Manual Payment" at bounding box center [929, 332] width 110 height 90
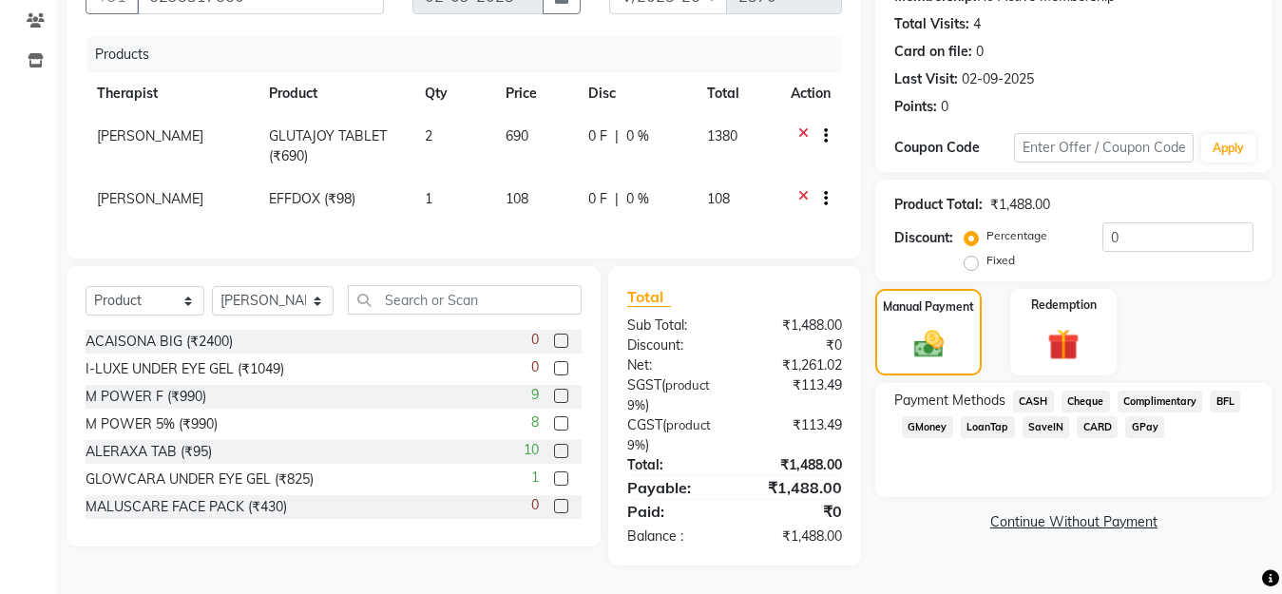
click at [1043, 391] on span "CASH" at bounding box center [1033, 402] width 41 height 22
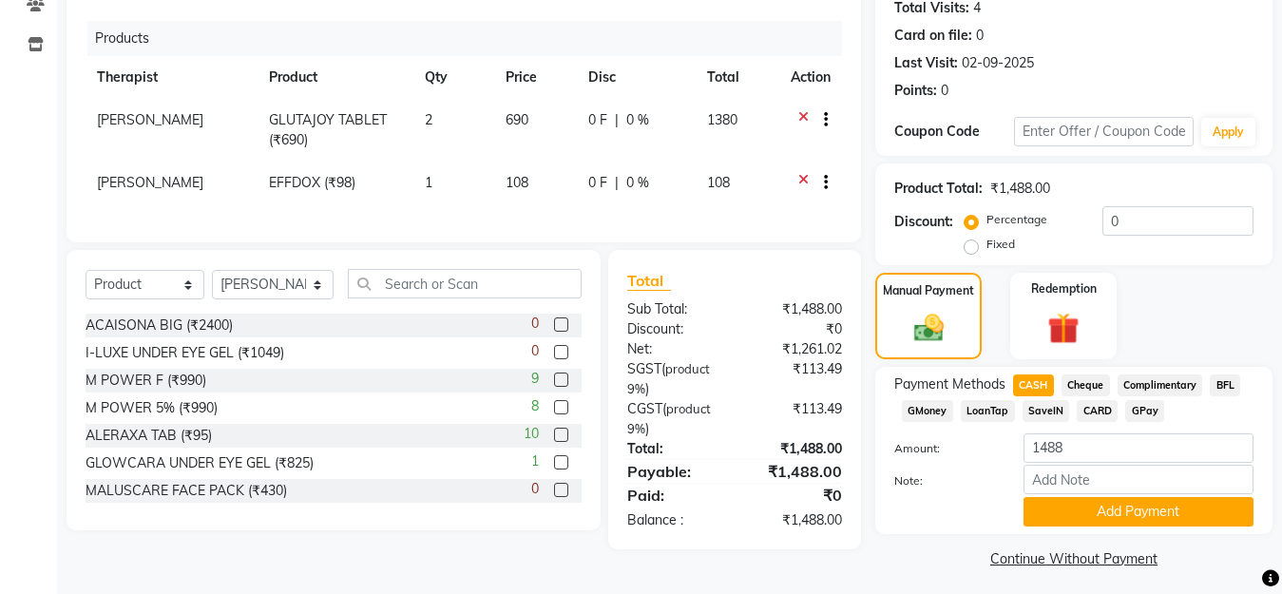
click at [1137, 406] on span "GPay" at bounding box center [1144, 411] width 39 height 22
click at [1066, 458] on input "1488" at bounding box center [1139, 447] width 230 height 29
type input "1"
click at [800, 119] on icon at bounding box center [803, 122] width 10 height 24
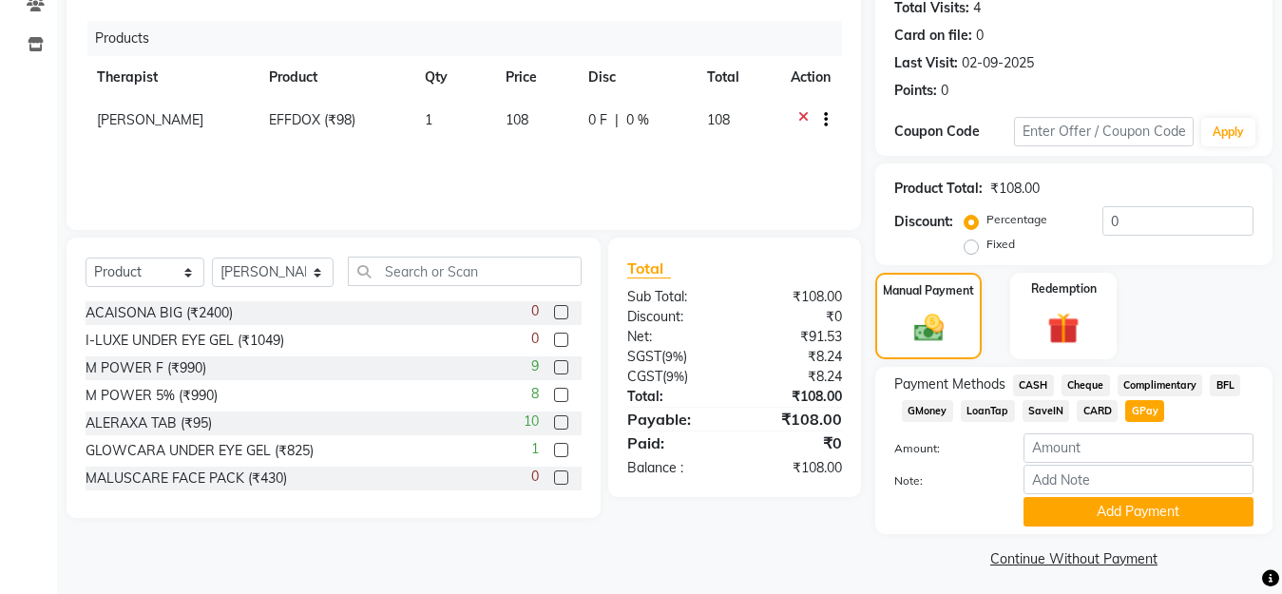
click at [800, 119] on icon at bounding box center [803, 122] width 10 height 24
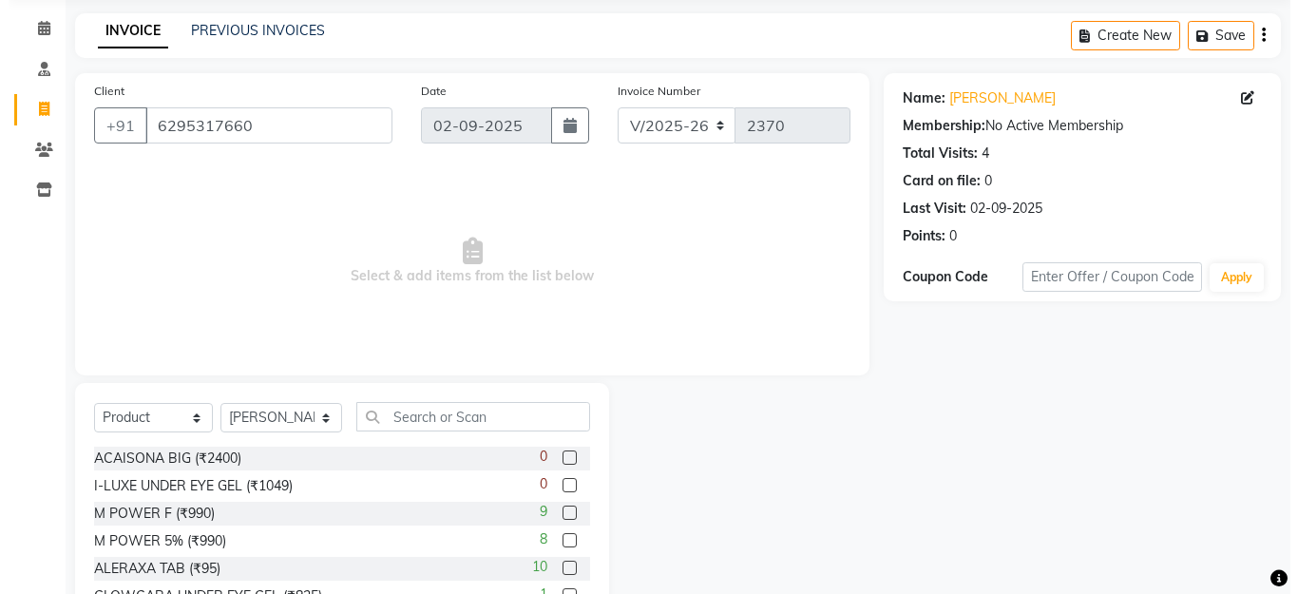
scroll to position [0, 0]
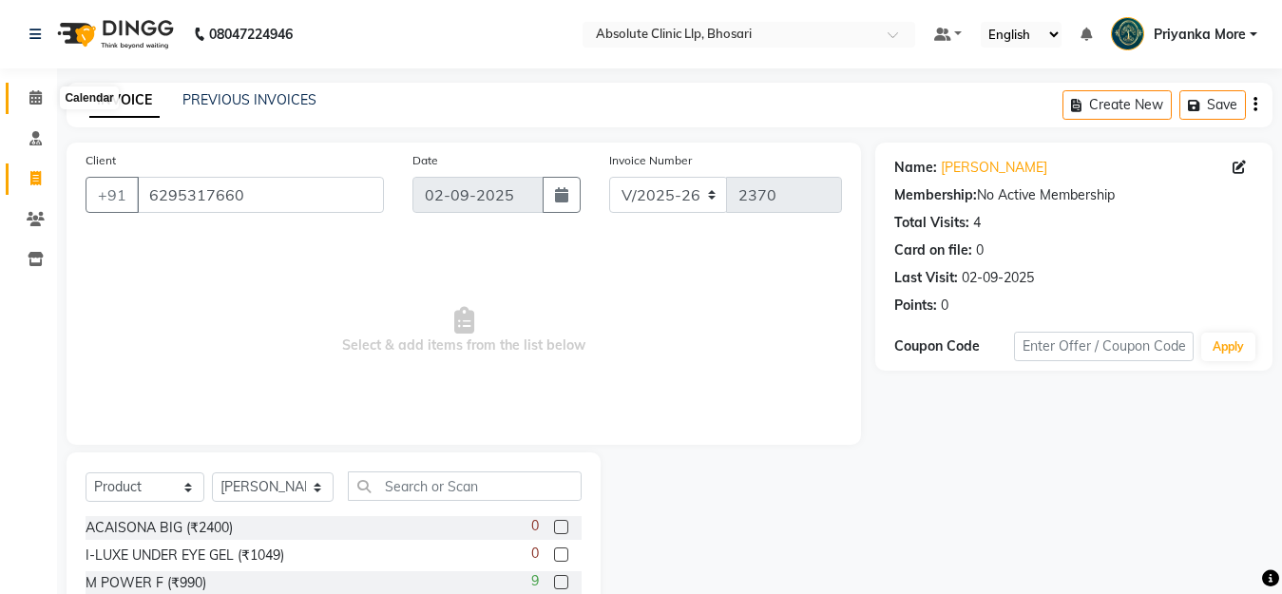
click at [26, 98] on span at bounding box center [35, 98] width 33 height 22
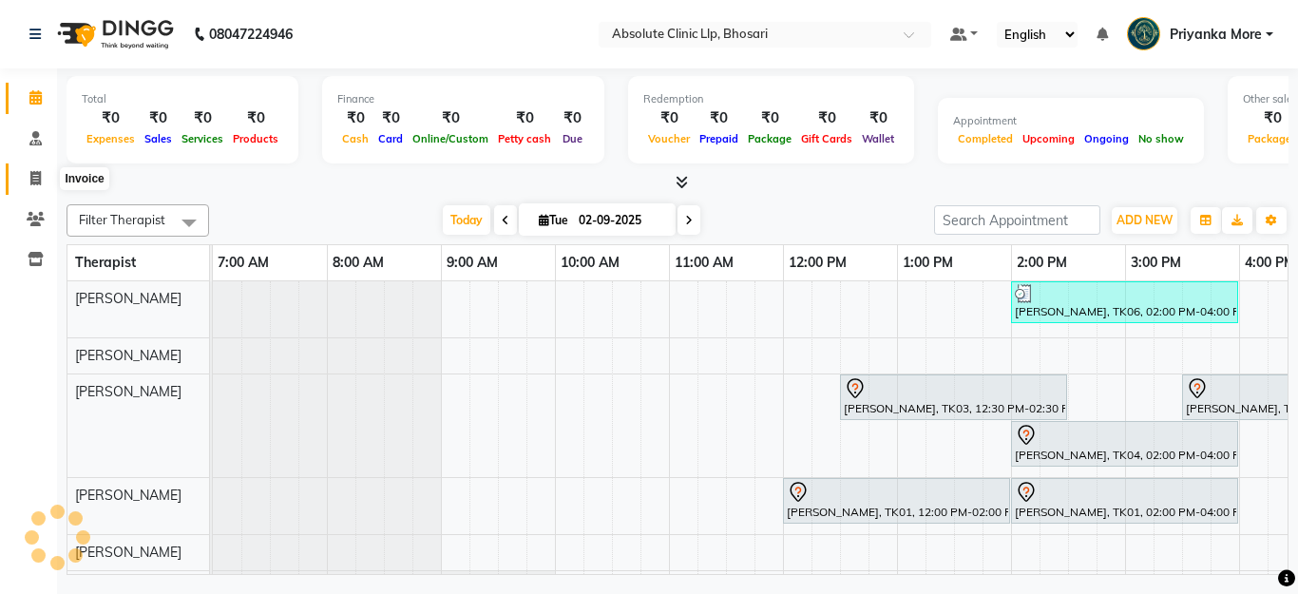
click at [45, 181] on span at bounding box center [35, 179] width 33 height 22
select select "service"
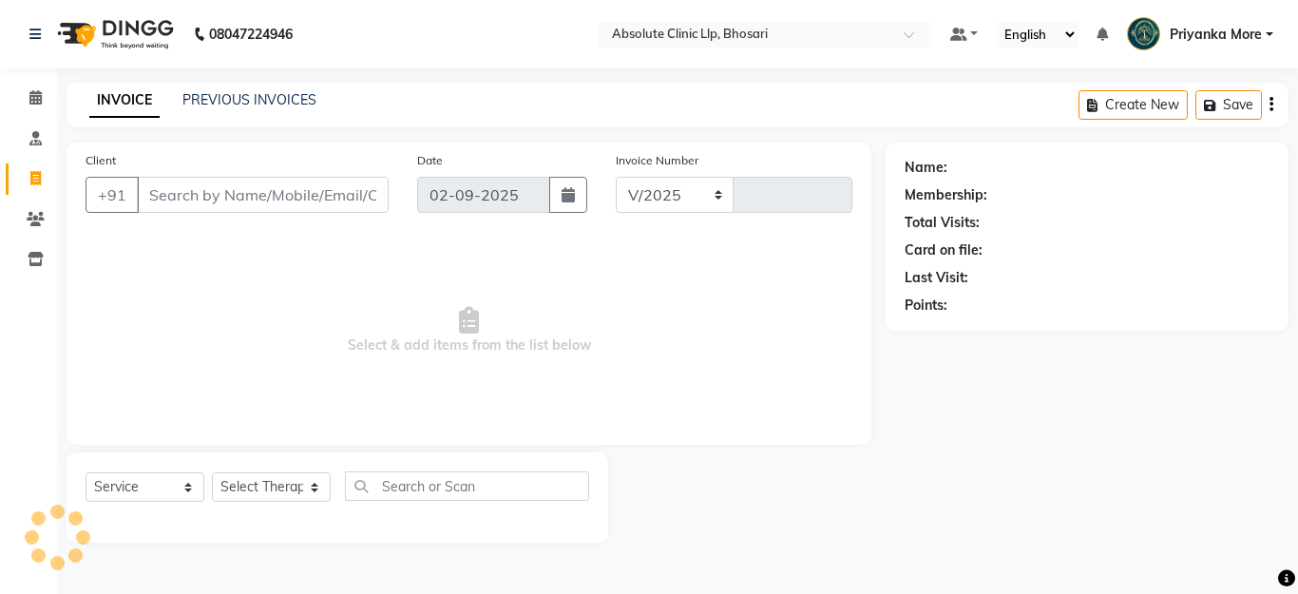
select select "4706"
type input "2371"
click at [34, 98] on icon at bounding box center [35, 97] width 12 height 14
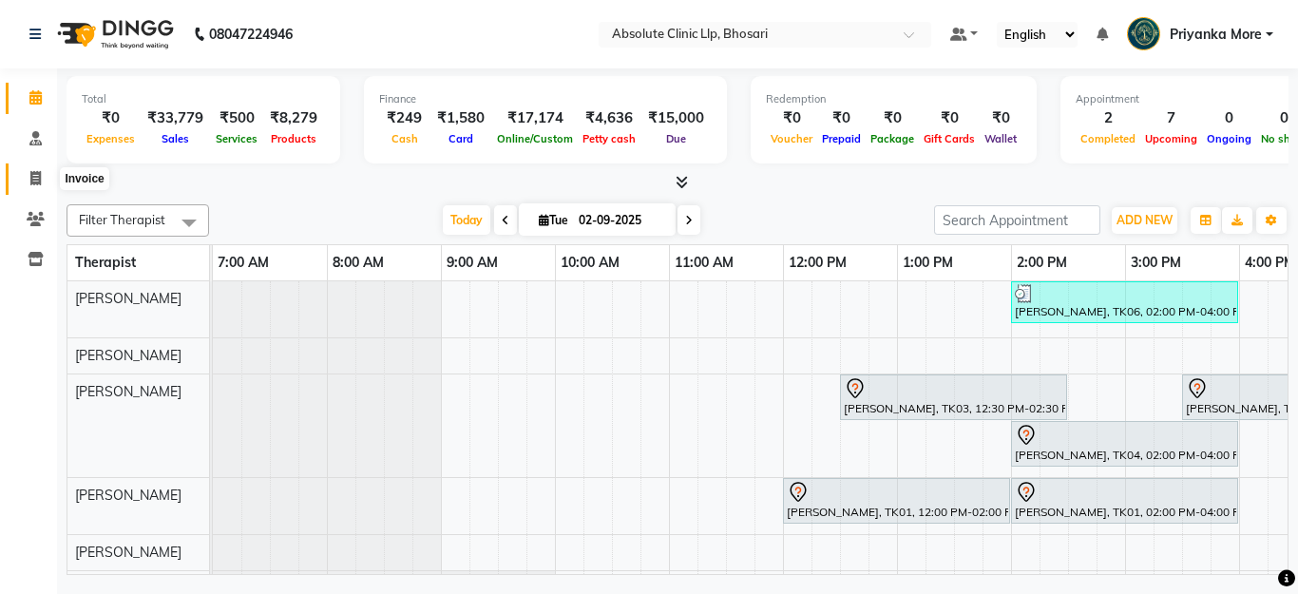
click at [47, 177] on span at bounding box center [35, 179] width 33 height 22
select select "service"
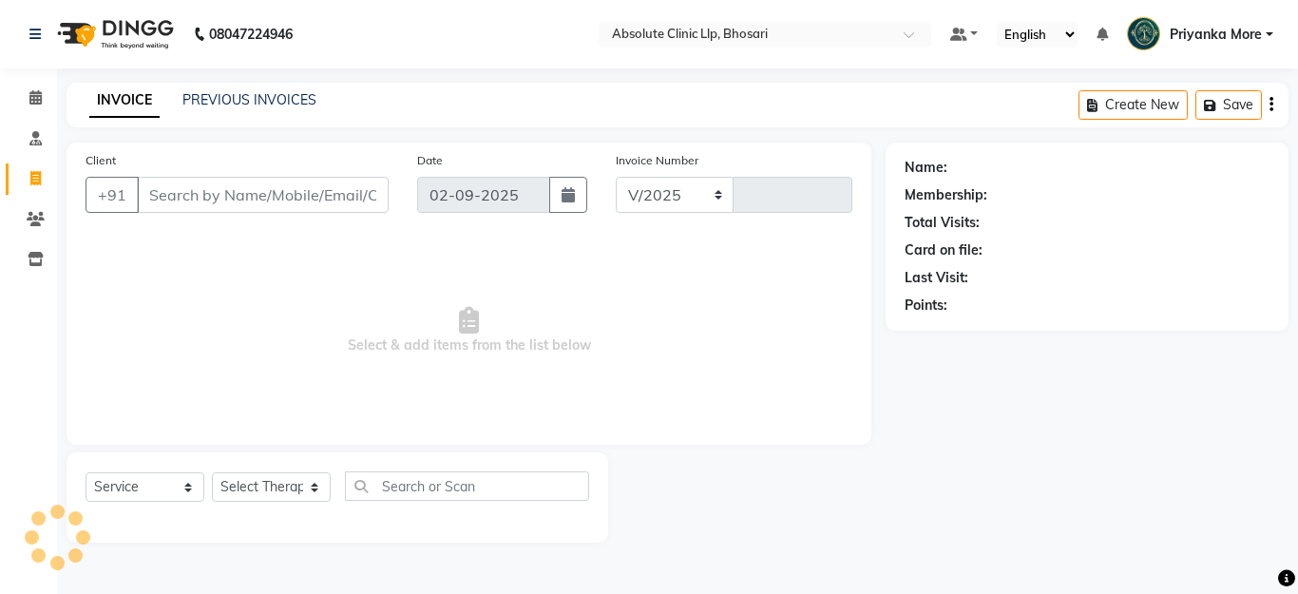
select select "4706"
type input "2371"
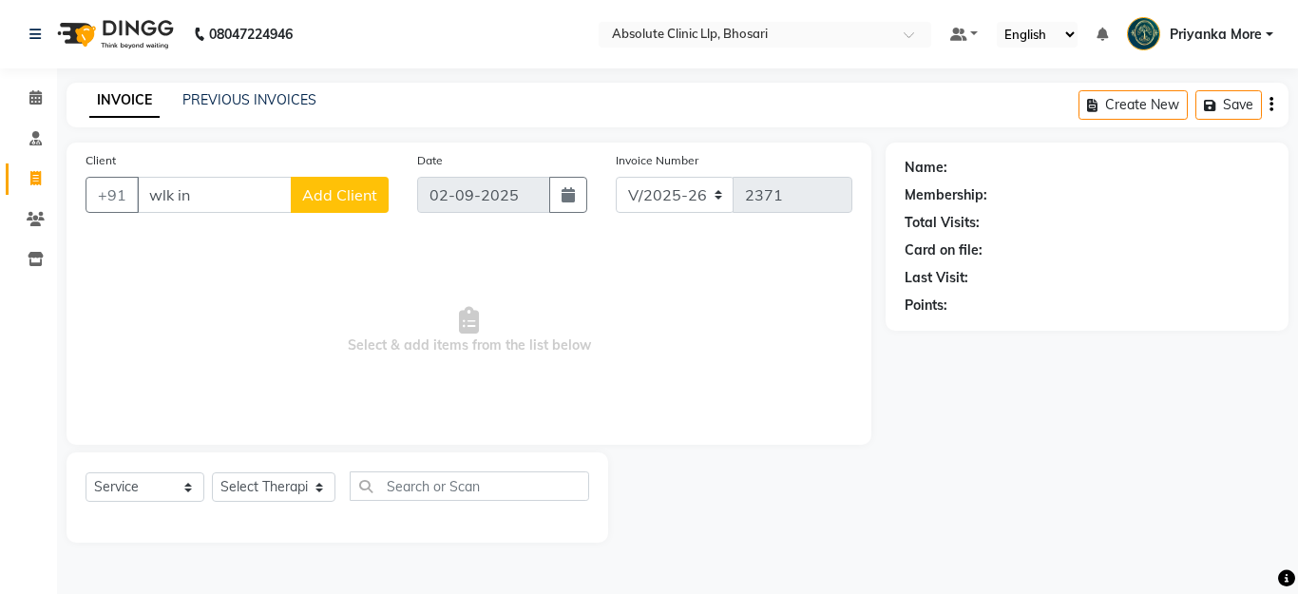
click at [165, 194] on input "wlk in" at bounding box center [214, 195] width 155 height 36
click at [168, 235] on span "Walk In" at bounding box center [187, 238] width 53 height 19
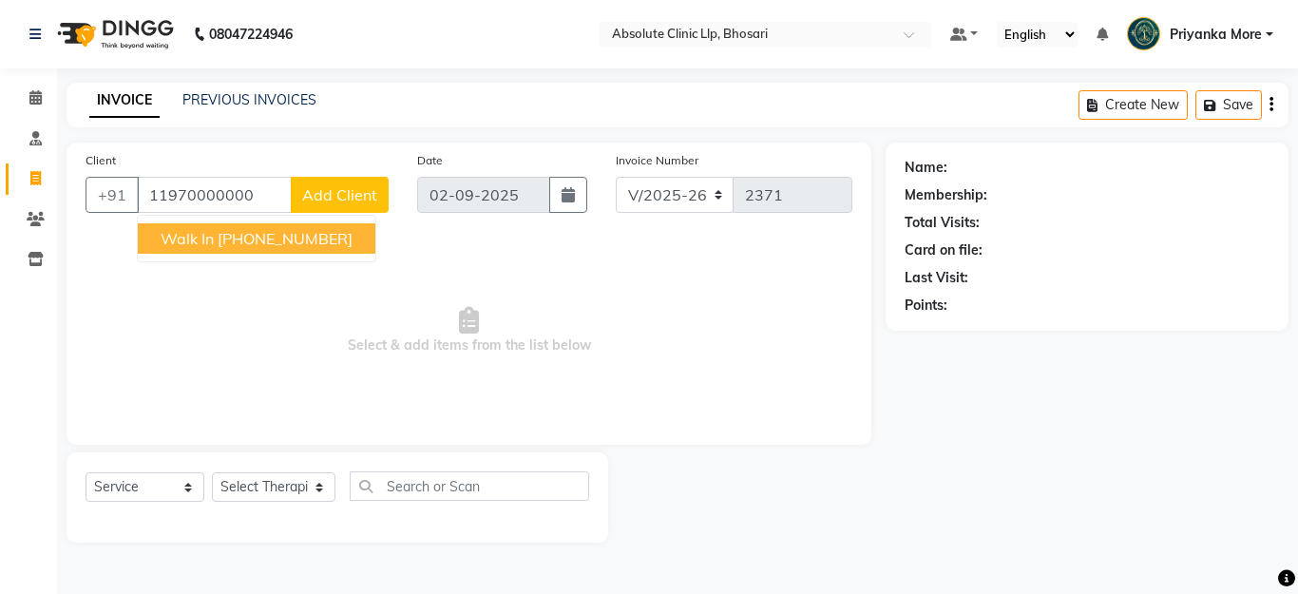
type input "11970000000"
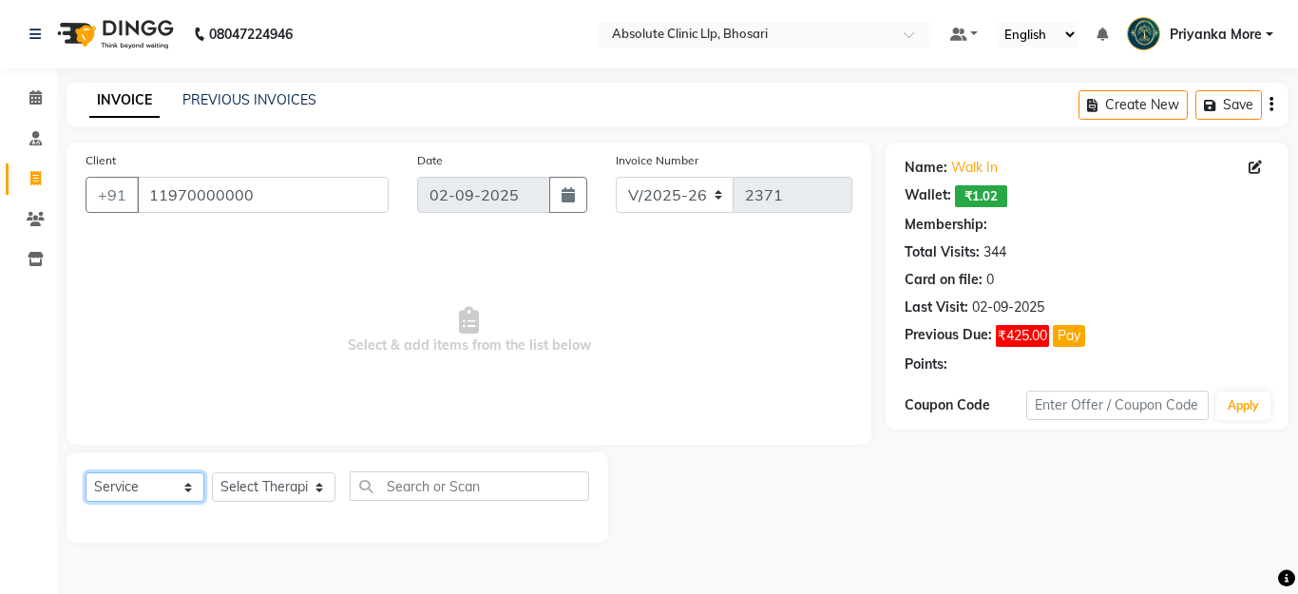
click at [149, 477] on select "Select Service Product Membership Package Voucher Prepaid Gift Card" at bounding box center [145, 486] width 119 height 29
select select "product"
click at [86, 472] on select "Select Service Product Membership Package Voucher Prepaid Gift Card" at bounding box center [145, 486] width 119 height 29
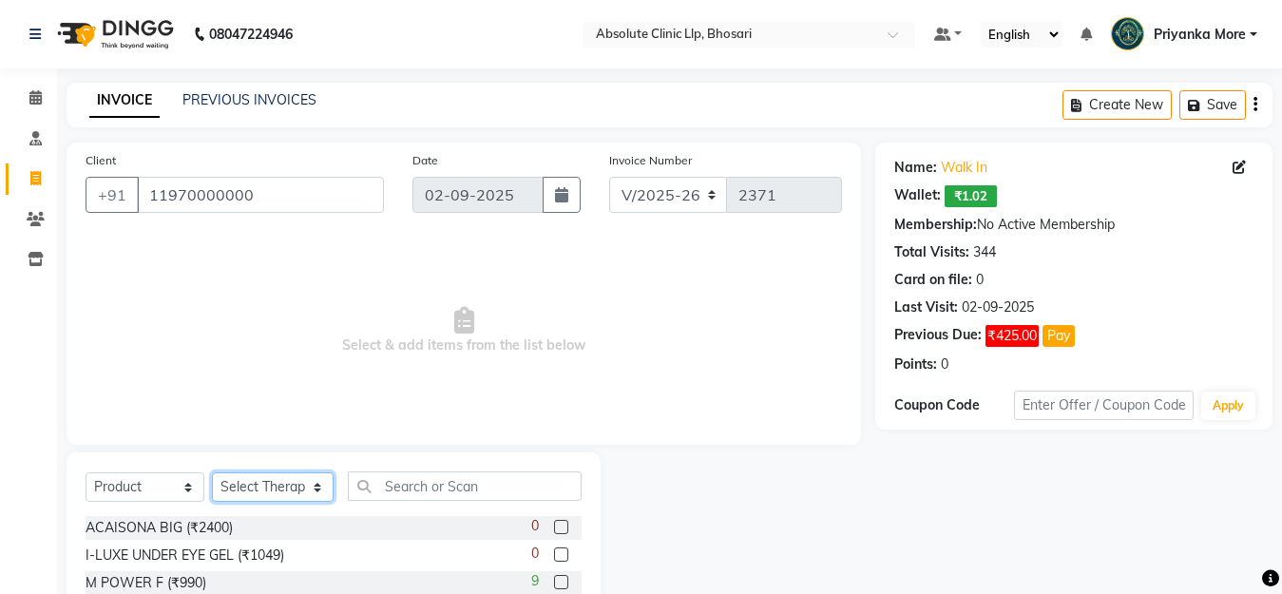
click at [249, 489] on select "Select Therapist [PERSON_NAME] [PERSON_NAME] [PERSON_NAME] [PERSON_NAME] [PERSO…" at bounding box center [273, 486] width 122 height 29
select select "44043"
click at [212, 472] on select "Select Therapist [PERSON_NAME] [PERSON_NAME] [PERSON_NAME] [PERSON_NAME] [PERSO…" at bounding box center [273, 486] width 122 height 29
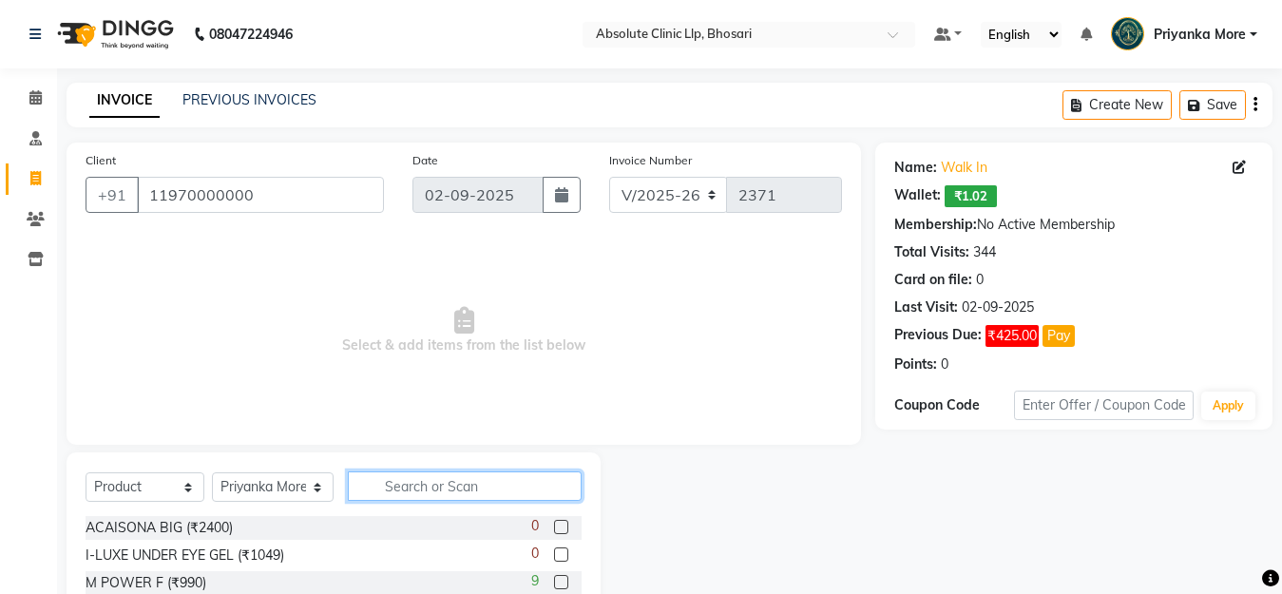
click at [398, 488] on input "text" at bounding box center [465, 485] width 234 height 29
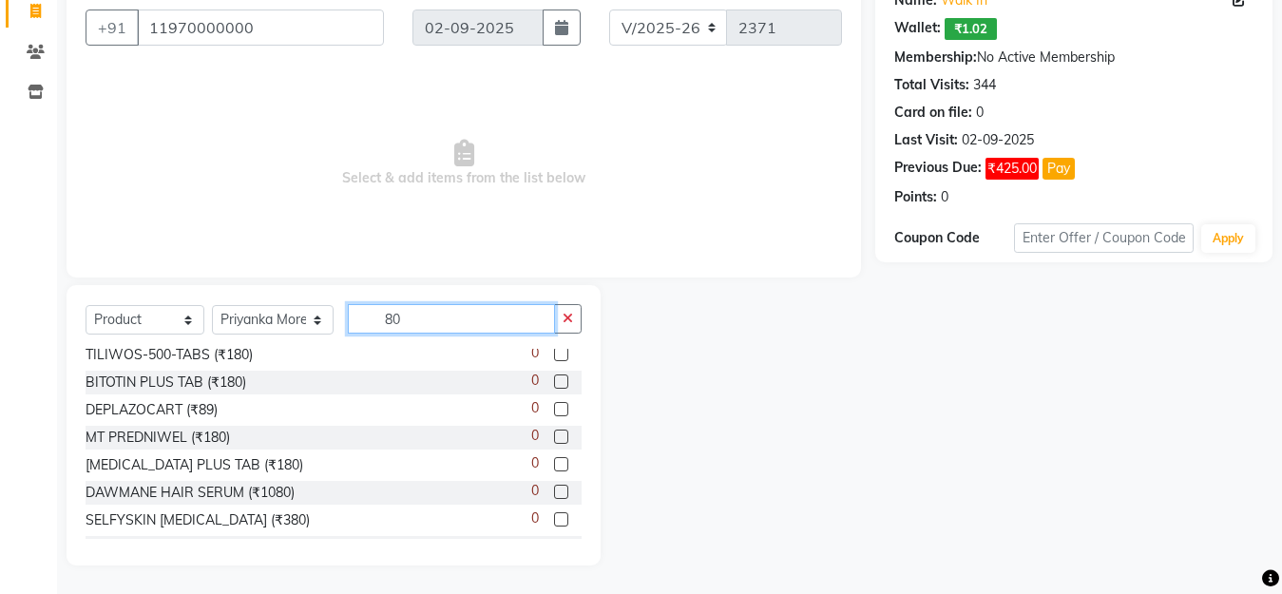
scroll to position [306, 0]
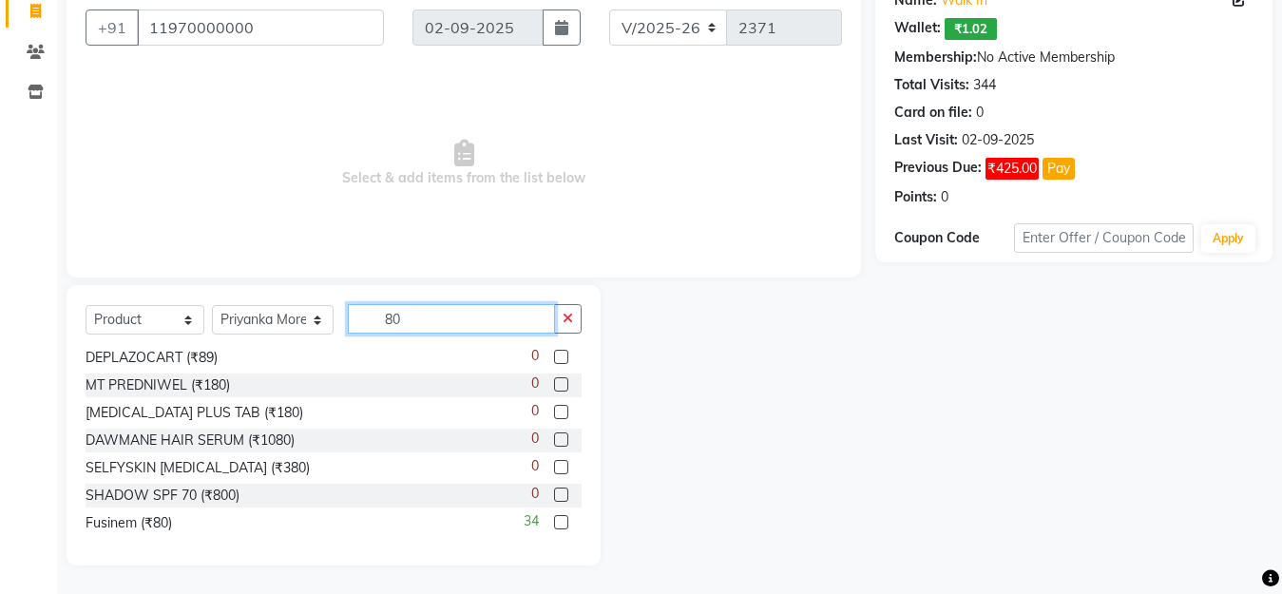
type input "80"
click at [554, 526] on label at bounding box center [561, 522] width 14 height 14
click at [554, 526] on input "checkbox" at bounding box center [560, 523] width 12 height 12
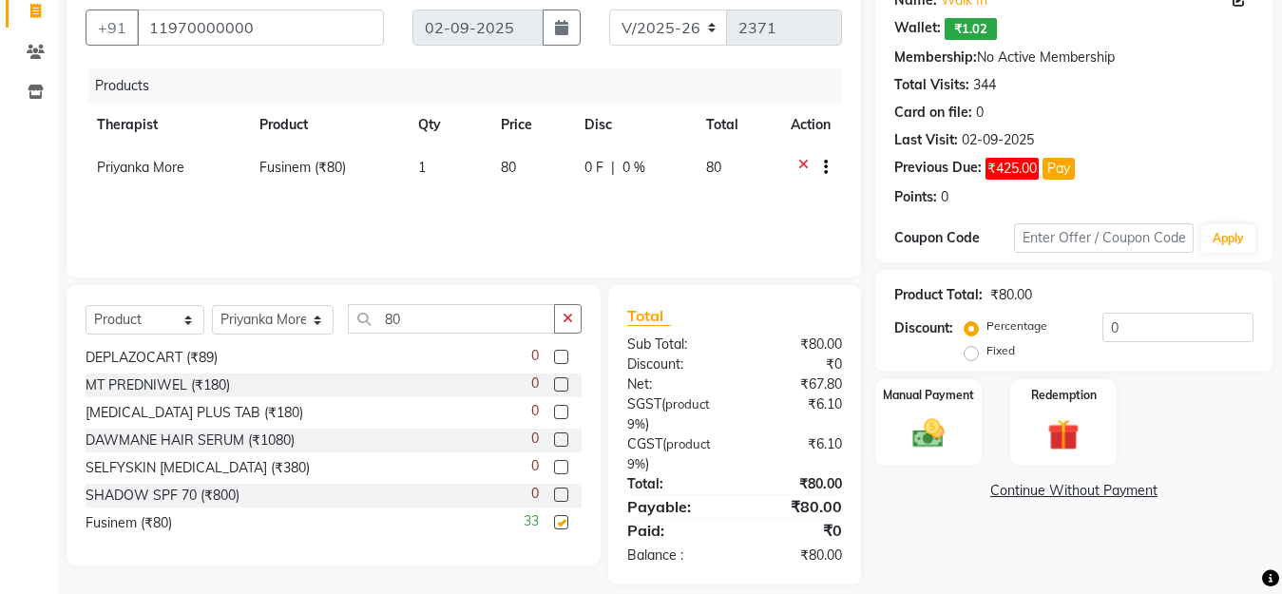
checkbox input "false"
click at [501, 171] on span "80" at bounding box center [508, 167] width 15 height 17
select select "44043"
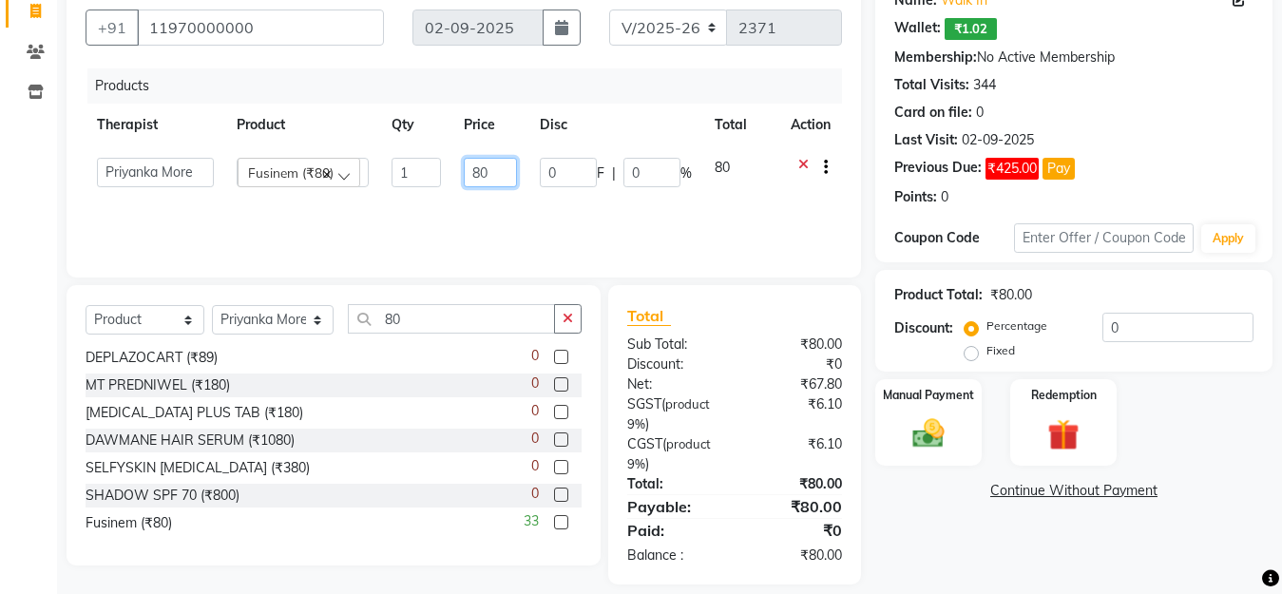
click at [508, 171] on input "80" at bounding box center [490, 172] width 53 height 29
type input "8"
type input "90"
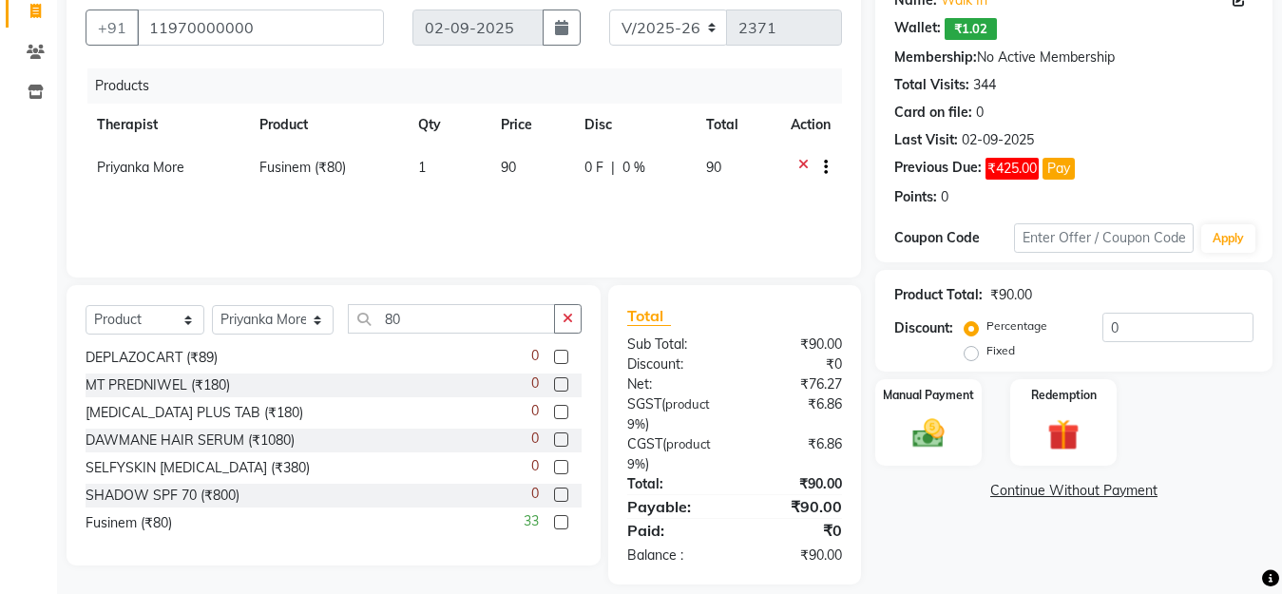
click at [1147, 566] on div "Name: Walk In Wallet: ₹1.02 Membership: No Active Membership Total Visits: 344 …" at bounding box center [1081, 279] width 412 height 609
click at [960, 427] on div "Manual Payment" at bounding box center [929, 422] width 110 height 90
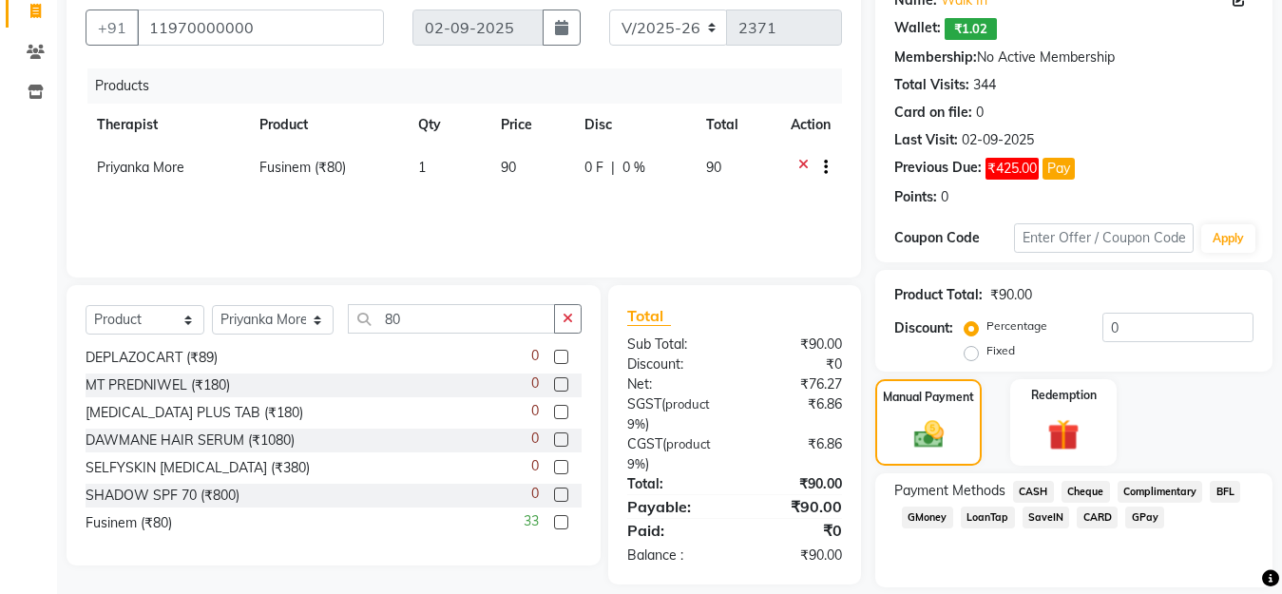
scroll to position [228, 0]
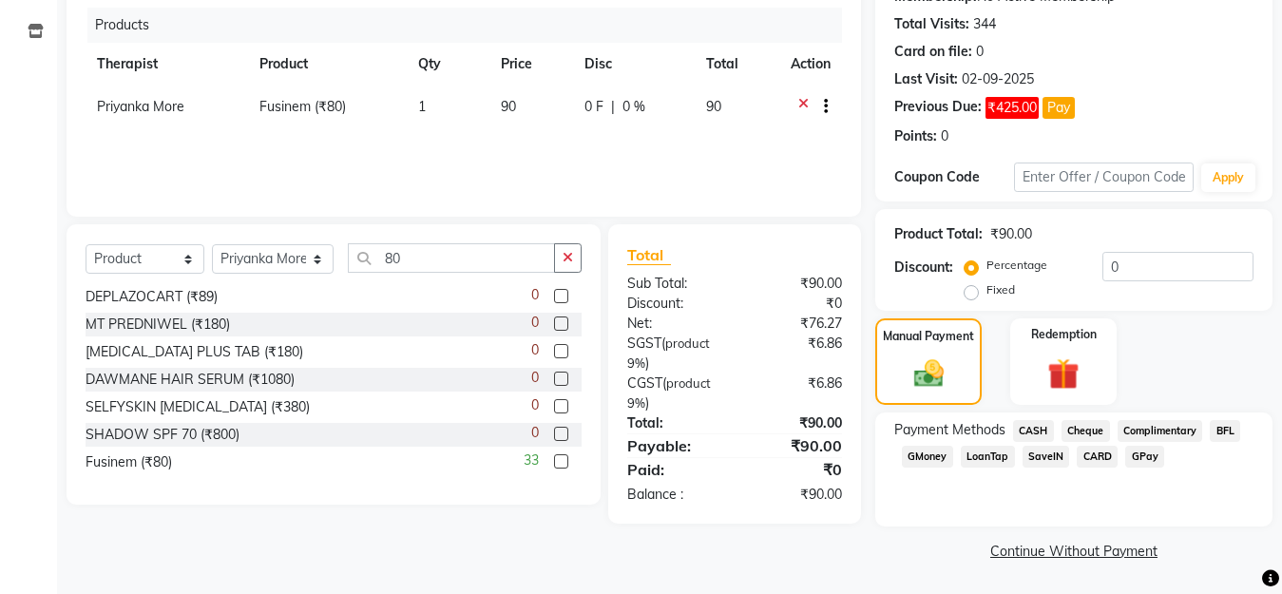
click at [1150, 459] on span "GPay" at bounding box center [1144, 457] width 39 height 22
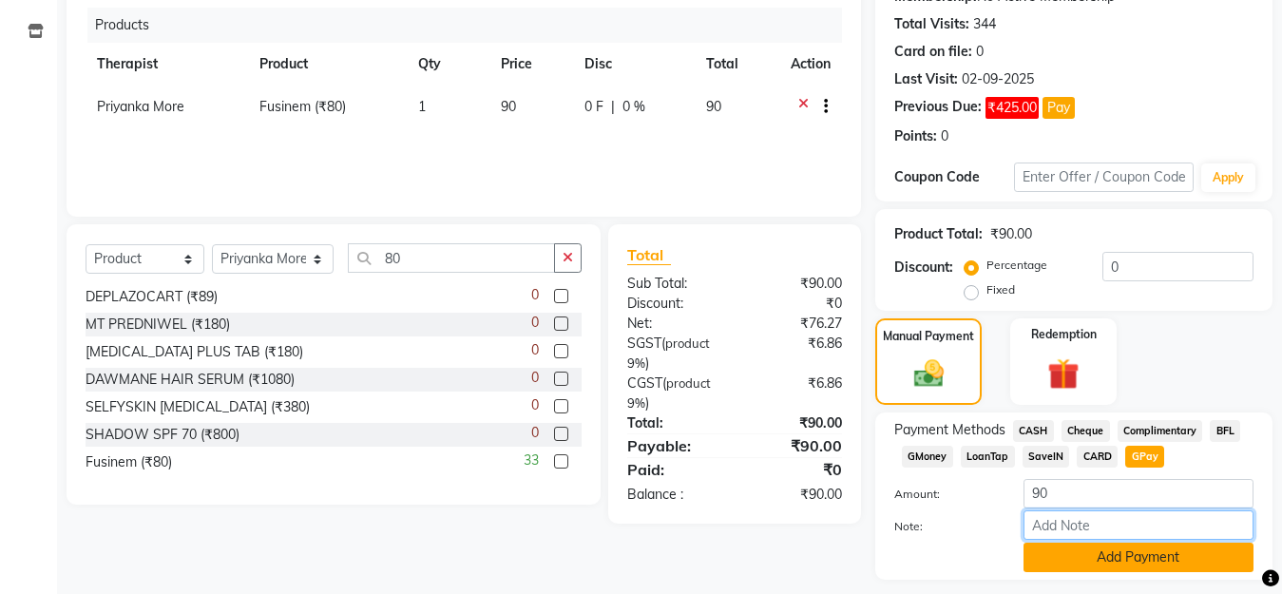
click at [1143, 538] on input "Note:" at bounding box center [1139, 524] width 230 height 29
click at [1143, 556] on button "Add Payment" at bounding box center [1139, 557] width 230 height 29
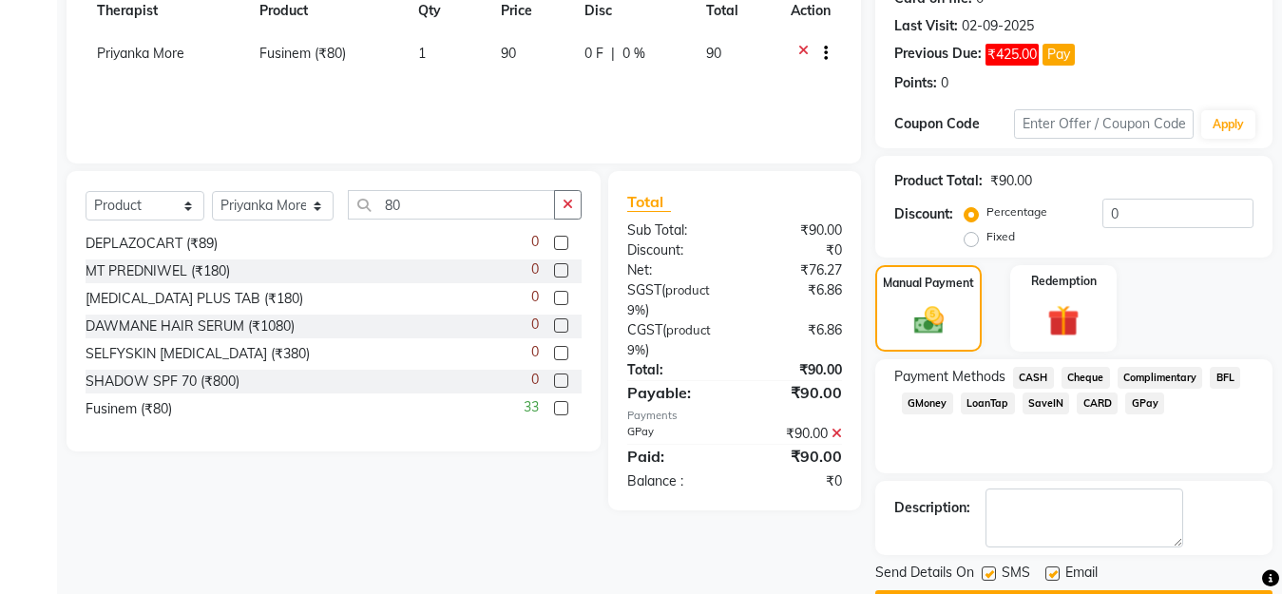
scroll to position [336, 0]
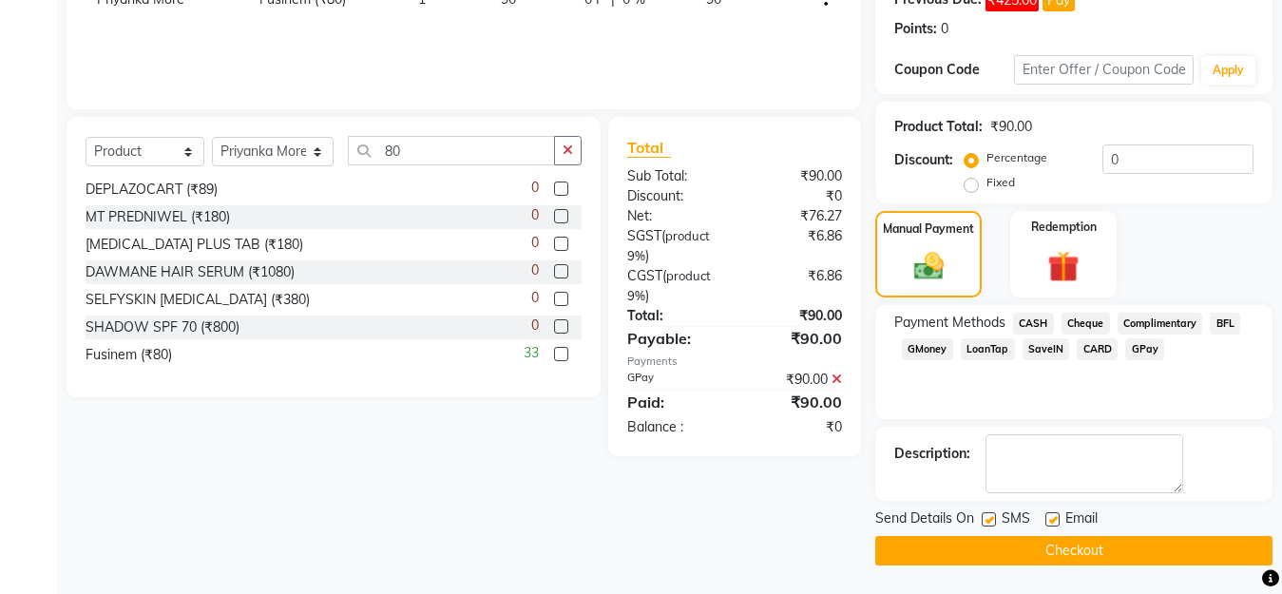
click at [1106, 544] on button "Checkout" at bounding box center [1073, 550] width 397 height 29
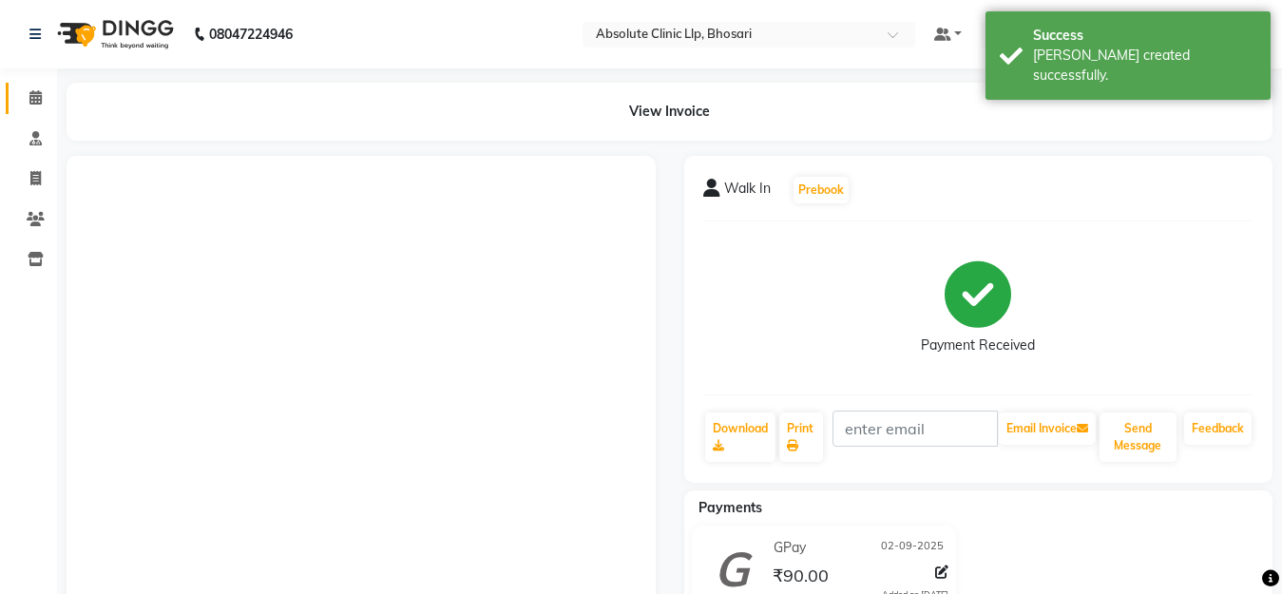
click at [43, 85] on link "Calendar" at bounding box center [29, 98] width 46 height 31
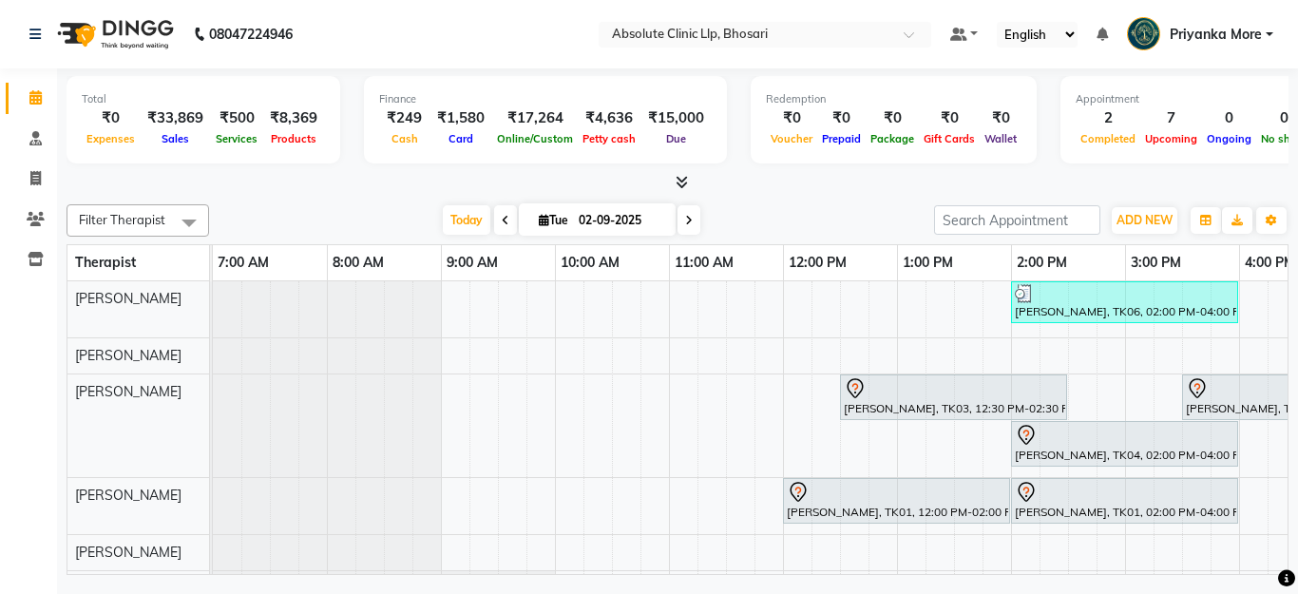
click at [534, 226] on span "Tue" at bounding box center [553, 220] width 39 height 14
select select "9"
select select "2025"
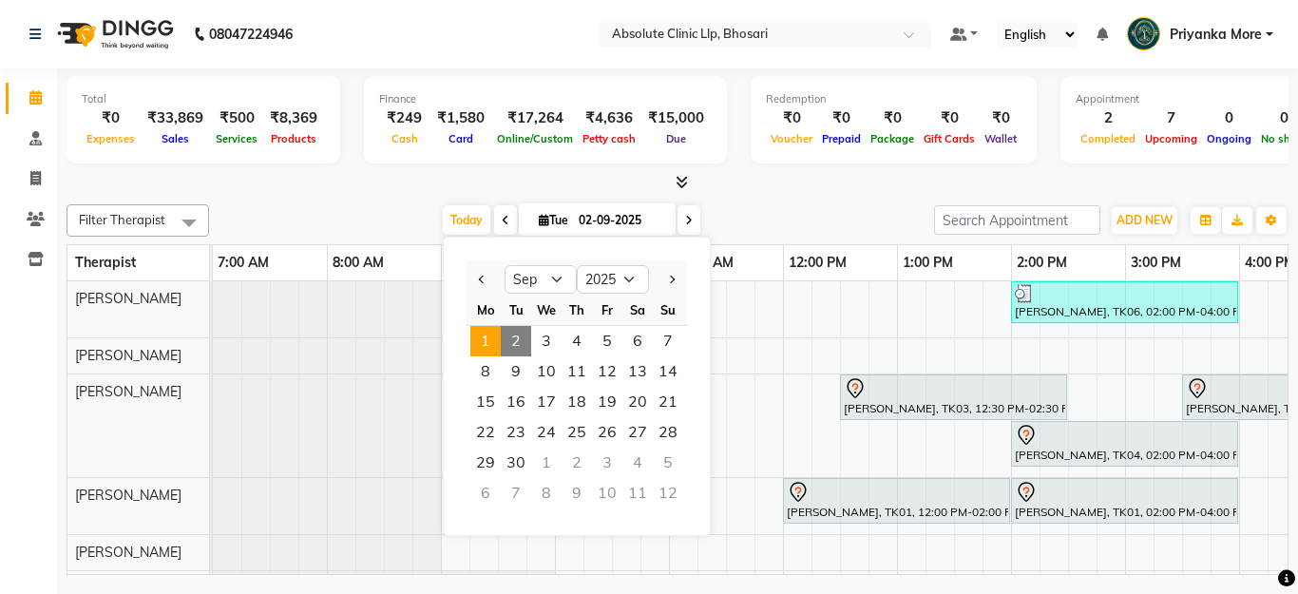
click at [481, 339] on span "1" at bounding box center [486, 341] width 30 height 30
type input "[DATE]"
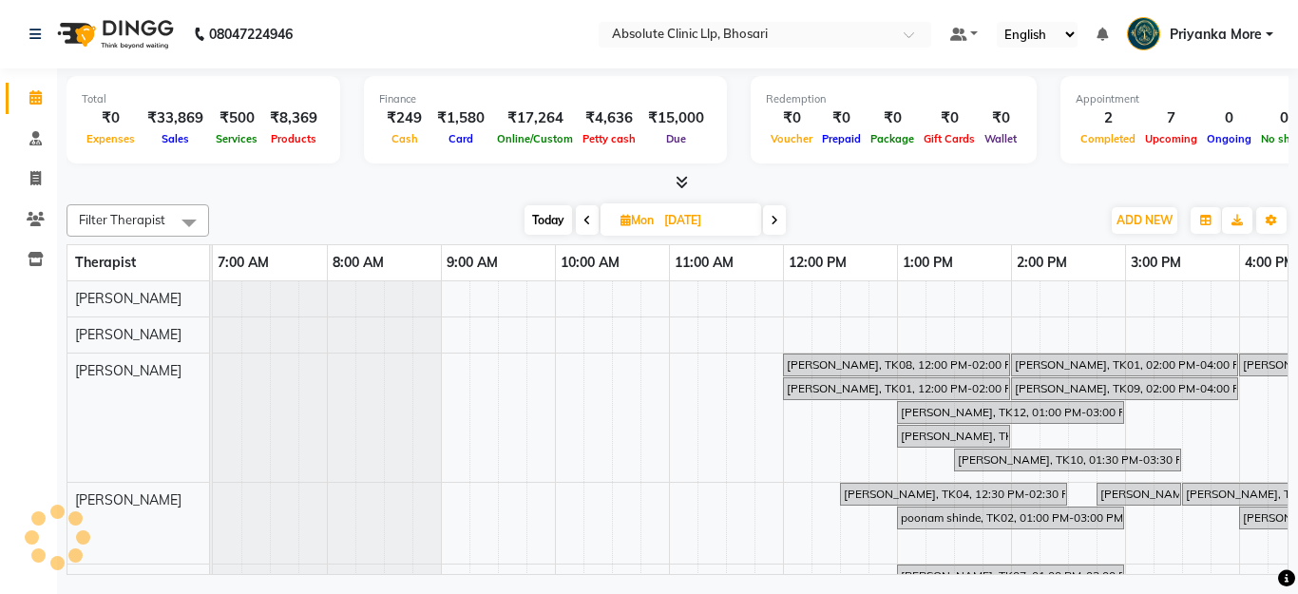
click at [621, 225] on icon at bounding box center [626, 220] width 10 height 12
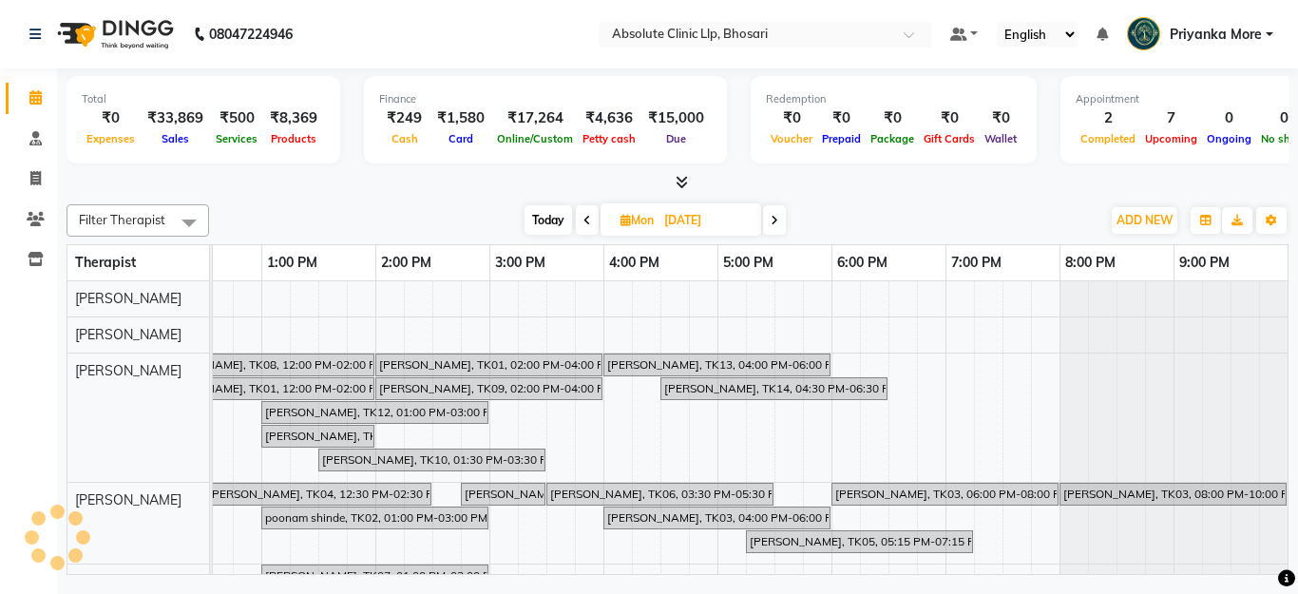
select select "9"
select select "2025"
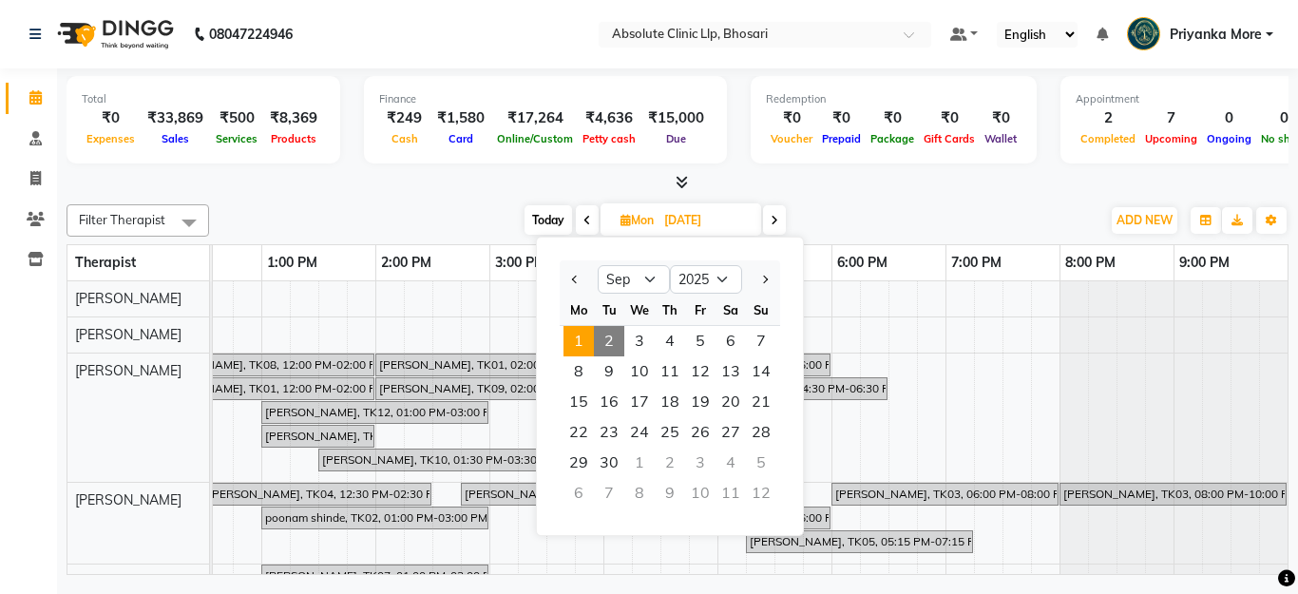
click at [606, 344] on span "2" at bounding box center [609, 341] width 30 height 30
type input "02-09-2025"
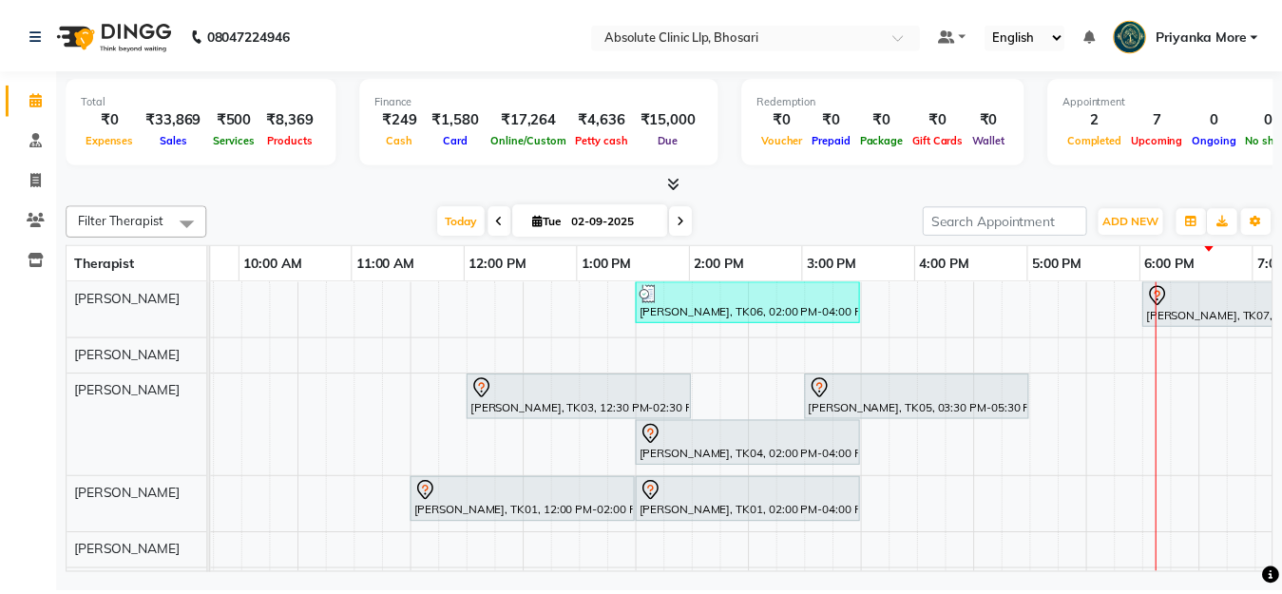
scroll to position [0, 314]
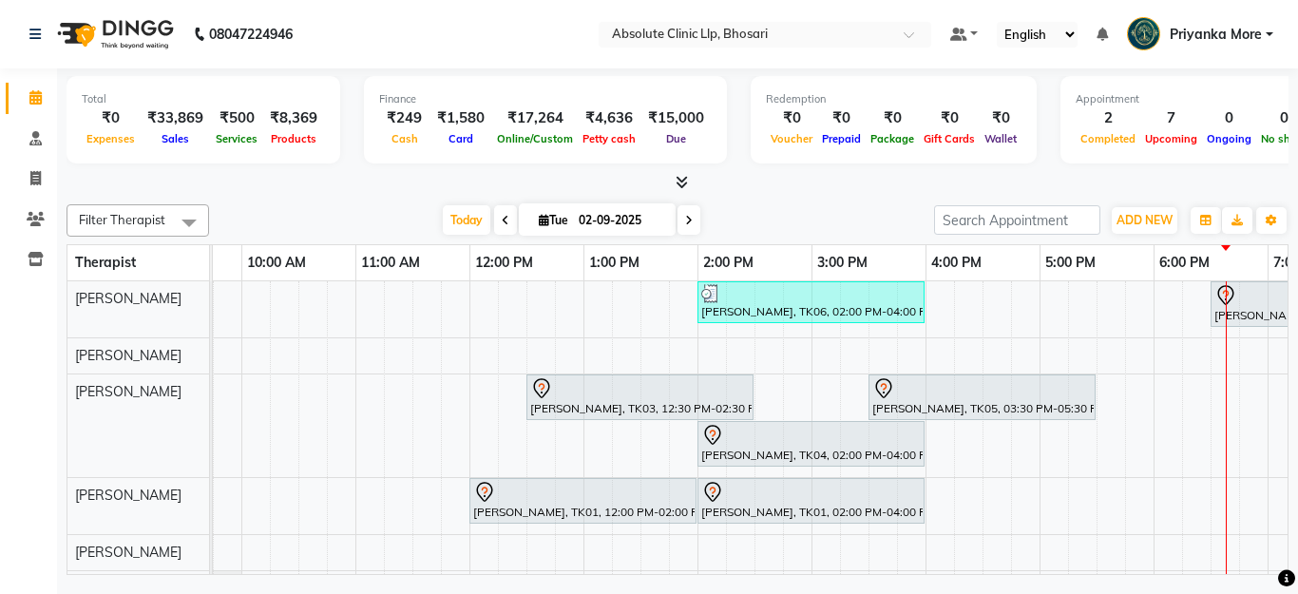
click at [618, 396] on div at bounding box center [640, 388] width 220 height 23
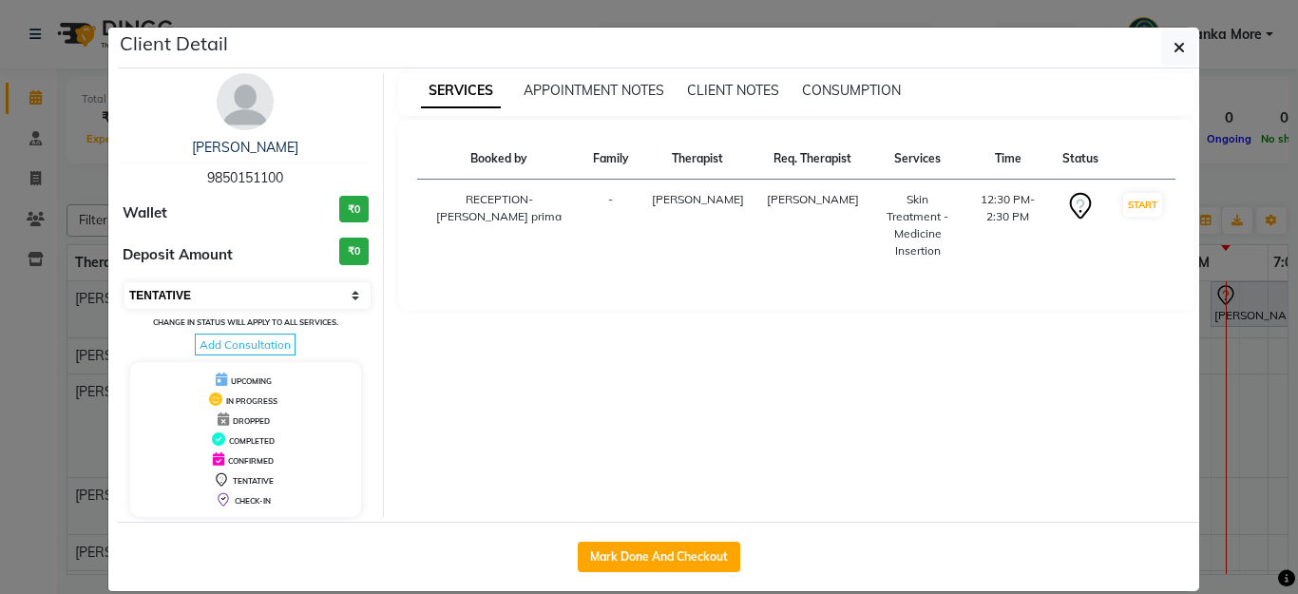
drag, startPoint x: 149, startPoint y: 283, endPoint x: 134, endPoint y: 304, distance: 25.9
click at [140, 289] on select "Select IN SERVICE CONFIRMED TENTATIVE CHECK IN MARK DONE DROPPED UPCOMING" at bounding box center [248, 295] width 246 height 27
select select "2"
click at [125, 282] on select "Select IN SERVICE CONFIRMED TENTATIVE CHECK IN MARK DONE DROPPED UPCOMING" at bounding box center [248, 295] width 246 height 27
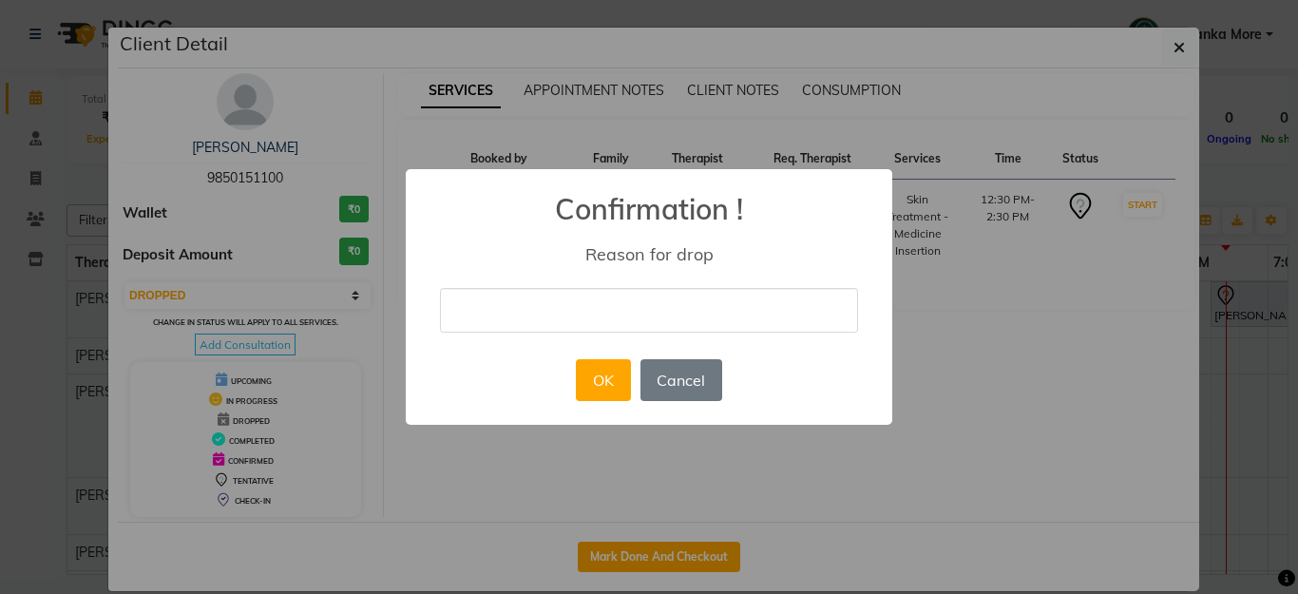
click at [550, 294] on input "text" at bounding box center [649, 310] width 418 height 45
type input "shiffting appt"
click at [586, 375] on button "OK" at bounding box center [603, 380] width 54 height 42
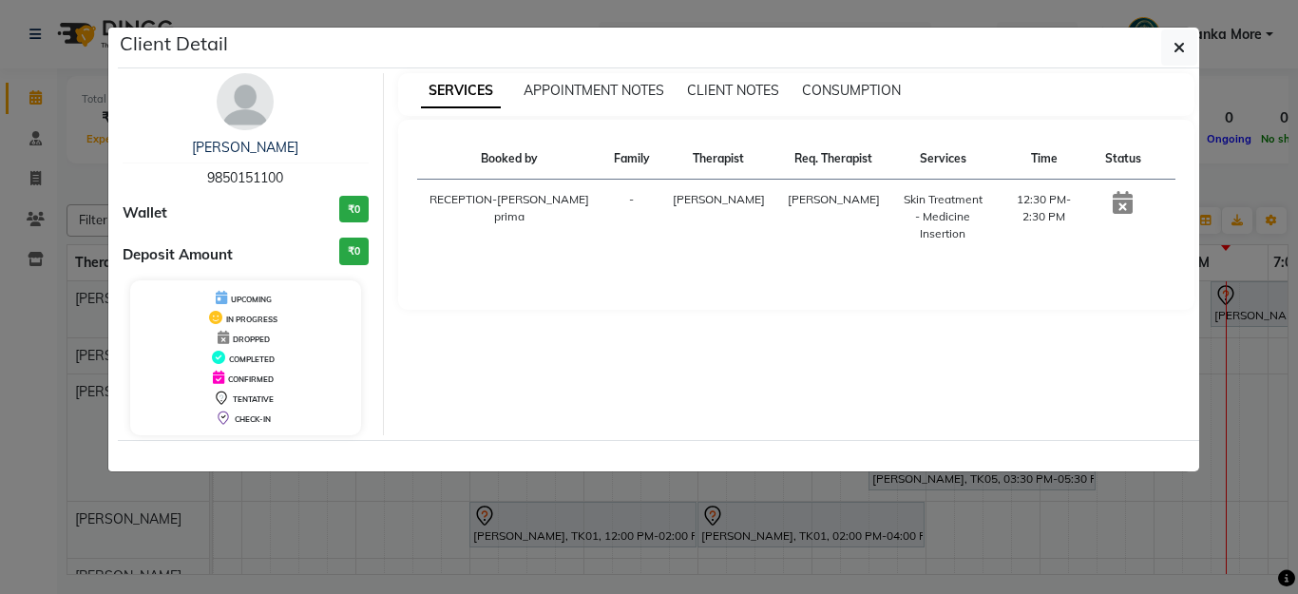
click at [602, 513] on ngb-modal-window "Client Detail [PERSON_NAME] 9850151100 Wallet ₹0 Deposit Amount ₹0 UPCOMING IN …" at bounding box center [649, 297] width 1298 height 594
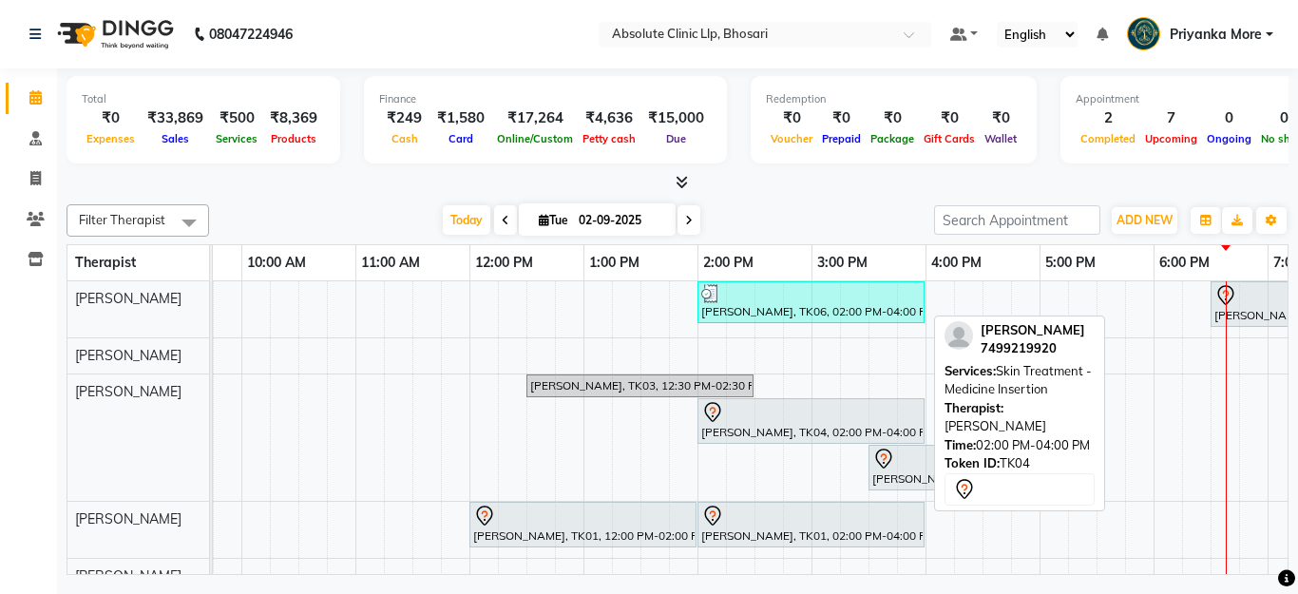
click at [723, 418] on icon at bounding box center [712, 412] width 23 height 23
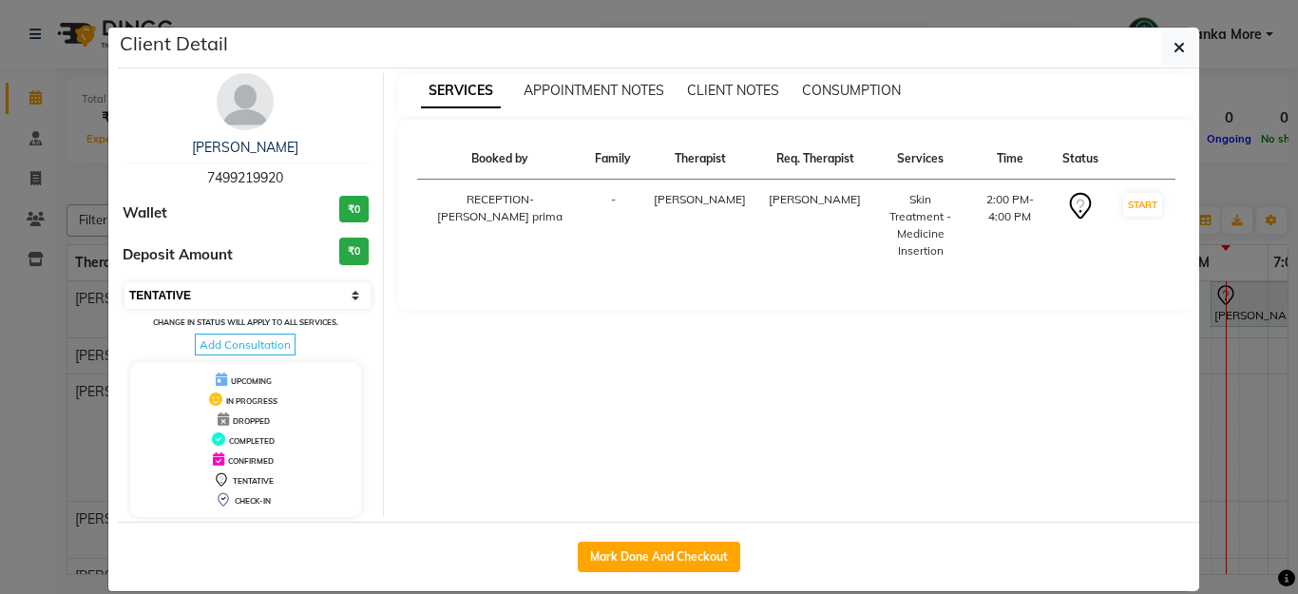
drag, startPoint x: 337, startPoint y: 284, endPoint x: 321, endPoint y: 307, distance: 28.0
click at [337, 284] on select "Select IN SERVICE CONFIRMED TENTATIVE CHECK IN MARK DONE DROPPED UPCOMING" at bounding box center [248, 295] width 246 height 27
select select "2"
click at [125, 282] on select "Select IN SERVICE CONFIRMED TENTATIVE CHECK IN MARK DONE DROPPED UPCOMING" at bounding box center [248, 295] width 246 height 27
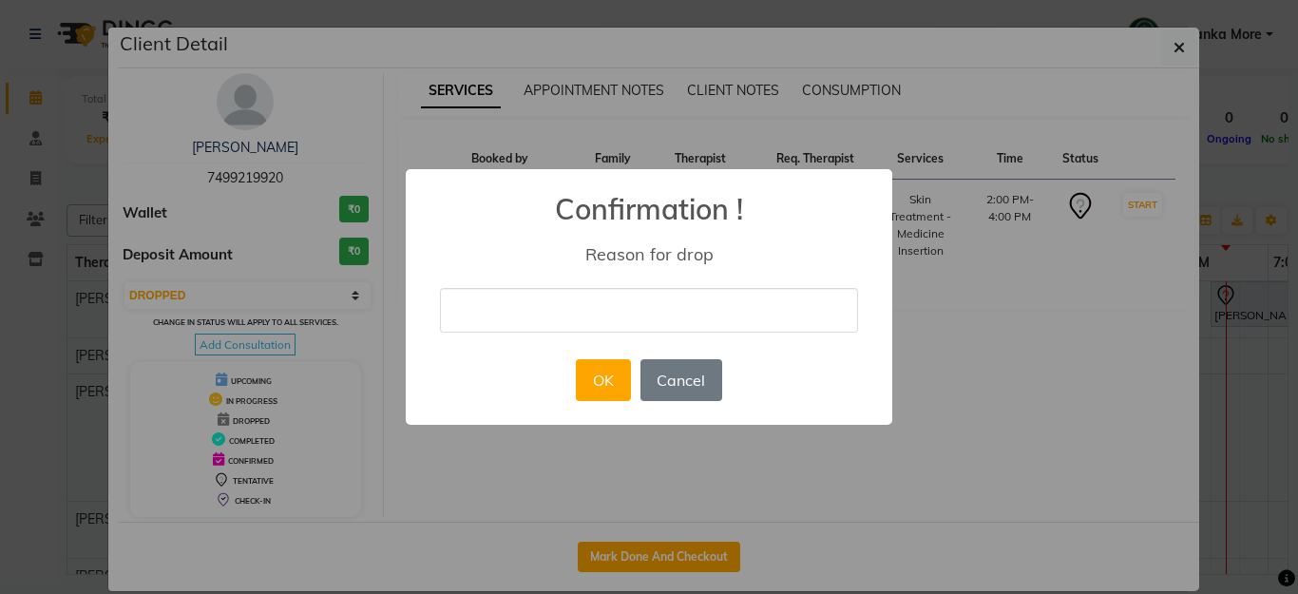
click at [485, 324] on input "text" at bounding box center [649, 310] width 418 height 45
type input "shiffting appt"
click at [586, 371] on button "OK" at bounding box center [603, 380] width 54 height 42
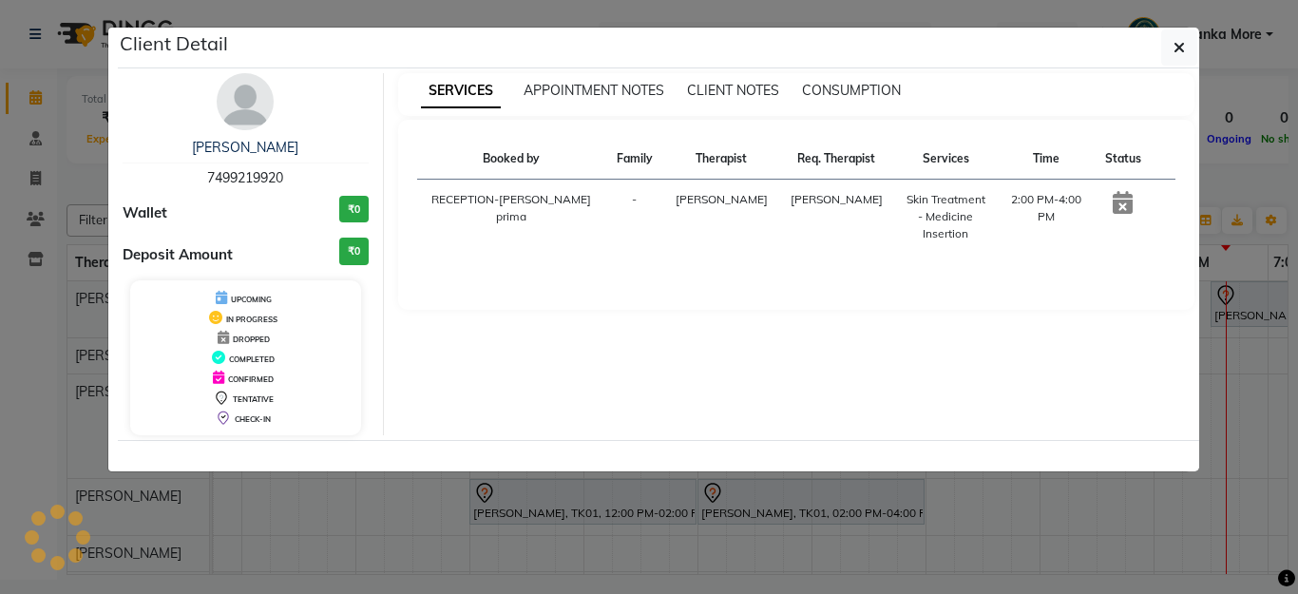
click at [1258, 291] on div "× Confirmation ! Reason for drop shiffting appt OK No Cancel" at bounding box center [649, 297] width 1298 height 594
click at [1258, 295] on ngb-modal-window "Client Detail [PERSON_NAME] 7499219920 Wallet ₹0 Deposit Amount ₹0 UPCOMING IN …" at bounding box center [649, 297] width 1298 height 594
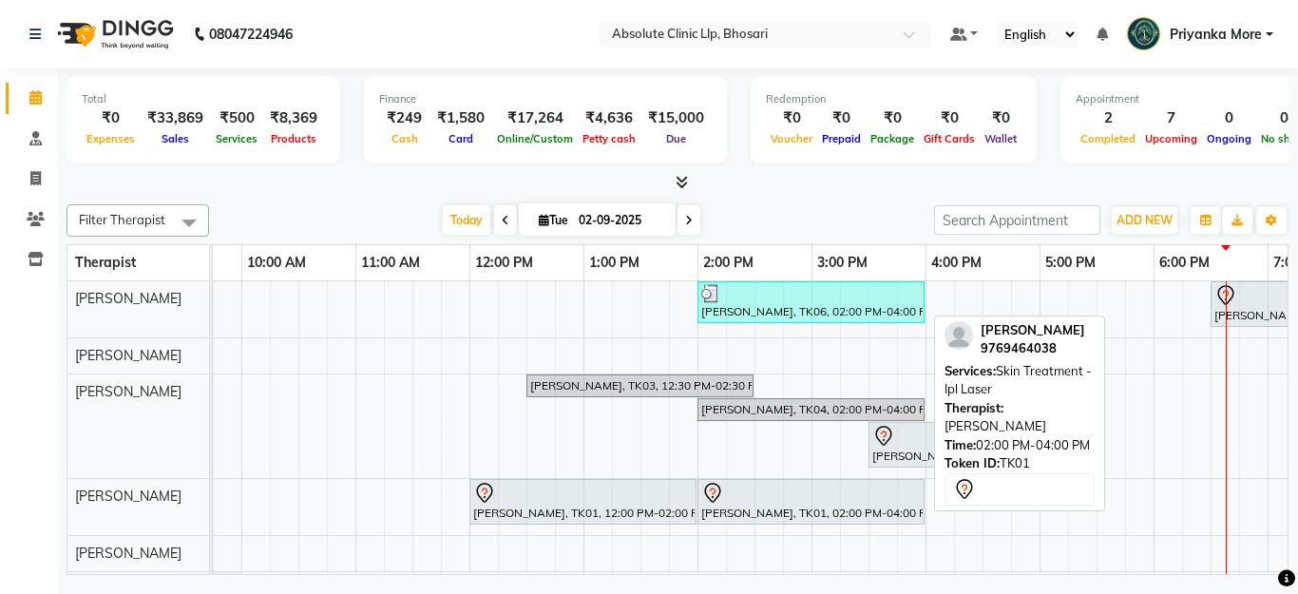
click at [921, 456] on div "[PERSON_NAME], TK05, 03:30 PM-05:30 PM, Hair Treatment - Hair Matrix" at bounding box center [982, 445] width 223 height 40
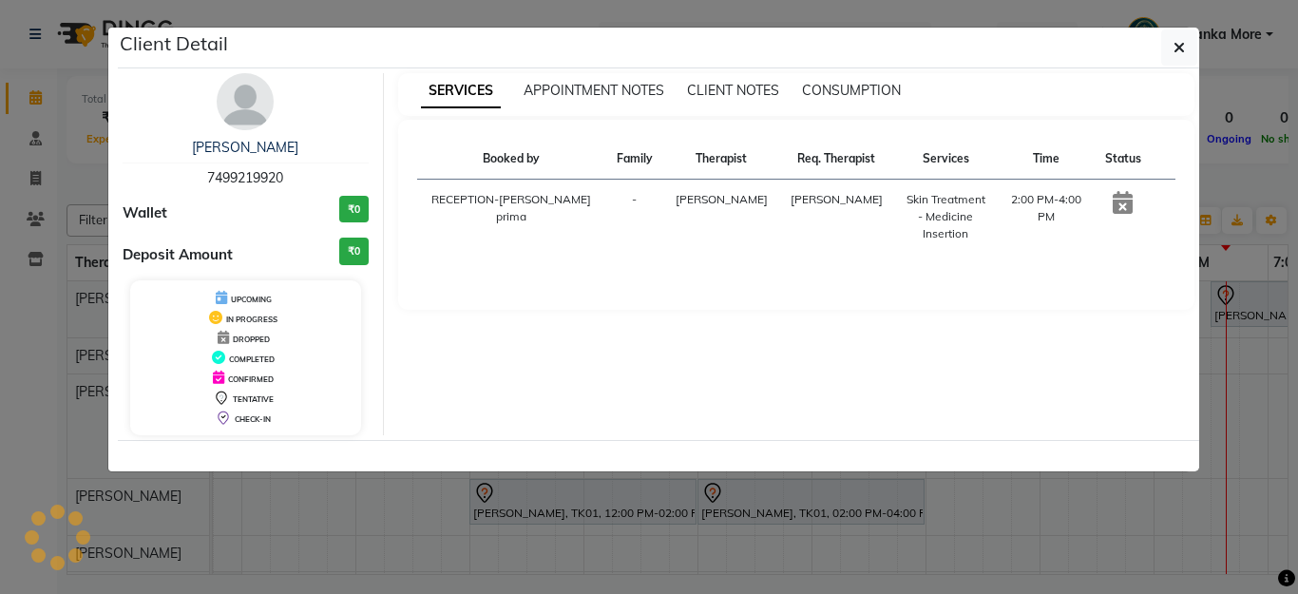
select select "7"
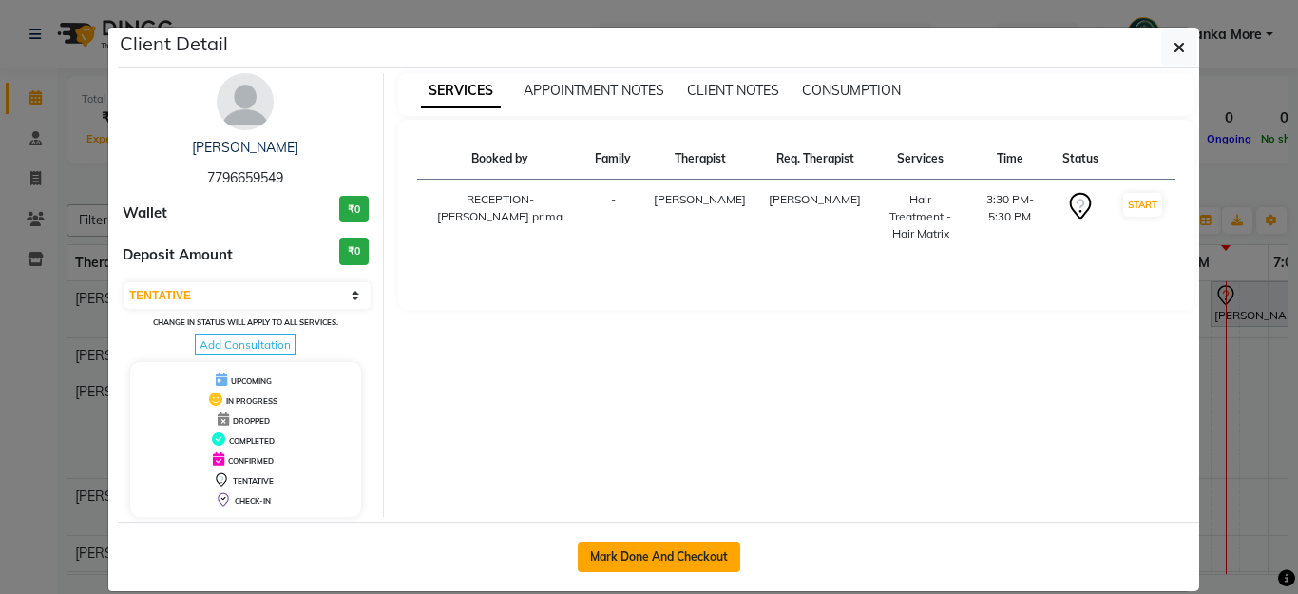
click at [683, 547] on button "Mark Done And Checkout" at bounding box center [659, 557] width 163 height 30
select select "service"
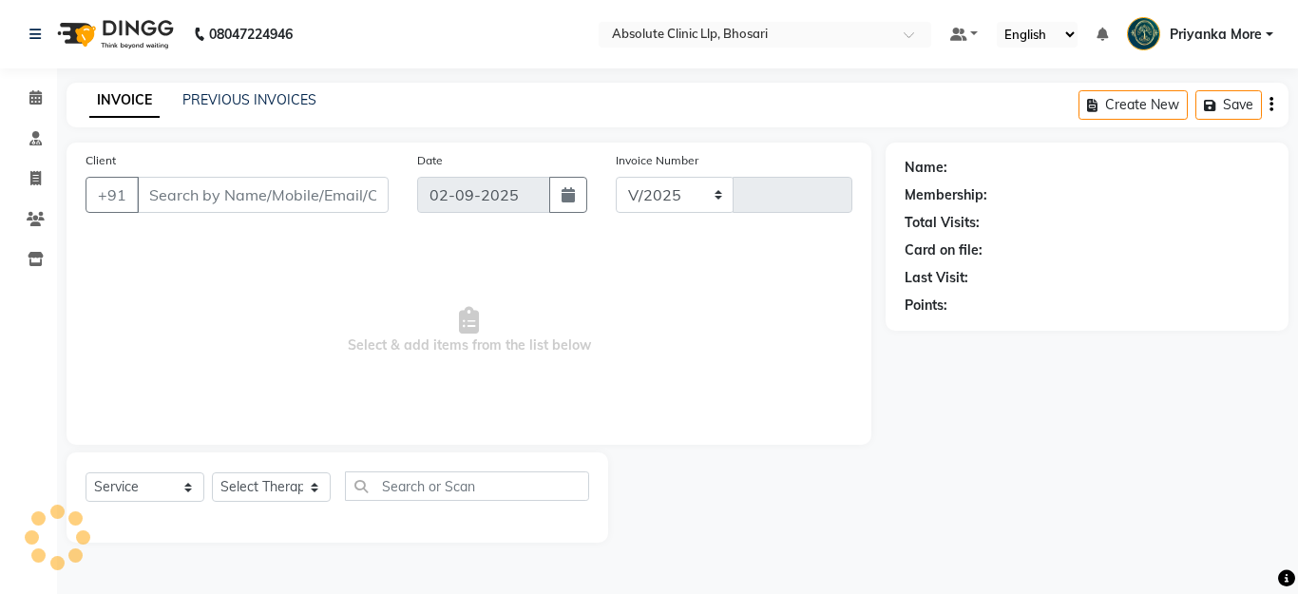
select select "4706"
type input "2373"
type input "7796659549"
select select "27986"
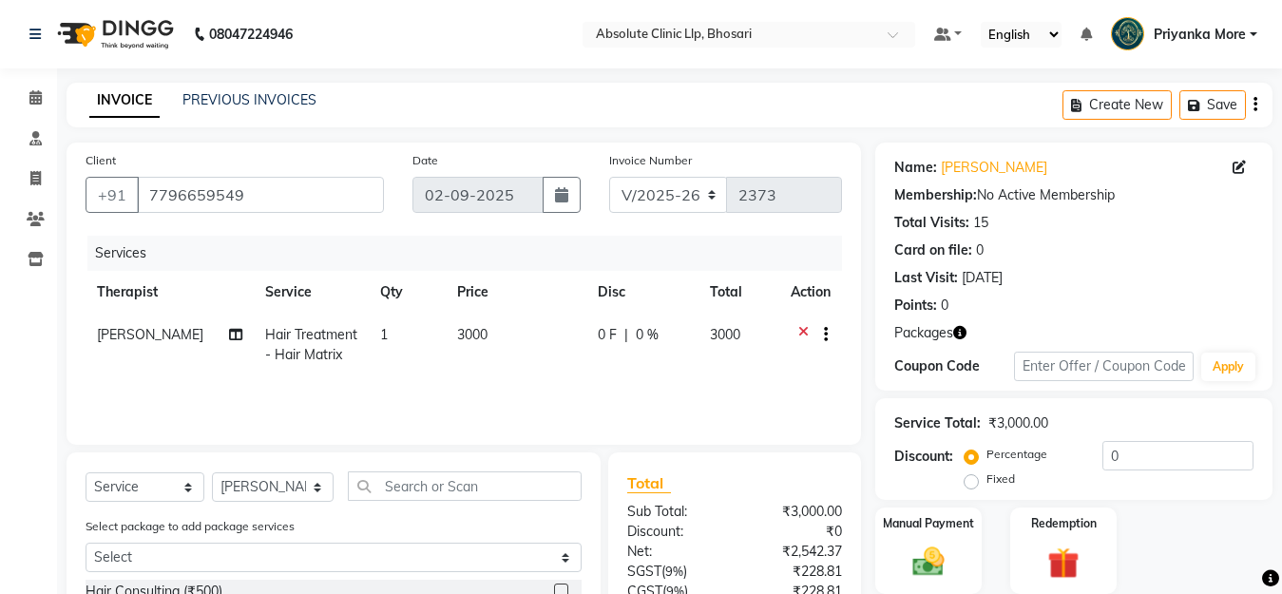
scroll to position [167, 0]
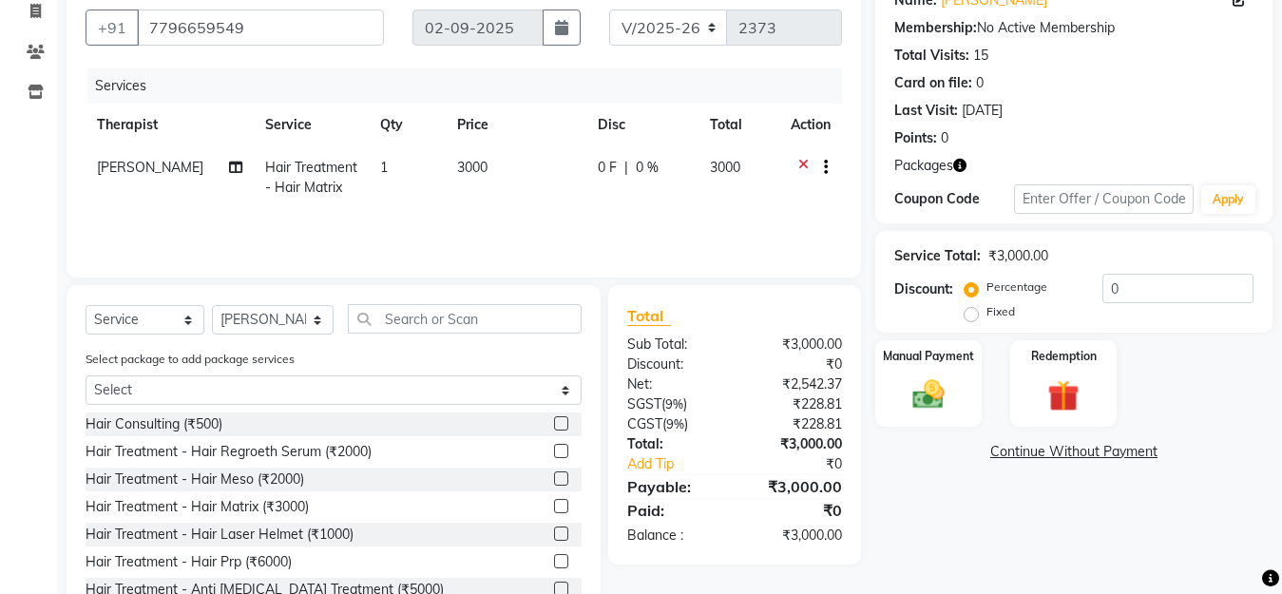
click at [1147, 306] on div "Percentage Fixed 0" at bounding box center [1111, 299] width 285 height 51
click at [1069, 407] on img at bounding box center [1063, 395] width 53 height 41
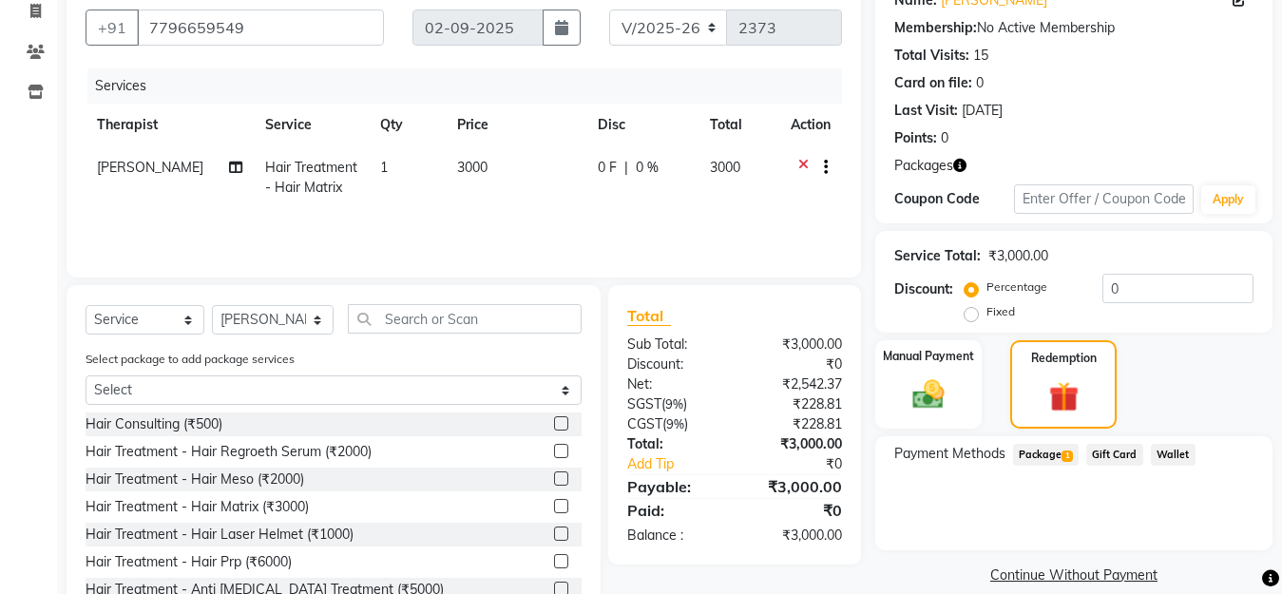
drag, startPoint x: 1048, startPoint y: 432, endPoint x: 1047, endPoint y: 451, distance: 19.1
click at [1047, 451] on div "Name: [PERSON_NAME] Membership: No Active Membership Total Visits: 15 Card on f…" at bounding box center [1081, 302] width 412 height 654
click at [1047, 454] on span "Package 1" at bounding box center [1046, 455] width 66 height 22
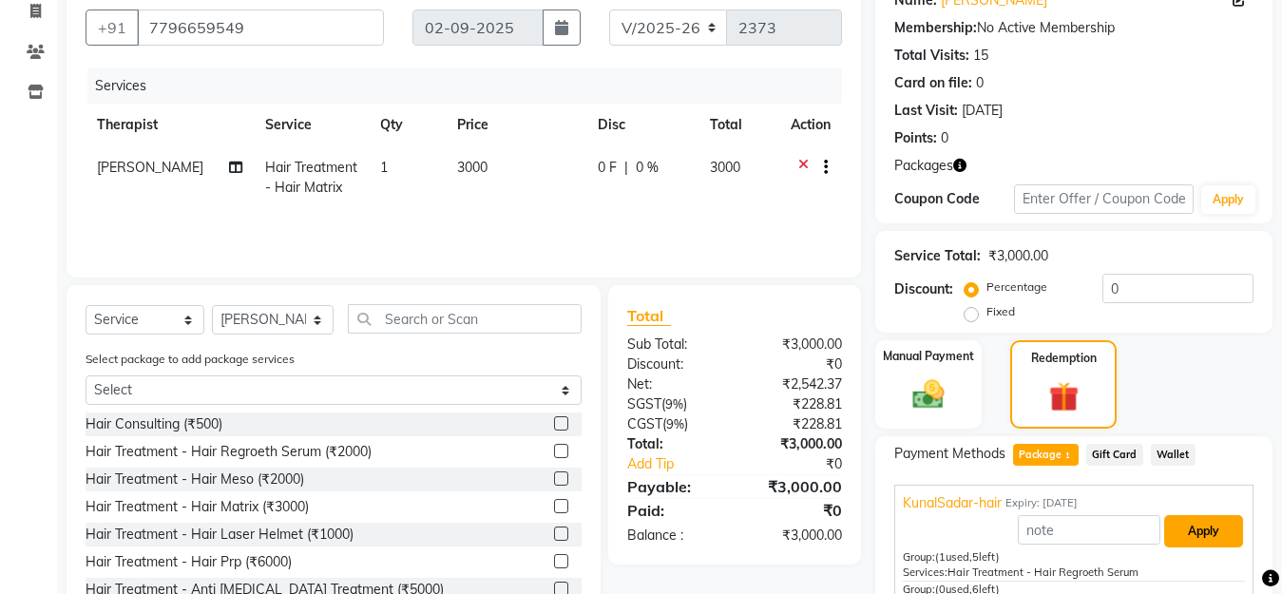
click at [1184, 531] on button "Apply" at bounding box center [1203, 531] width 79 height 32
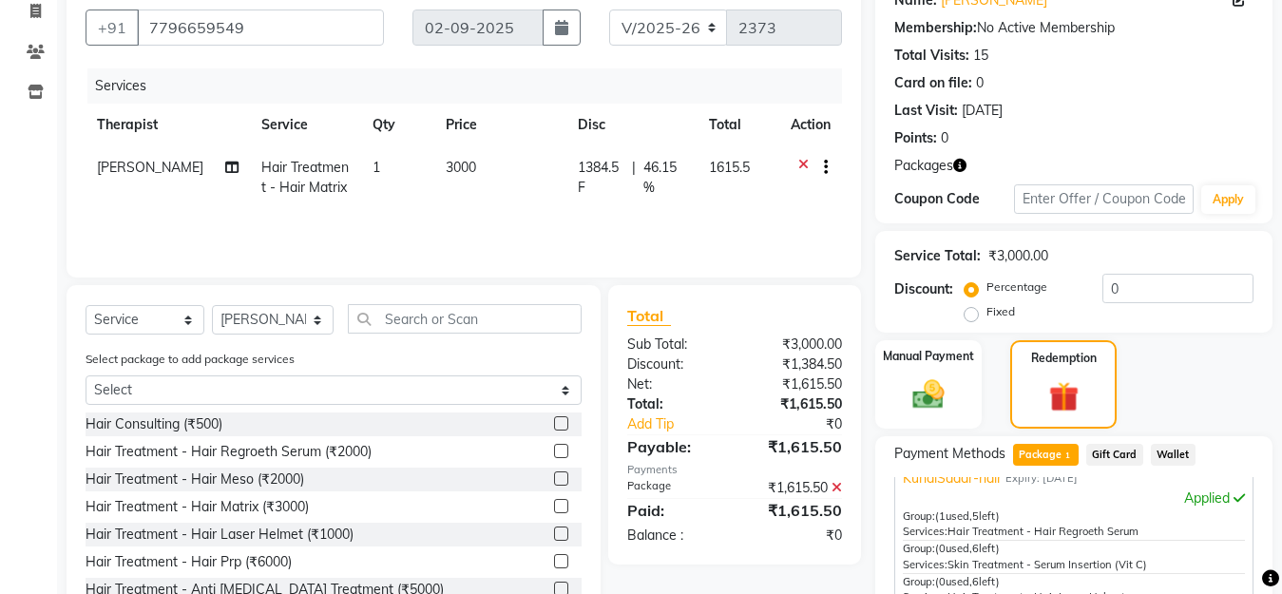
scroll to position [451, 0]
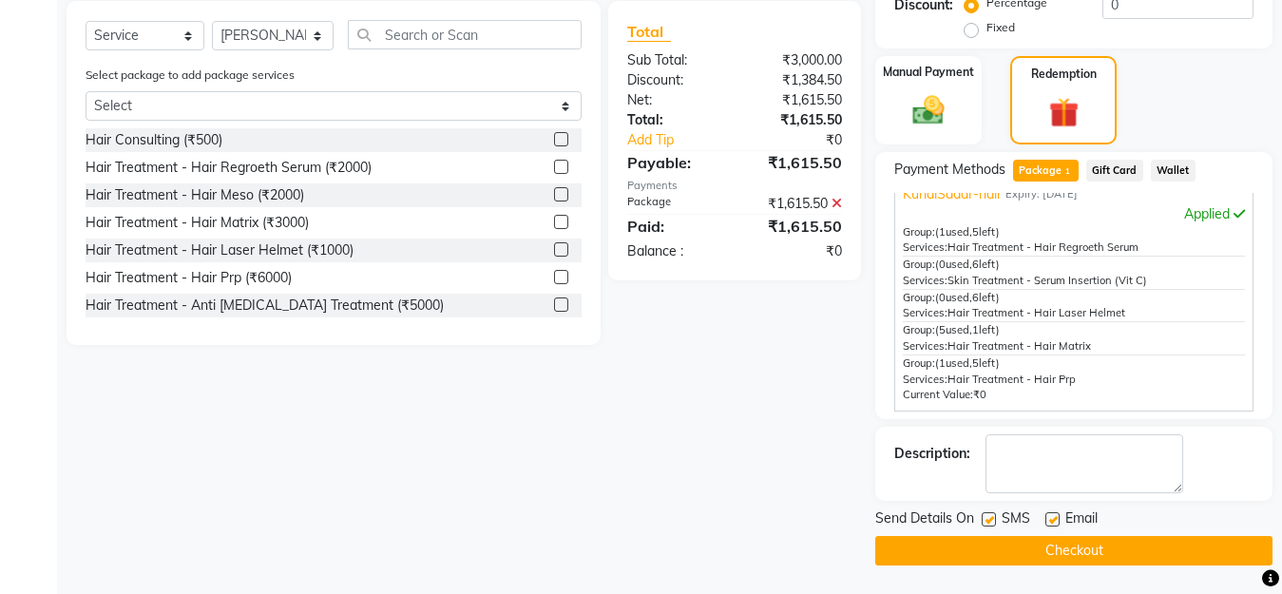
click at [1093, 559] on button "Checkout" at bounding box center [1073, 550] width 397 height 29
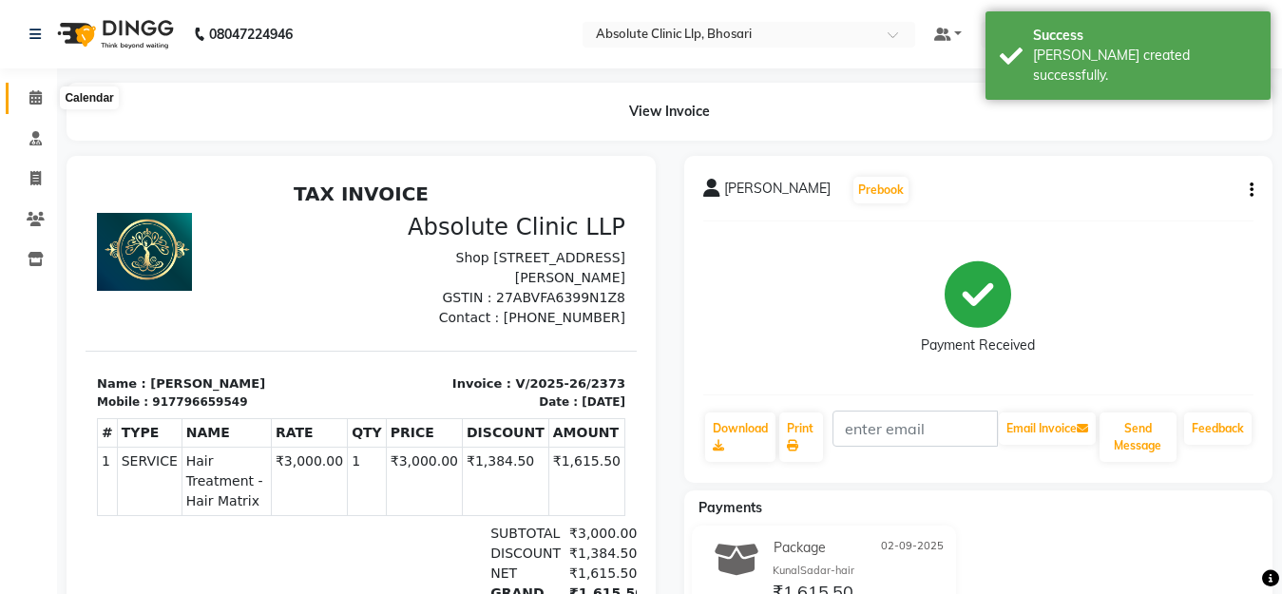
click at [34, 94] on icon at bounding box center [35, 97] width 12 height 14
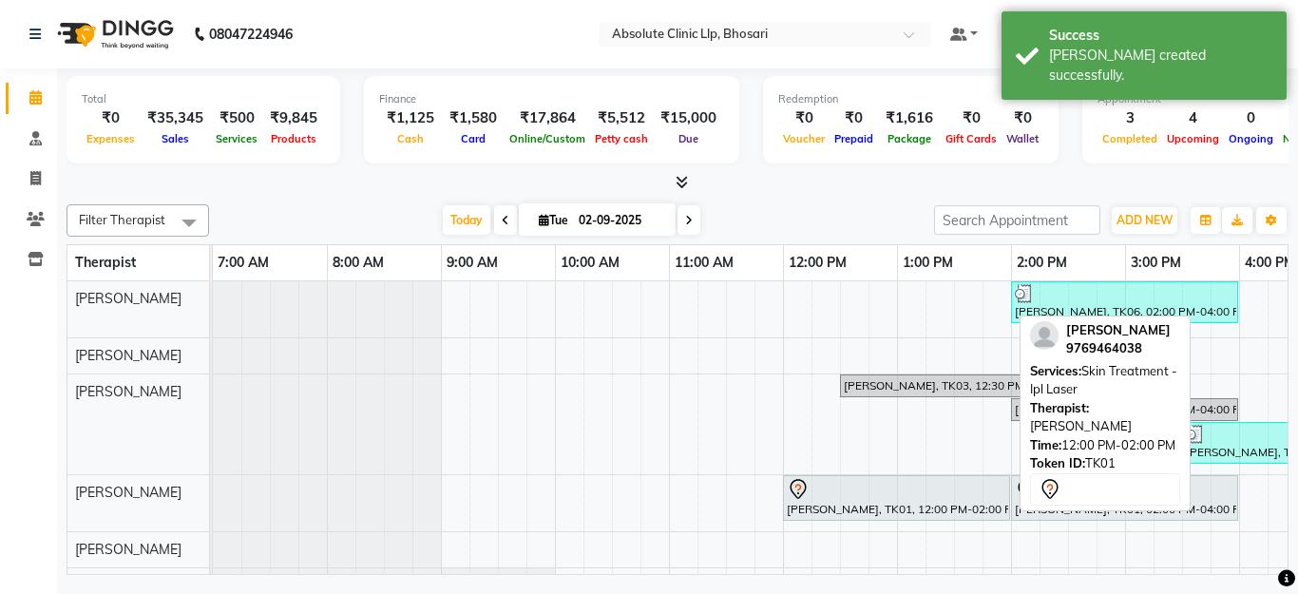
click at [854, 499] on div at bounding box center [897, 489] width 220 height 23
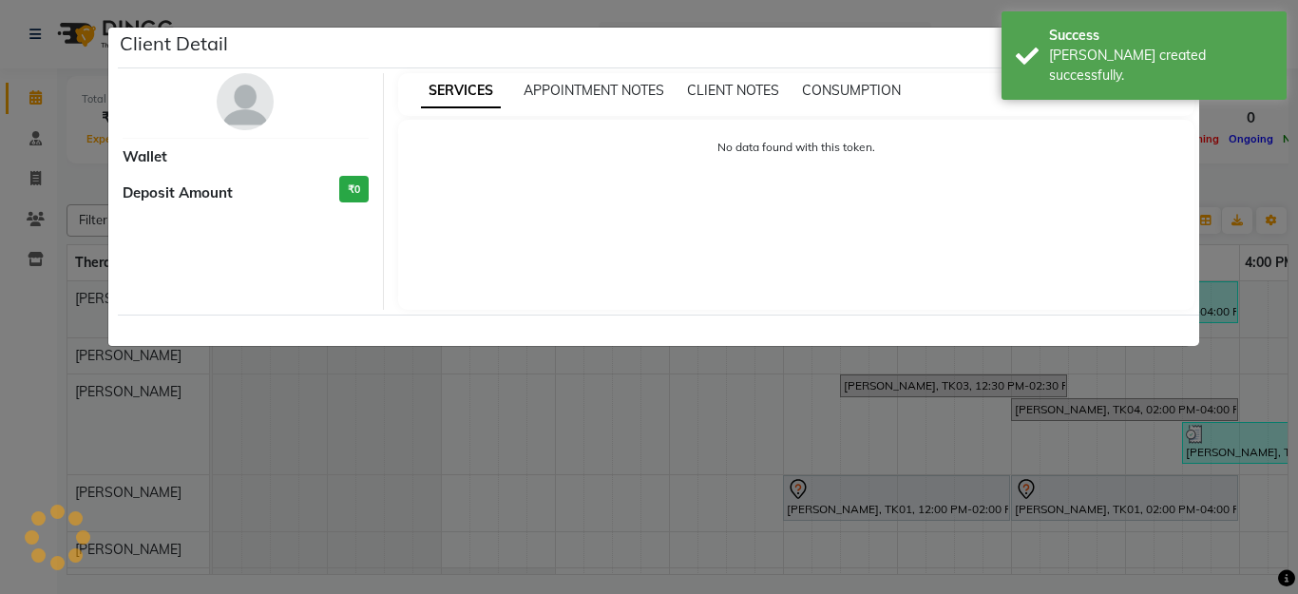
select select "7"
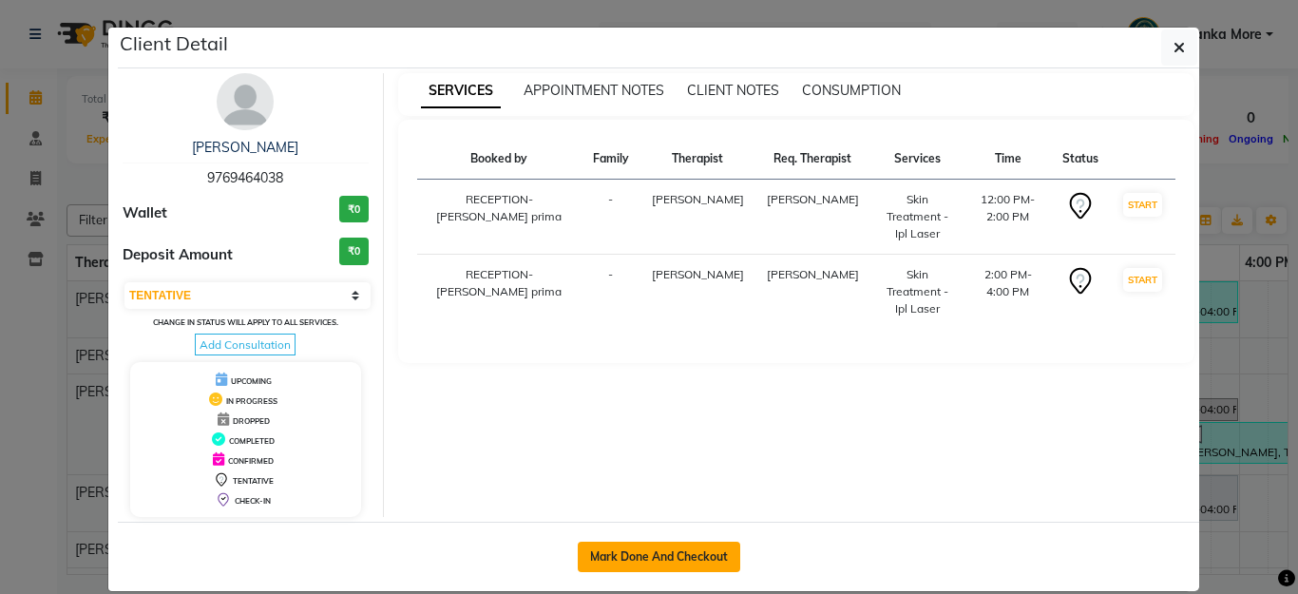
click at [641, 546] on button "Mark Done And Checkout" at bounding box center [659, 557] width 163 height 30
select select "service"
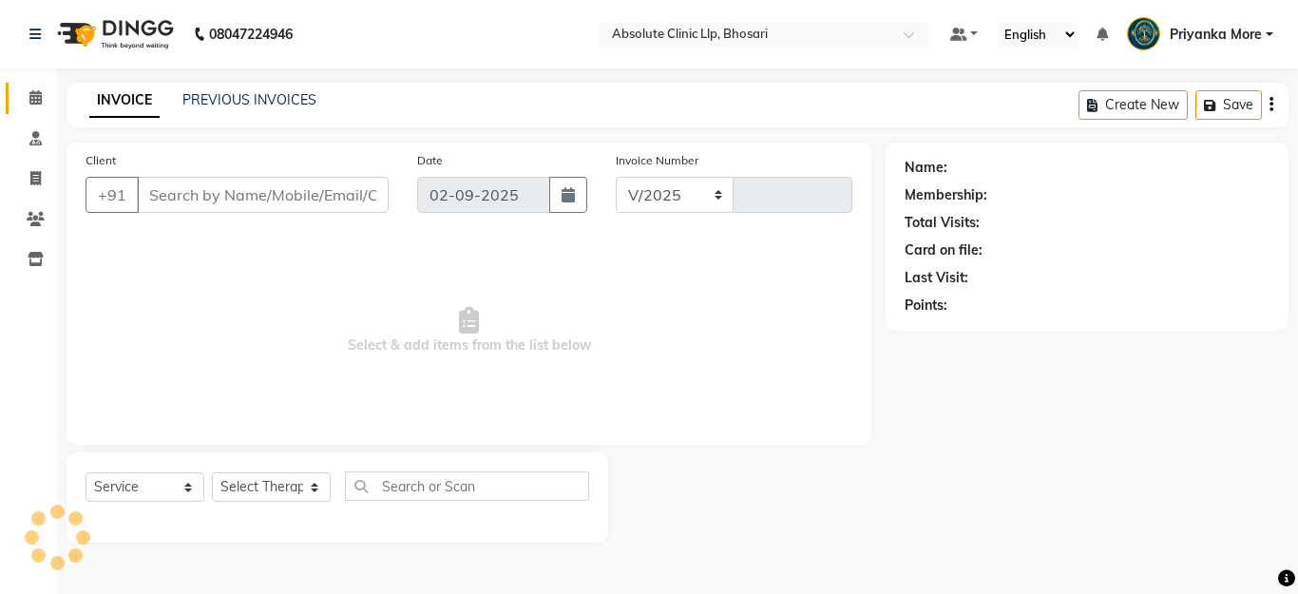
select select "4706"
type input "2374"
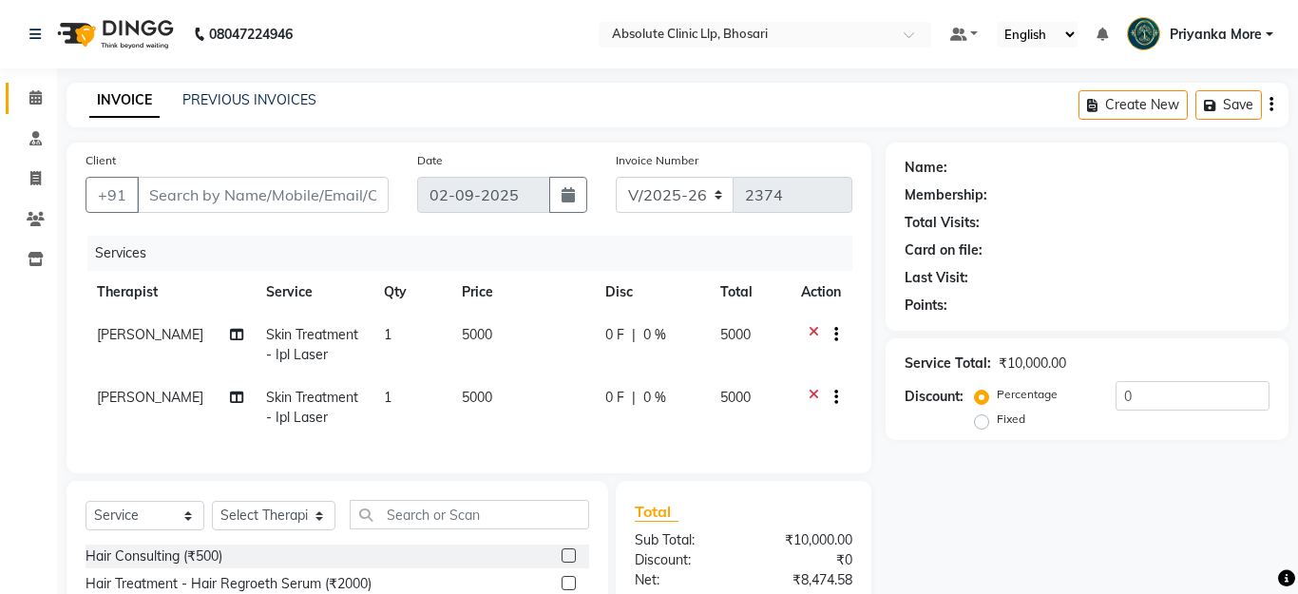
type input "9769464038"
select select "27987"
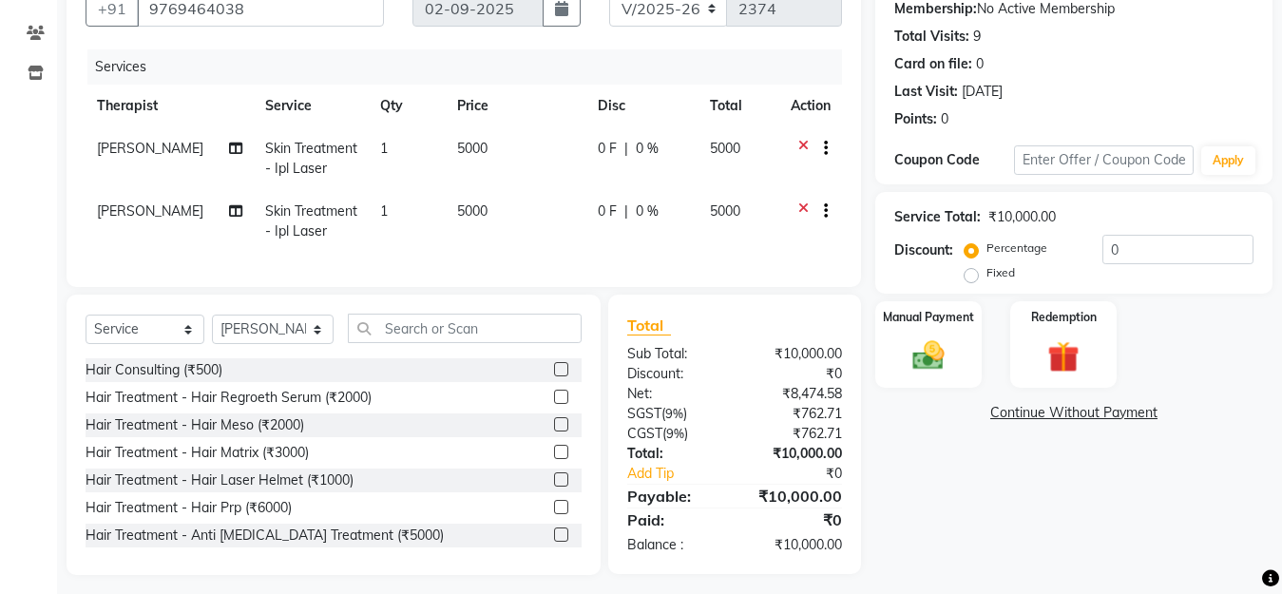
scroll to position [212, 0]
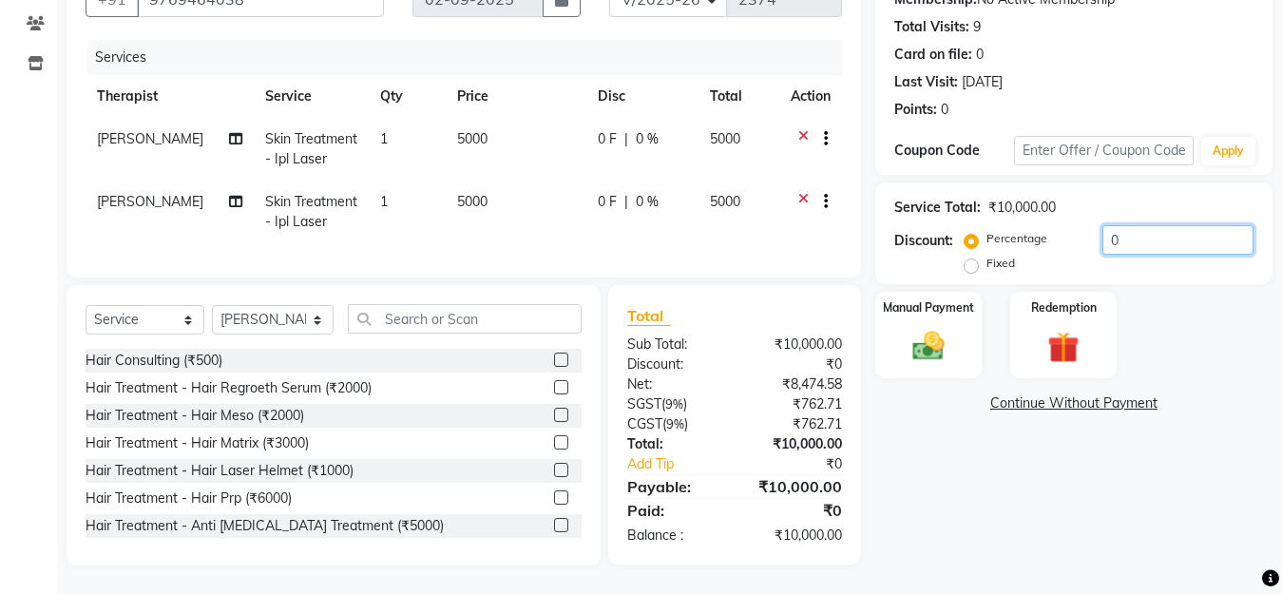
click at [1124, 225] on input "0" at bounding box center [1178, 239] width 151 height 29
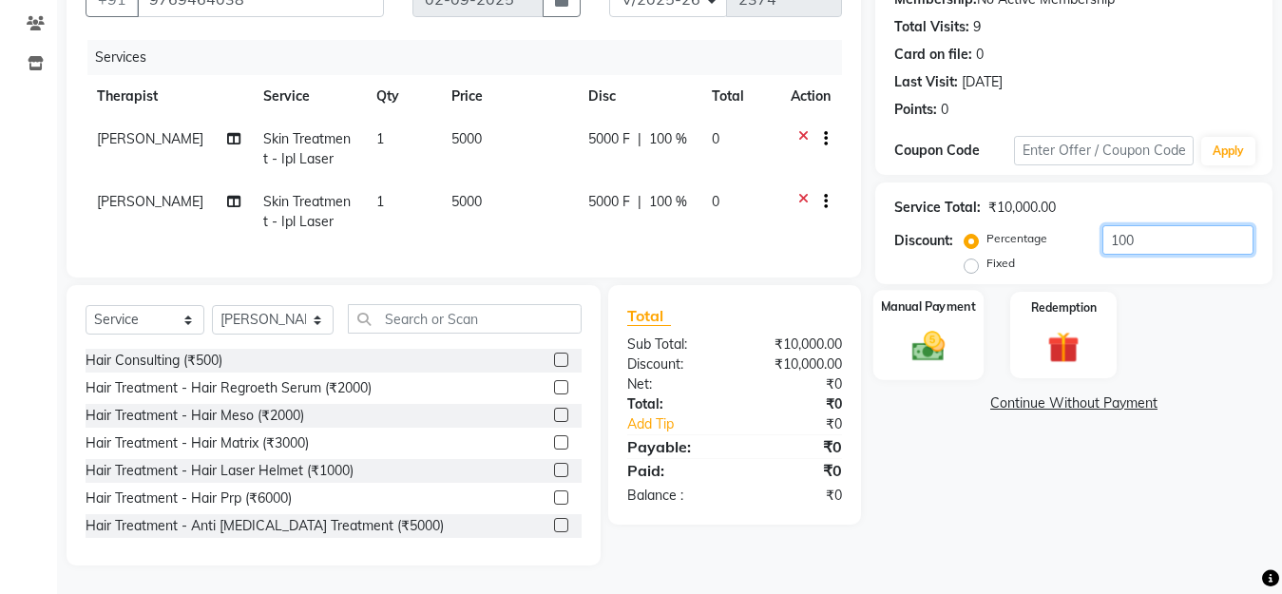
type input "100"
click at [930, 327] on img at bounding box center [928, 346] width 53 height 38
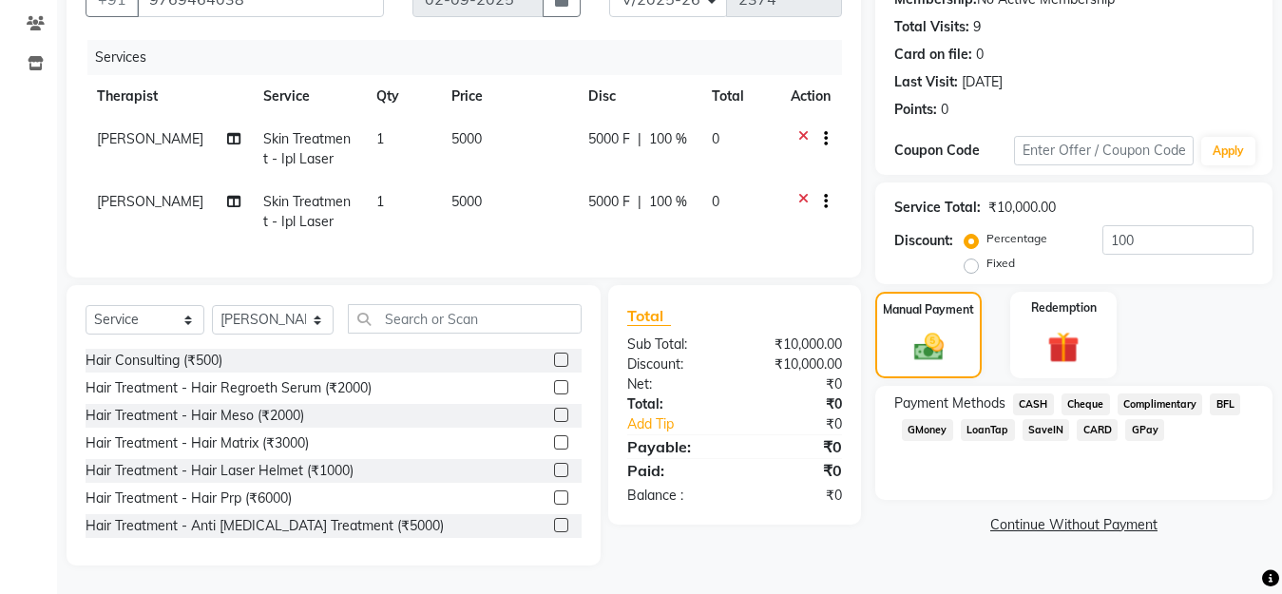
click at [1048, 394] on span "CASH" at bounding box center [1033, 405] width 41 height 22
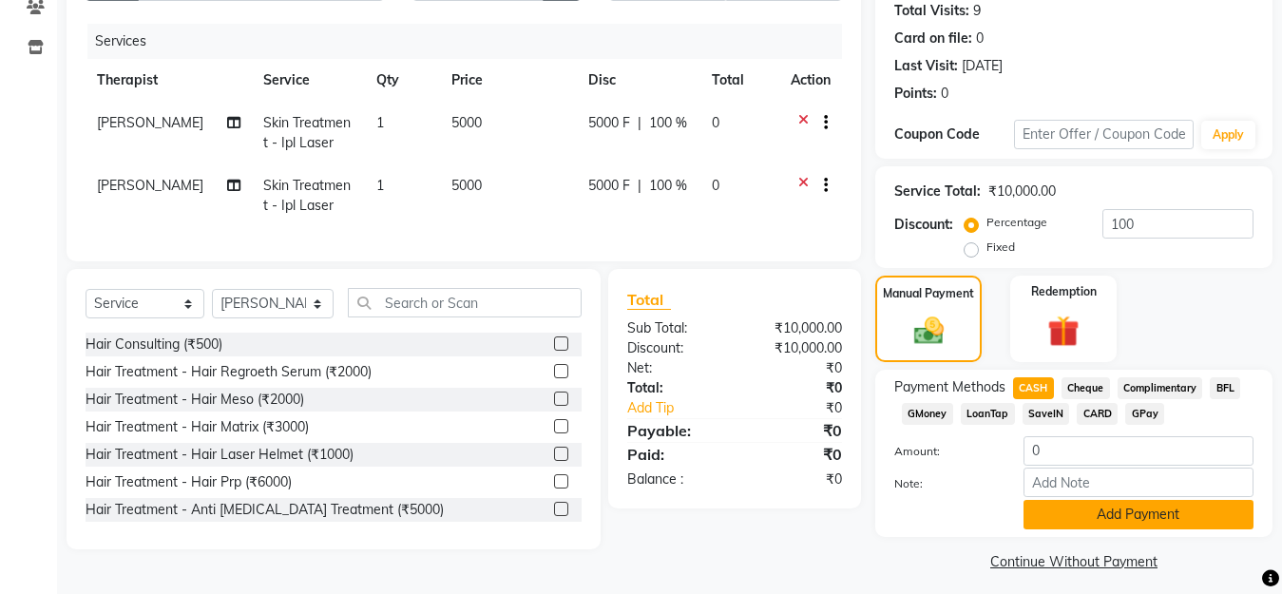
click at [1139, 510] on button "Add Payment" at bounding box center [1139, 514] width 230 height 29
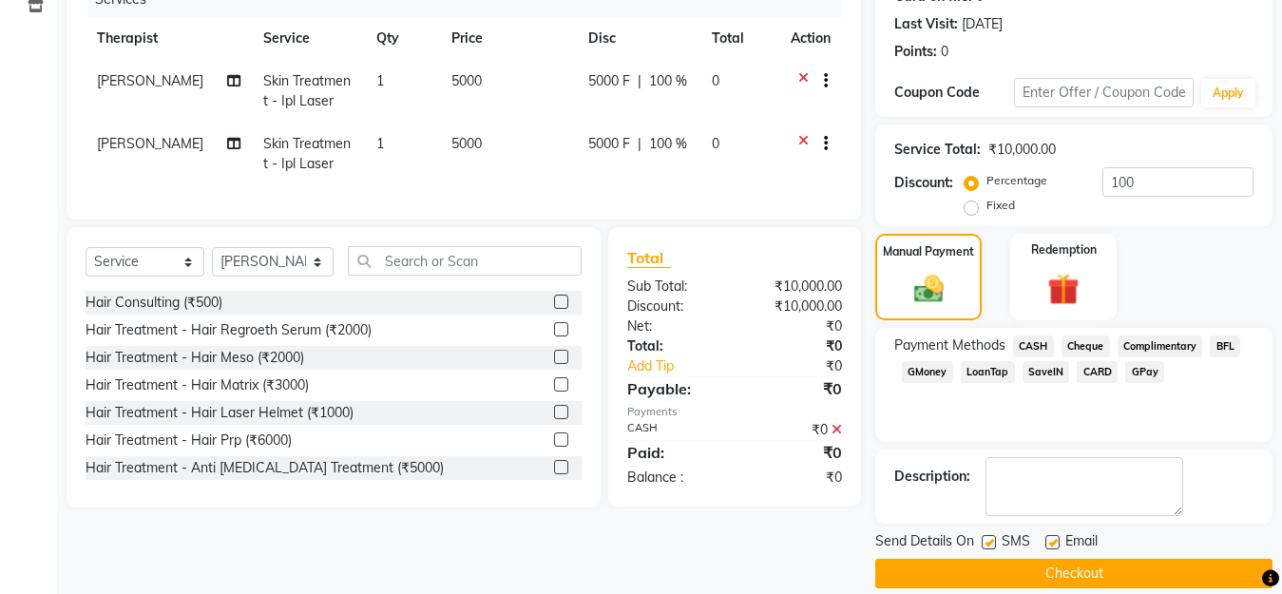
scroll to position [277, 0]
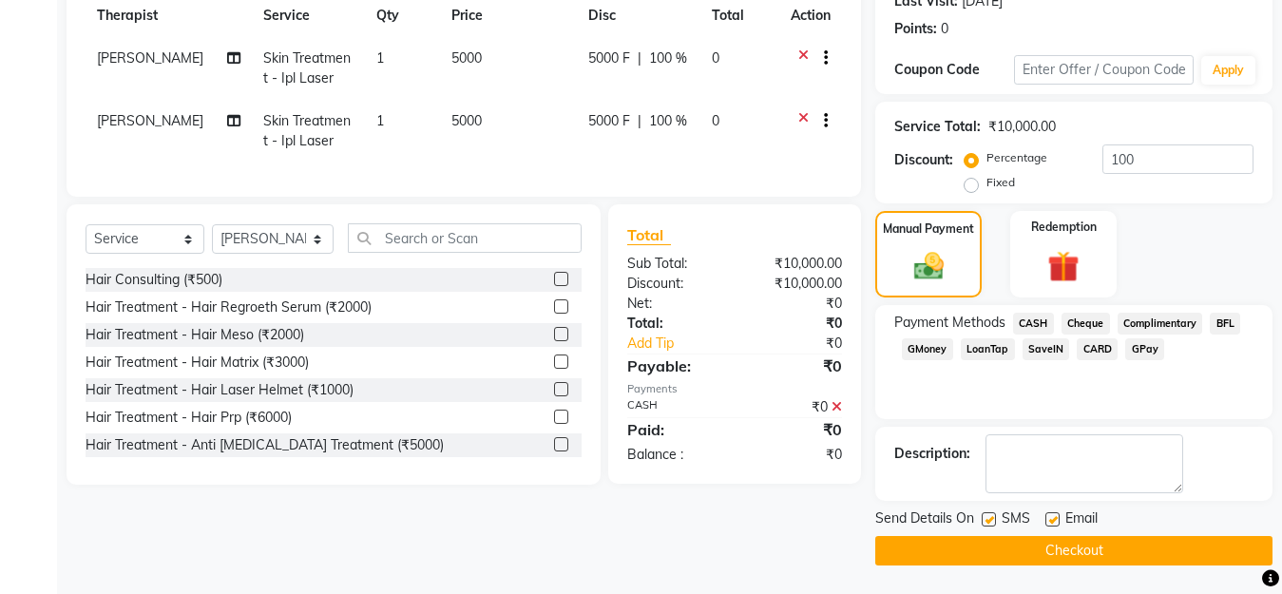
click at [1090, 540] on button "Checkout" at bounding box center [1073, 550] width 397 height 29
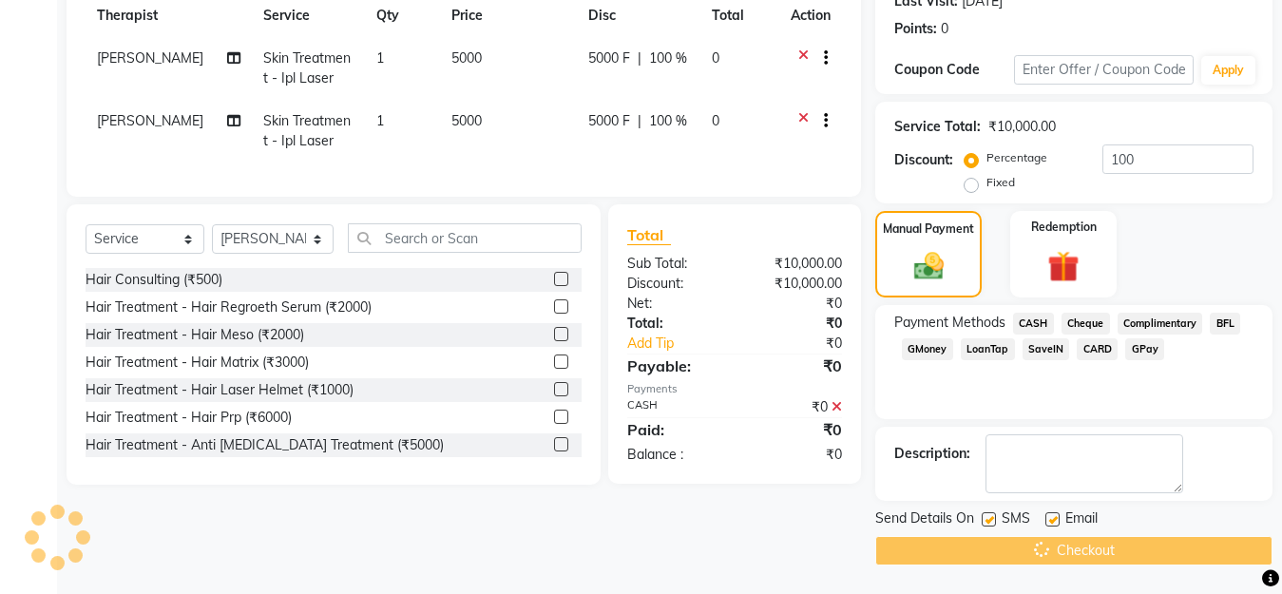
click at [1090, 542] on div "Checkout" at bounding box center [1073, 550] width 397 height 29
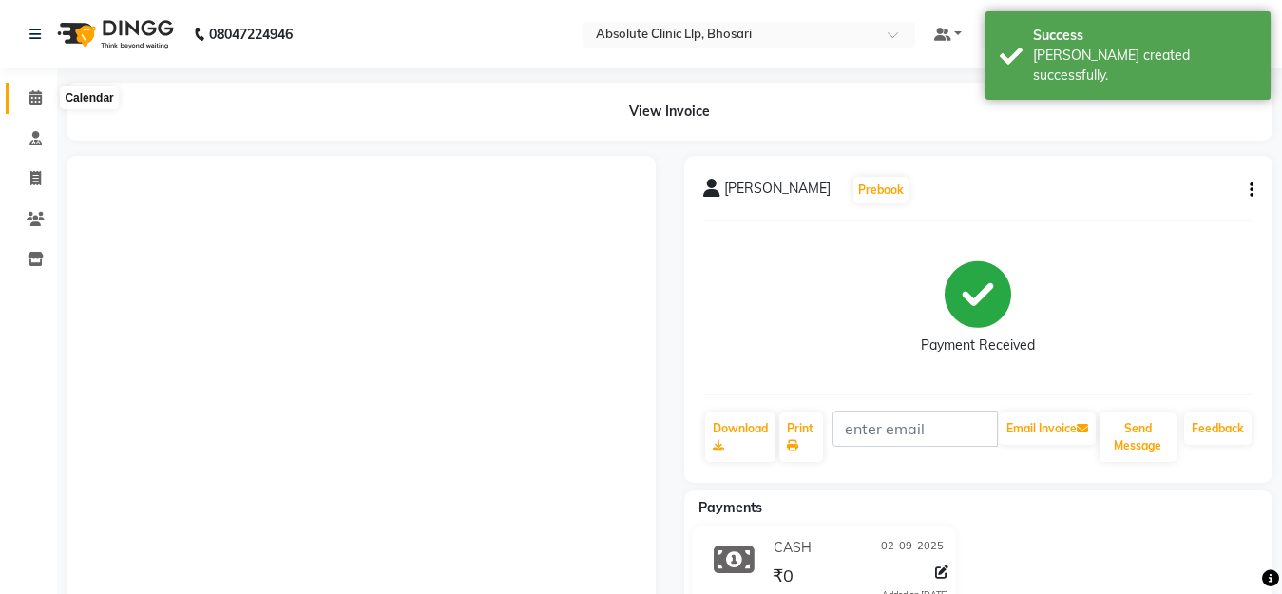
click at [35, 98] on icon at bounding box center [35, 97] width 12 height 14
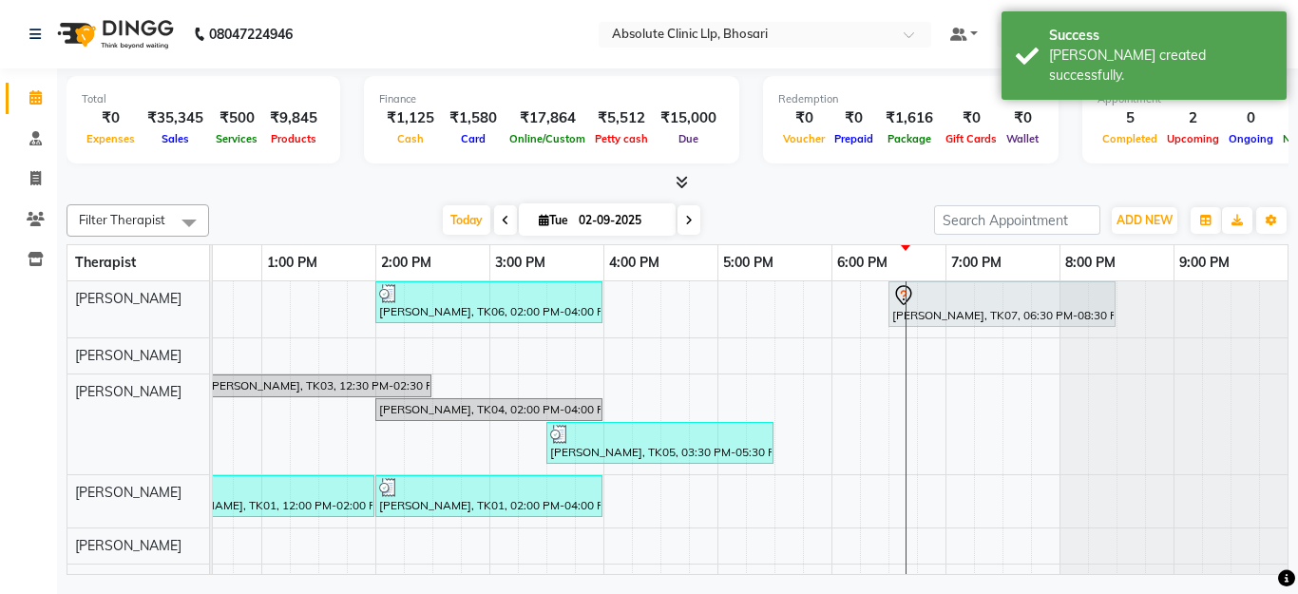
scroll to position [224, 0]
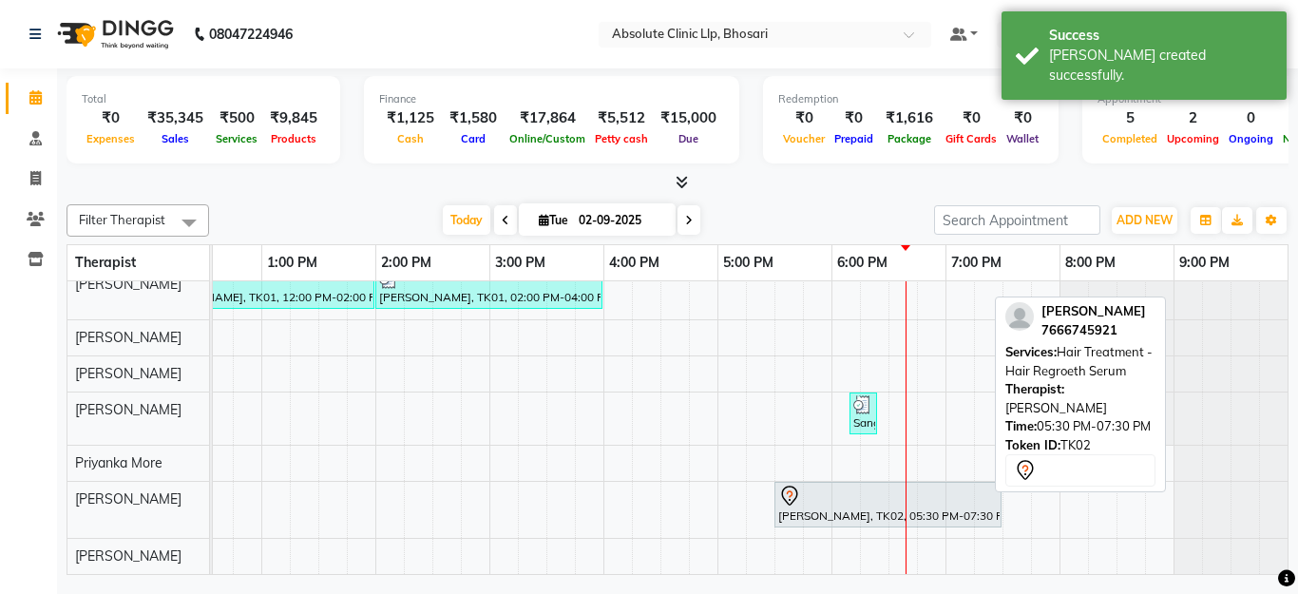
click at [912, 502] on div "[PERSON_NAME], TK02, 05:30 PM-07:30 PM, Hair Treatment - Hair Regroeth Serum" at bounding box center [888, 505] width 223 height 40
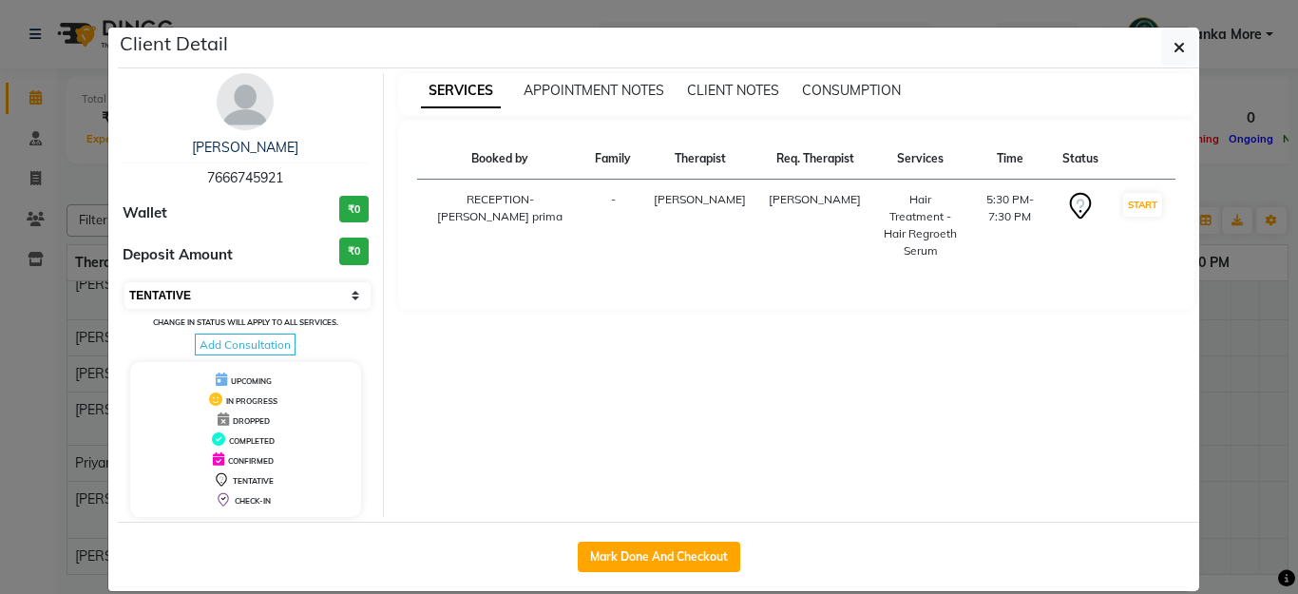
click at [140, 299] on select "Select IN SERVICE CONFIRMED TENTATIVE CHECK IN MARK DONE DROPPED UPCOMING" at bounding box center [248, 295] width 246 height 27
select select "2"
click at [125, 282] on select "Select IN SERVICE CONFIRMED TENTATIVE CHECK IN MARK DONE DROPPED UPCOMING" at bounding box center [248, 295] width 246 height 27
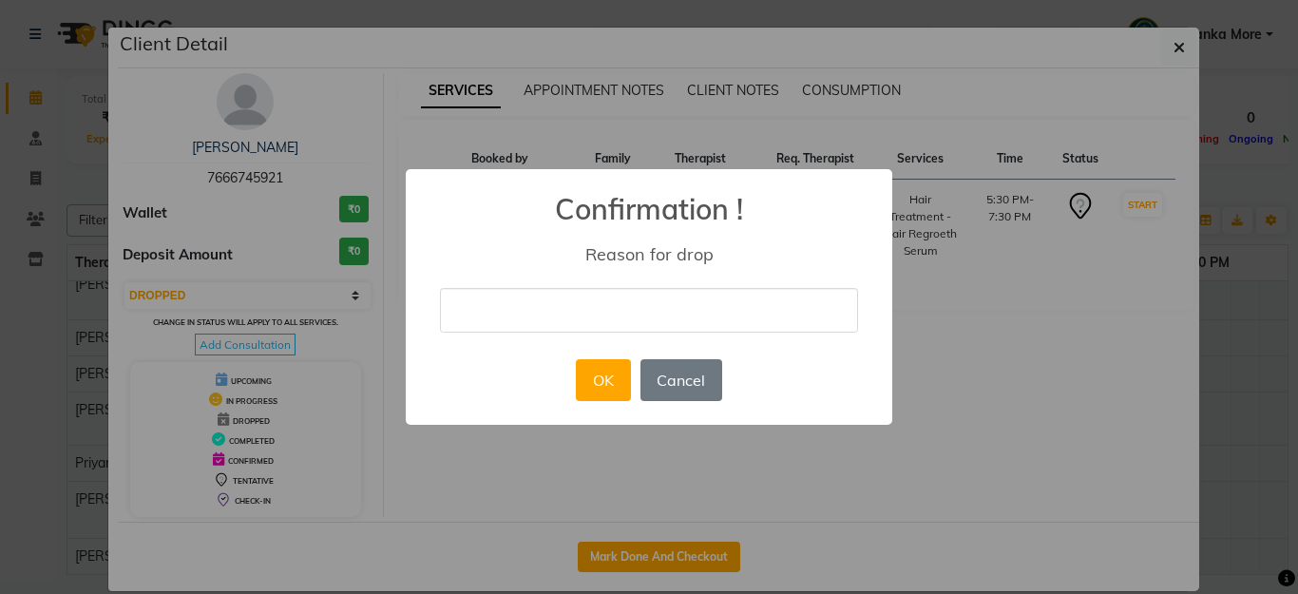
click at [575, 318] on input "text" at bounding box center [649, 310] width 418 height 45
type input "cancal appt"
click at [1261, 340] on div "× Confirmation ! Reason for drop cancal appt OK No Cancel" at bounding box center [649, 297] width 1298 height 594
select select "7"
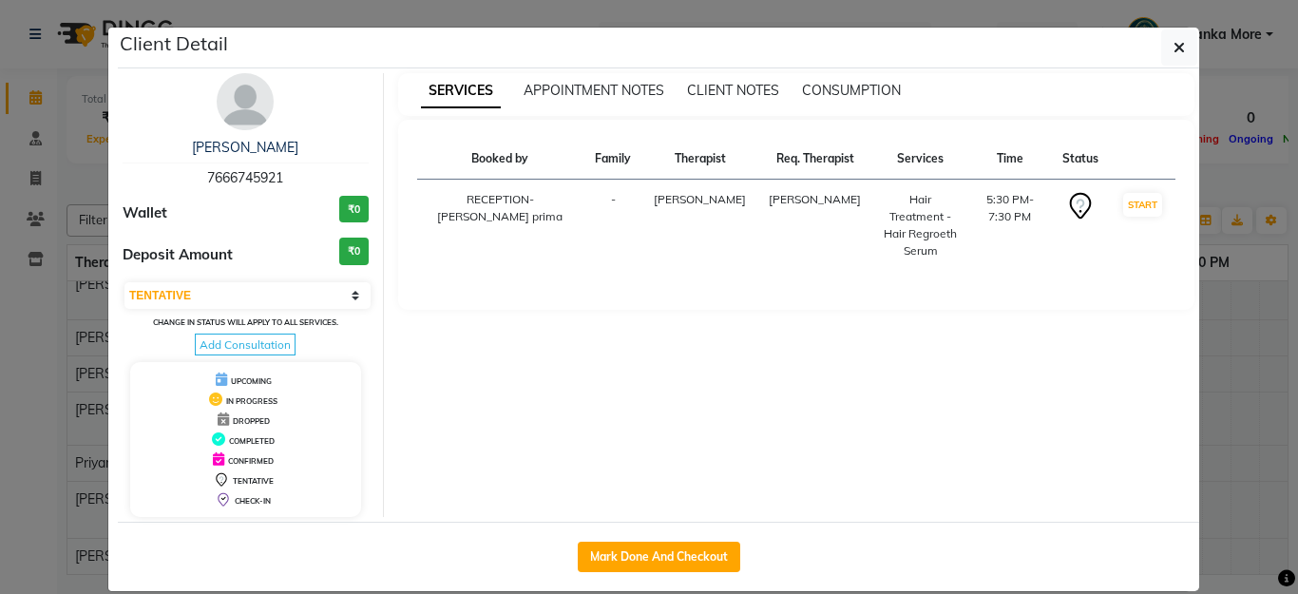
click at [1193, 421] on div "SERVICES APPOINTMENT NOTES CLIENT NOTES CONSUMPTION Booked by Family Therapist …" at bounding box center [797, 295] width 826 height 444
click at [1238, 481] on ngb-modal-window "Client Detail [PERSON_NAME] 7666745921 Wallet ₹0 Deposit Amount ₹0 Select IN SE…" at bounding box center [649, 297] width 1298 height 594
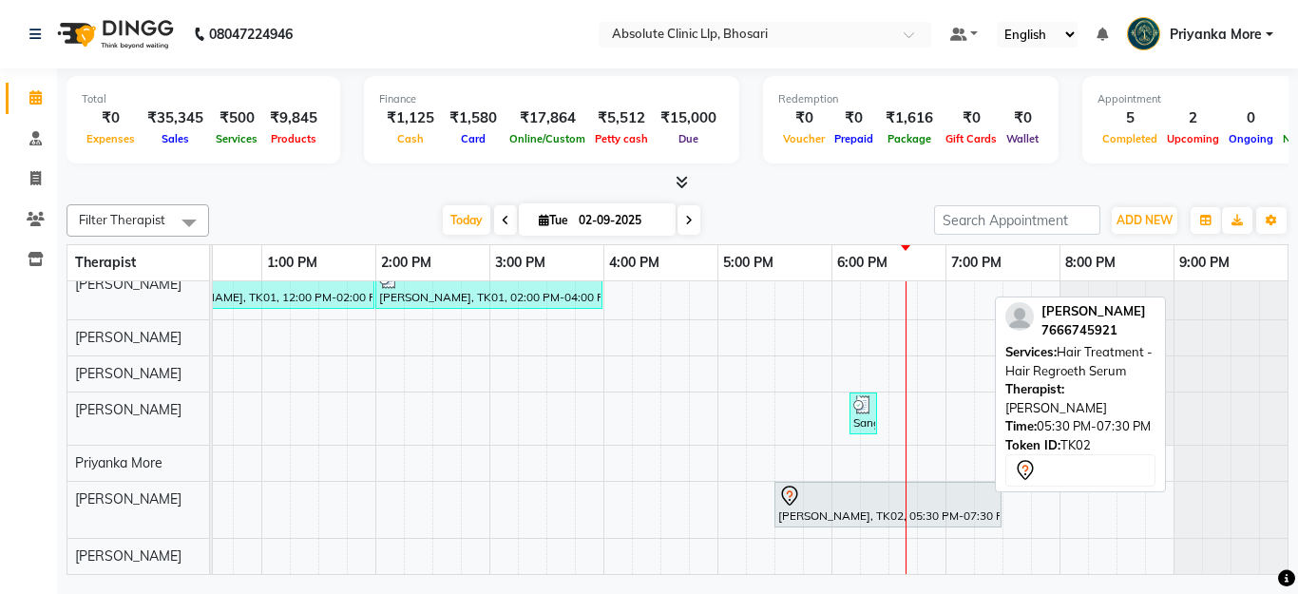
click at [949, 492] on div "[PERSON_NAME], TK02, 05:30 PM-07:30 PM, Hair Treatment - Hair Regroeth Serum" at bounding box center [888, 505] width 223 height 40
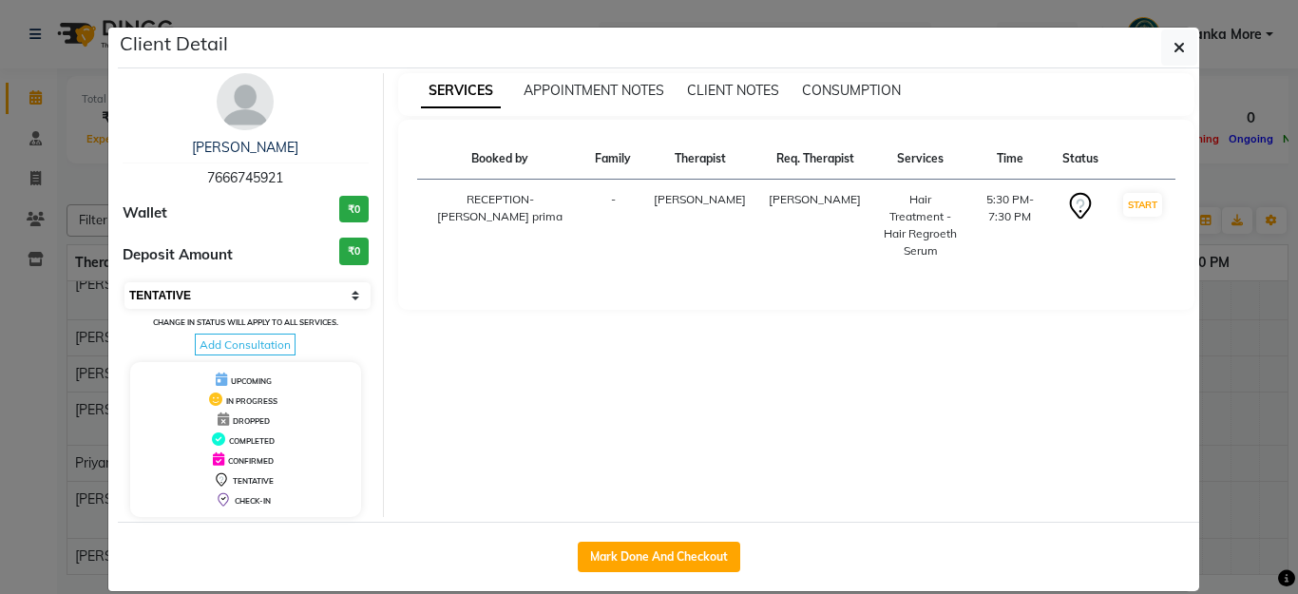
drag, startPoint x: 309, startPoint y: 292, endPoint x: 303, endPoint y: 308, distance: 17.1
click at [309, 292] on select "Select IN SERVICE CONFIRMED TENTATIVE CHECK IN MARK DONE DROPPED UPCOMING" at bounding box center [248, 295] width 246 height 27
select select "2"
click at [125, 282] on select "Select IN SERVICE CONFIRMED TENTATIVE CHECK IN MARK DONE DROPPED UPCOMING" at bounding box center [248, 295] width 246 height 27
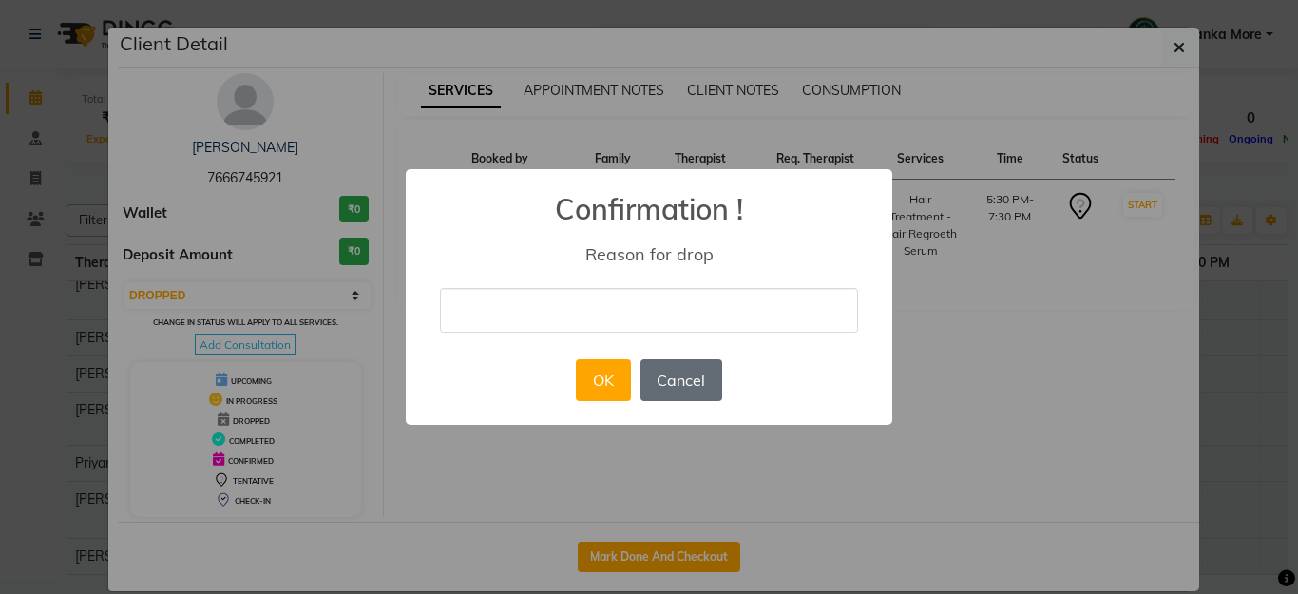
drag, startPoint x: 693, startPoint y: 332, endPoint x: 659, endPoint y: 385, distance: 63.3
click at [691, 333] on div "× Confirmation ! Reason for drop OK No Cancel" at bounding box center [649, 297] width 487 height 256
type input "shiffting appt"
click at [584, 379] on button "OK" at bounding box center [603, 380] width 54 height 42
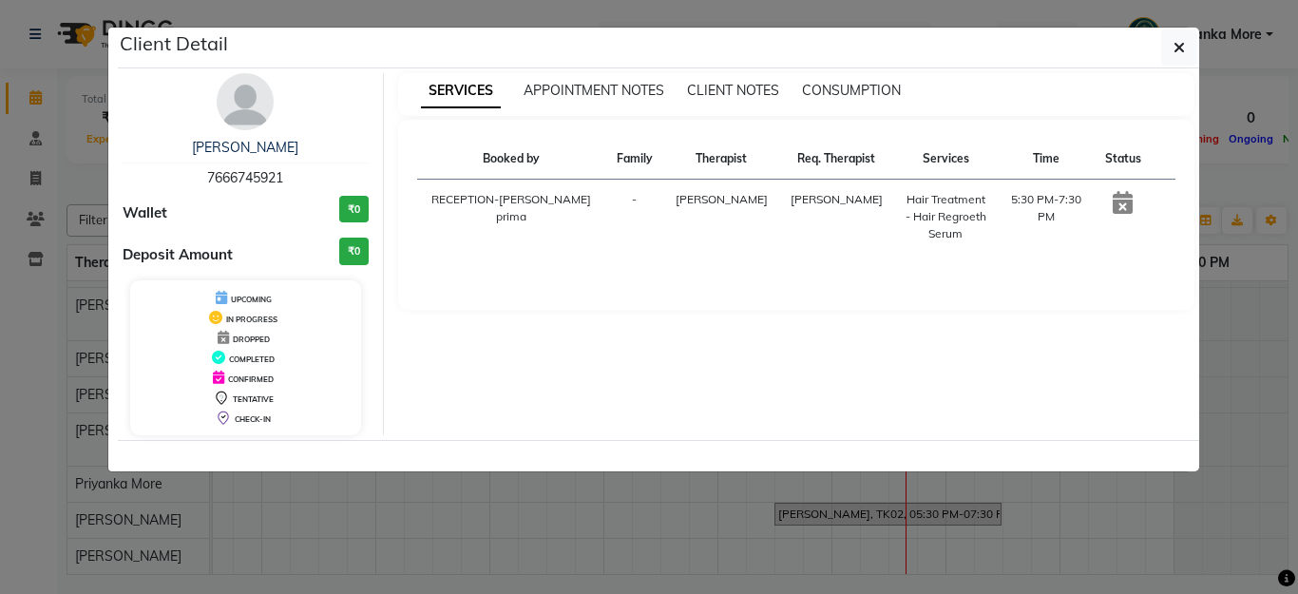
scroll to position [203, 652]
click at [1205, 309] on div "SERVICES APPOINTMENT NOTES CLIENT NOTES CONSUMPTION Booked by Family Therapist …" at bounding box center [797, 254] width 826 height 362
click at [1197, 373] on div "SERVICES APPOINTMENT NOTES CLIENT NOTES CONSUMPTION Booked by Family Therapist …" at bounding box center [797, 254] width 826 height 362
click at [1177, 42] on icon "button" at bounding box center [1179, 47] width 11 height 15
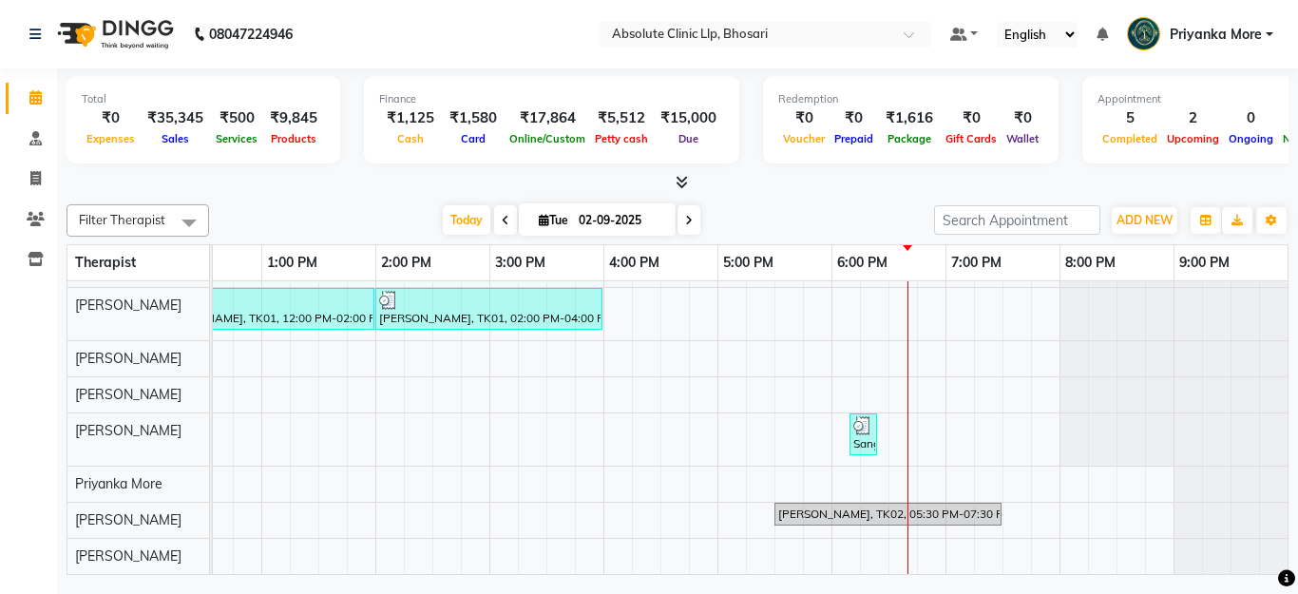
scroll to position [0, 0]
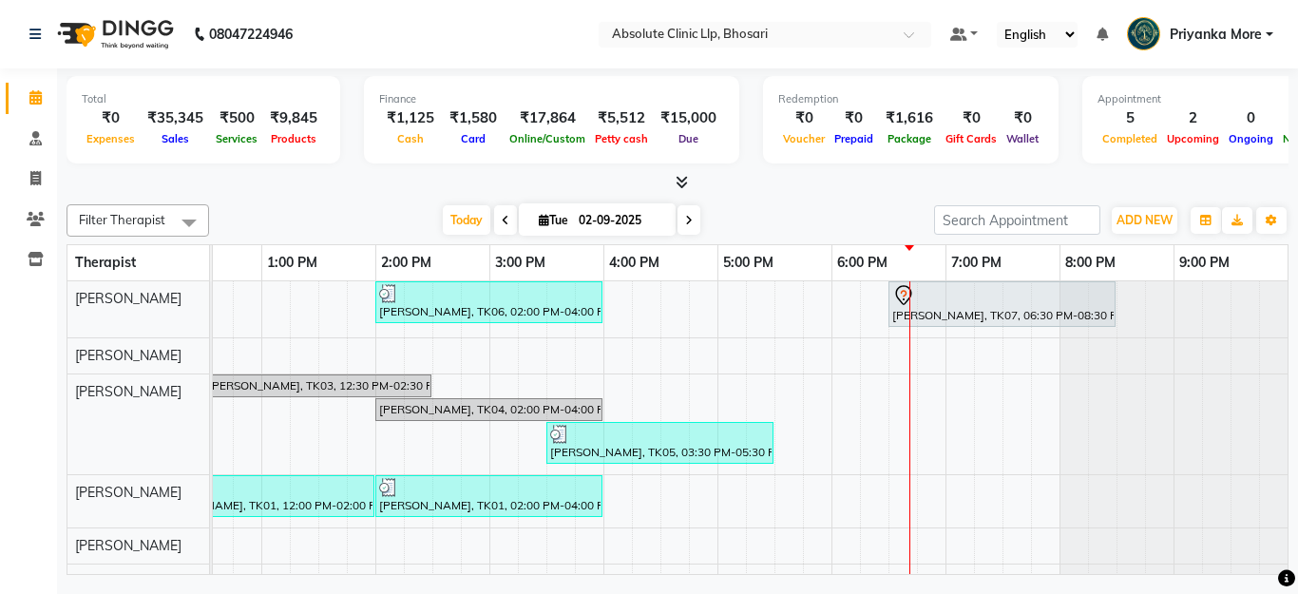
click at [679, 175] on icon at bounding box center [682, 182] width 12 height 14
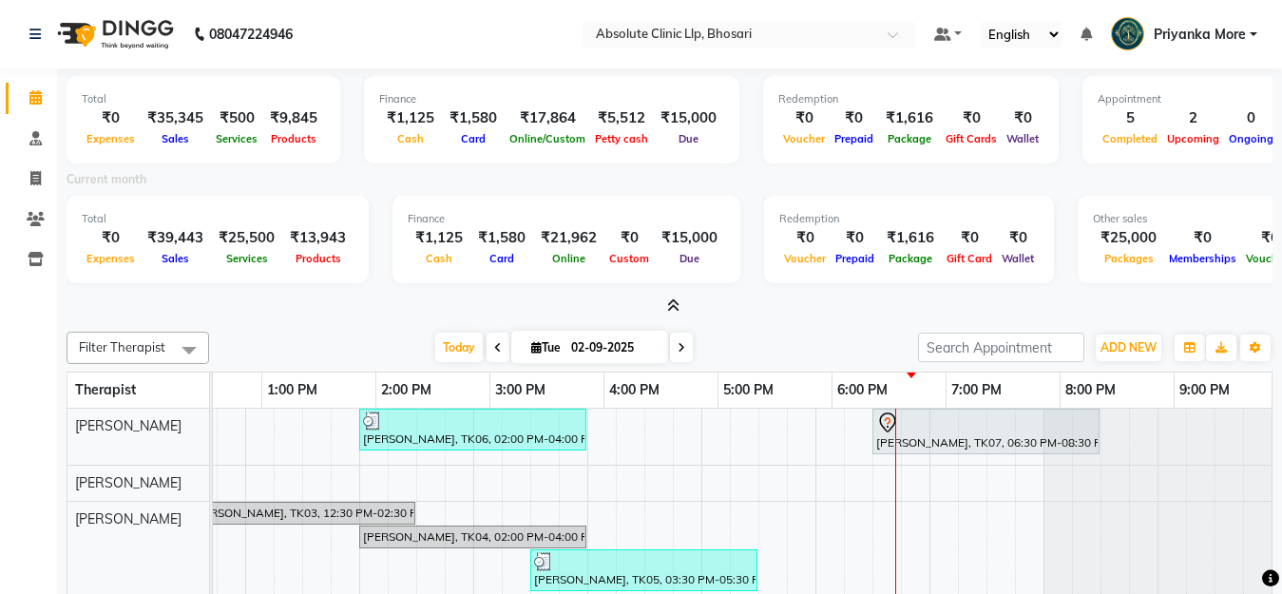
click at [660, 311] on span at bounding box center [670, 307] width 20 height 20
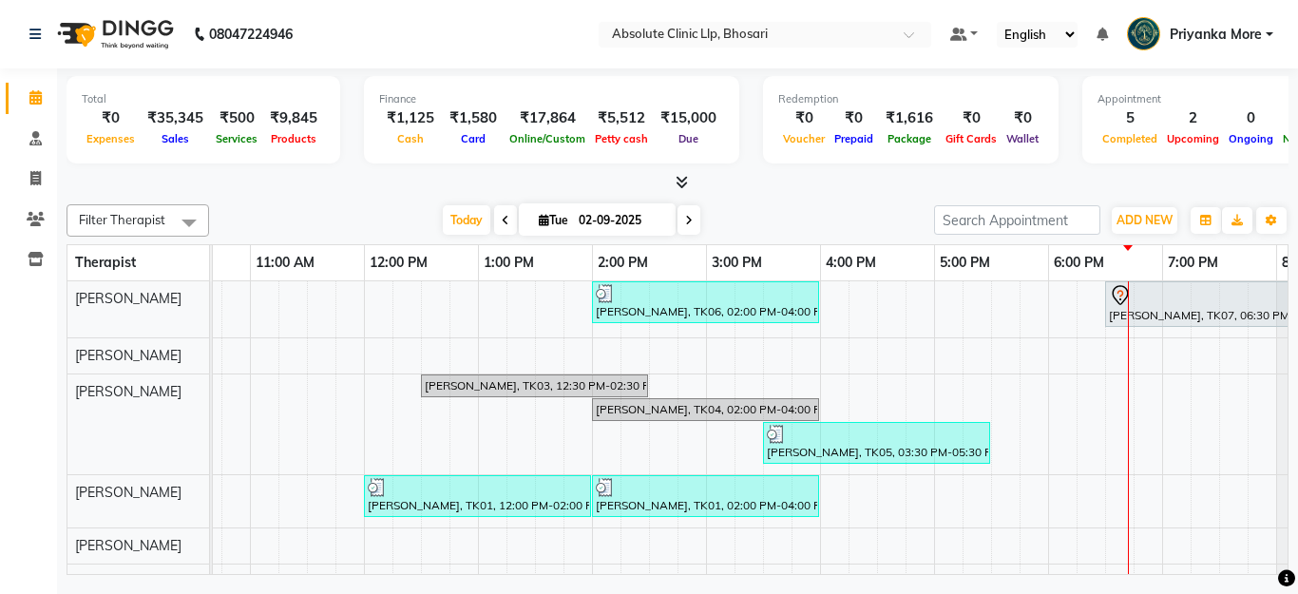
scroll to position [0, 307]
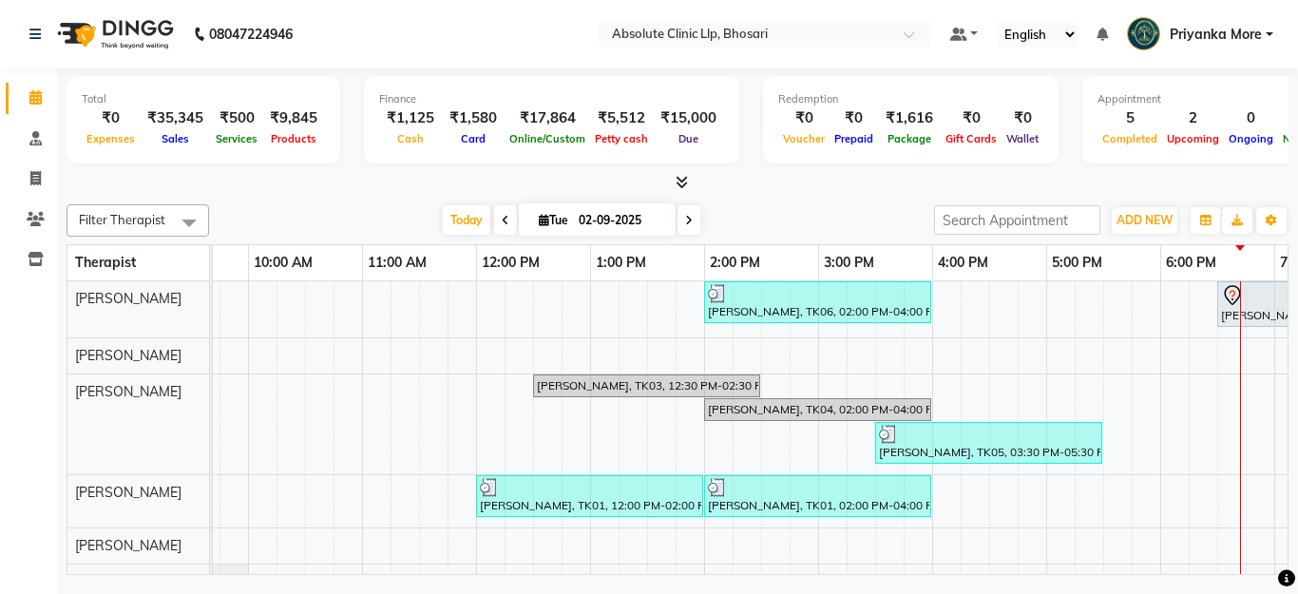
click at [689, 222] on span at bounding box center [689, 219] width 23 height 29
type input "[DATE]"
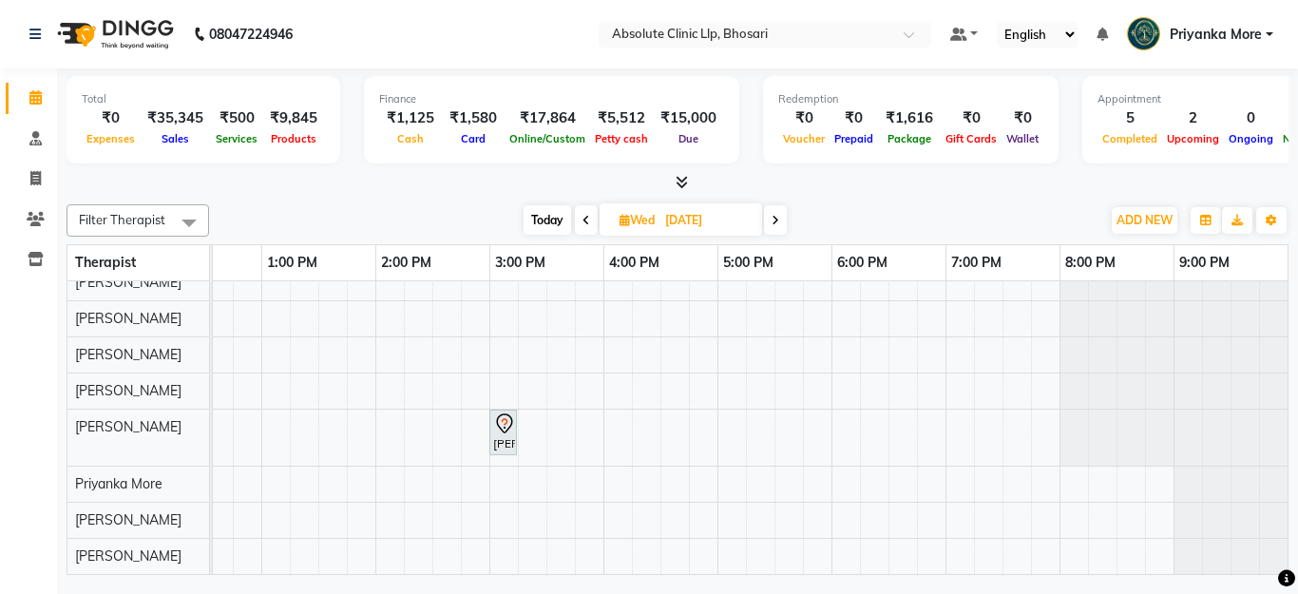
scroll to position [0, 0]
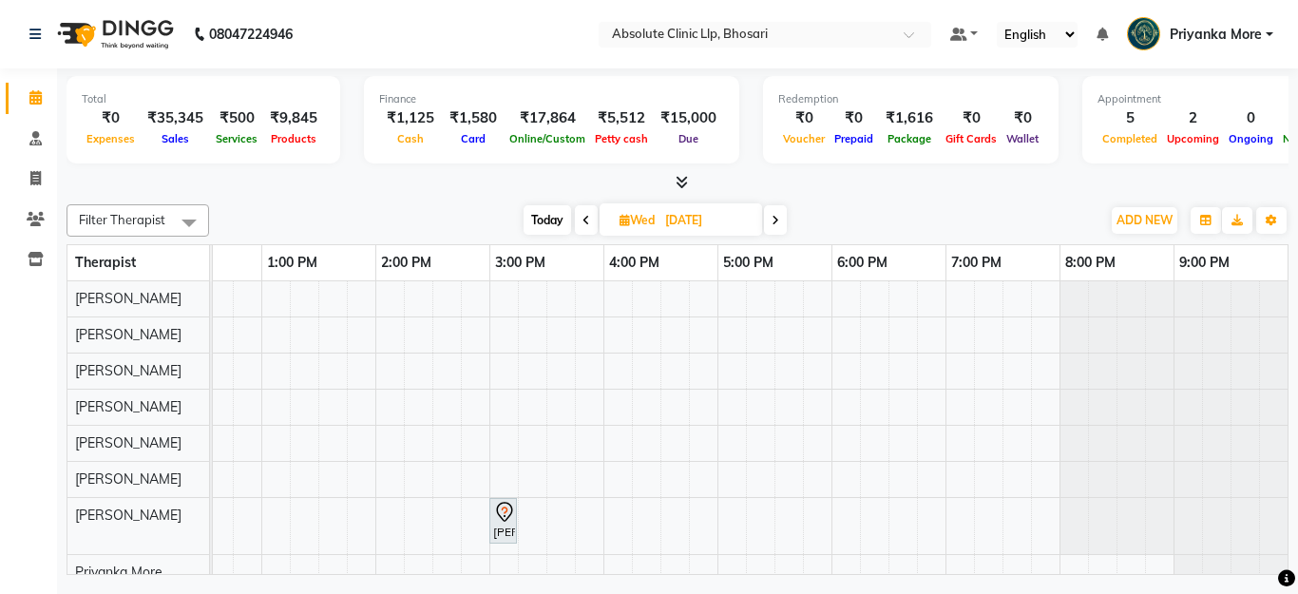
click at [425, 358] on div "[PERSON_NAME], 03:00 PM-03:10 PM, SKIN Injection" at bounding box center [432, 471] width 1711 height 381
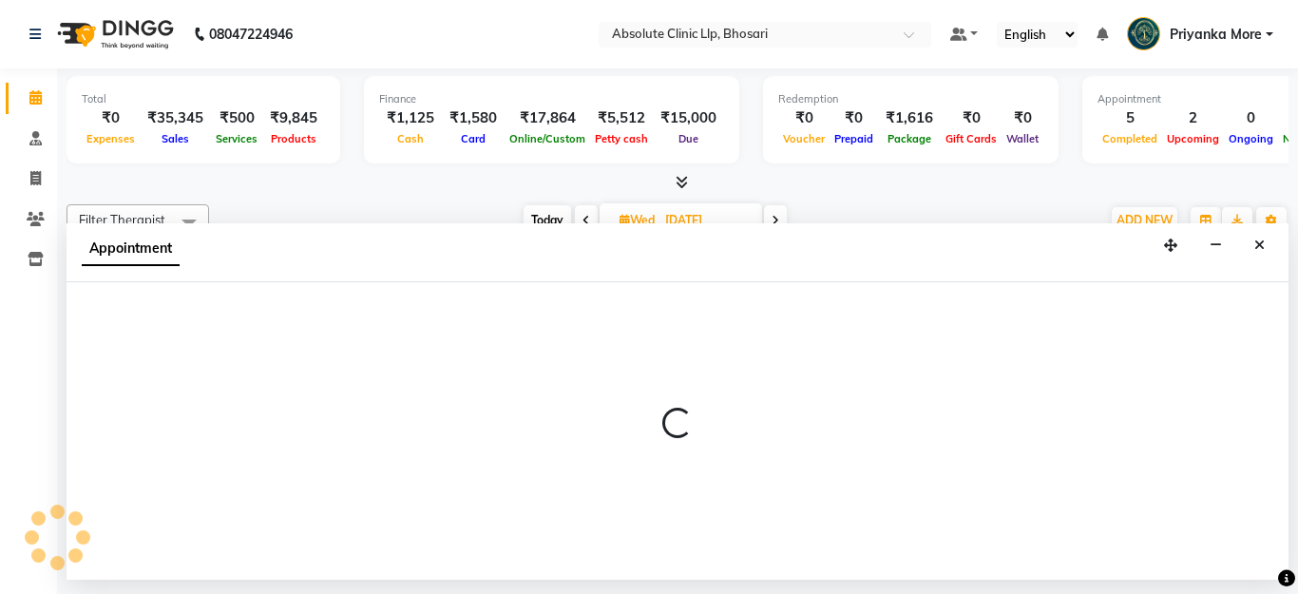
select select "27986"
select select "tentative"
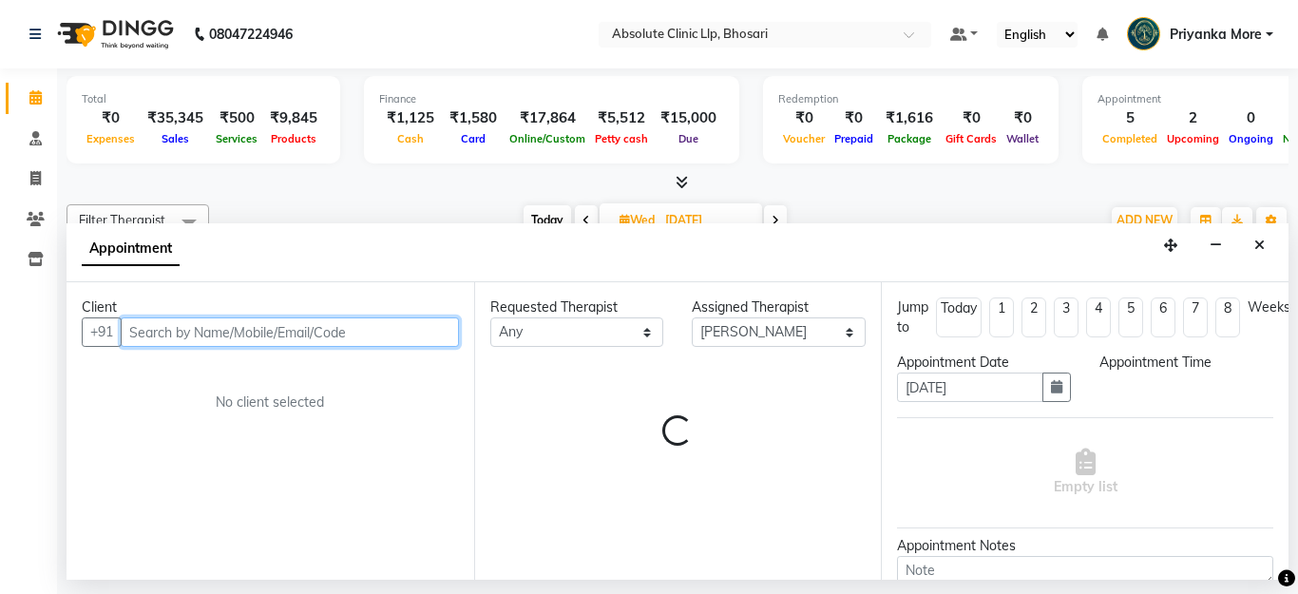
click at [245, 333] on input "text" at bounding box center [290, 331] width 338 height 29
select select "855"
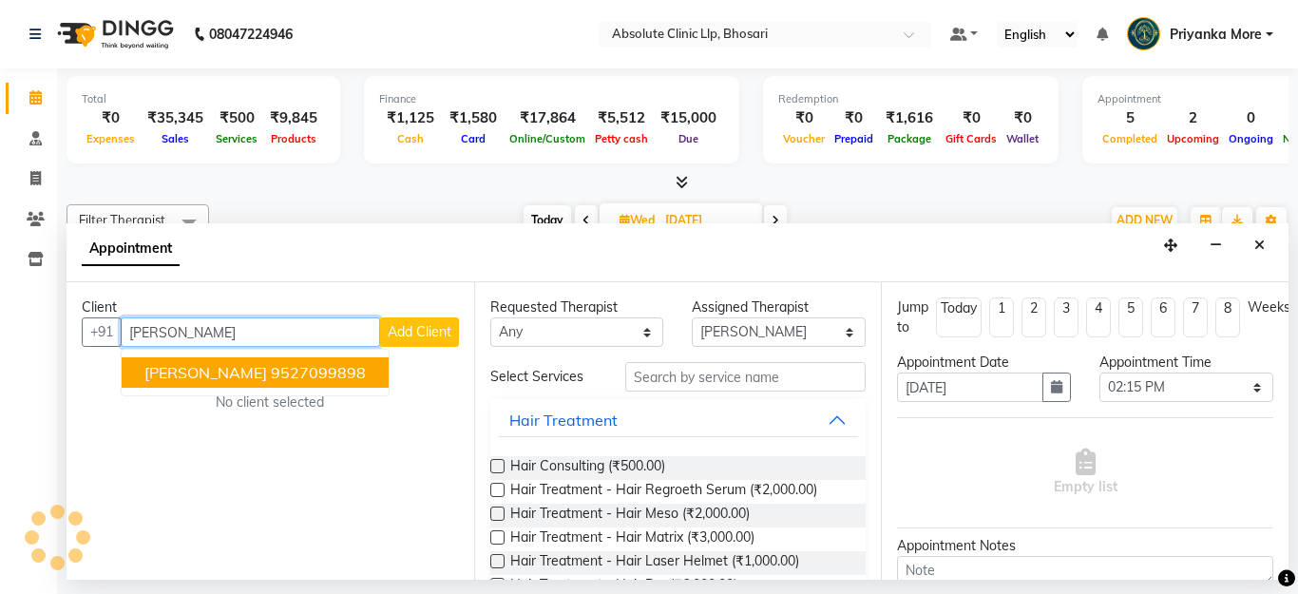
click at [243, 383] on button "[PERSON_NAME] 9527099898" at bounding box center [255, 372] width 267 height 30
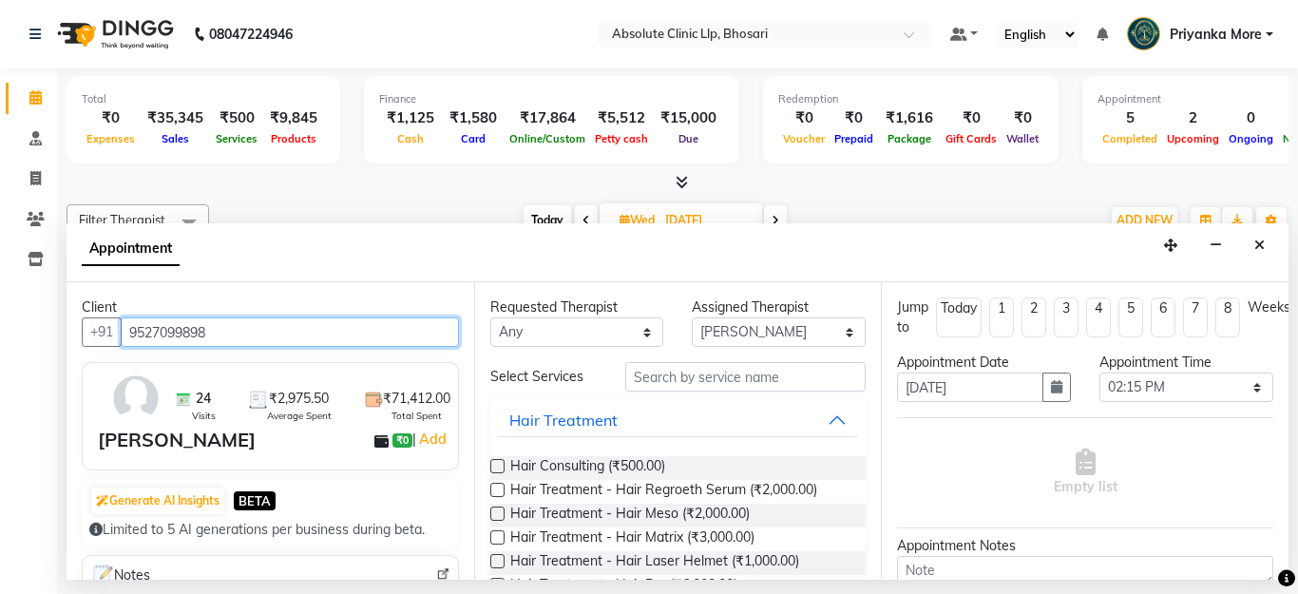
type input "9527099898"
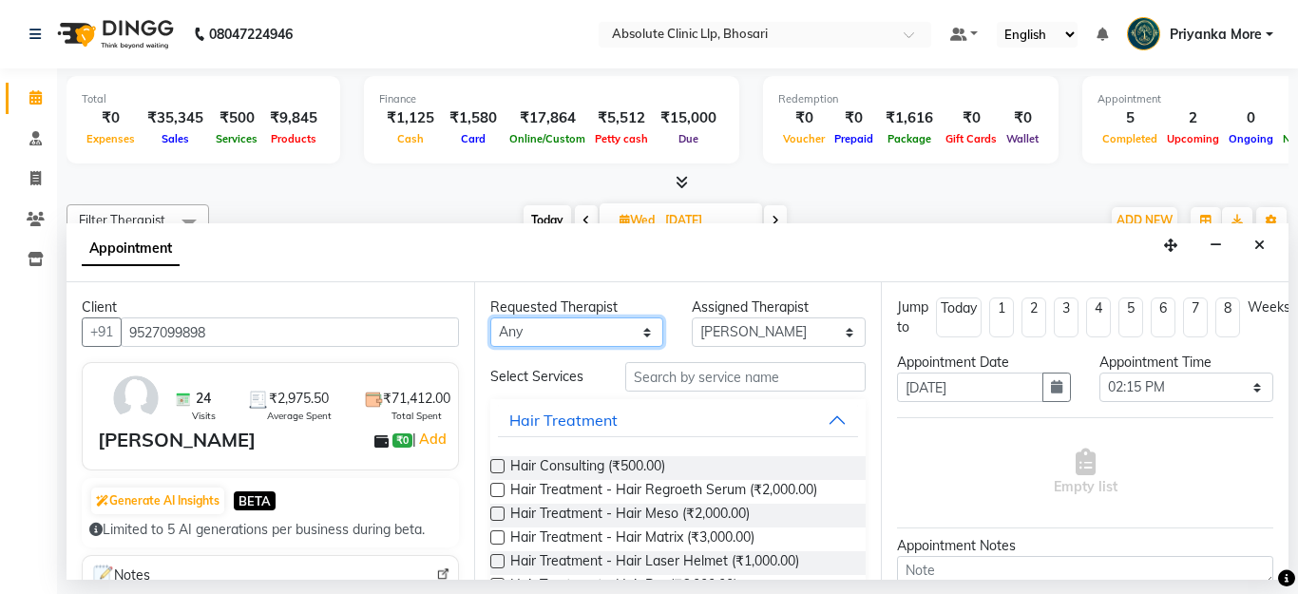
click at [499, 327] on select "Any [PERSON_NAME] [PERSON_NAME] [PERSON_NAME] [PERSON_NAME] [PERSON_NAME] Priya…" at bounding box center [577, 331] width 174 height 29
select select "27986"
click at [490, 317] on select "Any [PERSON_NAME] [PERSON_NAME] [PERSON_NAME] [PERSON_NAME] [PERSON_NAME] Priya…" at bounding box center [577, 331] width 174 height 29
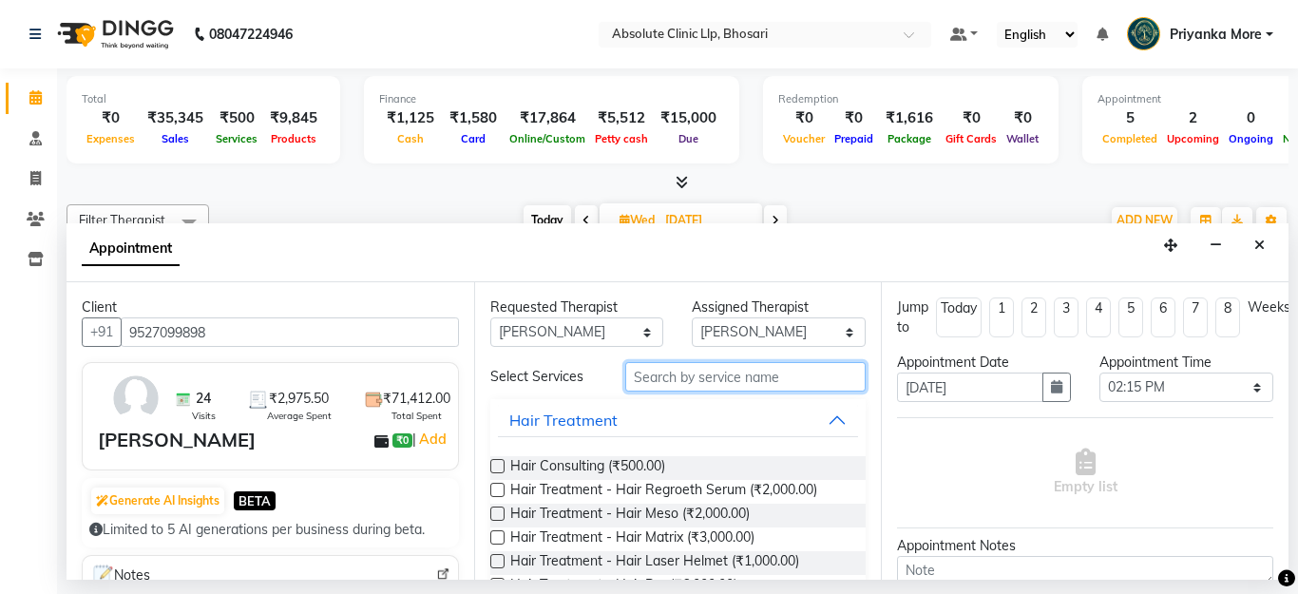
click at [682, 380] on input "text" at bounding box center [745, 376] width 241 height 29
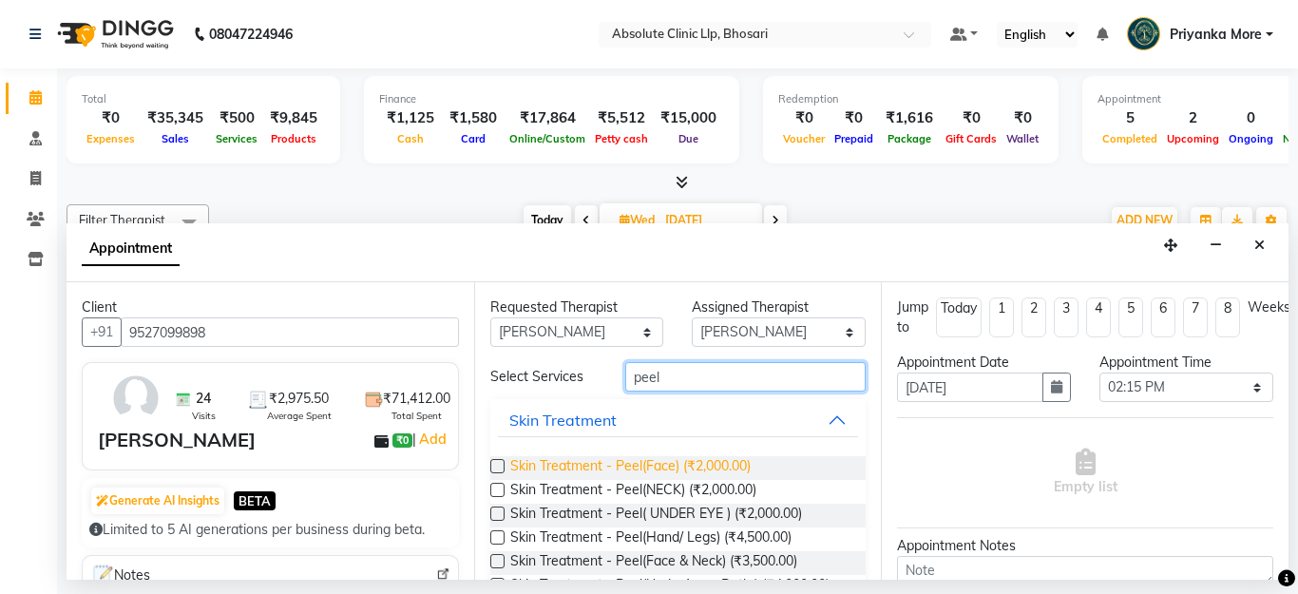
type input "peel"
click at [620, 464] on span "Skin Treatment - Peel(Face) (₹2,000.00)" at bounding box center [630, 468] width 240 height 24
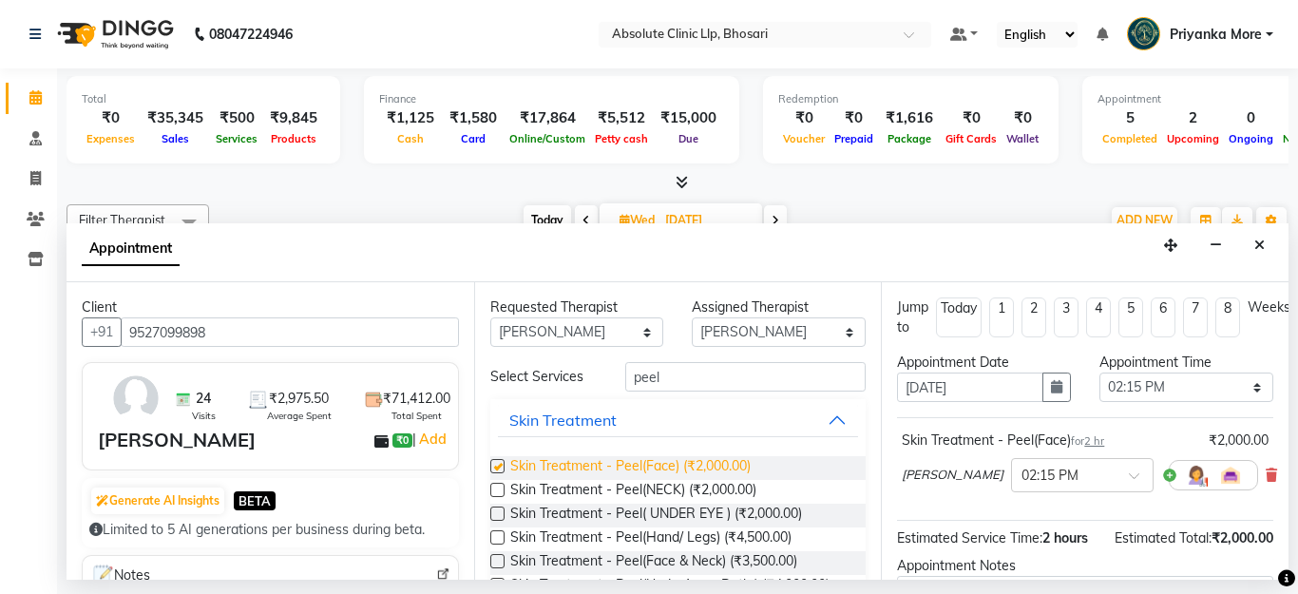
checkbox input "false"
click at [1204, 385] on select "Select 08:00 AM 08:15 AM 08:30 AM 08:45 AM 09:00 AM 09:15 AM 09:30 AM 09:45 AM …" at bounding box center [1187, 387] width 174 height 29
select select "780"
click at [1100, 373] on select "Select 08:00 AM 08:15 AM 08:30 AM 08:45 AM 09:00 AM 09:15 AM 09:30 AM 09:45 AM …" at bounding box center [1187, 387] width 174 height 29
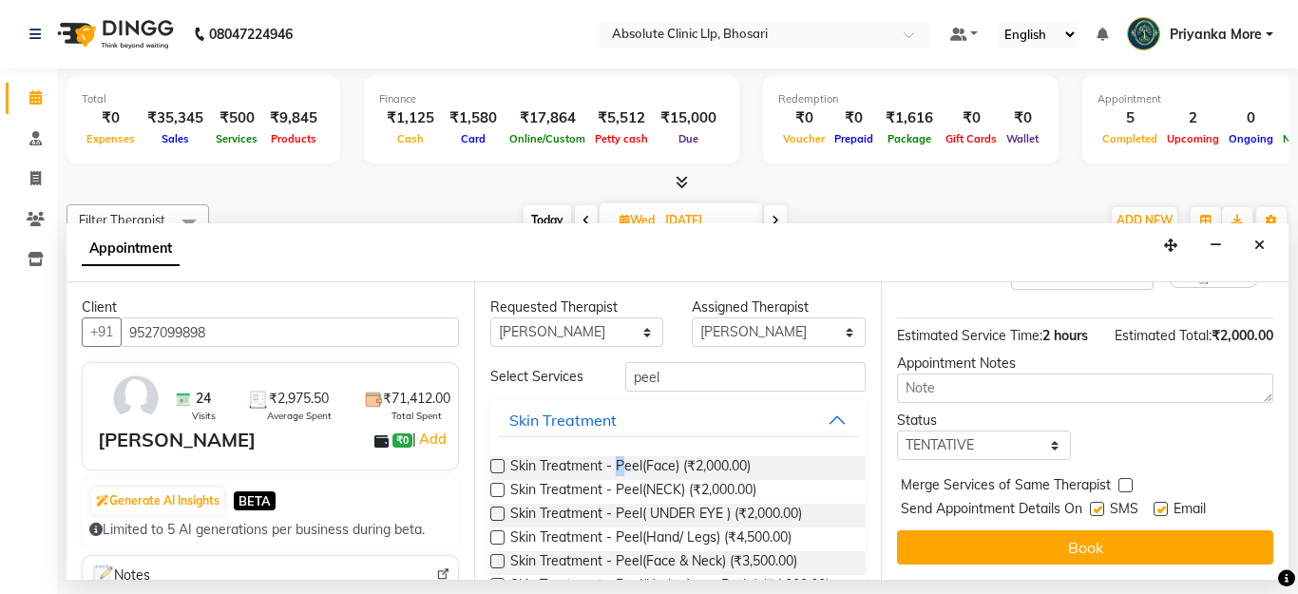
drag, startPoint x: 1173, startPoint y: 533, endPoint x: 1195, endPoint y: 503, distance: 37.5
click at [1175, 530] on button "Book" at bounding box center [1085, 547] width 376 height 34
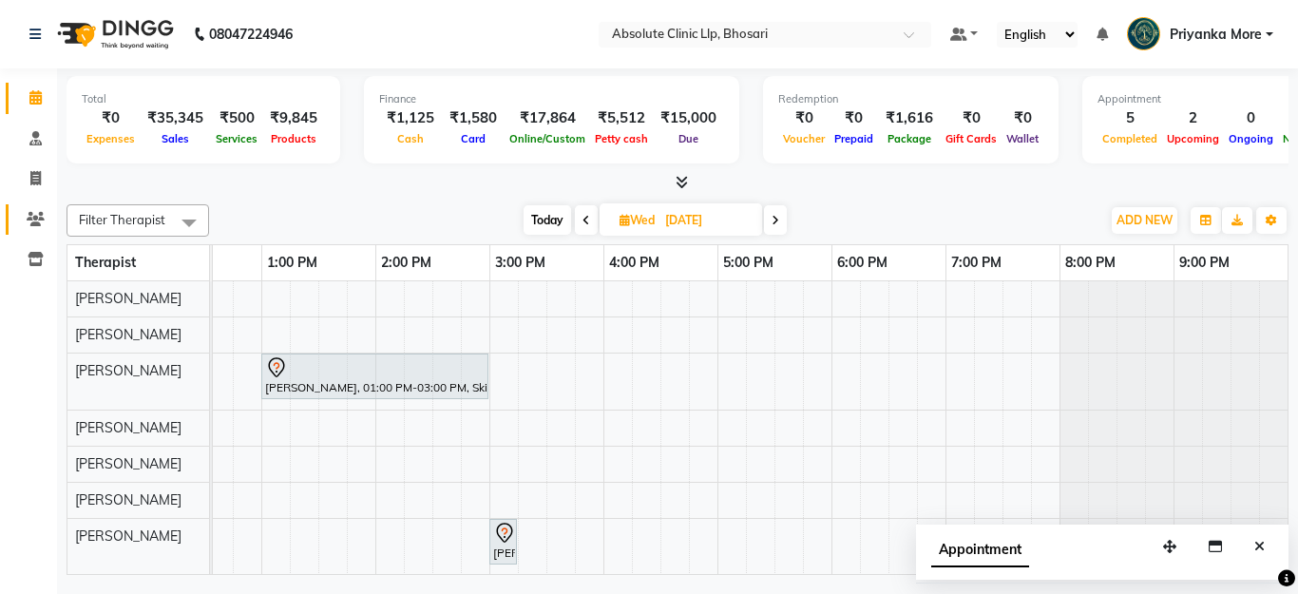
click at [18, 218] on link "Clients" at bounding box center [29, 219] width 46 height 31
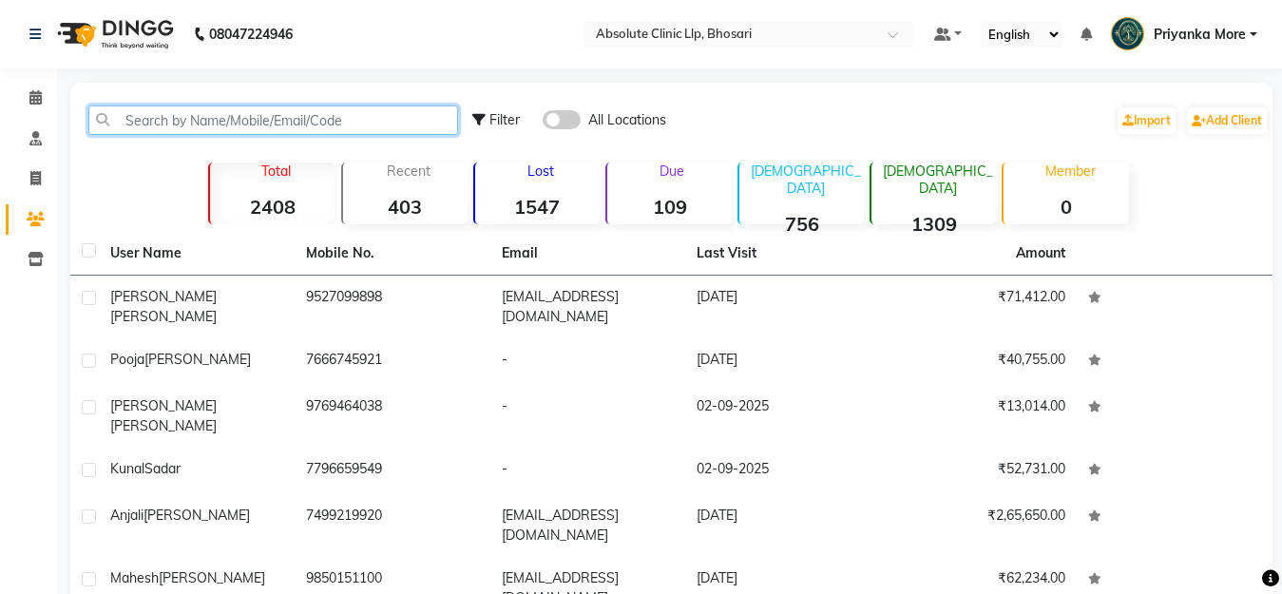
click at [145, 124] on input "text" at bounding box center [273, 120] width 370 height 29
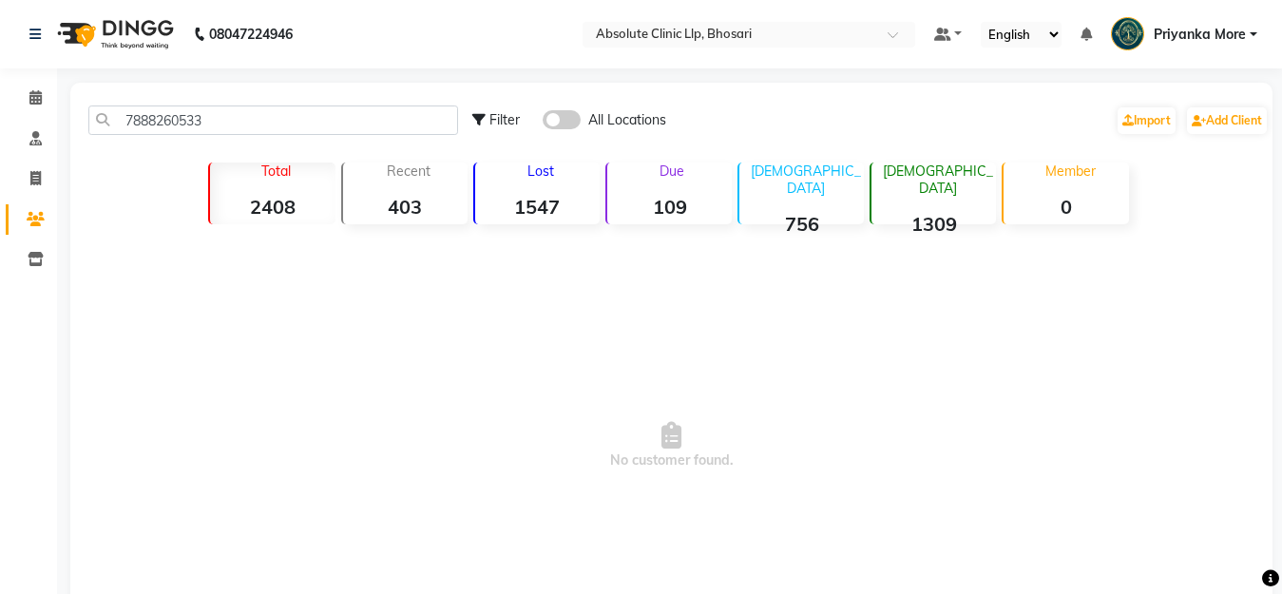
drag, startPoint x: 476, startPoint y: 238, endPoint x: 478, endPoint y: 254, distance: 16.3
click at [477, 247] on span "No customer found." at bounding box center [671, 446] width 1202 height 428
click at [331, 128] on input "7888260533" at bounding box center [273, 120] width 370 height 29
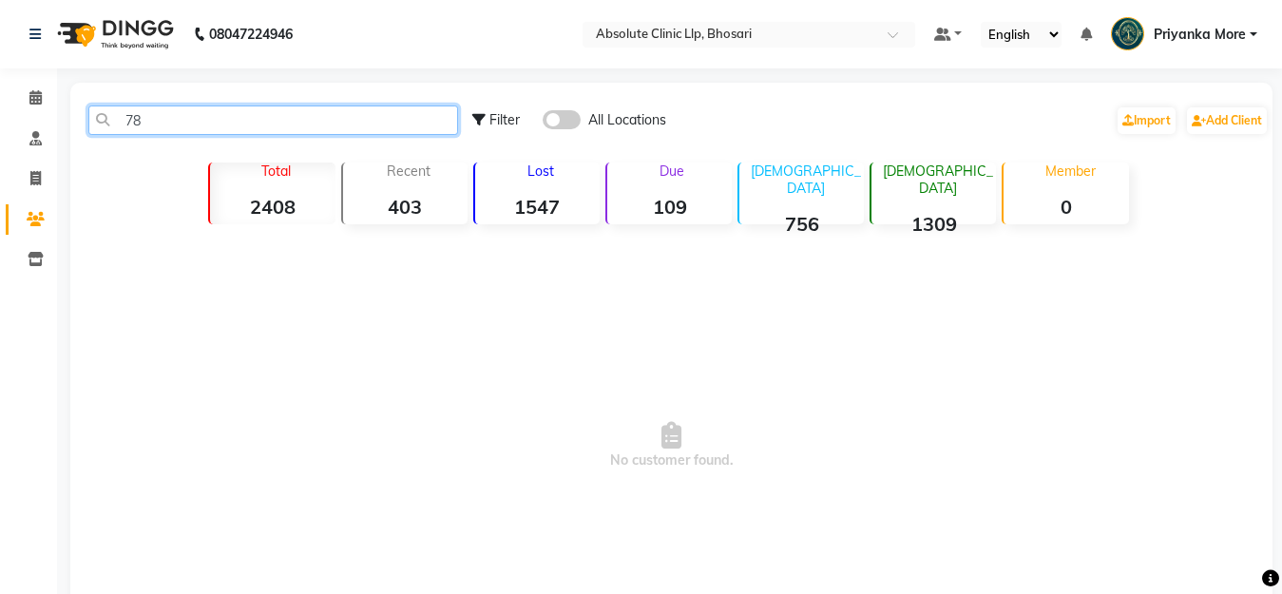
type input "7"
click at [264, 121] on input "7447493269" at bounding box center [273, 120] width 370 height 29
type input "744749326"
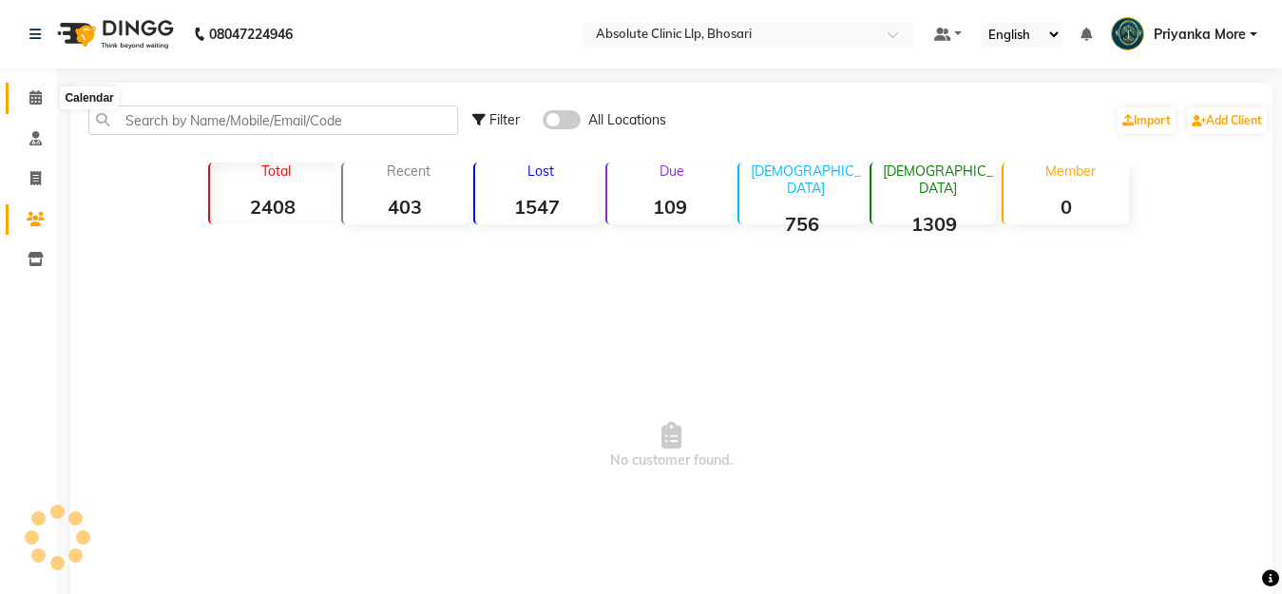
click at [44, 89] on span at bounding box center [35, 98] width 33 height 22
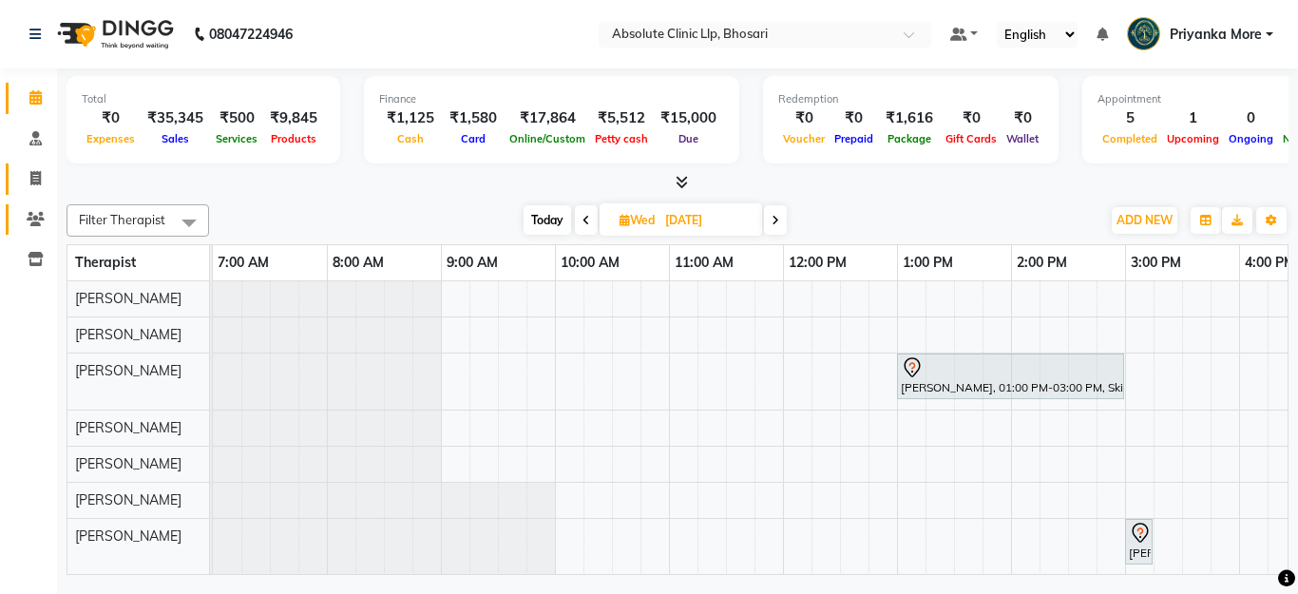
drag, startPoint x: 29, startPoint y: 165, endPoint x: 40, endPoint y: 203, distance: 39.7
click at [29, 166] on link "Invoice" at bounding box center [29, 178] width 46 height 31
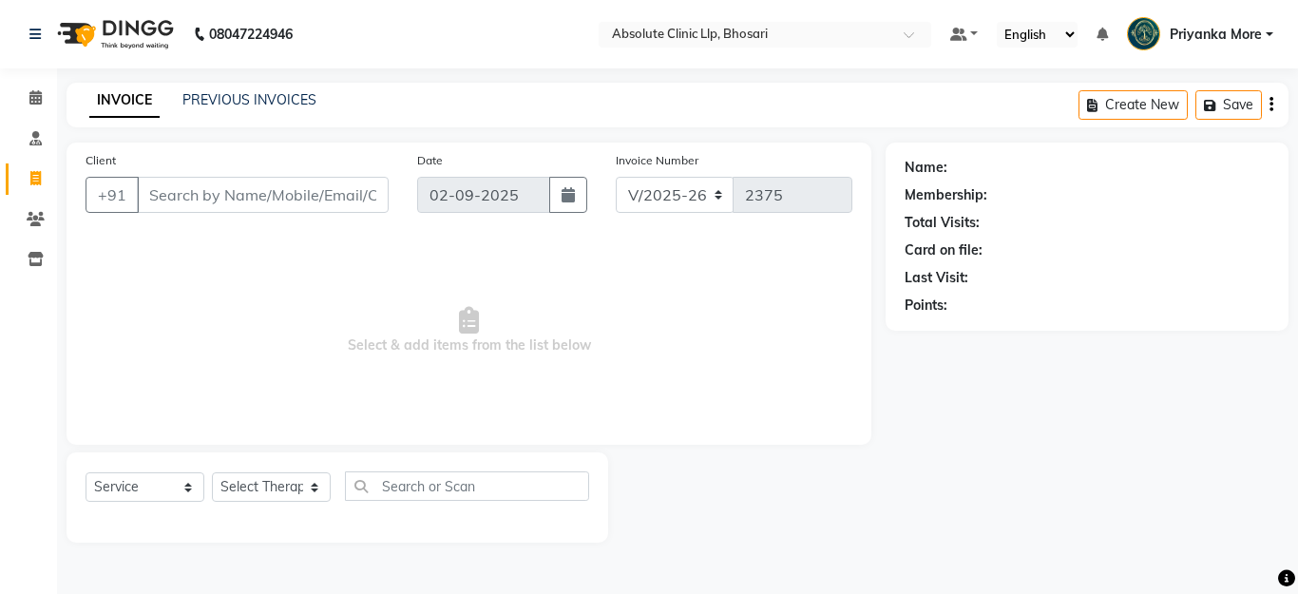
click at [240, 90] on div "PREVIOUS INVOICES" at bounding box center [249, 100] width 134 height 20
click at [572, 202] on icon "button" at bounding box center [568, 194] width 13 height 15
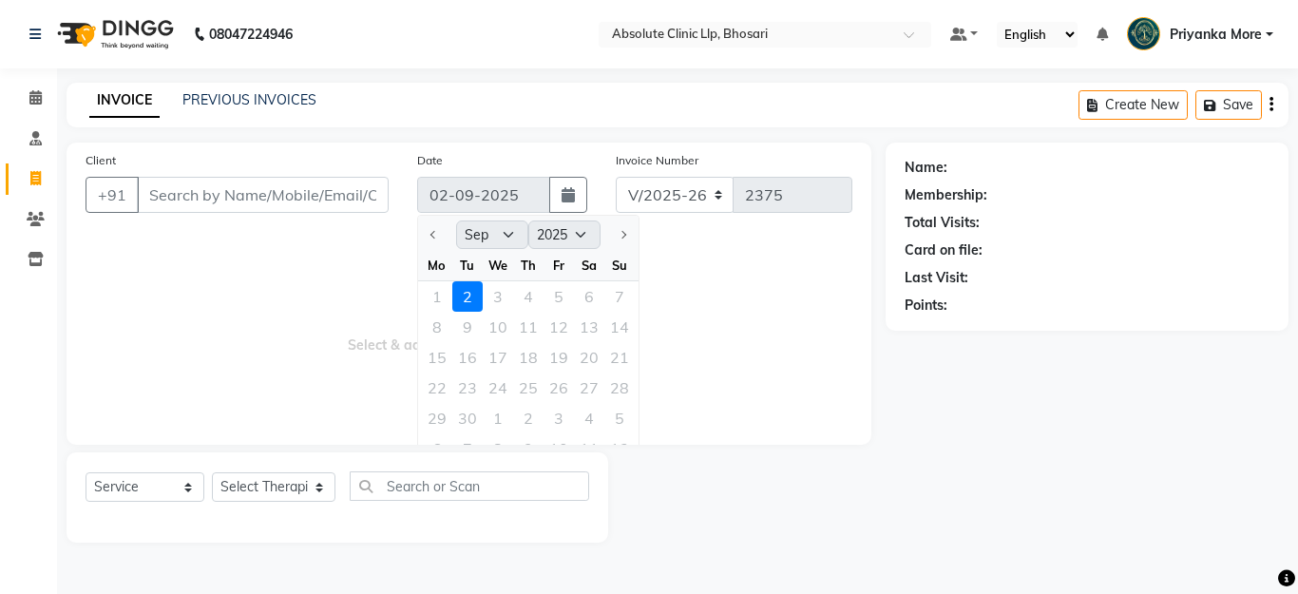
click at [505, 236] on select "Jan Feb Mar Apr May Jun [DATE] Aug Sep Oct Nov Dec" at bounding box center [492, 235] width 72 height 29
click at [505, 235] on select "Jan Feb Mar Apr May Jun [DATE] Aug Sep Oct Nov Dec" at bounding box center [492, 235] width 72 height 29
click at [511, 237] on select "Jan Feb Mar Apr May Jun [DATE] Aug Sep Oct Nov Dec" at bounding box center [492, 235] width 72 height 29
click at [512, 232] on select "Jan Feb Mar Apr May Jun [DATE] Aug Sep Oct Nov Dec" at bounding box center [492, 235] width 72 height 29
click at [587, 233] on select "2015 2016 2017 2018 2019 2020 2021 2022 2023 2024 2025 2026 2027 2028 2029 2030…" at bounding box center [564, 235] width 72 height 29
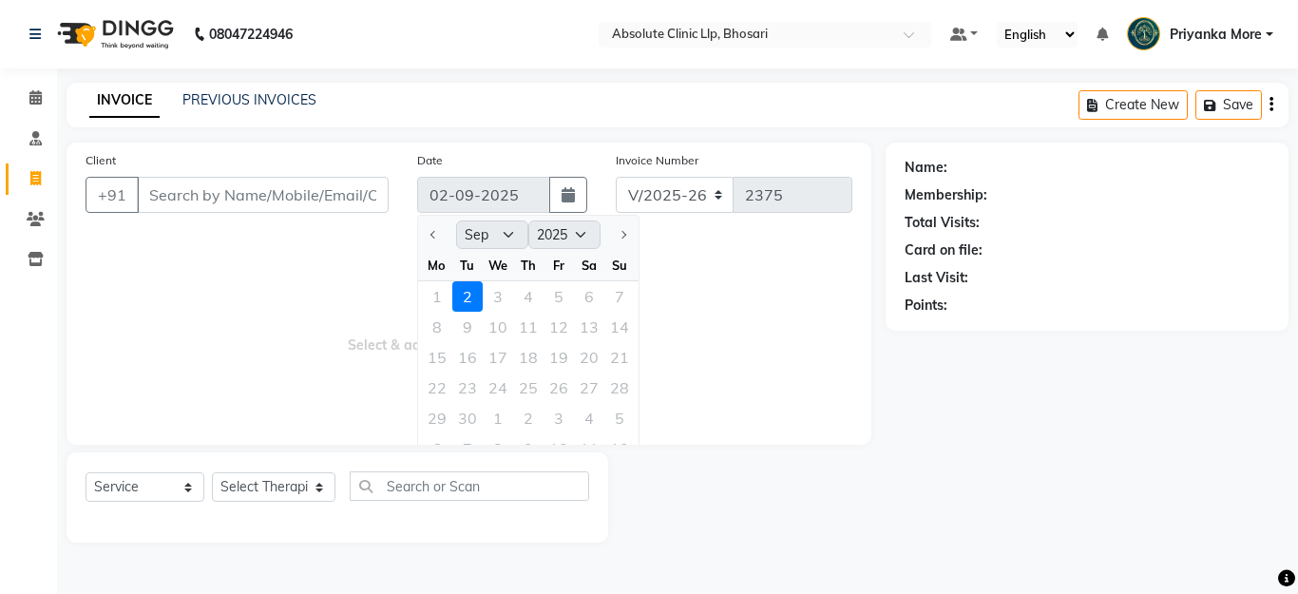
click at [581, 235] on select "2015 2016 2017 2018 2019 2020 2021 2022 2023 2024 2025 2026 2027 2028 2029 2030…" at bounding box center [564, 235] width 72 height 29
click at [432, 232] on div at bounding box center [437, 235] width 38 height 30
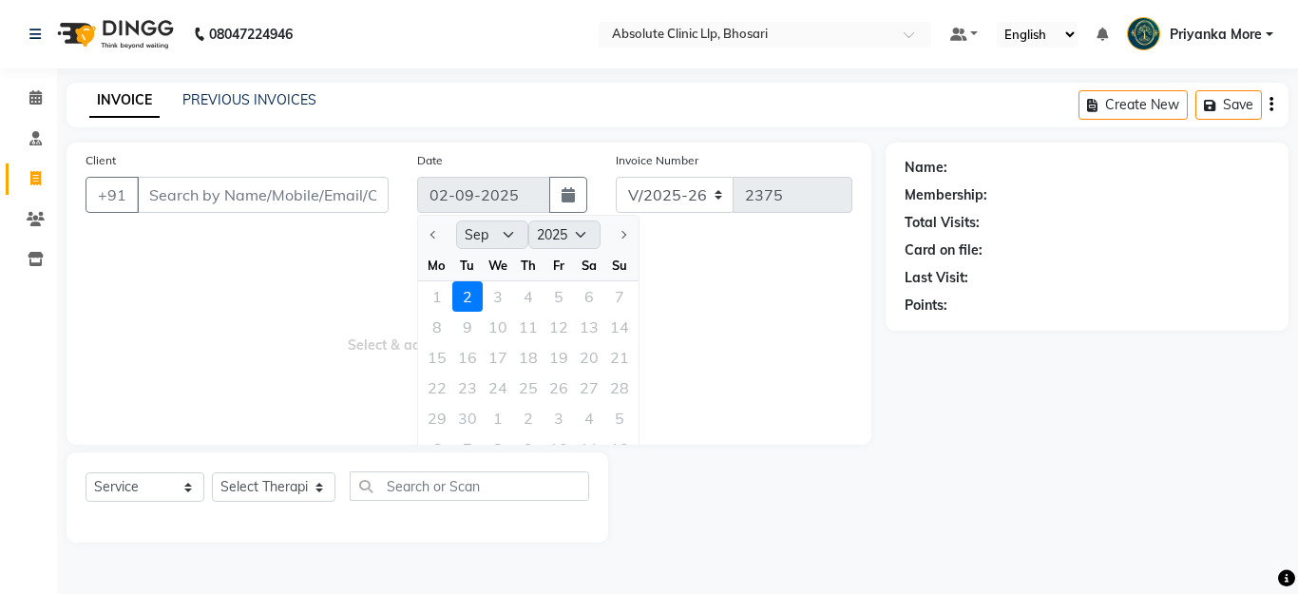
click at [459, 193] on input "02-09-2025" at bounding box center [483, 195] width 133 height 36
click at [748, 225] on div "Invoice Number V/2025 V/[PHONE_NUMBER]" at bounding box center [734, 189] width 265 height 78
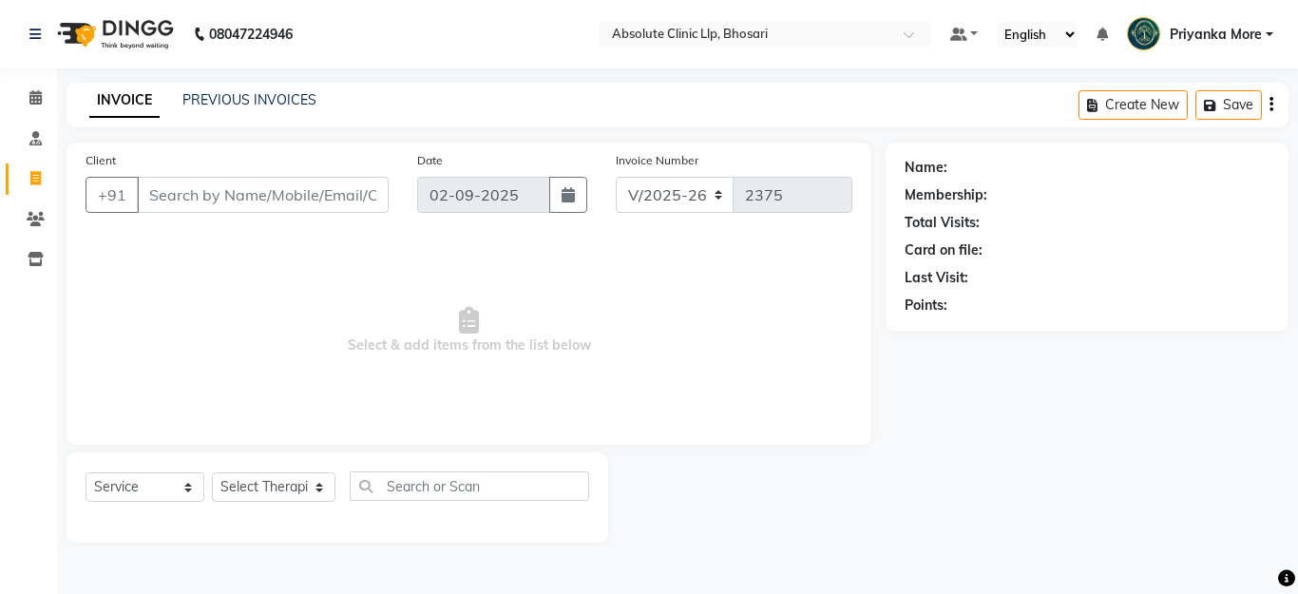
click at [748, 202] on input "2375" at bounding box center [793, 195] width 120 height 36
click at [654, 202] on div "Invoice Number V/2025 V/[PHONE_NUMBER]" at bounding box center [734, 189] width 265 height 78
click at [709, 193] on select "V/2025 V/2025-26" at bounding box center [675, 195] width 119 height 36
click at [616, 177] on select "V/2025 V/2025-26" at bounding box center [675, 195] width 119 height 36
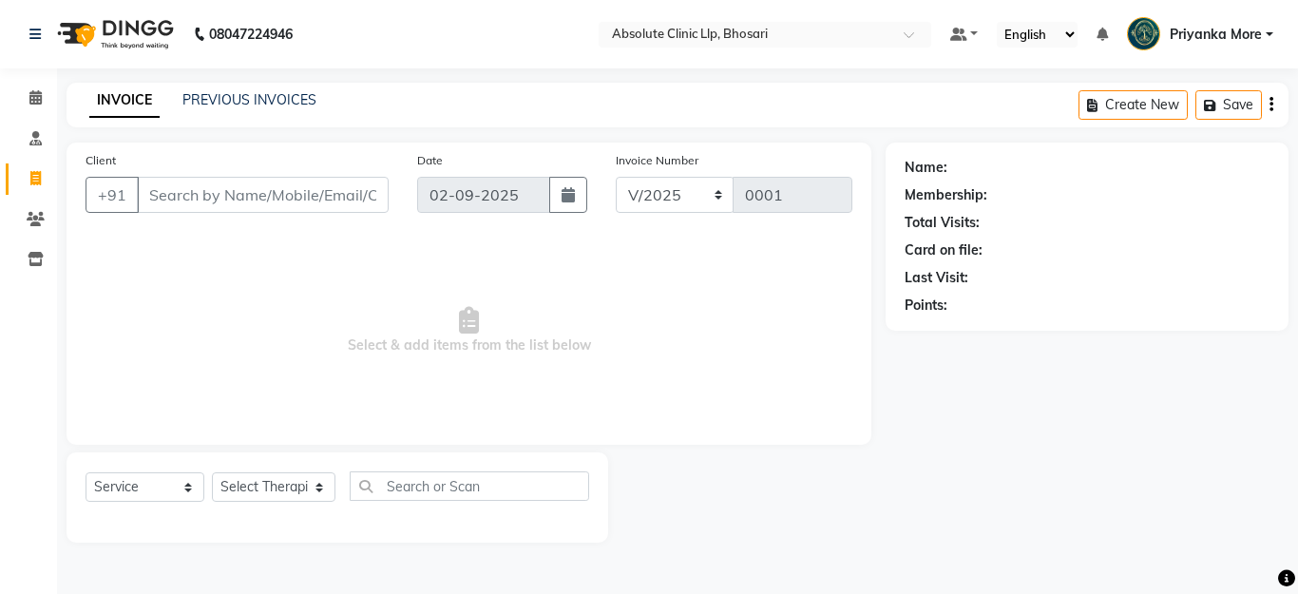
click at [486, 201] on input "02-09-2025" at bounding box center [483, 195] width 133 height 36
click at [572, 202] on button "button" at bounding box center [568, 195] width 38 height 36
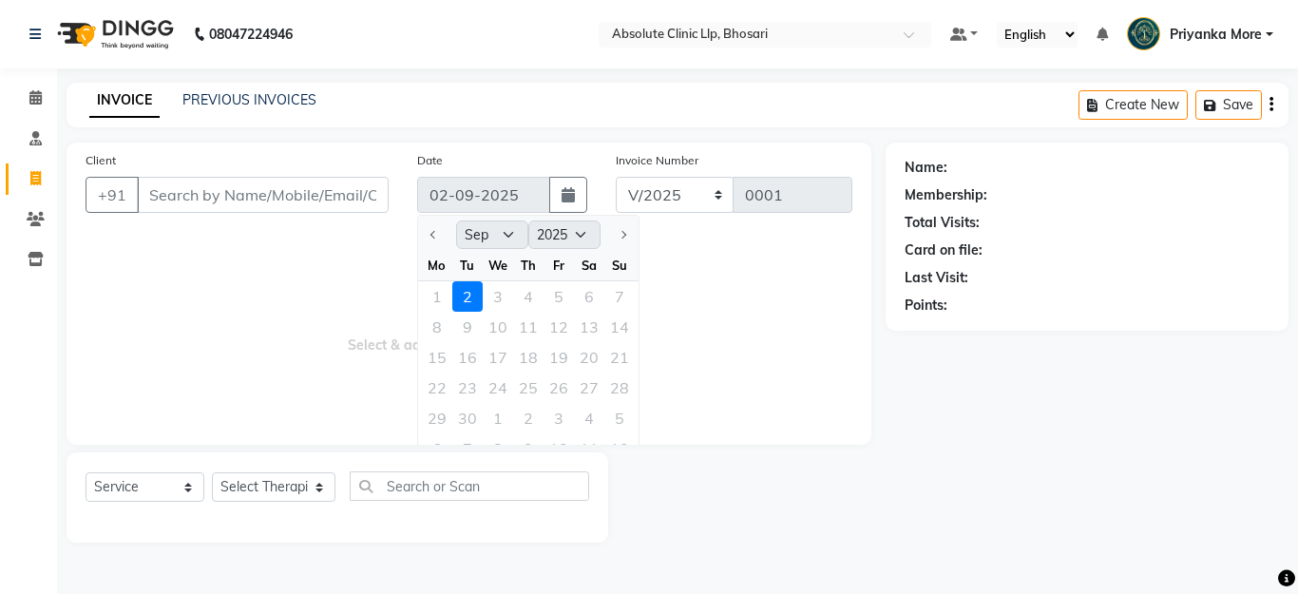
click at [459, 265] on div "Tu" at bounding box center [467, 265] width 30 height 30
click at [497, 262] on div "We" at bounding box center [498, 265] width 30 height 30
click at [484, 230] on select "Jan Feb Mar Apr May Jun [DATE] Aug Sep Oct Nov Dec" at bounding box center [492, 235] width 72 height 29
click at [502, 228] on select "Jan Feb Mar Apr May Jun [DATE] Aug Sep Oct Nov Dec" at bounding box center [492, 235] width 72 height 29
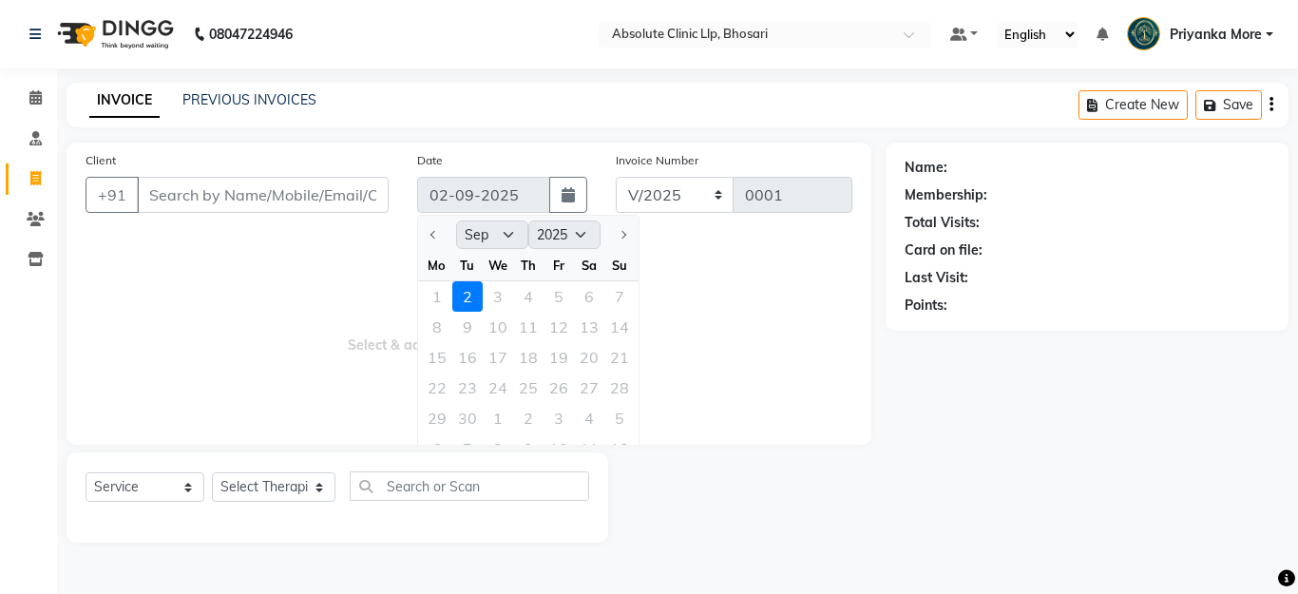
click at [503, 228] on select "Jan Feb Mar Apr May Jun [DATE] Aug Sep Oct Nov Dec" at bounding box center [492, 235] width 72 height 29
click at [209, 238] on span "Select & add items from the list below" at bounding box center [469, 331] width 767 height 190
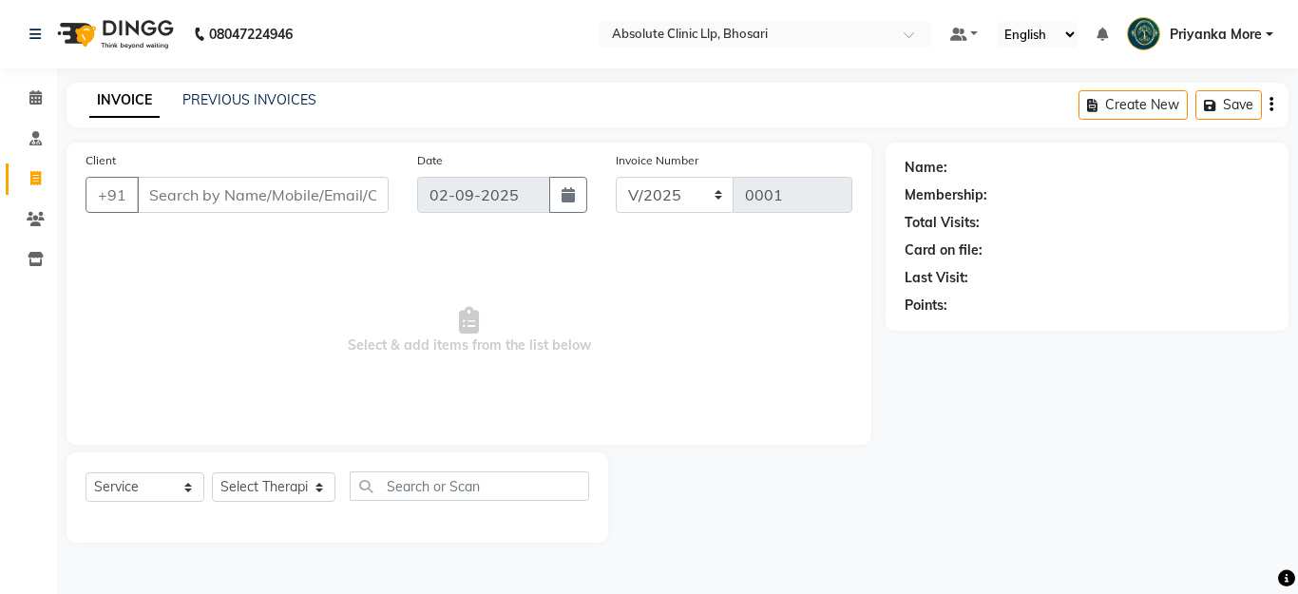
click at [232, 108] on div "PREVIOUS INVOICES" at bounding box center [249, 100] width 134 height 20
drag, startPoint x: 235, startPoint y: 98, endPoint x: 736, endPoint y: 73, distance: 501.5
click at [235, 98] on link "PREVIOUS INVOICES" at bounding box center [249, 99] width 134 height 17
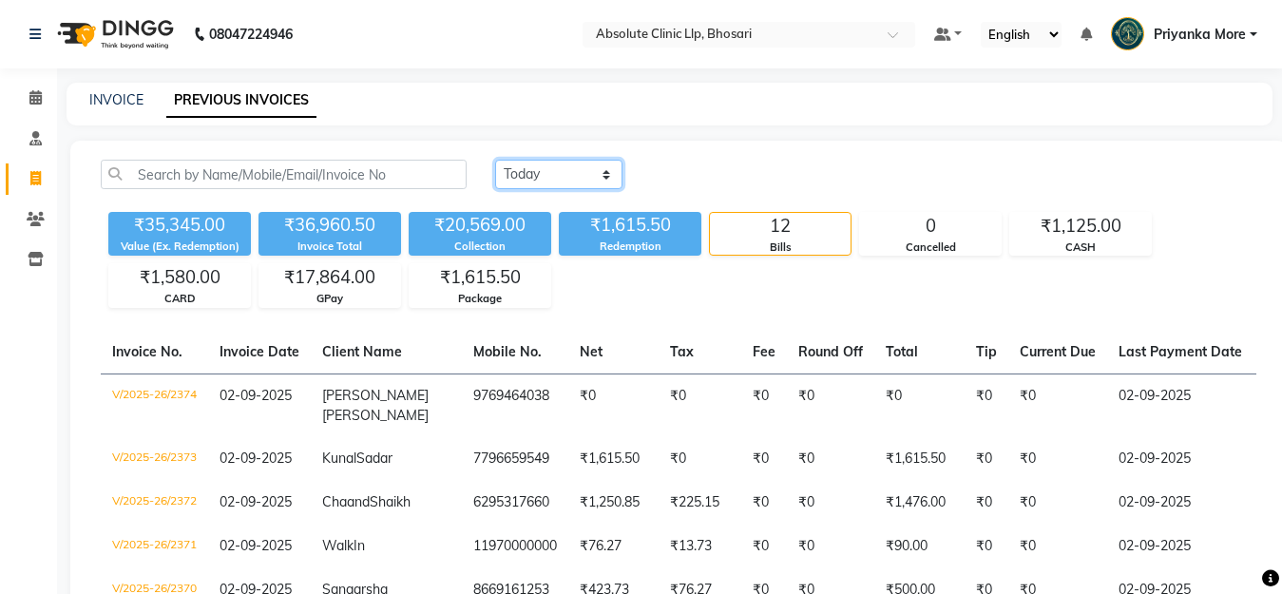
click at [565, 178] on select "[DATE] [DATE] Custom Range" at bounding box center [558, 174] width 127 height 29
click at [495, 160] on select "[DATE] [DATE] Custom Range" at bounding box center [558, 174] width 127 height 29
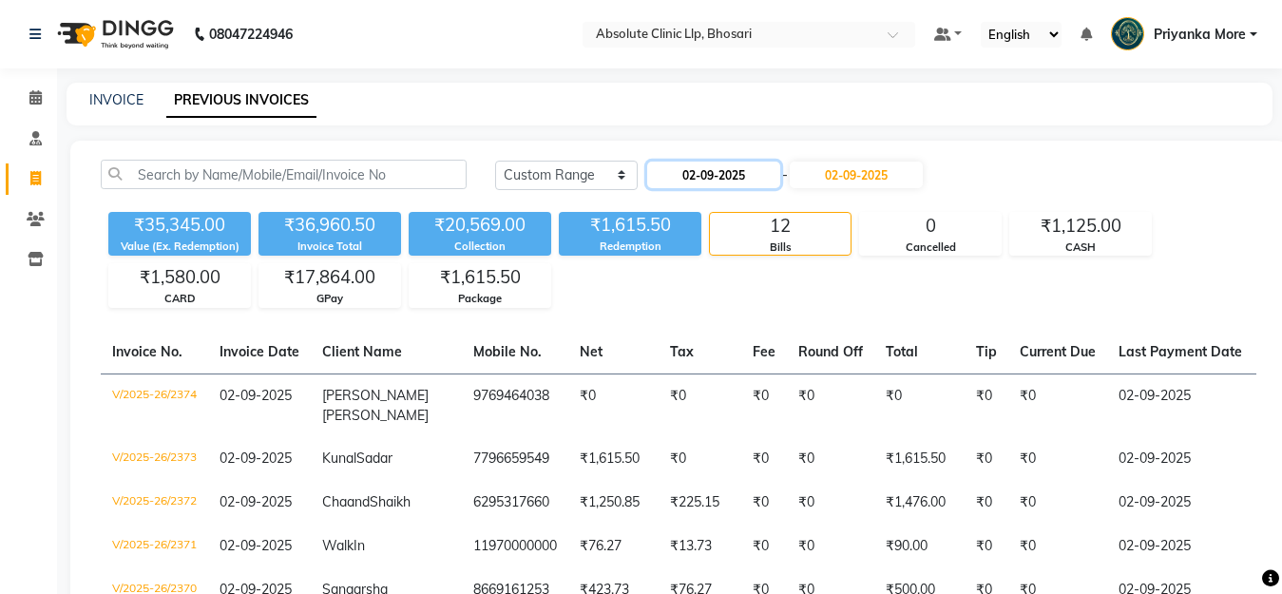
click at [757, 177] on input "02-09-2025" at bounding box center [713, 175] width 133 height 27
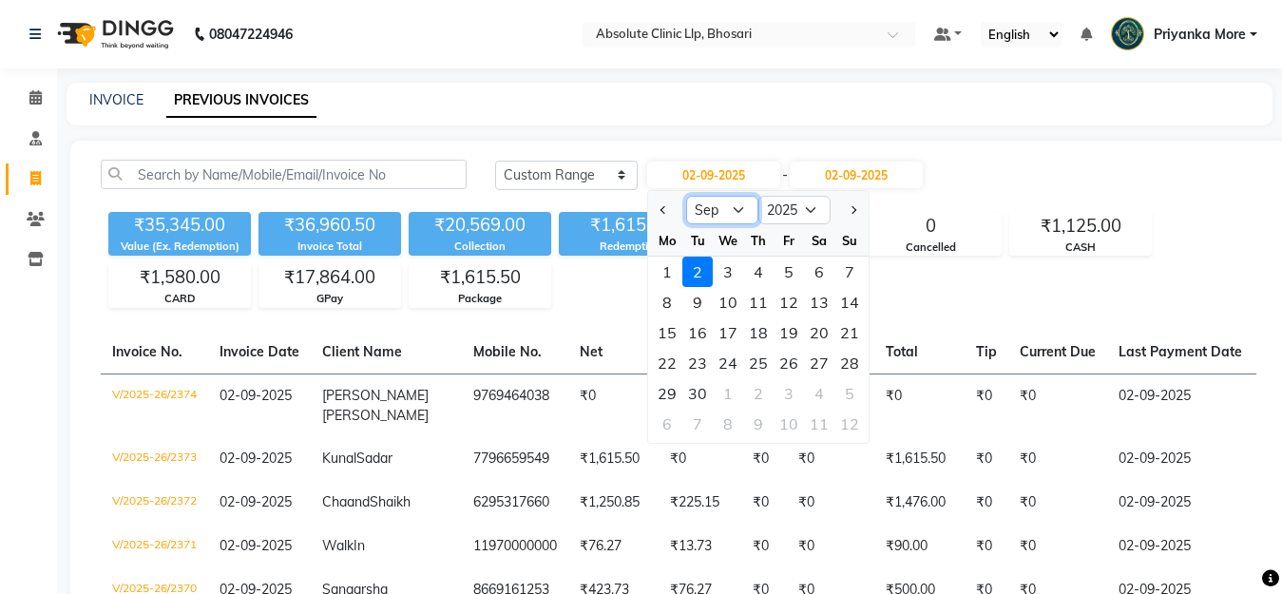
click at [720, 213] on select "Jan Feb Mar Apr May Jun [DATE] Aug Sep Oct Nov Dec" at bounding box center [722, 210] width 72 height 29
click at [686, 196] on select "Jan Feb Mar Apr May Jun [DATE] Aug Sep Oct Nov Dec" at bounding box center [722, 210] width 72 height 29
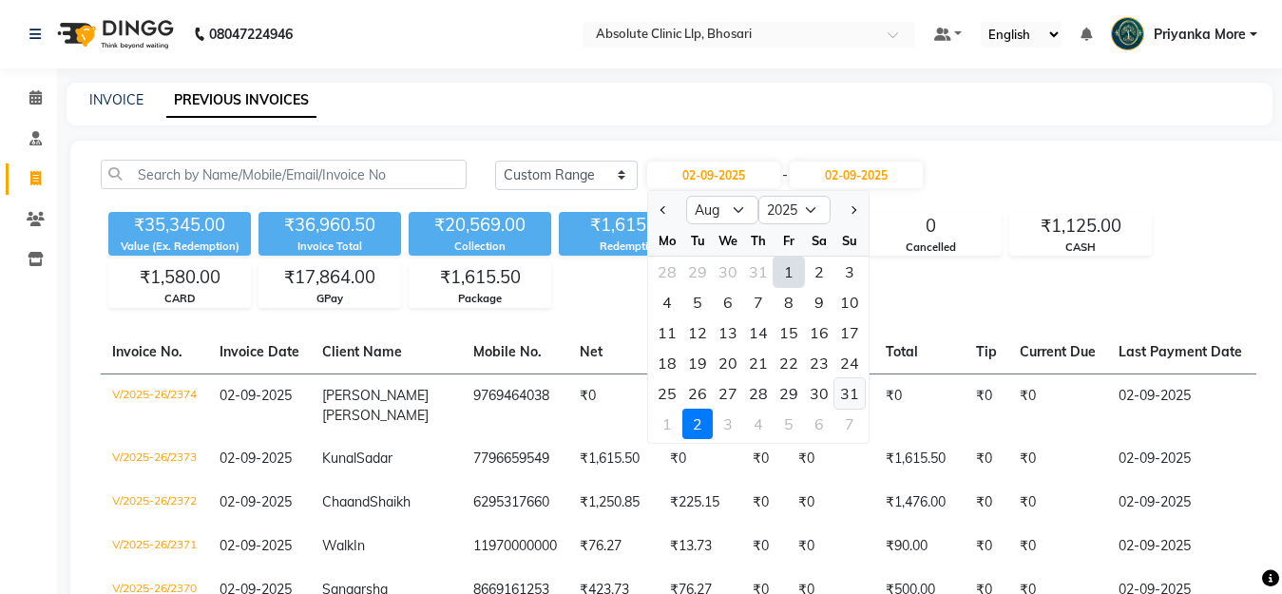
click at [849, 394] on div "31" at bounding box center [850, 393] width 30 height 30
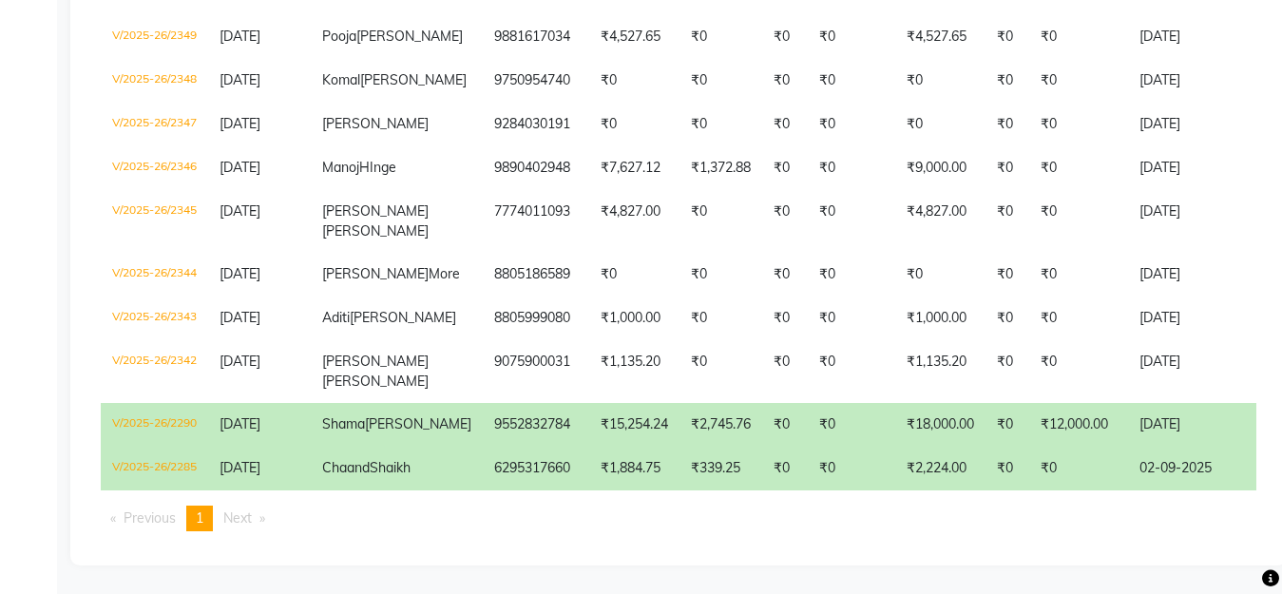
scroll to position [1183, 0]
